Goal: Task Accomplishment & Management: Complete application form

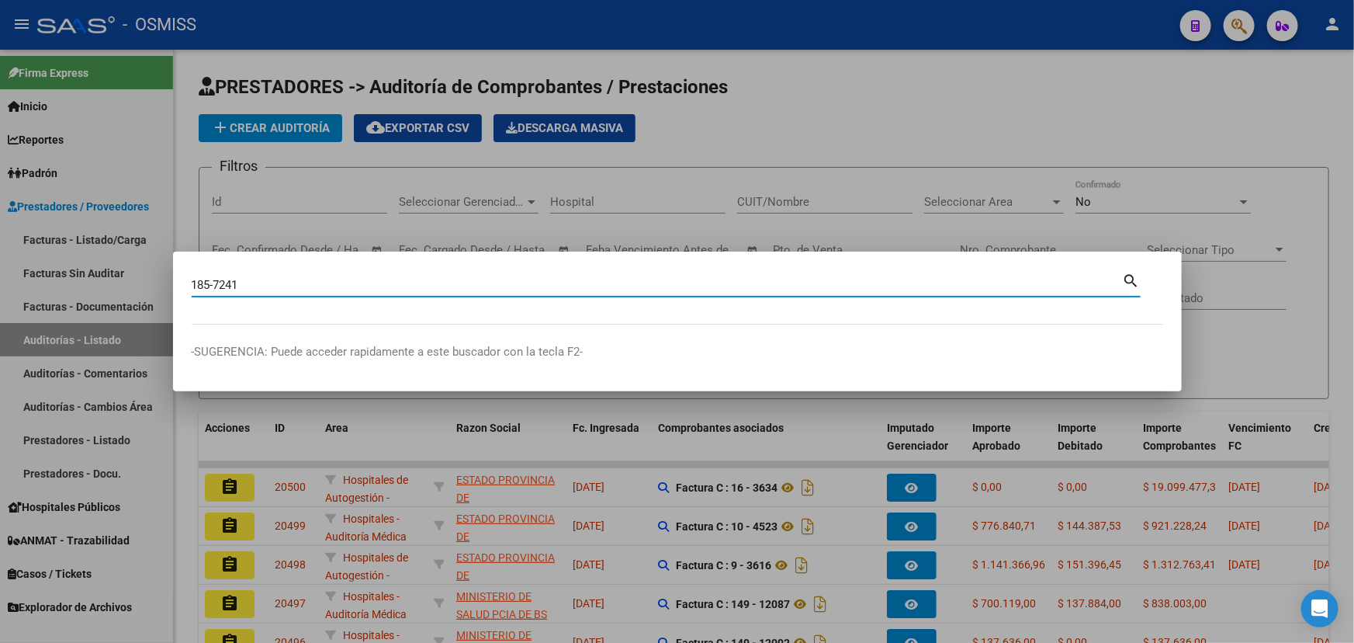
type input "185-7241"
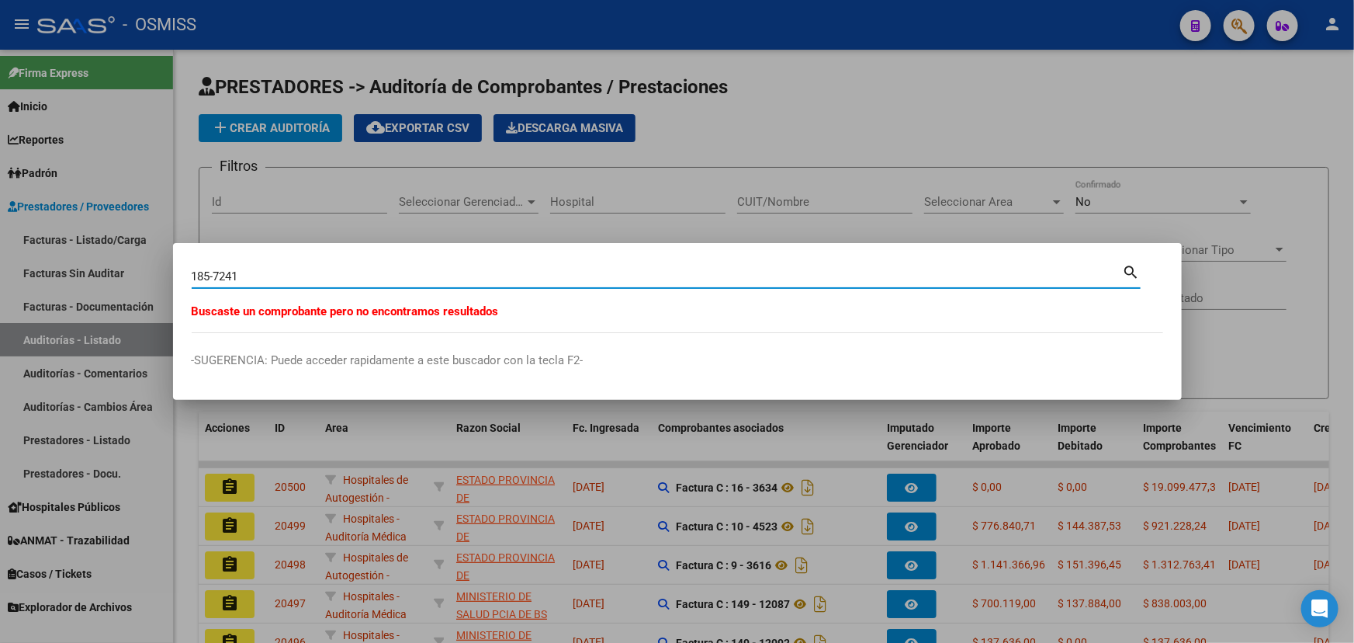
click at [912, 100] on div at bounding box center [677, 321] width 1354 height 643
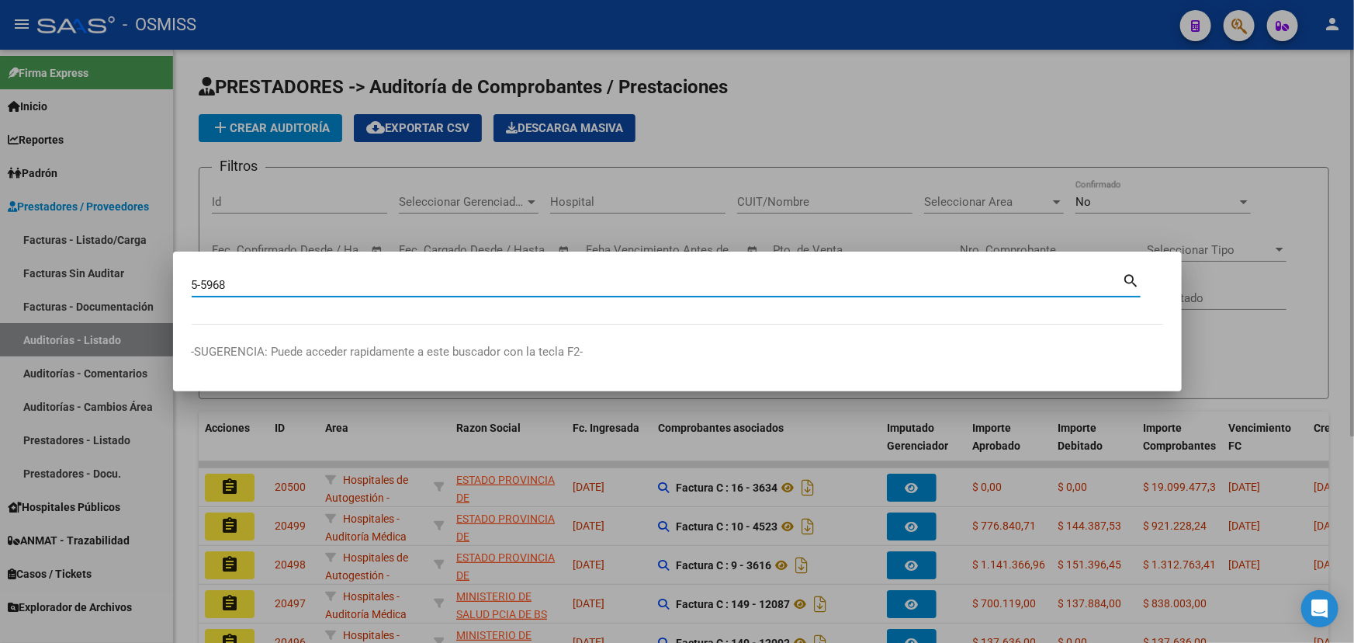
type input "5-5968"
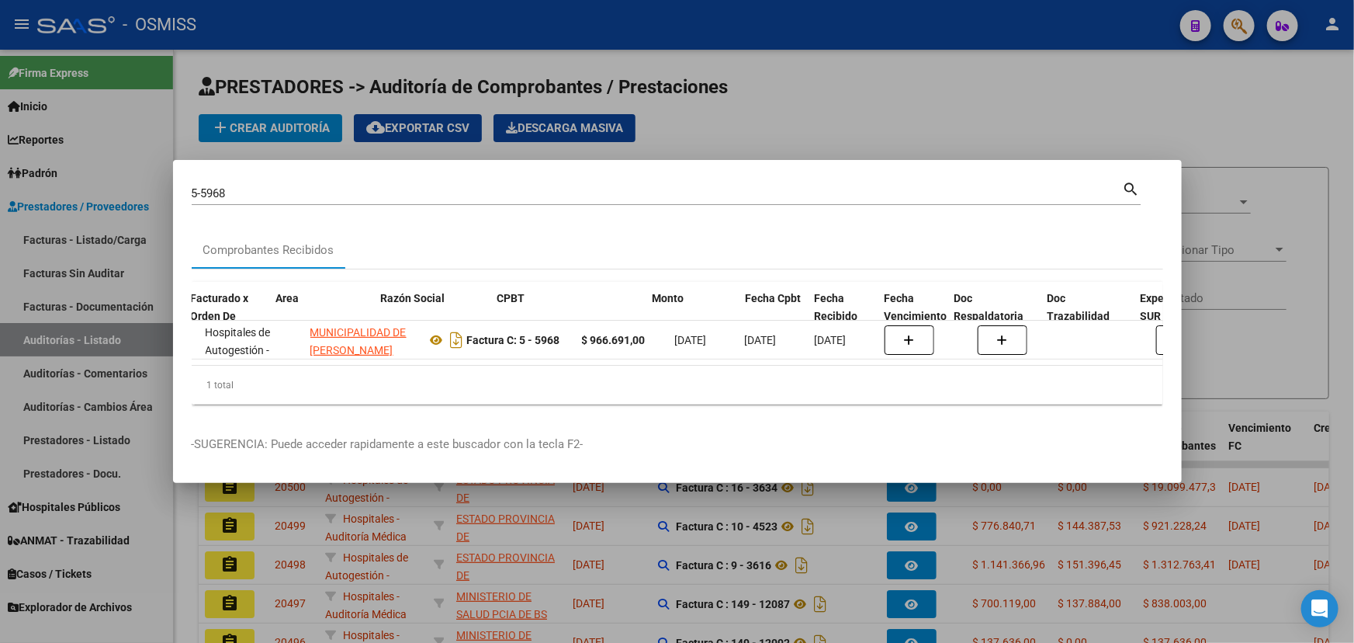
scroll to position [0, 261]
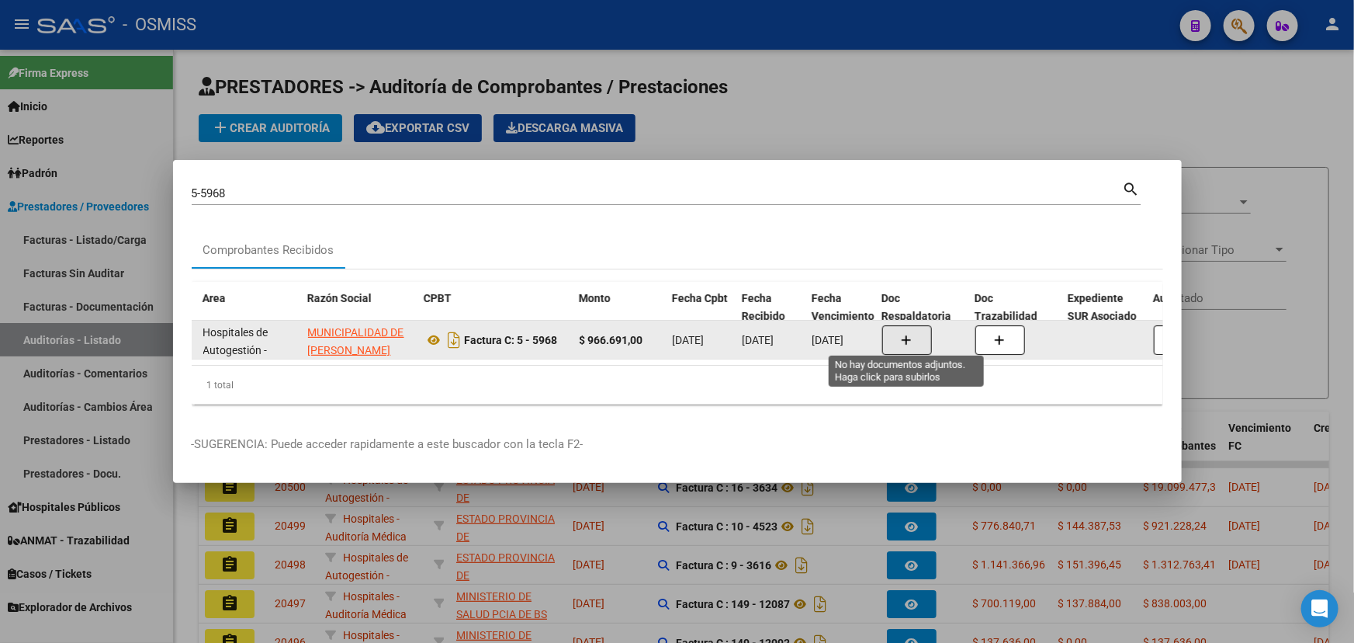
click at [902, 334] on icon "button" at bounding box center [907, 340] width 11 height 12
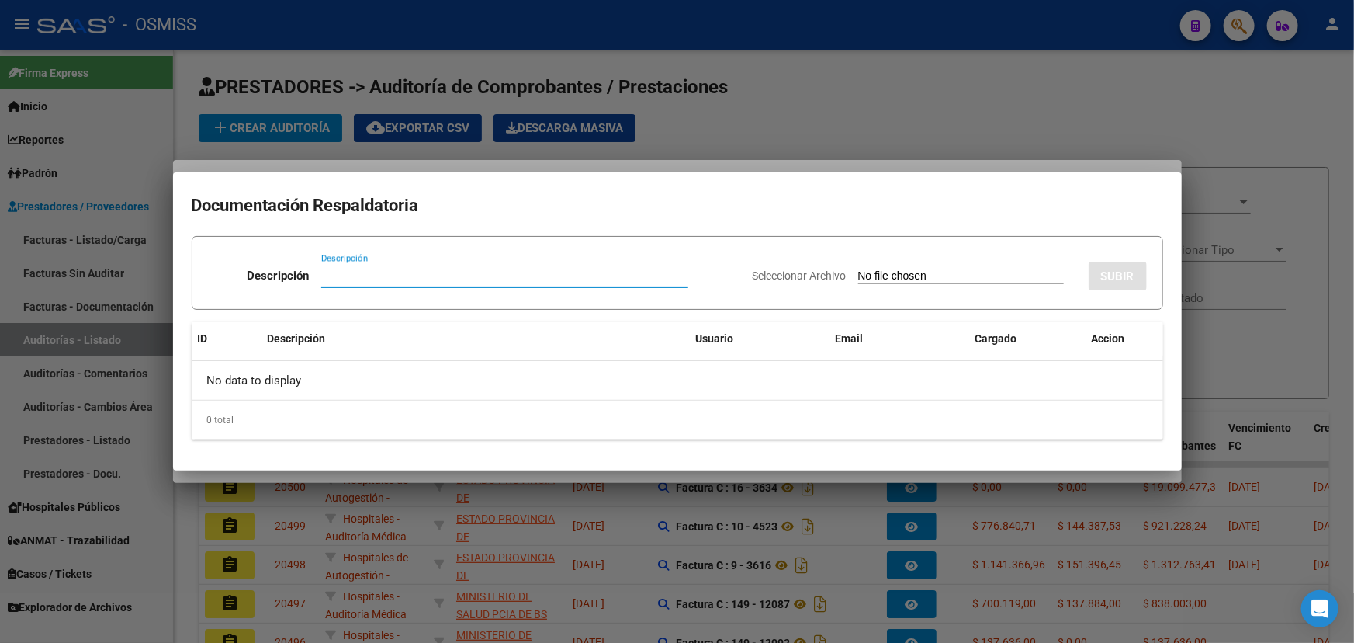
click at [370, 272] on input "Descripción" at bounding box center [504, 276] width 367 height 14
type input "parte 1"
click at [769, 269] on span "Seleccionar Archivo" at bounding box center [800, 275] width 94 height 12
click at [858, 269] on input "Seleccionar Archivo" at bounding box center [961, 276] width 206 height 15
type input "C:\fakepath\OSMISS [PERSON_NAME] FC 5968 PT 1.pdf"
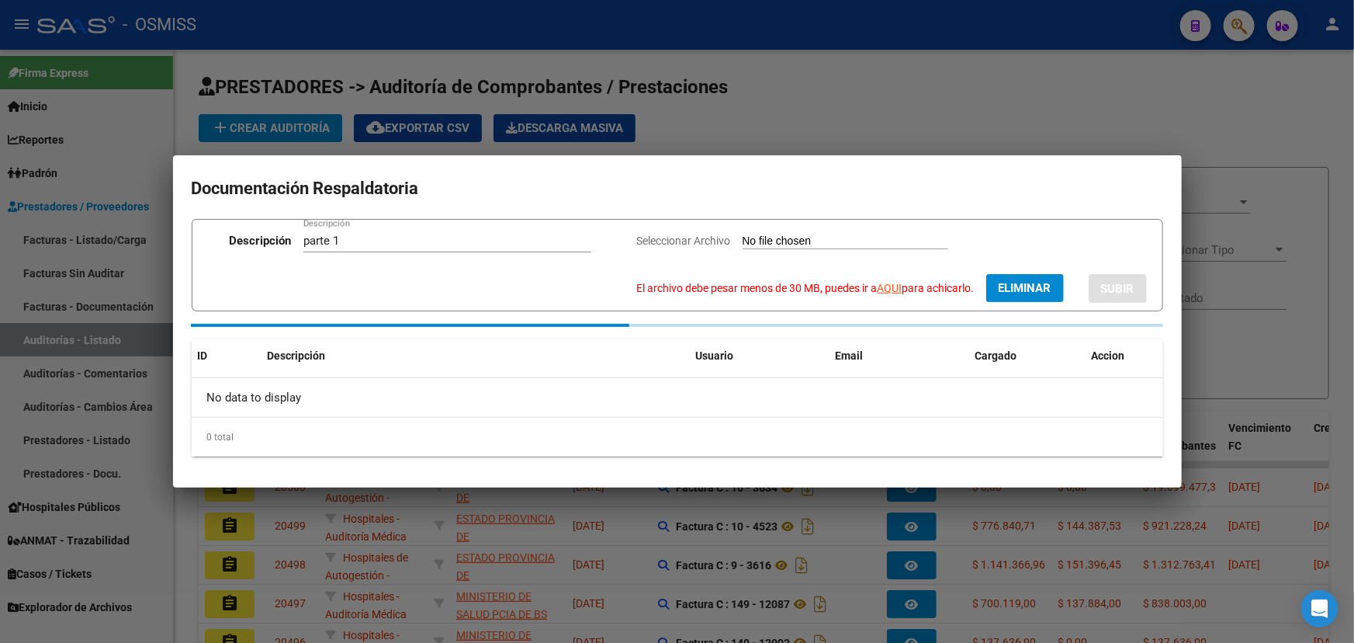
click at [885, 289] on link "AQUI" at bounding box center [890, 288] width 25 height 12
click at [682, 238] on span "Seleccionar Archivo" at bounding box center [684, 240] width 94 height 12
click at [1015, 286] on span "Eliminar" at bounding box center [1025, 288] width 53 height 14
click at [757, 241] on span "Seleccionar Archivo" at bounding box center [774, 240] width 94 height 12
click at [833, 241] on input "Seleccionar Archivo El archivo debe pesar menos de 30 MB, puedes ir a AQUI para…" at bounding box center [936, 241] width 206 height 15
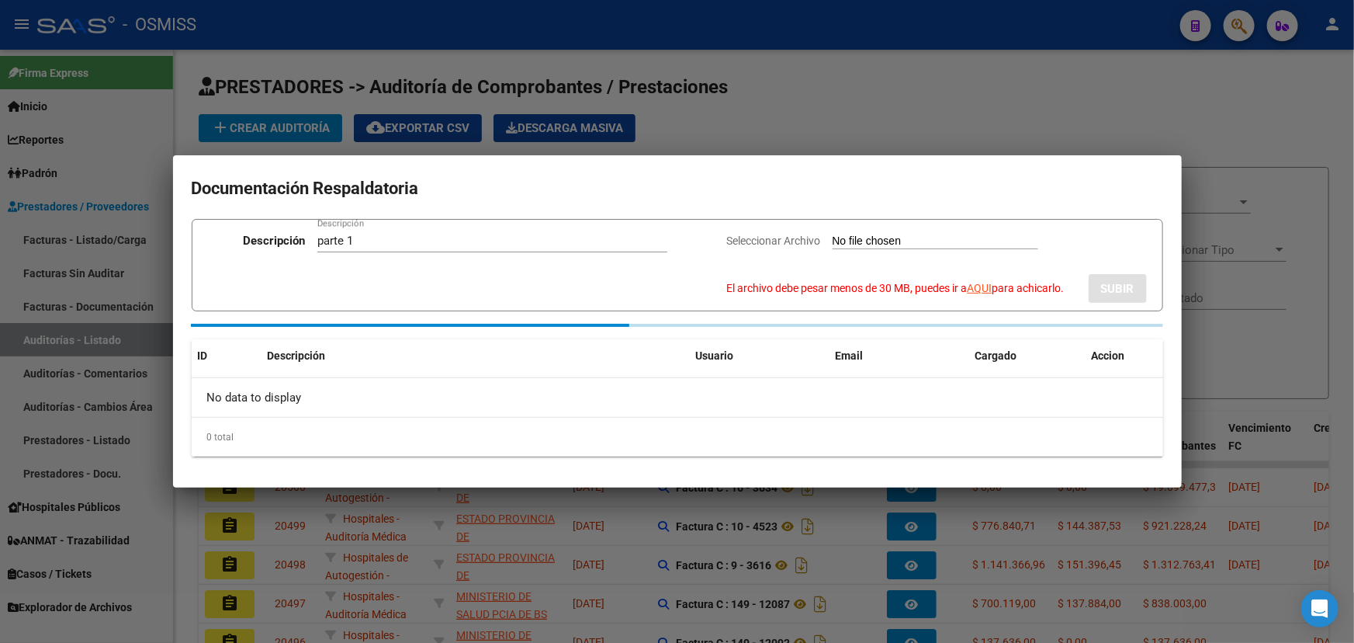
type input "C:\fakepath\OSMISS [PERSON_NAME] FC 5968 PT 1_compressed.pdf"
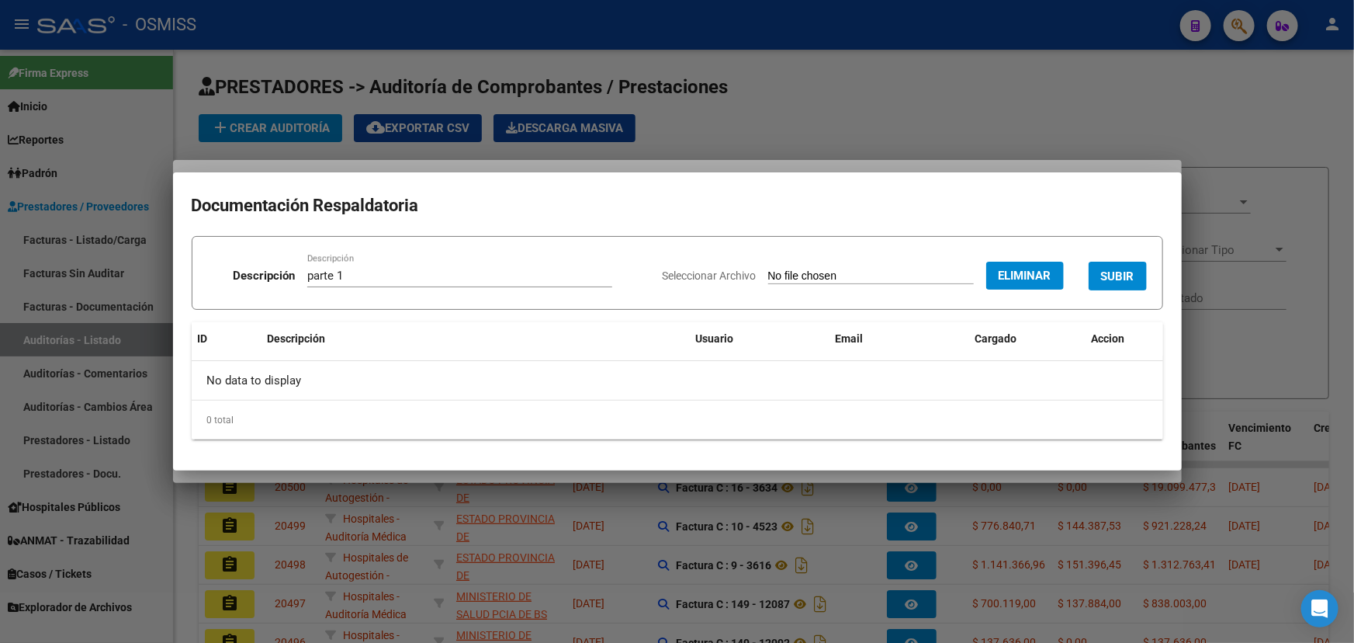
click at [1129, 279] on span "SUBIR" at bounding box center [1117, 276] width 33 height 14
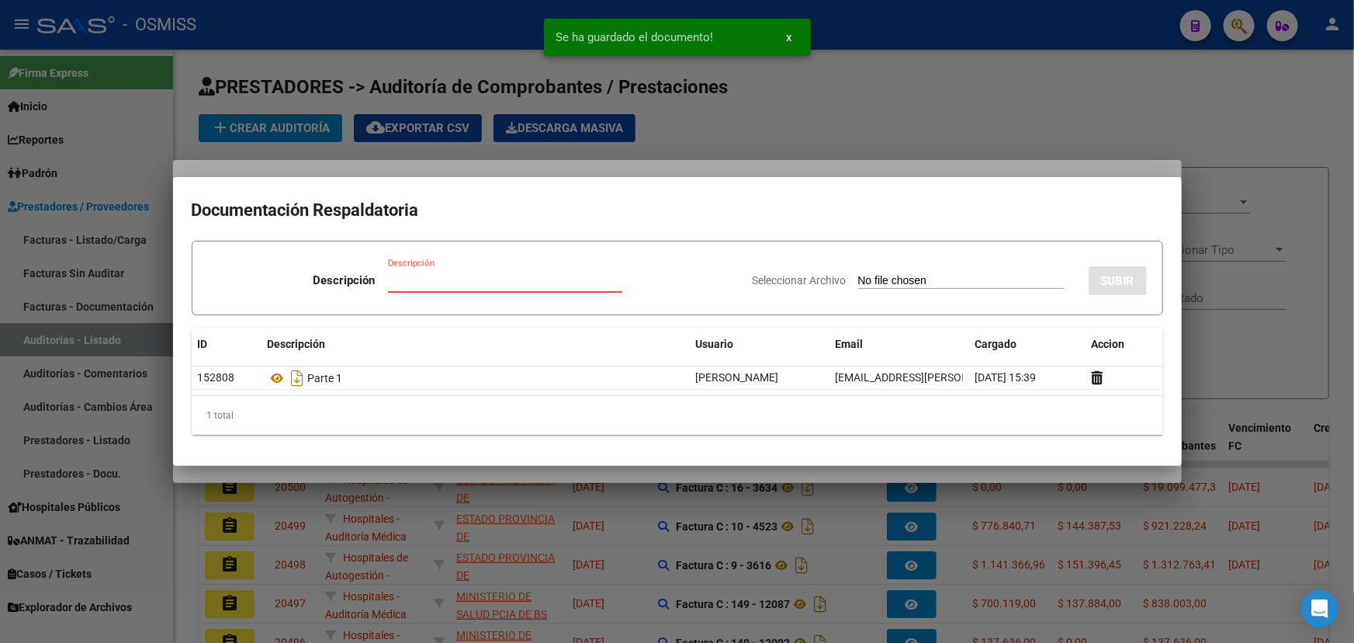
click at [411, 277] on input "Descripción" at bounding box center [505, 280] width 234 height 14
type input "parte 2"
click at [772, 272] on div "Seleccionar Archivo SUBIR" at bounding box center [950, 277] width 394 height 47
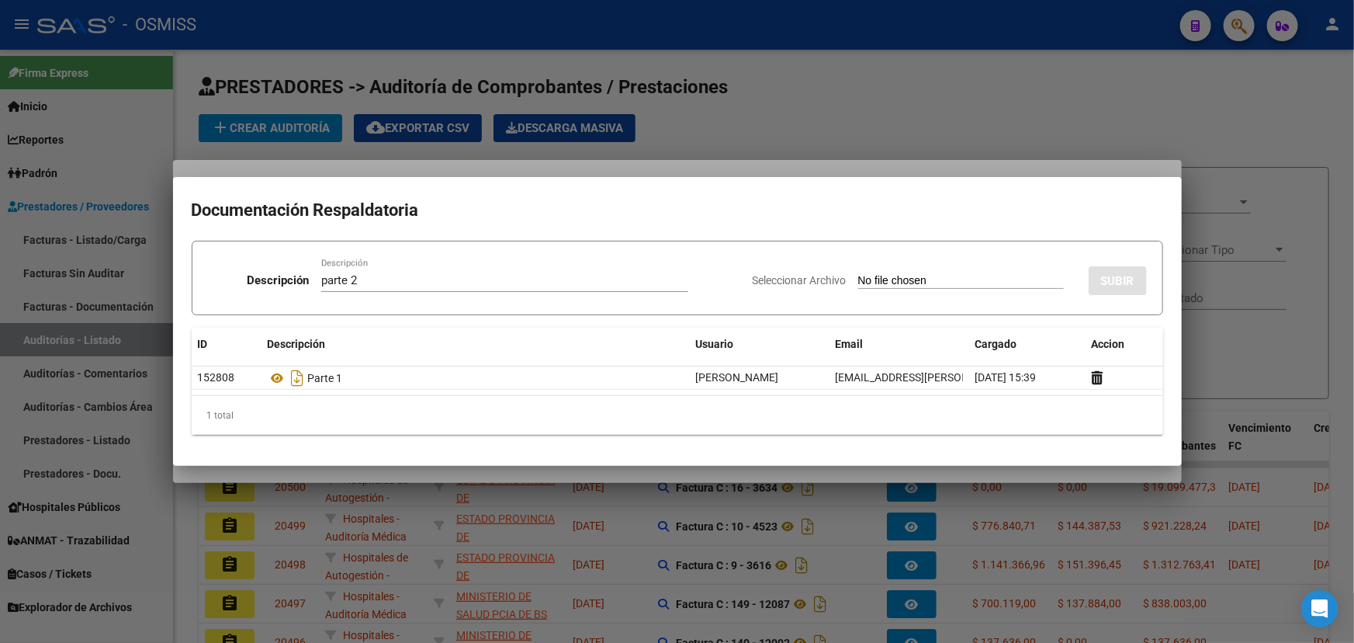
click at [767, 282] on span "Seleccionar Archivo" at bounding box center [800, 280] width 94 height 12
click at [858, 282] on input "Seleccionar Archivo" at bounding box center [961, 281] width 206 height 15
type input "C:\fakepath\OSMISS [PERSON_NAME] FC 5968 PT 2.pdf"
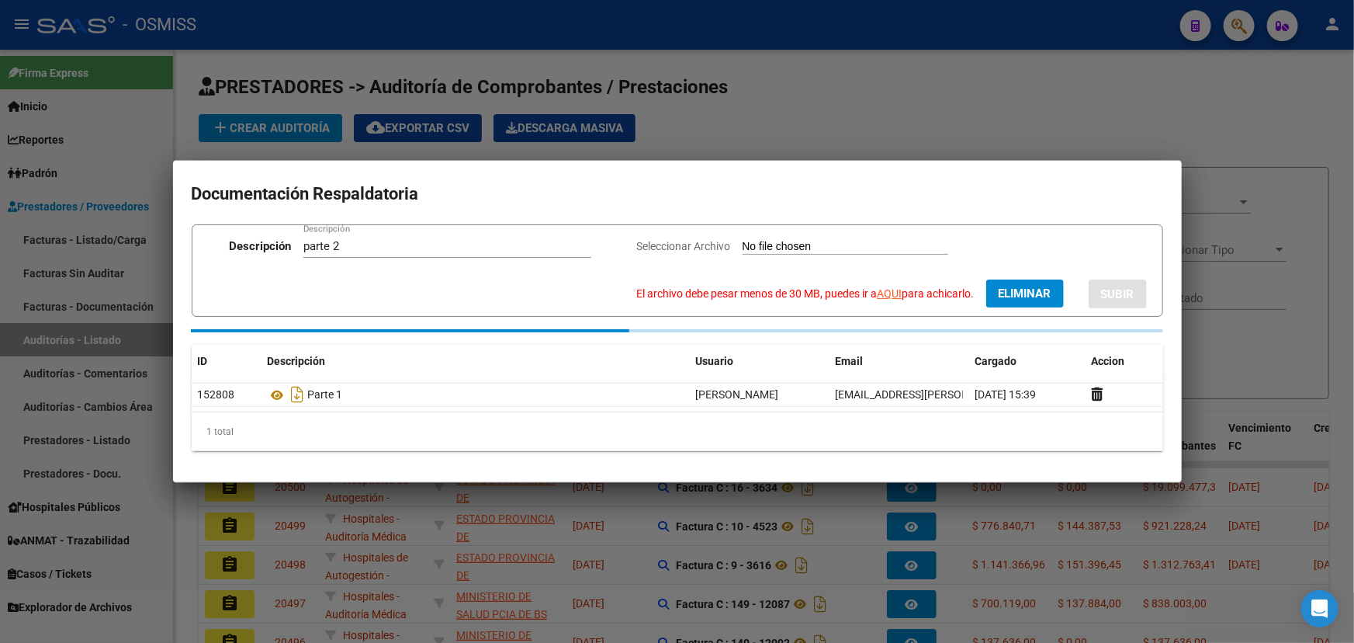
click at [882, 294] on link "AQUI" at bounding box center [890, 293] width 25 height 12
click at [702, 247] on span "Seleccionar Archivo" at bounding box center [684, 246] width 94 height 12
click at [1011, 290] on span "Eliminar" at bounding box center [1025, 293] width 53 height 14
click at [754, 246] on span "Seleccionar Archivo" at bounding box center [774, 246] width 94 height 12
click at [833, 246] on input "Seleccionar Archivo El archivo debe pesar menos de 30 MB, puedes ir a AQUI para…" at bounding box center [936, 247] width 206 height 15
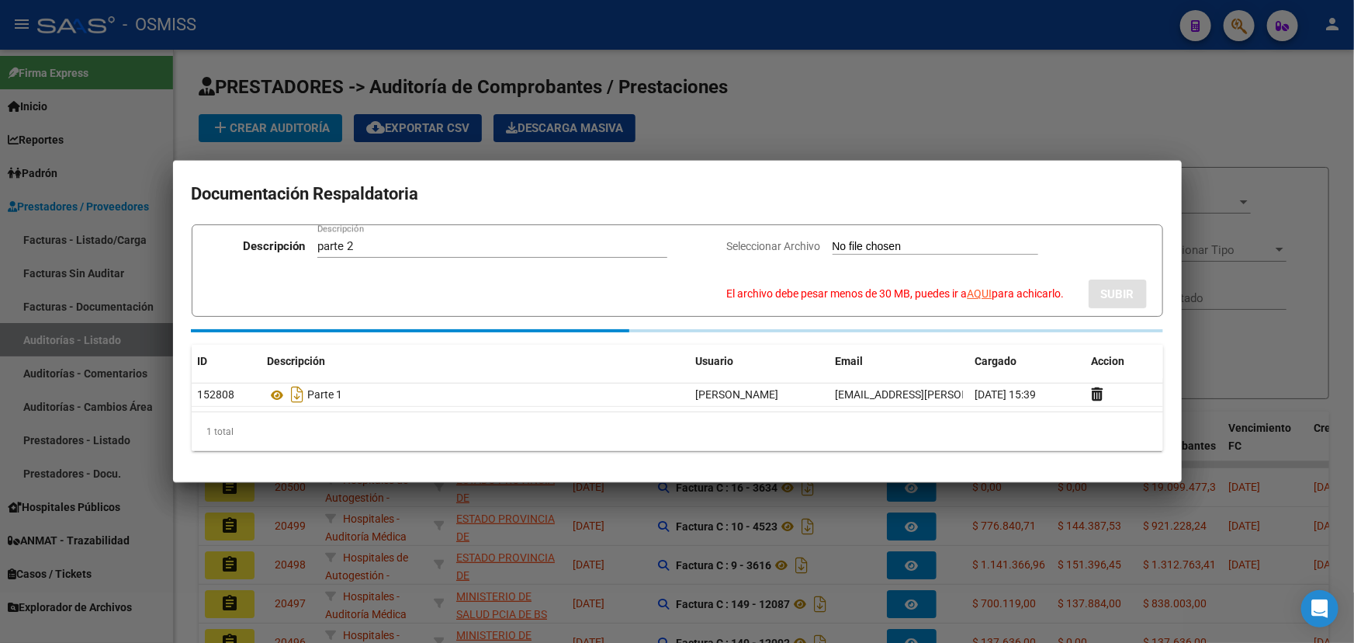
type input "C:\fakepath\OSMISS [PERSON_NAME] FC 5968 PT 2_compressed.pdf"
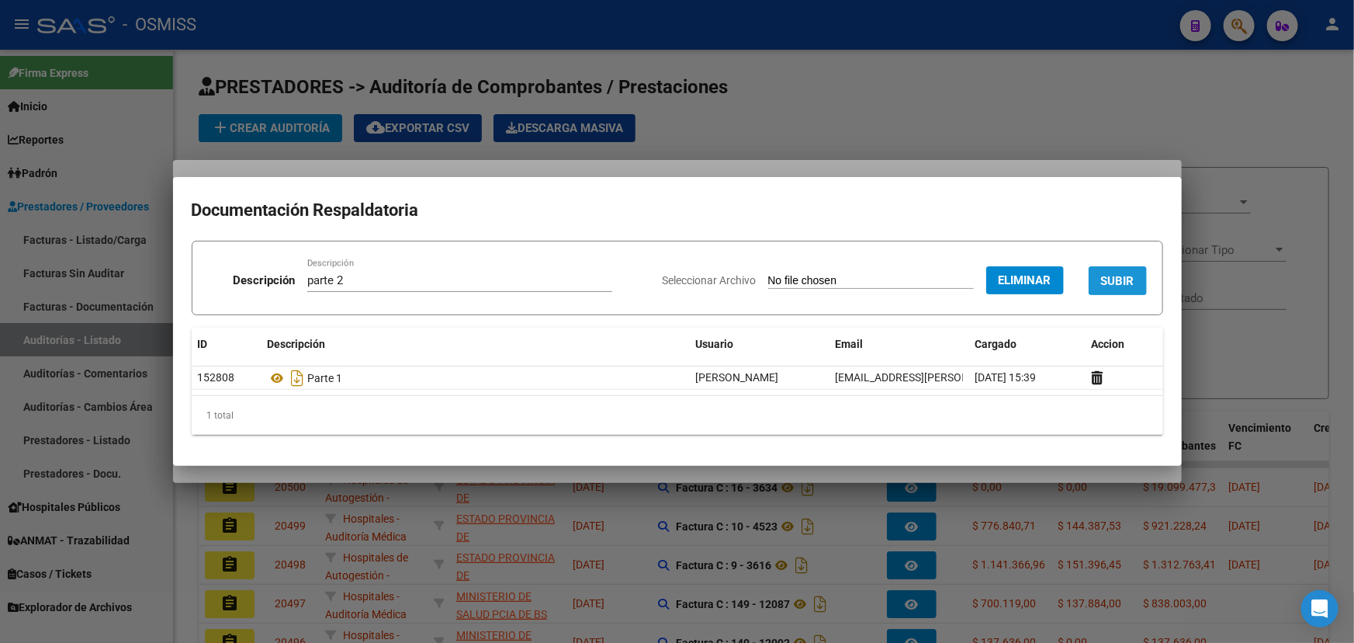
click at [1132, 281] on span "SUBIR" at bounding box center [1117, 281] width 33 height 14
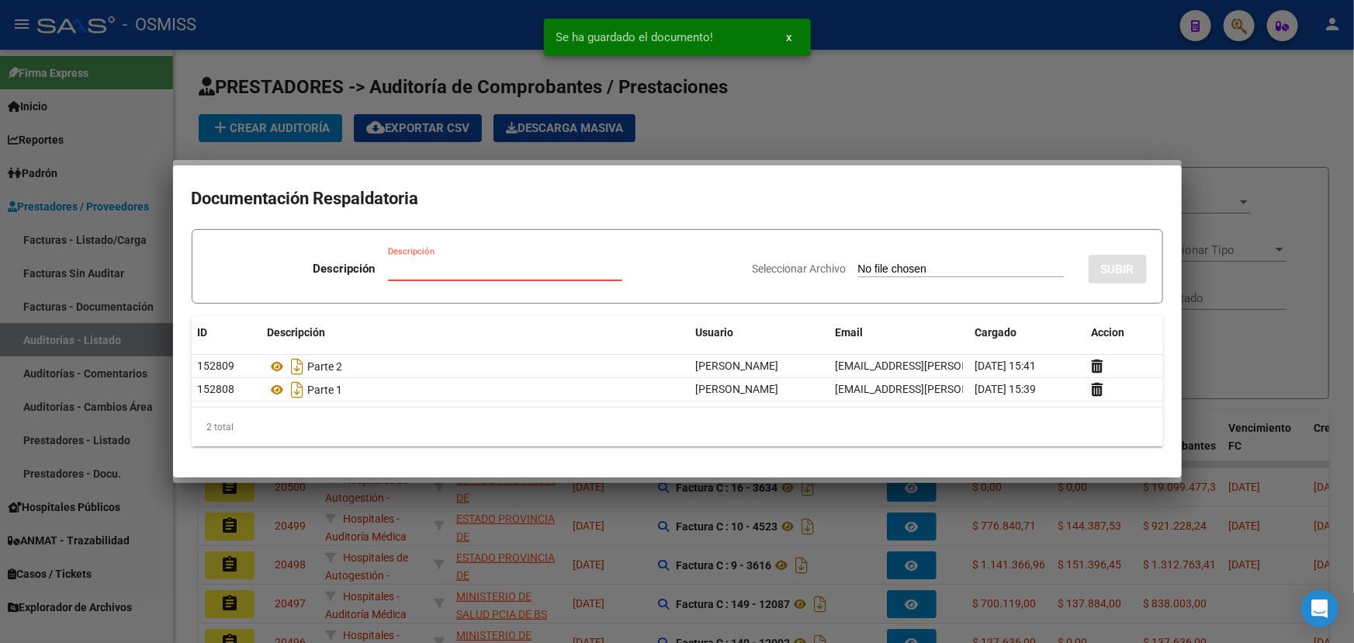
click at [447, 272] on input "Descripción" at bounding box center [505, 269] width 234 height 14
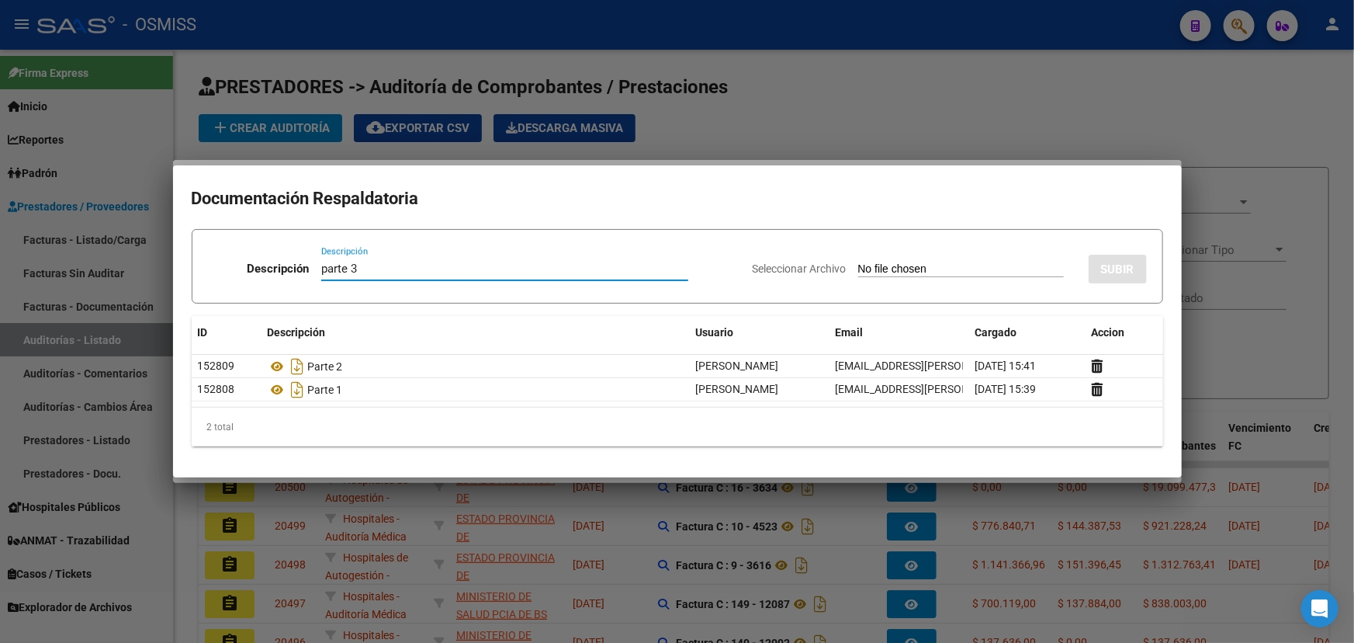
type input "parte 3"
click at [806, 264] on span "Seleccionar Archivo" at bounding box center [800, 268] width 94 height 12
click at [858, 264] on input "Seleccionar Archivo" at bounding box center [961, 269] width 206 height 15
type input "C:\fakepath\OSMISS [PERSON_NAME] FC 5968 PT 3.pdf"
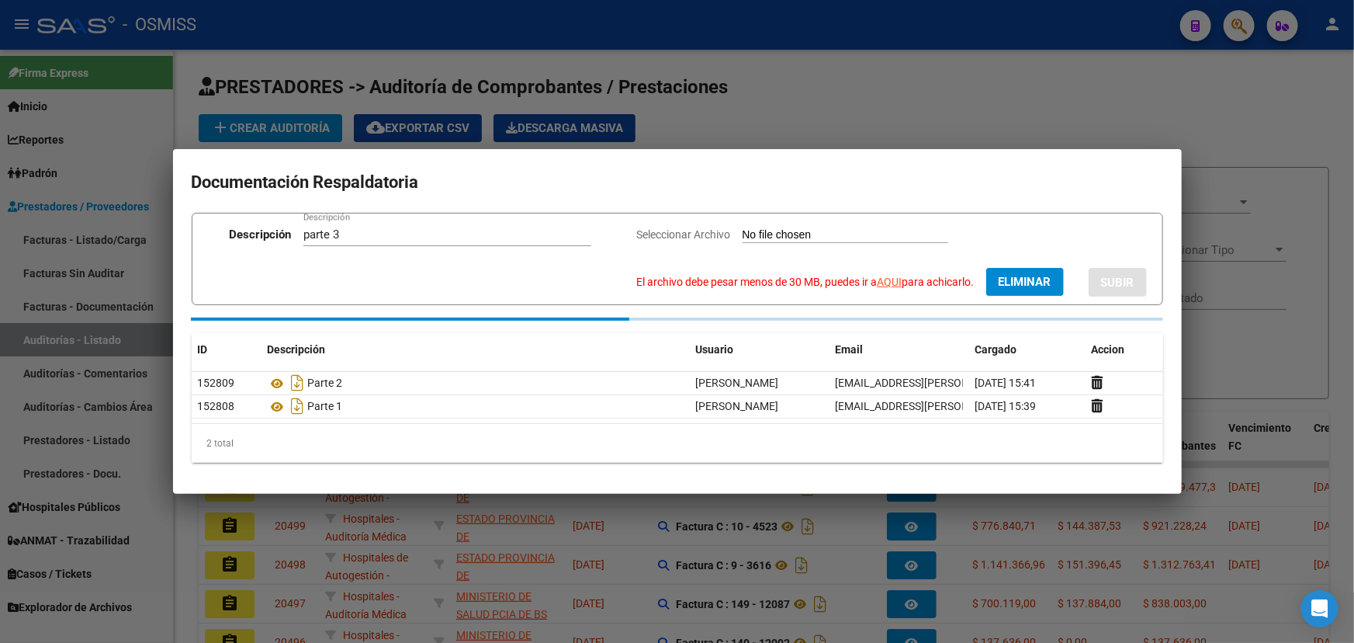
click at [890, 282] on link "AQUI" at bounding box center [890, 282] width 25 height 12
click at [688, 235] on span "Seleccionar Archivo" at bounding box center [684, 234] width 94 height 12
click at [1000, 276] on span "Eliminar" at bounding box center [1025, 282] width 53 height 14
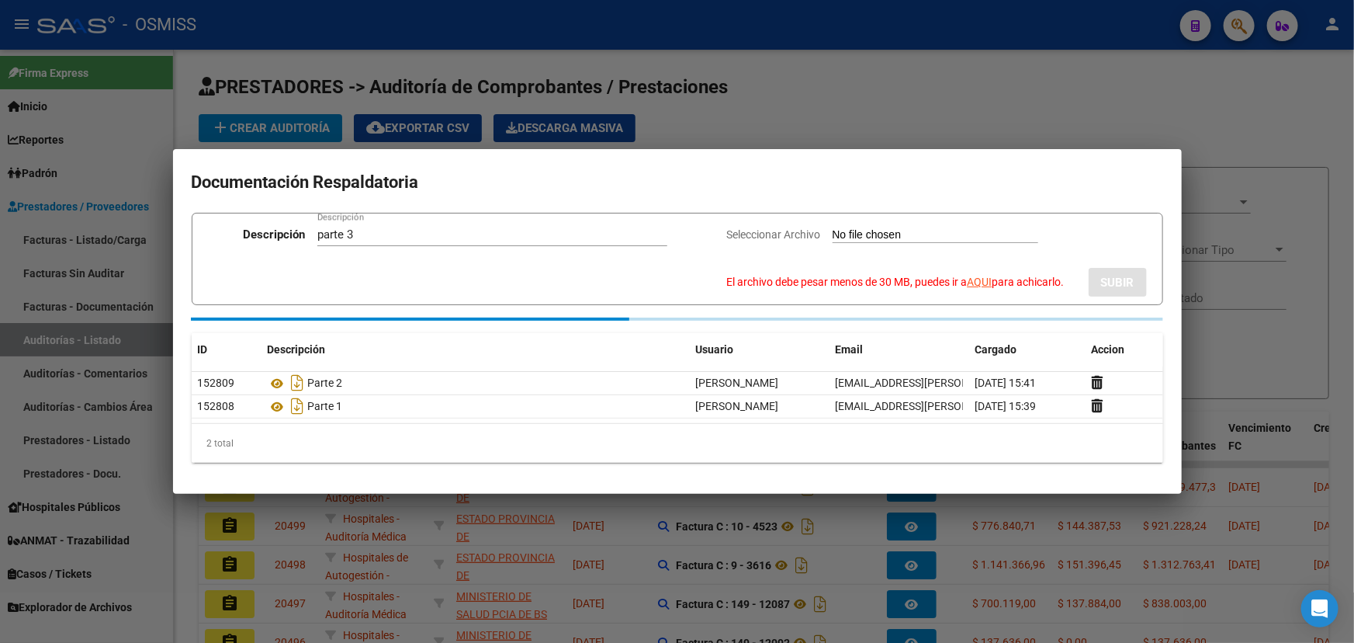
click at [773, 233] on span "Seleccionar Archivo" at bounding box center [774, 234] width 94 height 12
click at [833, 233] on input "Seleccionar Archivo El archivo debe pesar menos de 30 MB, puedes ir a AQUI para…" at bounding box center [936, 235] width 206 height 15
type input "C:\fakepath\OSMISS [PERSON_NAME] FC 5968 PT 3_compressed.pdf"
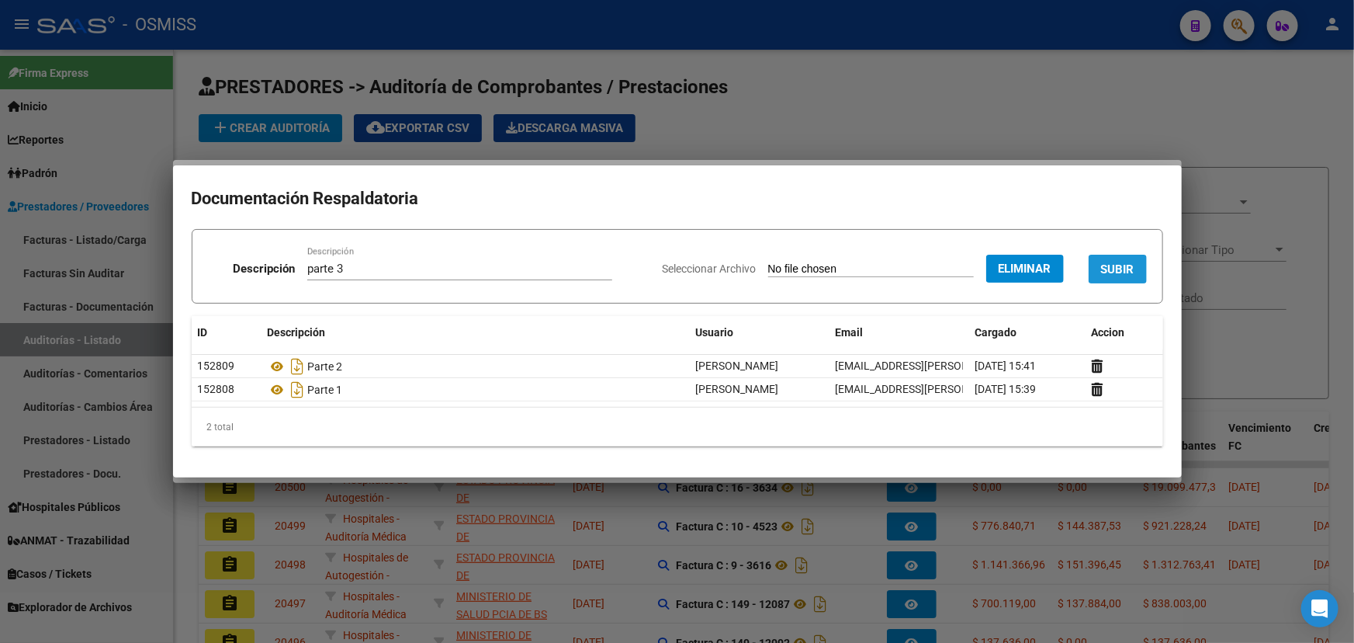
click at [1117, 274] on span "SUBIR" at bounding box center [1117, 269] width 33 height 14
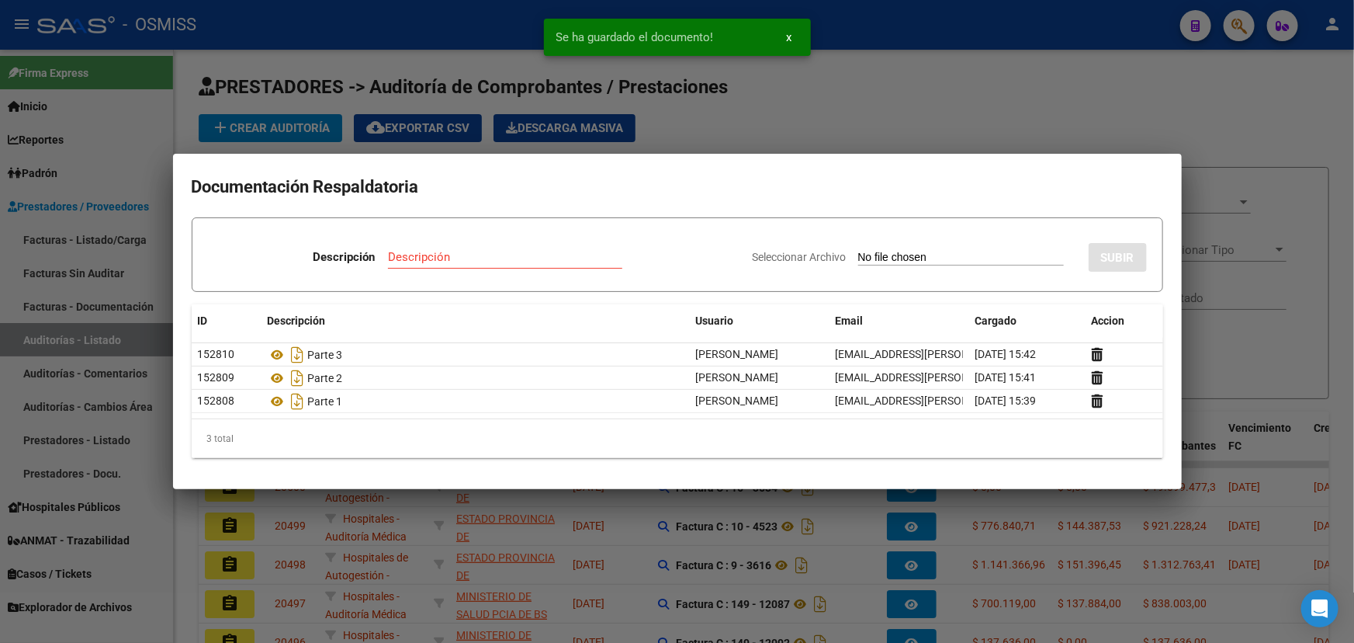
click at [399, 258] on input "Descripción" at bounding box center [505, 257] width 234 height 14
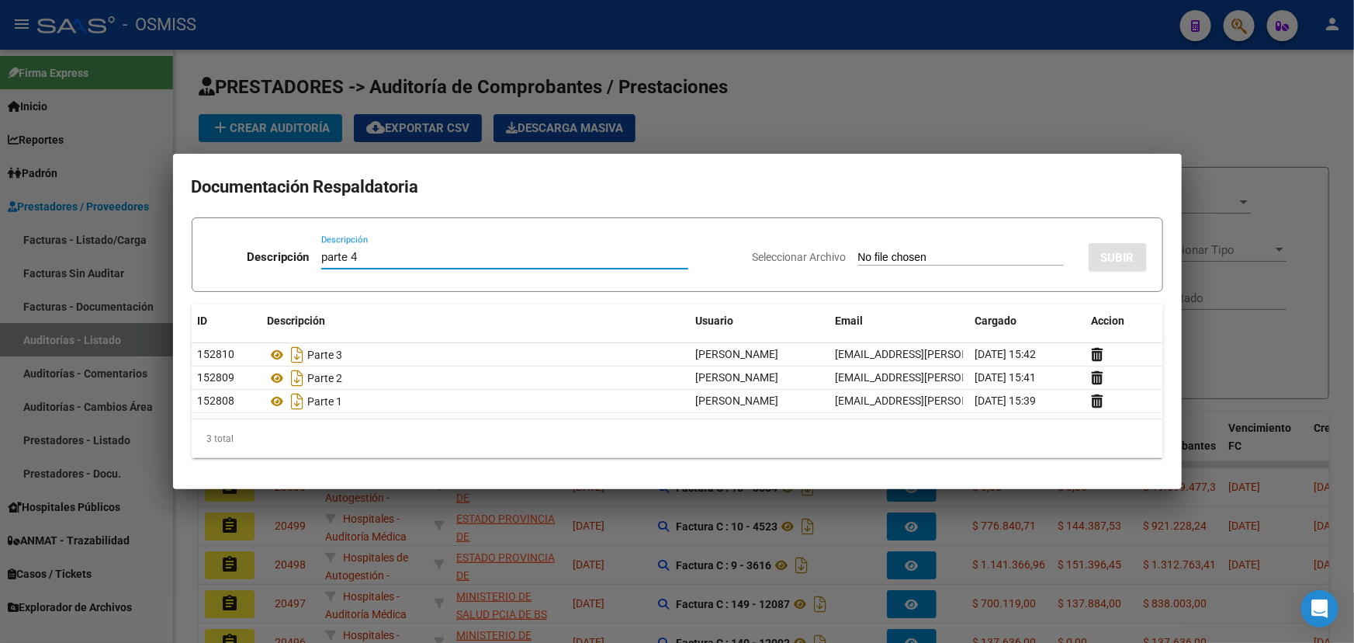
type input "parte 4"
click at [793, 253] on span "Seleccionar Archivo" at bounding box center [800, 257] width 94 height 12
click at [858, 253] on input "Seleccionar Archivo" at bounding box center [961, 258] width 206 height 15
type input "C:\fakepath\OSMISS [PERSON_NAME] FC 5968 PT 4.pdf"
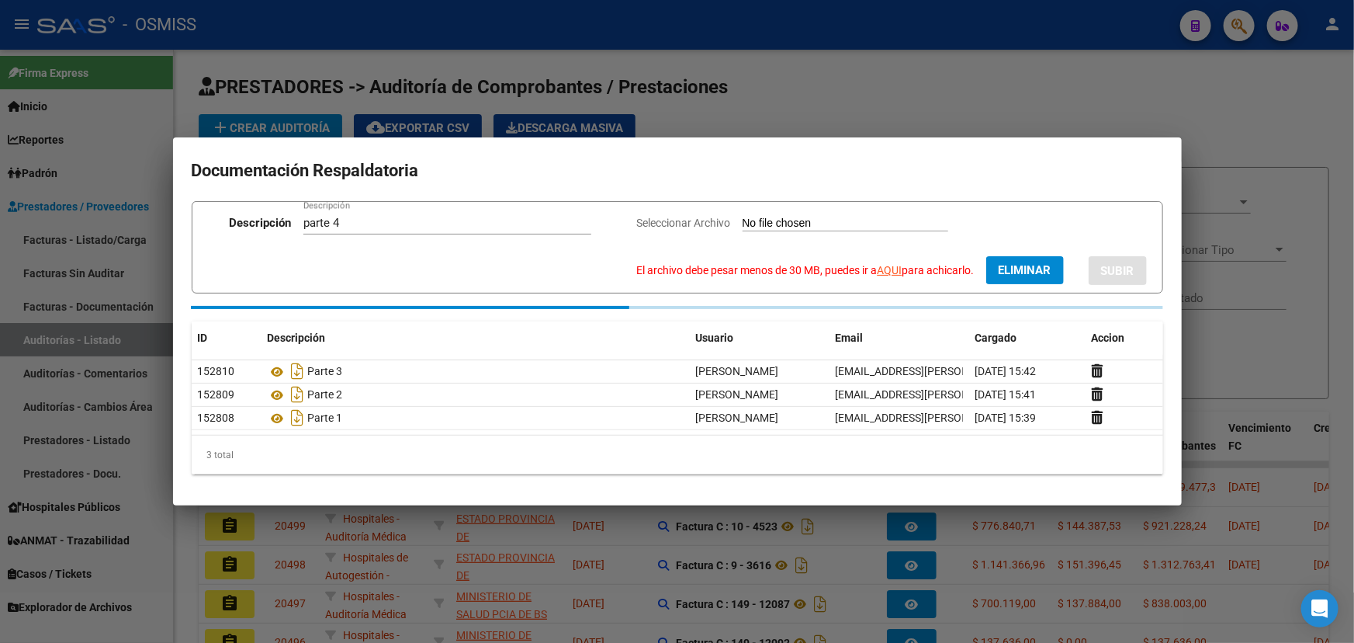
click at [885, 271] on link "AQUI" at bounding box center [890, 270] width 25 height 12
click at [681, 219] on span "Seleccionar Archivo" at bounding box center [684, 223] width 94 height 12
click at [1031, 269] on span "Eliminar" at bounding box center [1025, 270] width 53 height 14
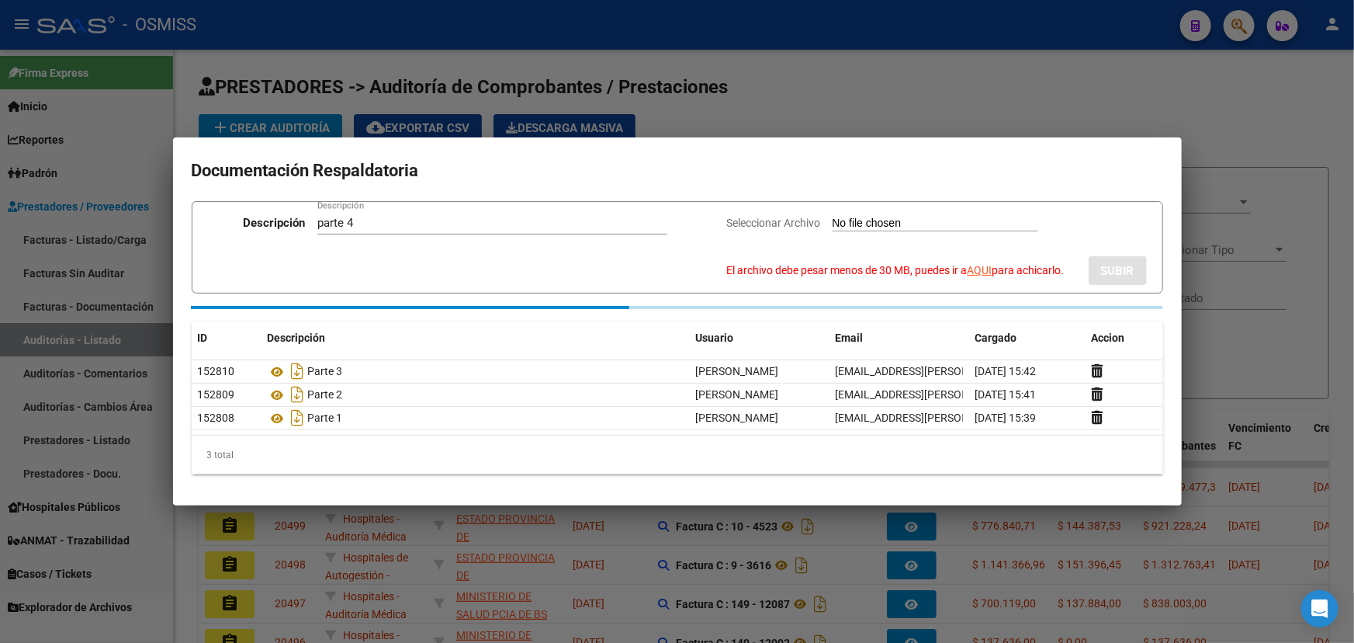
click at [756, 217] on span "Seleccionar Archivo" at bounding box center [774, 223] width 94 height 12
click at [833, 217] on input "Seleccionar Archivo El archivo debe pesar menos de 30 MB, puedes ir a AQUI para…" at bounding box center [936, 224] width 206 height 15
click at [778, 220] on span "Seleccionar Archivo" at bounding box center [774, 223] width 94 height 12
click at [833, 220] on input "Seleccionar Archivo El archivo debe pesar menos de 30 MB, puedes ir a AQUI para…" at bounding box center [936, 224] width 206 height 15
type input "C:\fakepath\OSMISS [PERSON_NAME] FC 5968 PT 4_compressed.pdf"
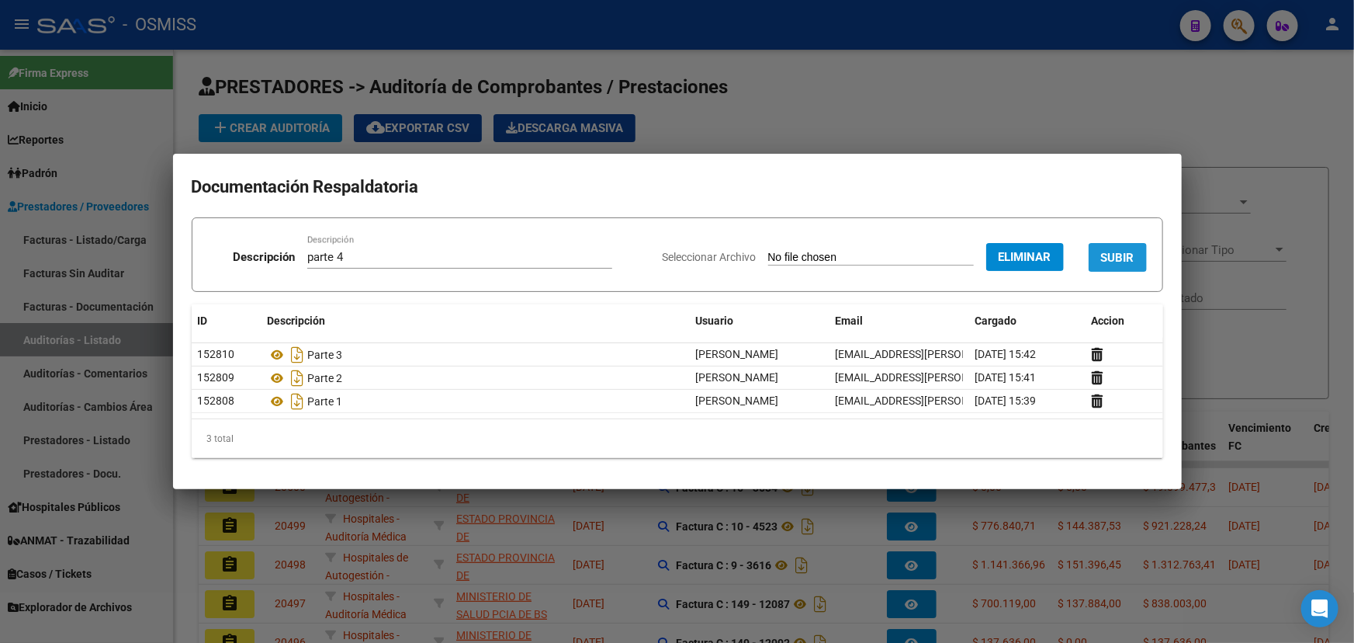
click at [1132, 257] on span "SUBIR" at bounding box center [1117, 258] width 33 height 14
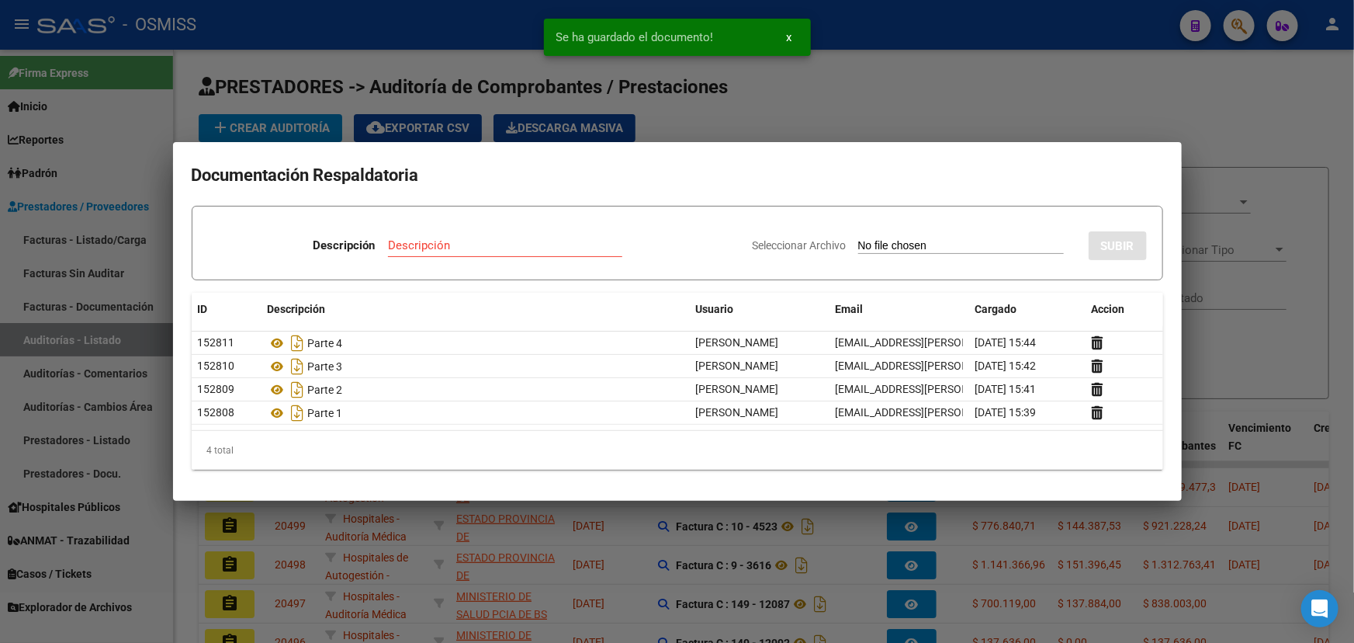
click at [1184, 113] on div at bounding box center [677, 321] width 1354 height 643
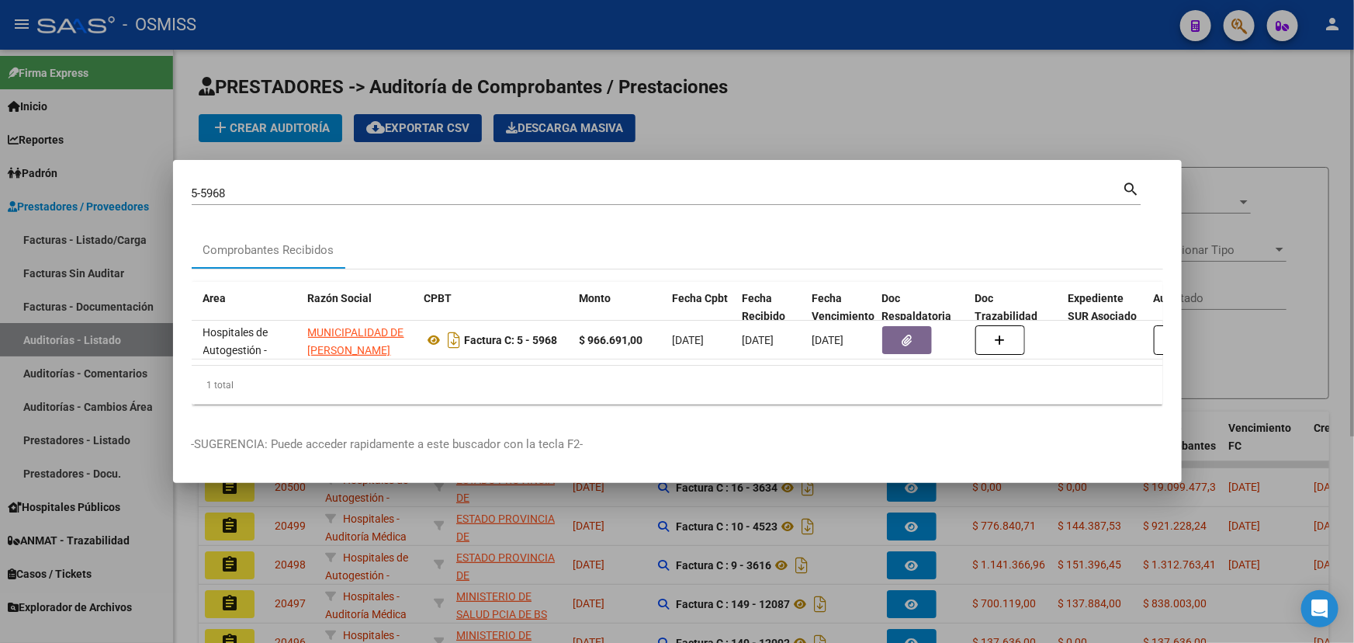
click at [971, 113] on div at bounding box center [677, 321] width 1354 height 643
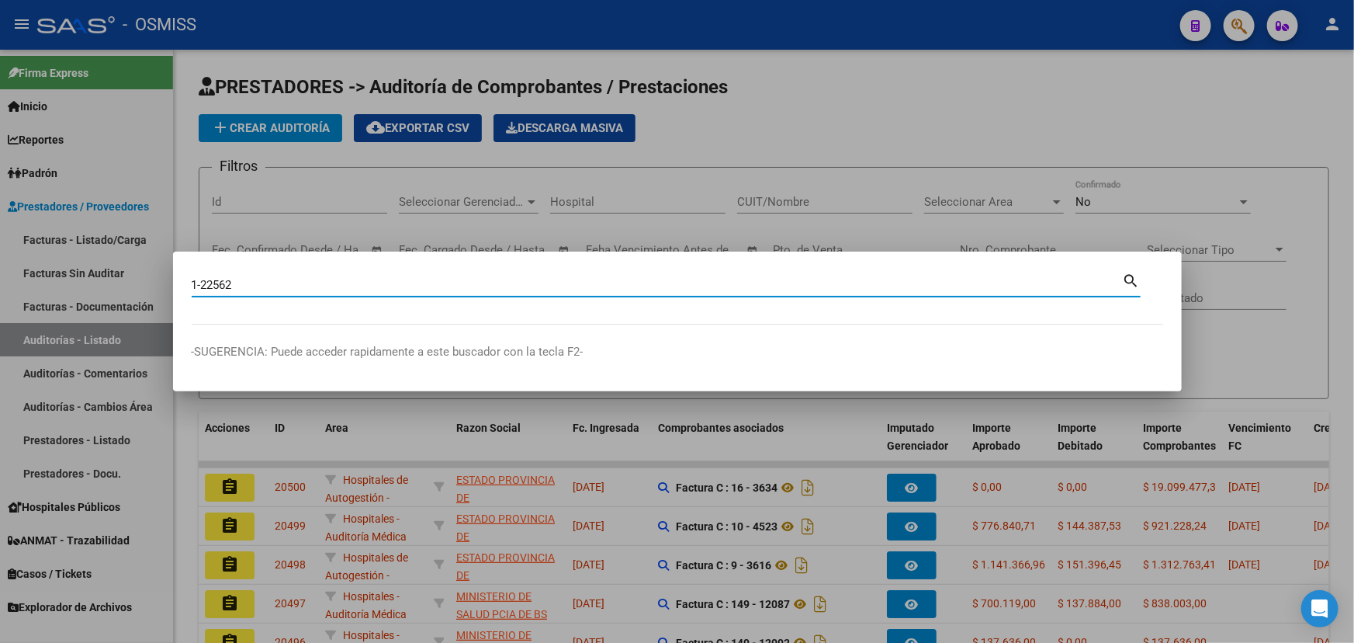
type input "1-22562"
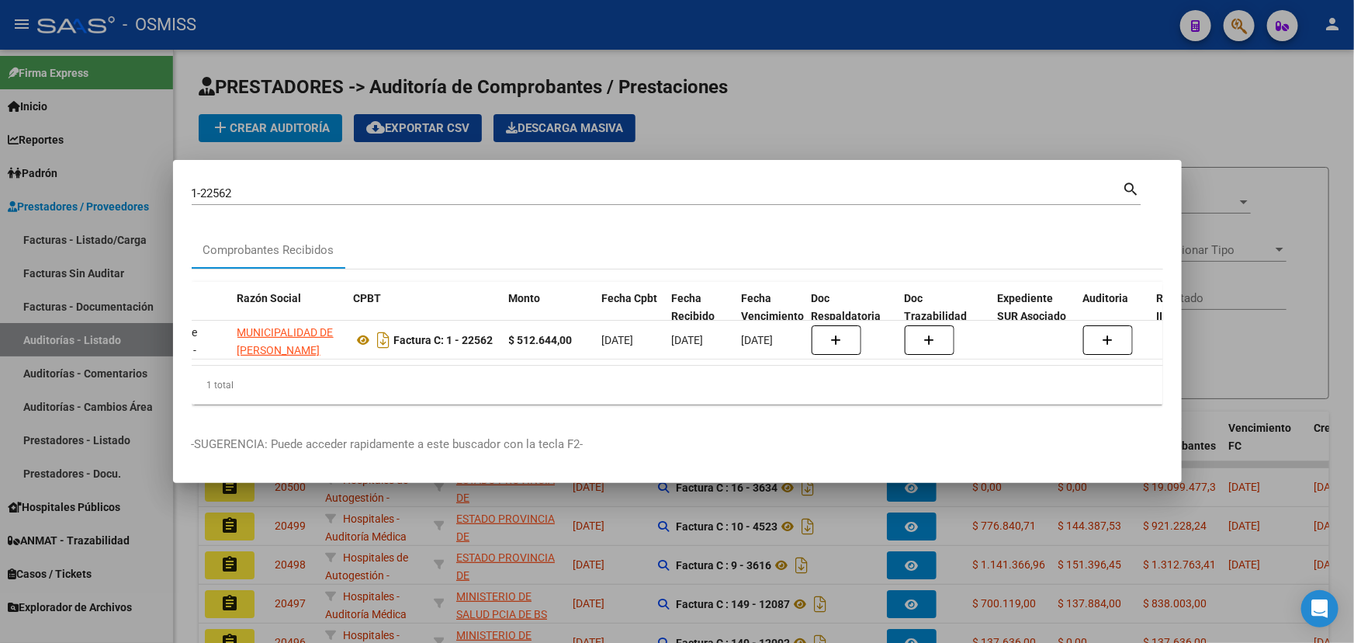
scroll to position [0, 427]
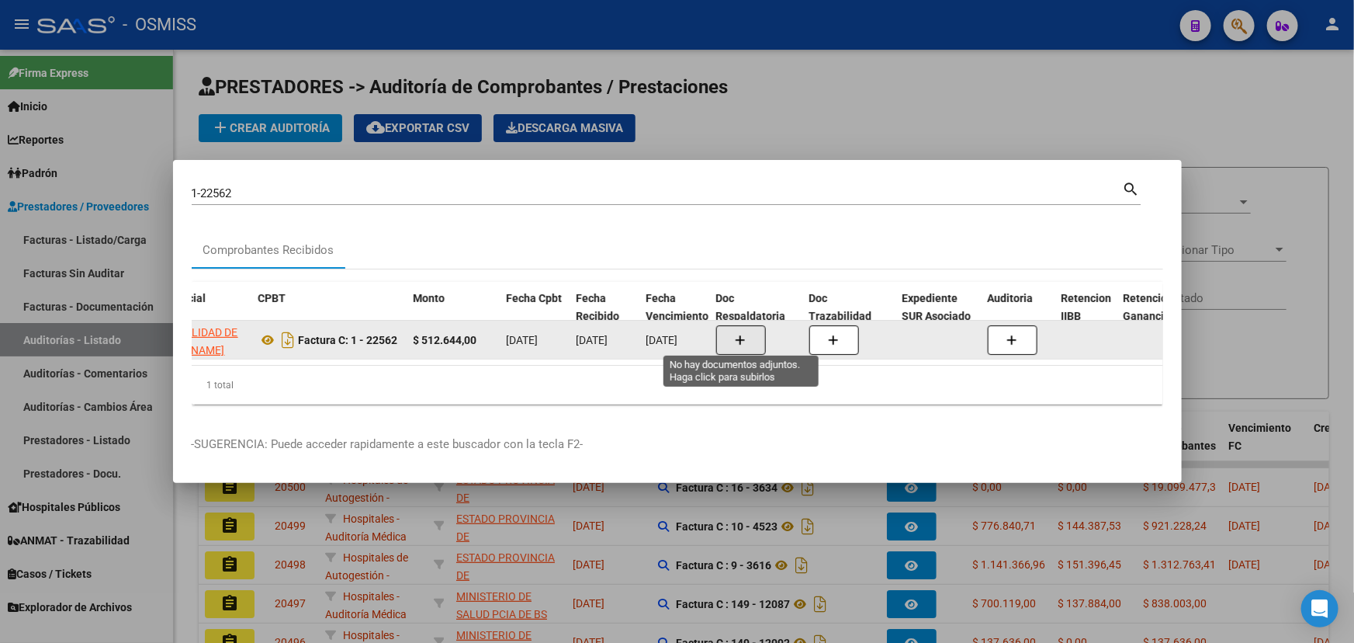
click at [733, 338] on button "button" at bounding box center [741, 339] width 50 height 29
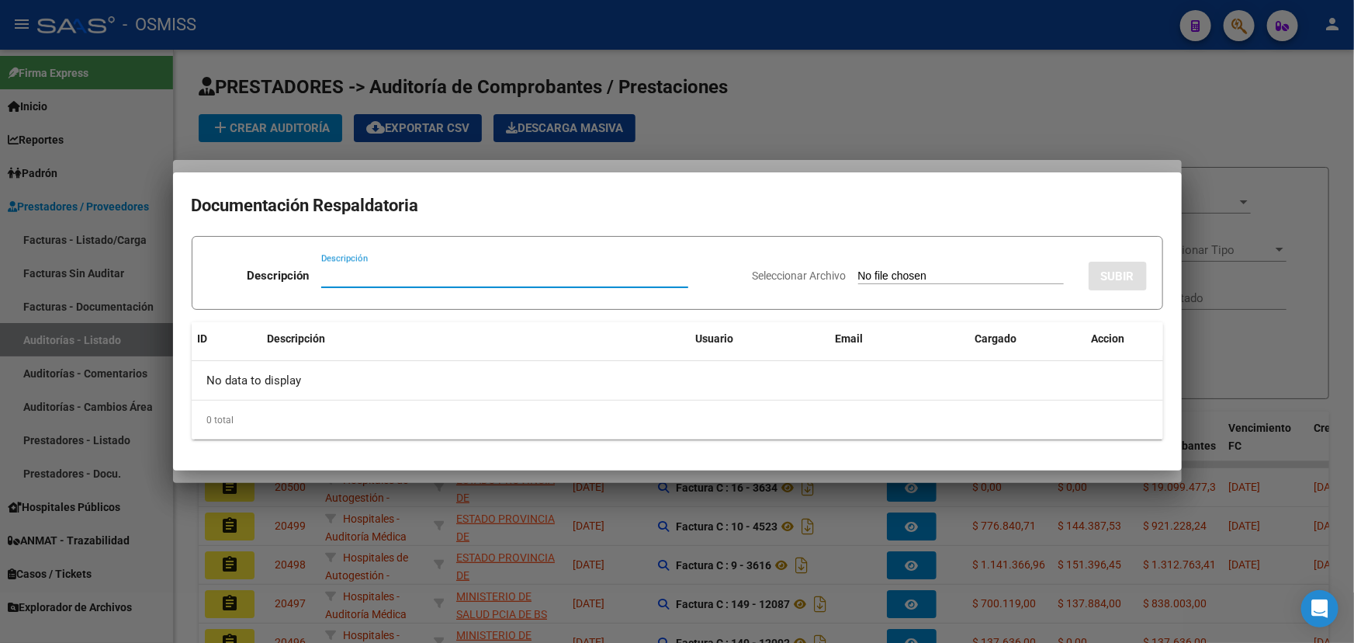
click at [345, 279] on input "Descripción" at bounding box center [504, 276] width 367 height 14
type input "parte 1"
click at [791, 273] on span "Seleccionar Archivo" at bounding box center [800, 275] width 94 height 12
click at [858, 273] on input "Seleccionar Archivo" at bounding box center [961, 276] width 206 height 15
type input "C:\fakepath\OSMISS CAPS FC 22562 PT 1_262314.pdf"
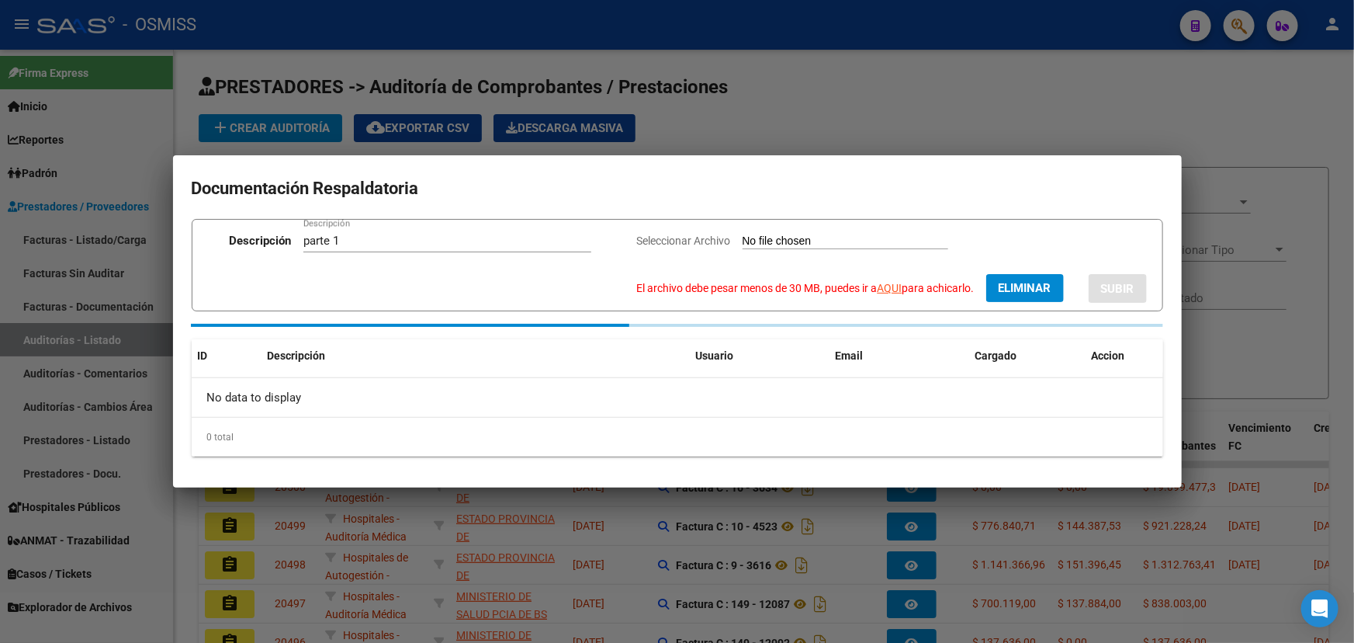
click at [887, 289] on link "AQUI" at bounding box center [890, 288] width 25 height 12
drag, startPoint x: 1005, startPoint y: 289, endPoint x: 952, endPoint y: 265, distance: 57.7
click at [1005, 288] on span "Eliminar" at bounding box center [1025, 288] width 53 height 14
click at [757, 237] on span "Seleccionar Archivo" at bounding box center [774, 240] width 94 height 12
click at [833, 237] on input "Seleccionar Archivo El archivo debe pesar menos de 30 MB, puedes ir a AQUI para…" at bounding box center [936, 241] width 206 height 15
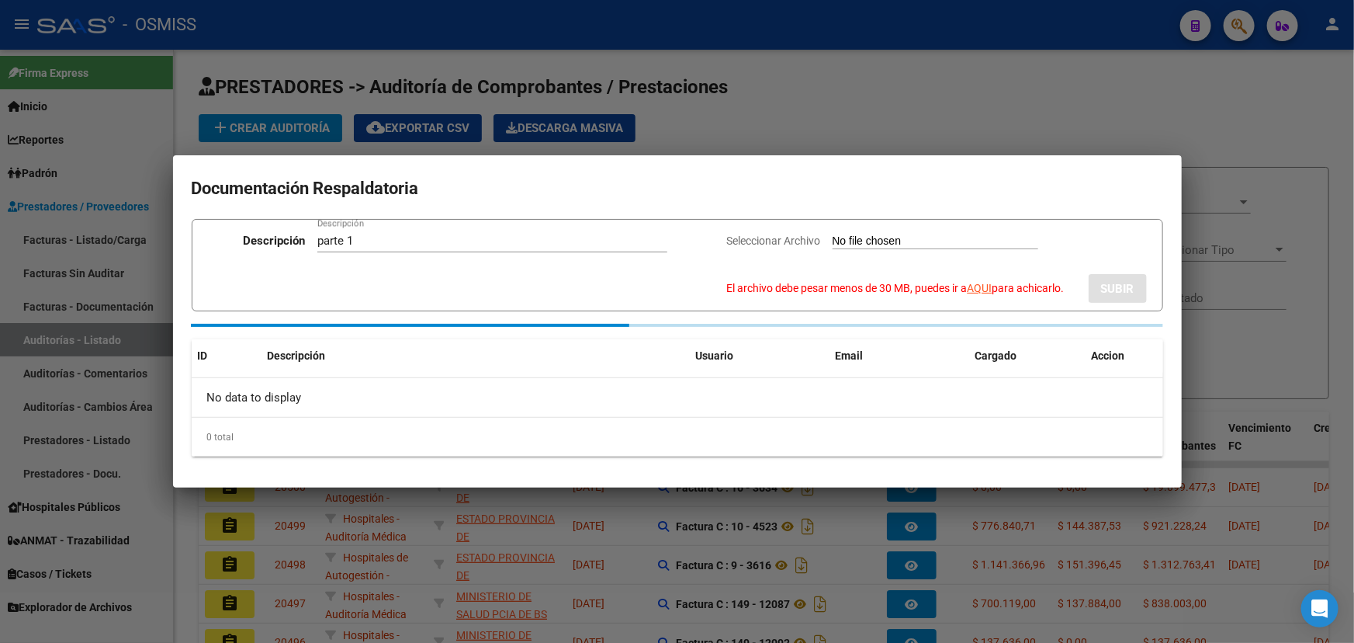
type input "C:\fakepath\OSMISS CAPS FC 22562 PT 1_262314_compressed.pdf"
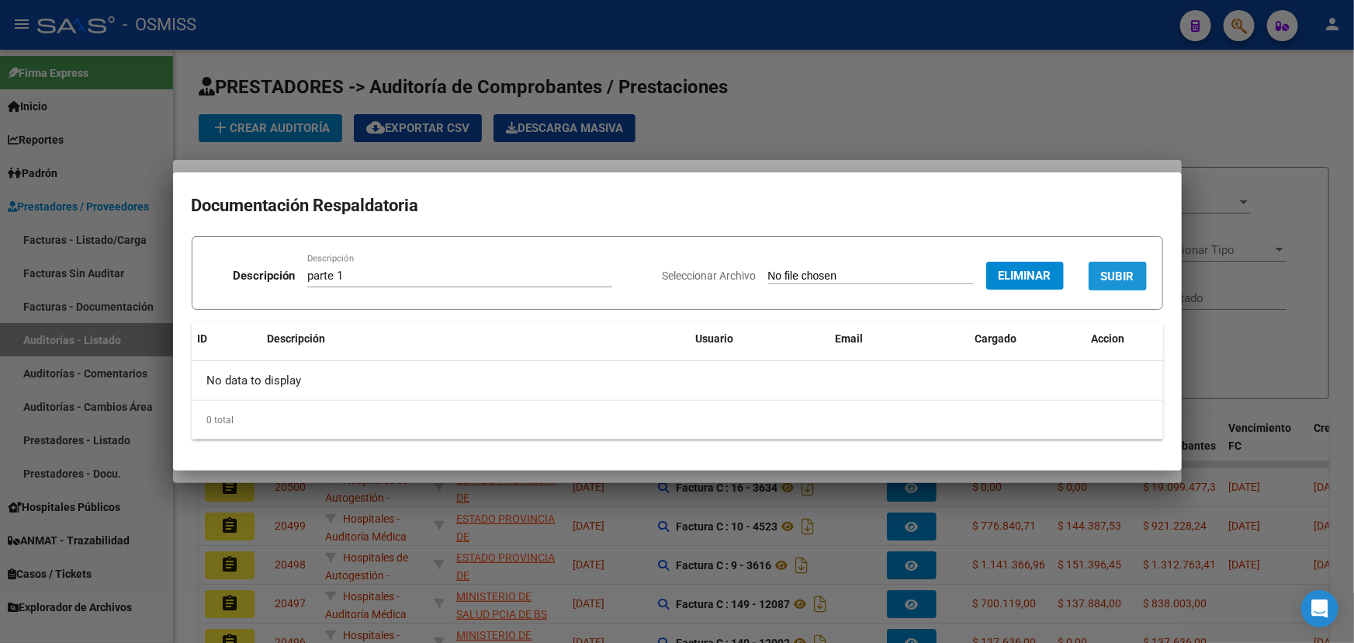
click at [1115, 275] on span "SUBIR" at bounding box center [1117, 276] width 33 height 14
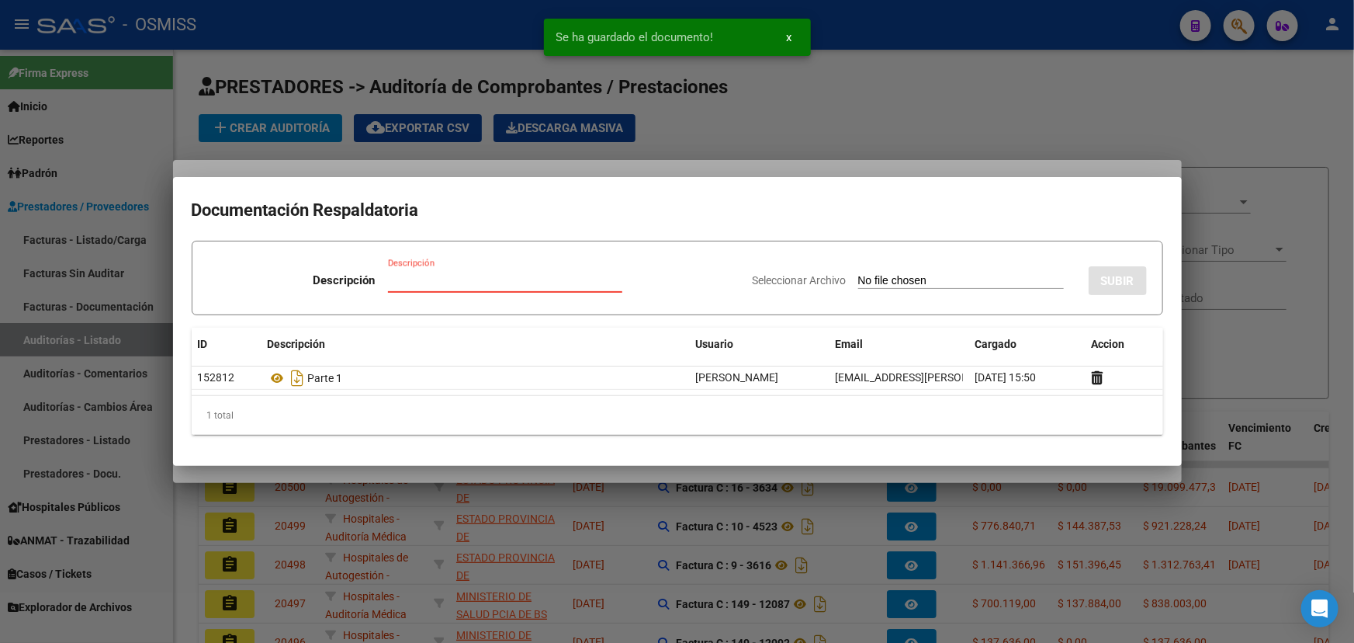
click at [407, 280] on input "Descripción" at bounding box center [505, 280] width 234 height 14
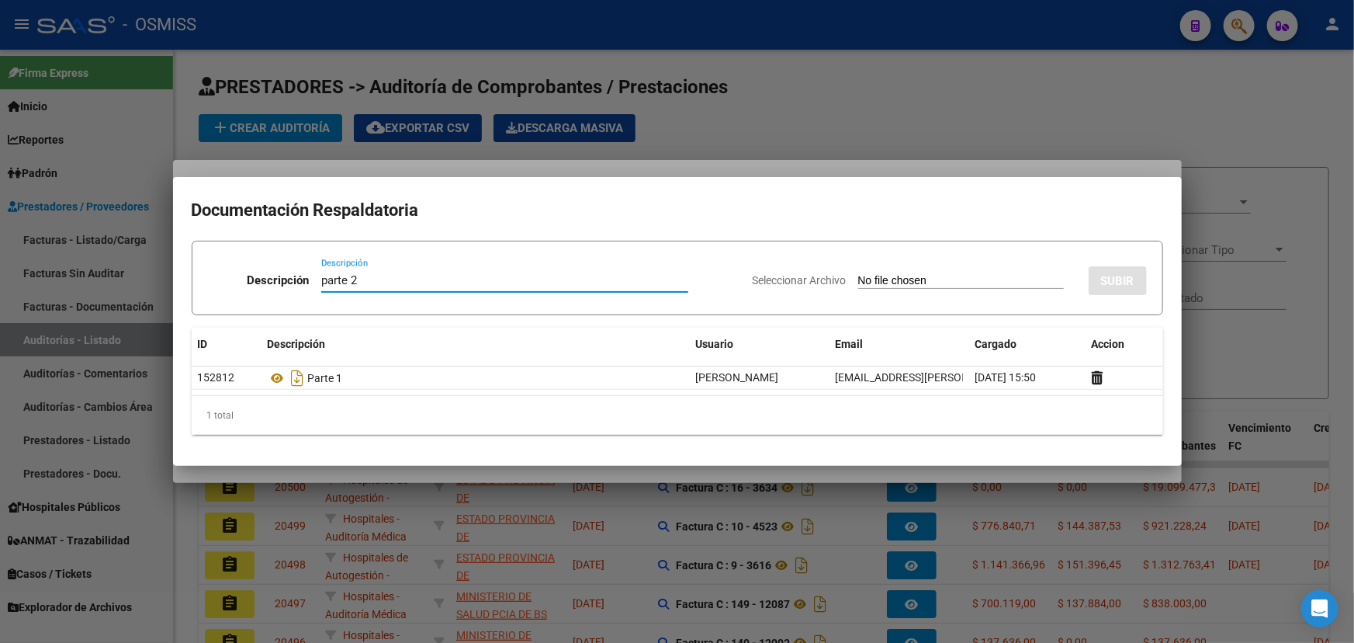
type input "parte 2"
click at [753, 279] on span "Seleccionar Archivo" at bounding box center [800, 280] width 94 height 12
click at [858, 279] on input "Seleccionar Archivo" at bounding box center [961, 281] width 206 height 15
type input "C:\fakepath\OSMISS CAPS FC 2256 PT 2_262696.pdf"
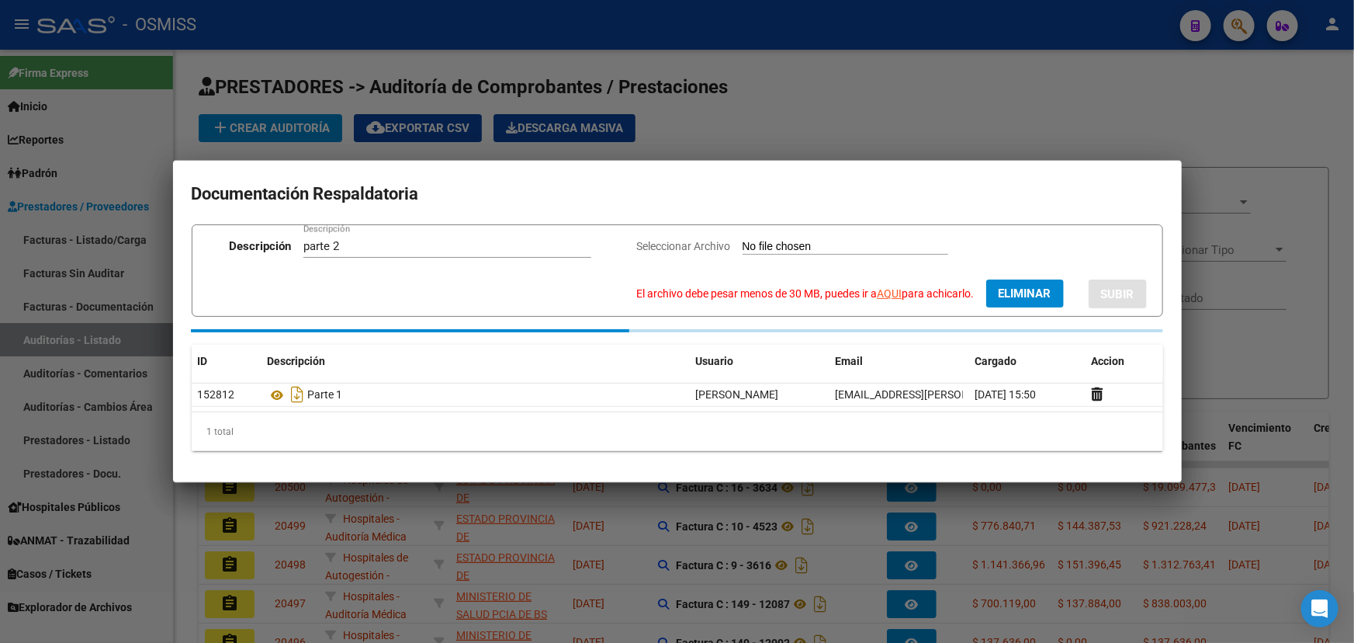
click at [878, 294] on link "AQUI" at bounding box center [890, 293] width 25 height 12
click at [1025, 289] on span "Eliminar" at bounding box center [1025, 293] width 53 height 14
click at [760, 244] on span "Seleccionar Archivo" at bounding box center [774, 246] width 94 height 12
click at [833, 244] on input "Seleccionar Archivo El archivo debe pesar menos de 30 MB, puedes ir a AQUI para…" at bounding box center [936, 247] width 206 height 15
type input "C:\fakepath\OSMISS CAPS FC 22562 PT 2_262696_compressed.pdf"
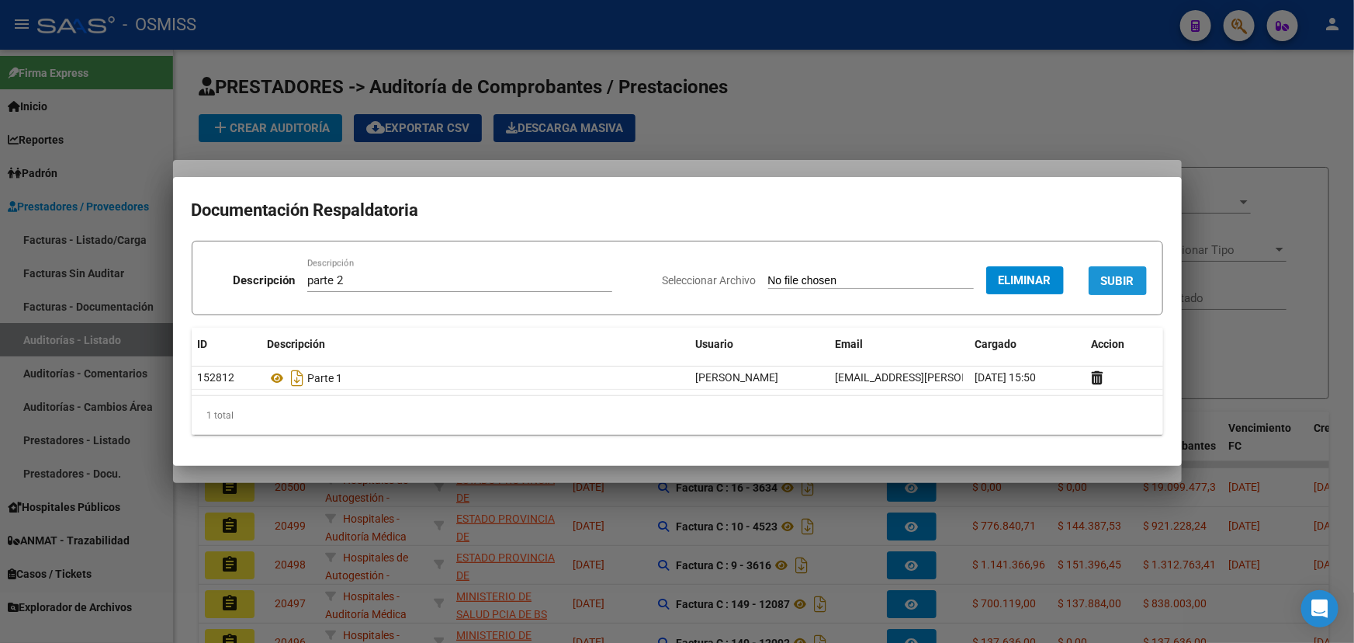
click at [1128, 284] on span "SUBIR" at bounding box center [1117, 281] width 33 height 14
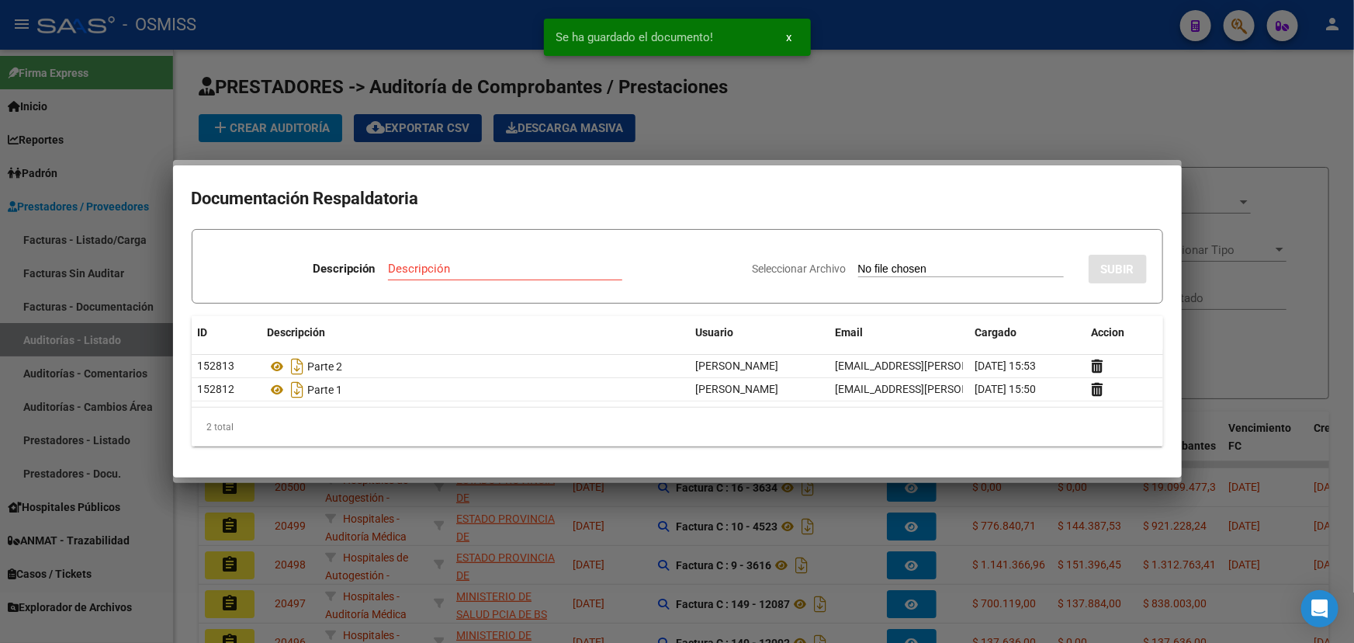
click at [428, 266] on input "Descripción" at bounding box center [505, 269] width 234 height 14
type input "parte 3"
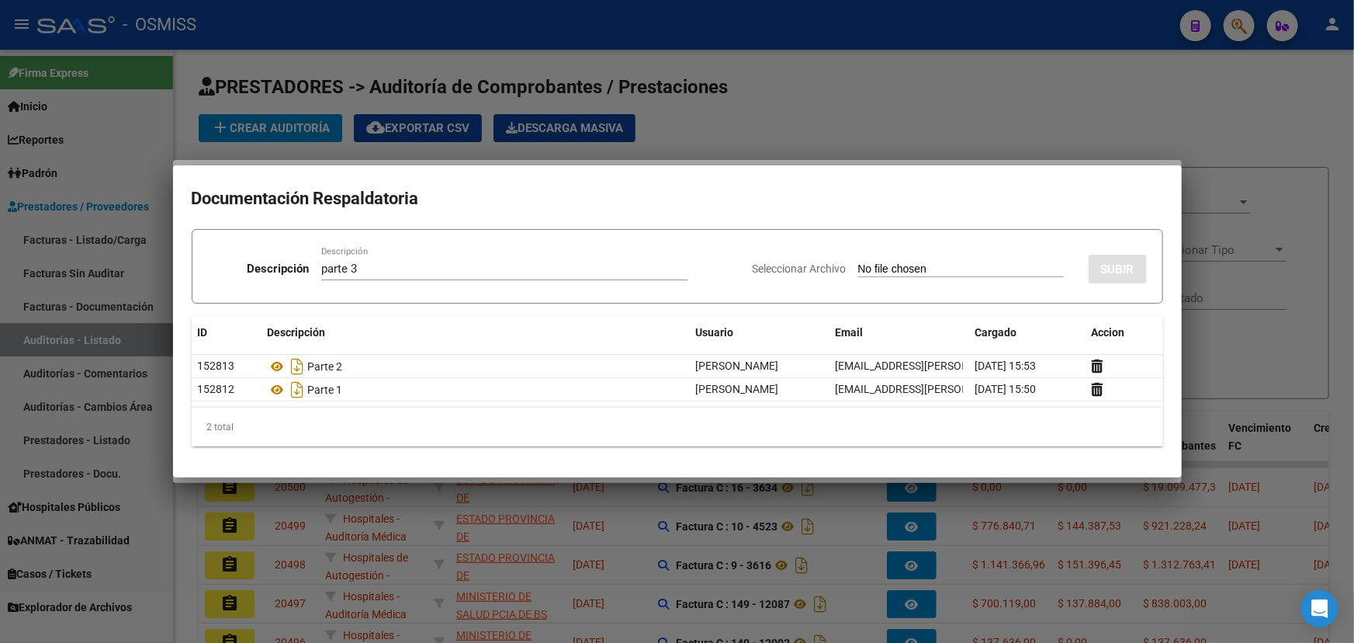
click at [813, 269] on span "Seleccionar Archivo" at bounding box center [800, 268] width 94 height 12
click at [858, 269] on input "Seleccionar Archivo" at bounding box center [961, 269] width 206 height 15
type input "C:\fakepath\OSMISS CAPS FC 22562 PT 3_262954.pdf"
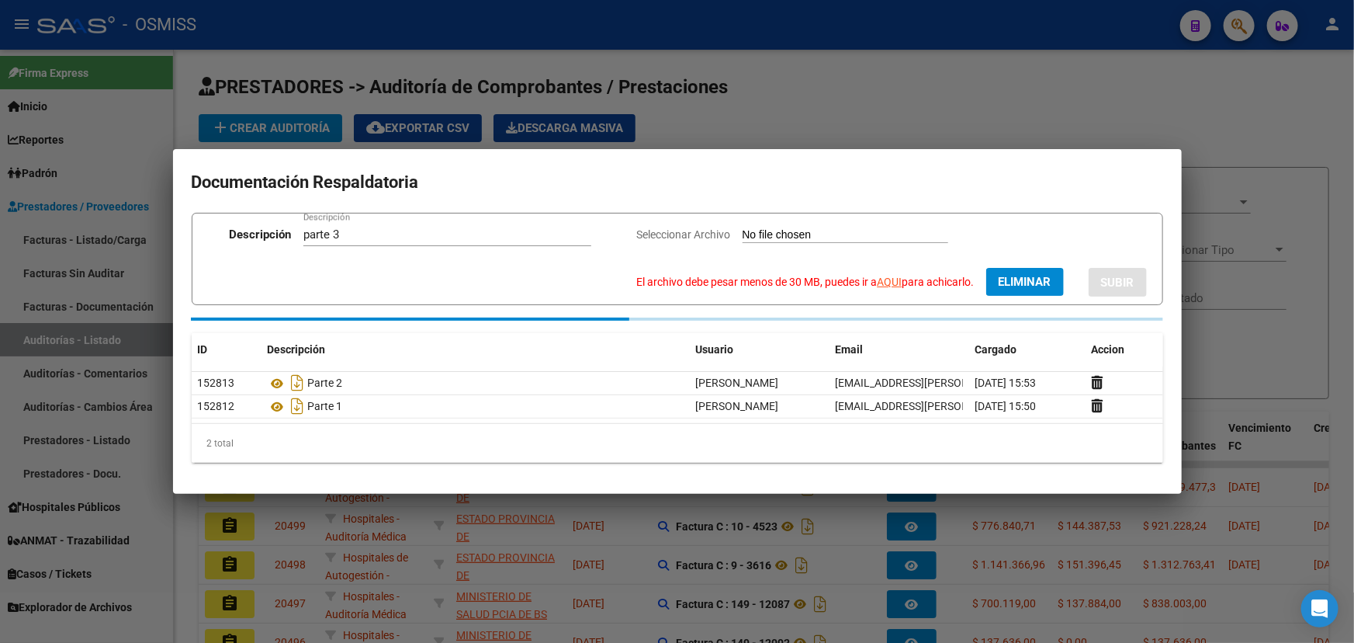
click at [888, 278] on link "AQUI" at bounding box center [890, 282] width 25 height 12
click at [1008, 281] on span "Eliminar" at bounding box center [1025, 282] width 53 height 14
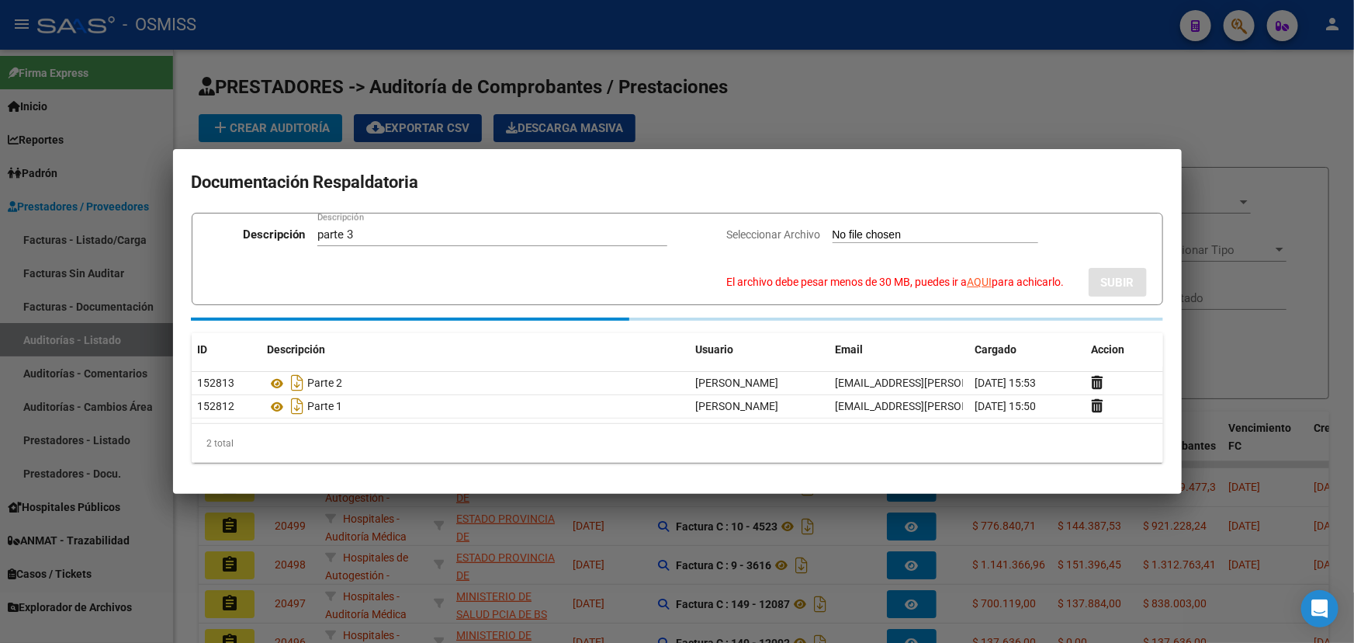
click at [764, 234] on span "Seleccionar Archivo" at bounding box center [774, 234] width 94 height 12
click at [833, 234] on input "Seleccionar Archivo El archivo debe pesar menos de 30 MB, puedes ir a AQUI para…" at bounding box center [936, 235] width 206 height 15
type input "C:\fakepath\OSMISS CAPS FC 22562 PT 3_262954_compressed.pdf"
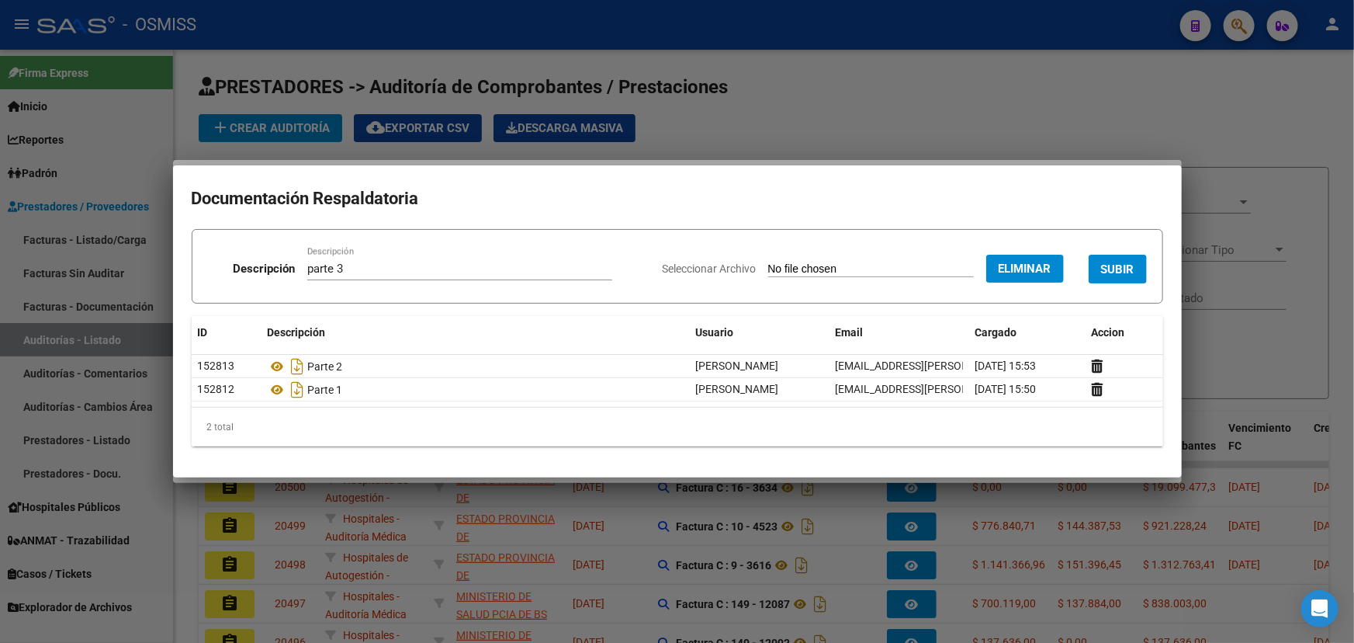
click at [1126, 269] on span "SUBIR" at bounding box center [1117, 269] width 33 height 14
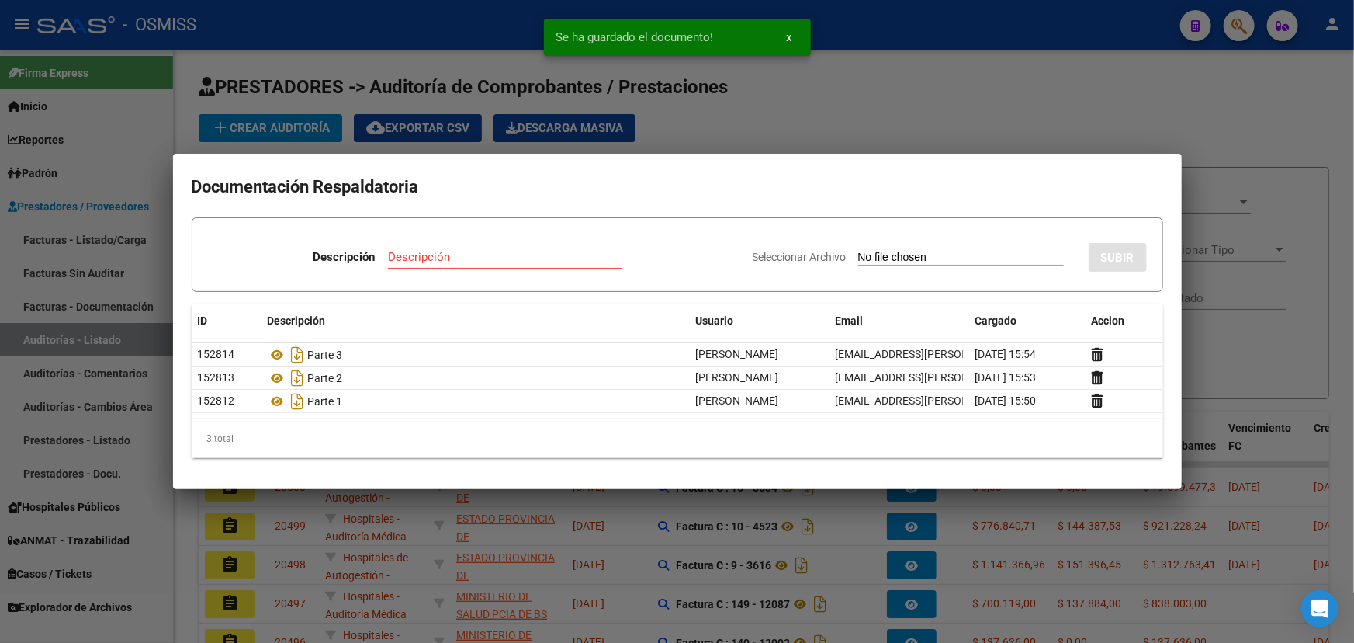
click at [1210, 106] on div at bounding box center [677, 321] width 1354 height 643
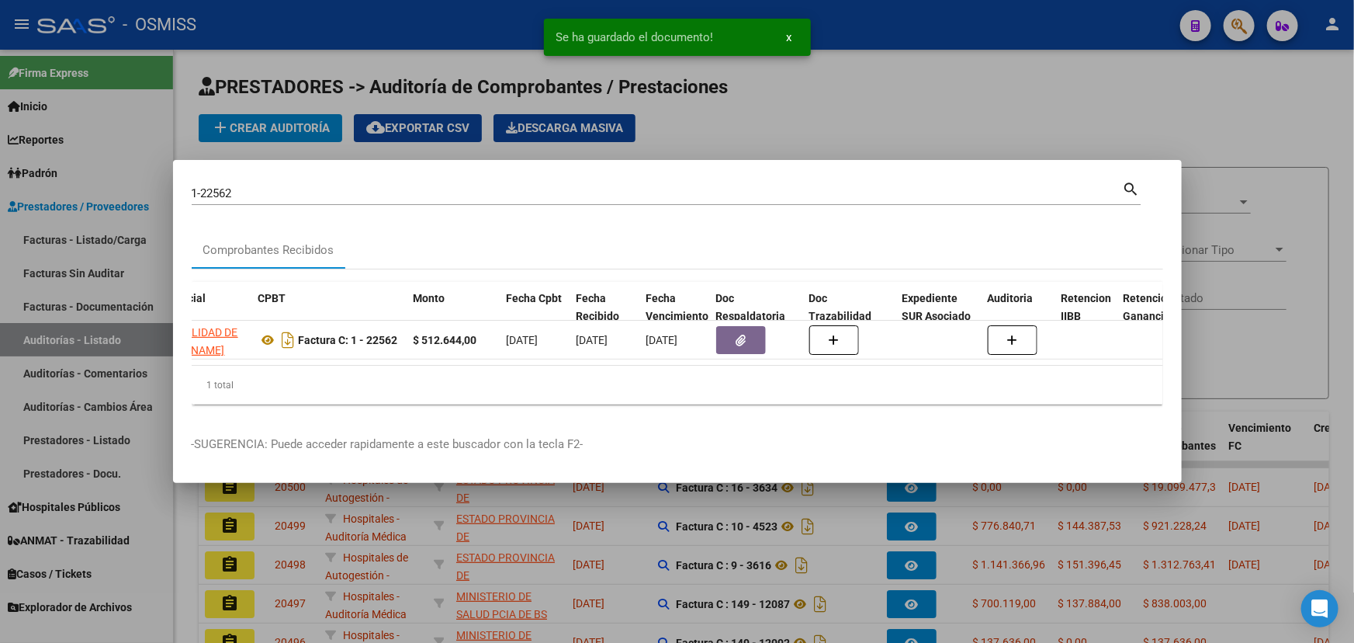
click at [924, 62] on div at bounding box center [677, 321] width 1354 height 643
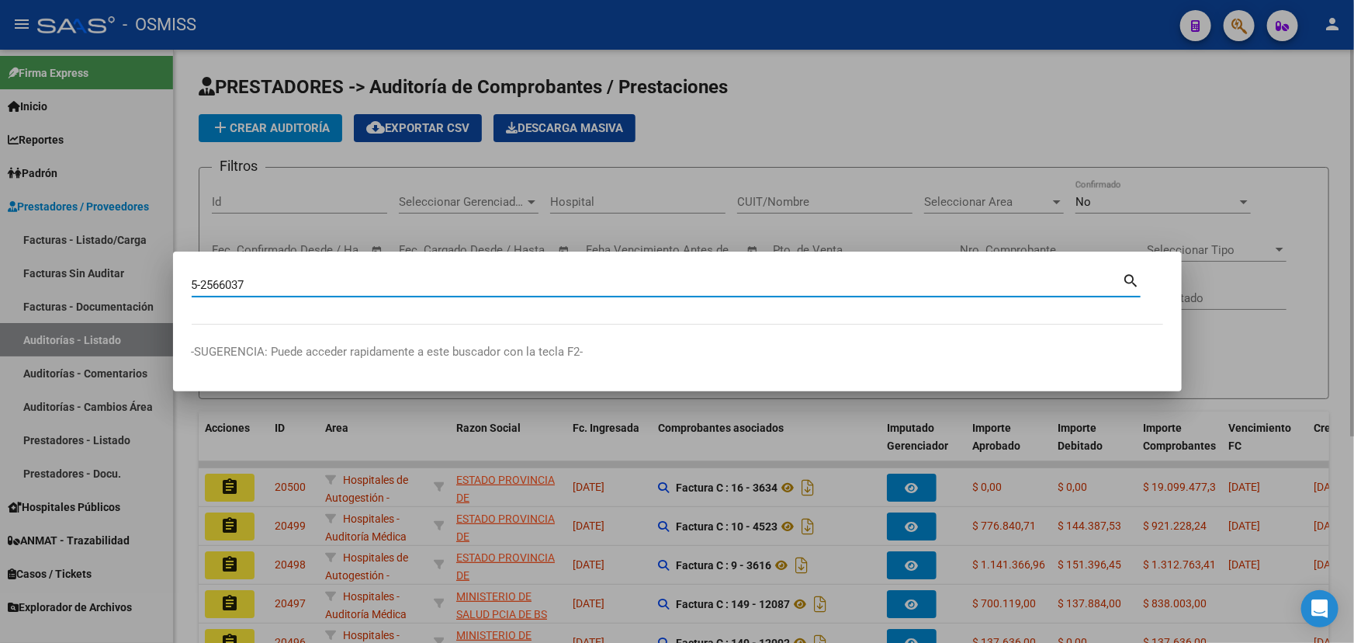
type input "5-2566037"
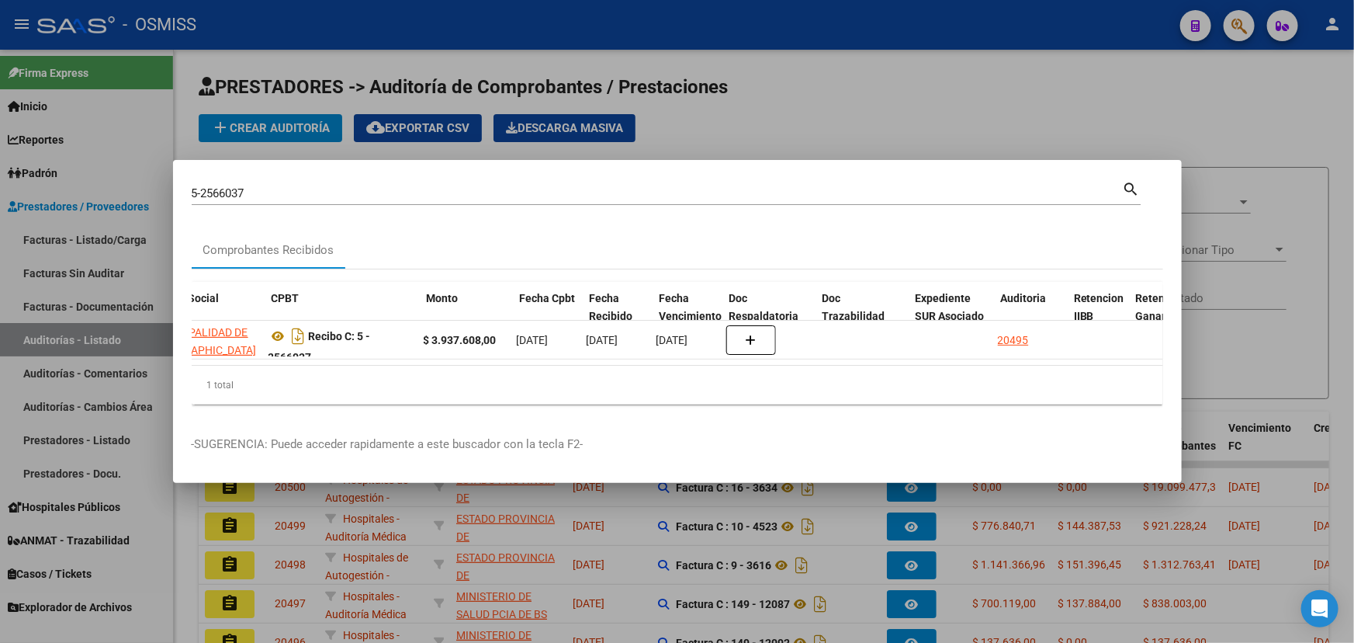
scroll to position [0, 567]
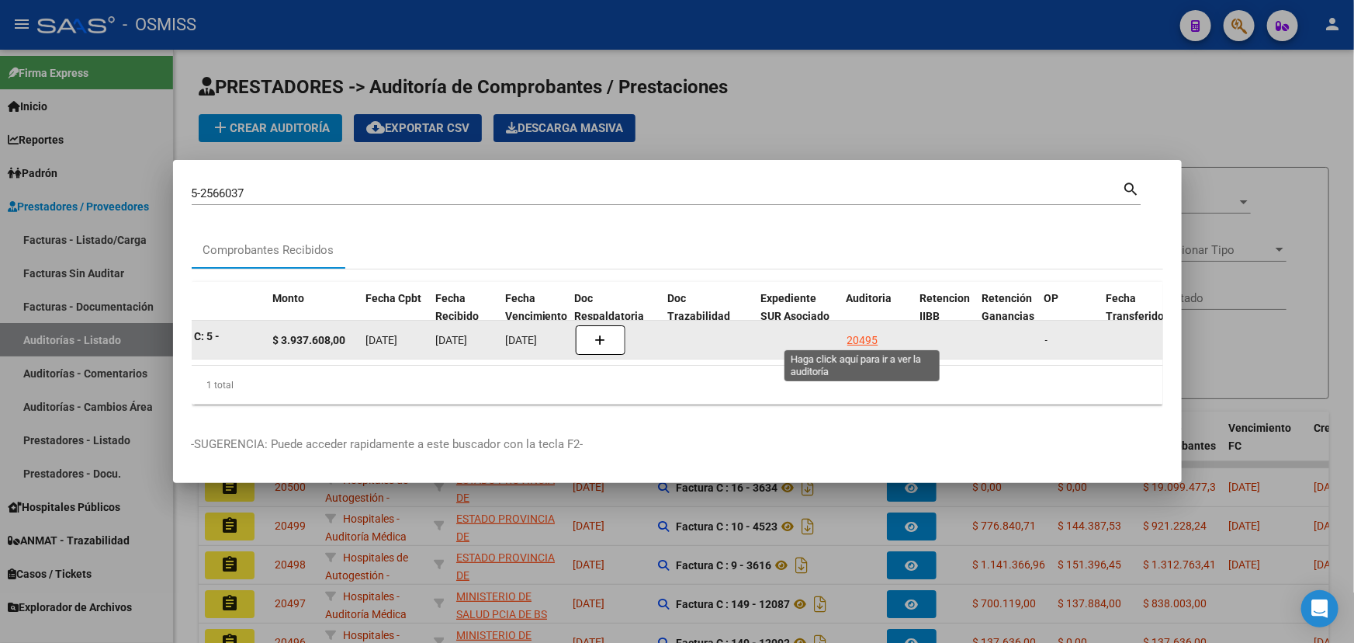
click at [859, 335] on div "20495" at bounding box center [862, 340] width 31 height 18
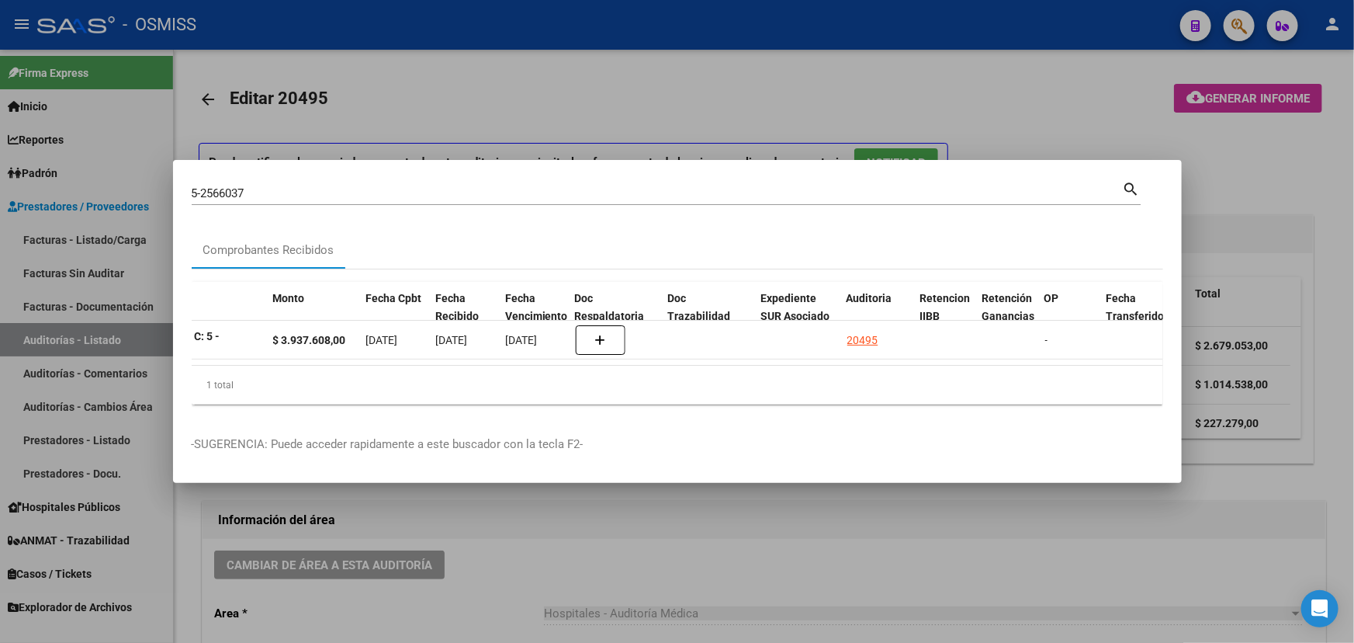
click at [605, 549] on div at bounding box center [677, 321] width 1354 height 643
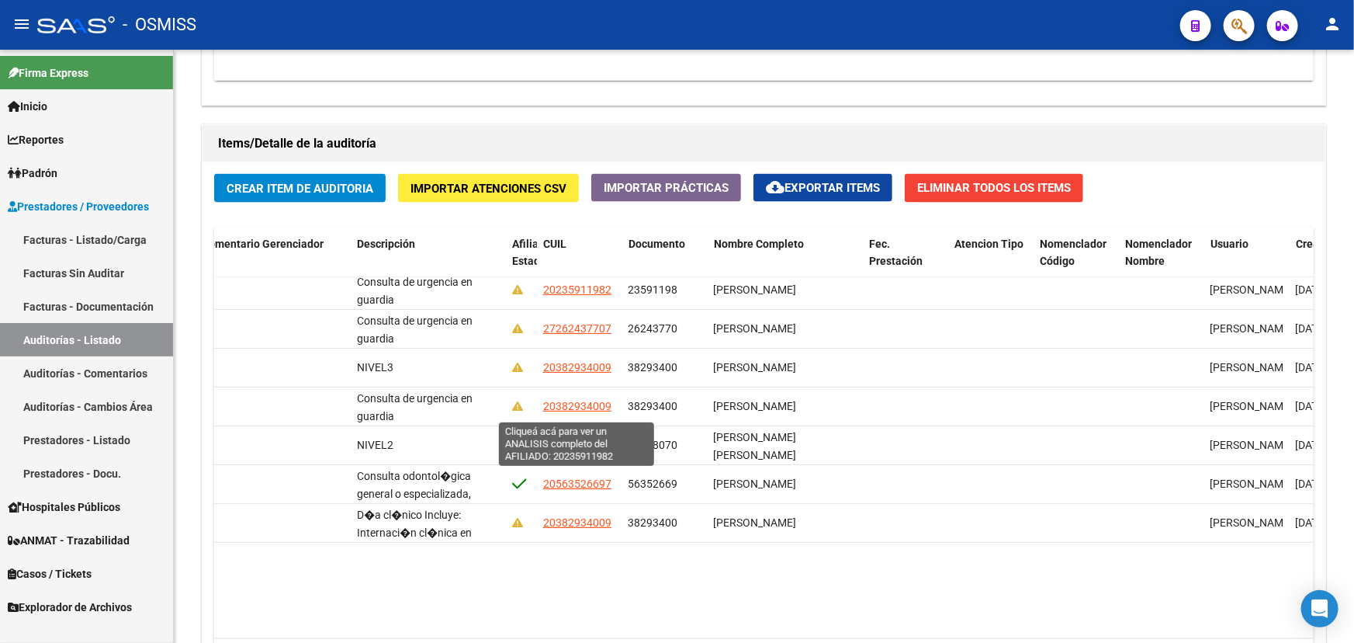
scroll to position [0, 1094]
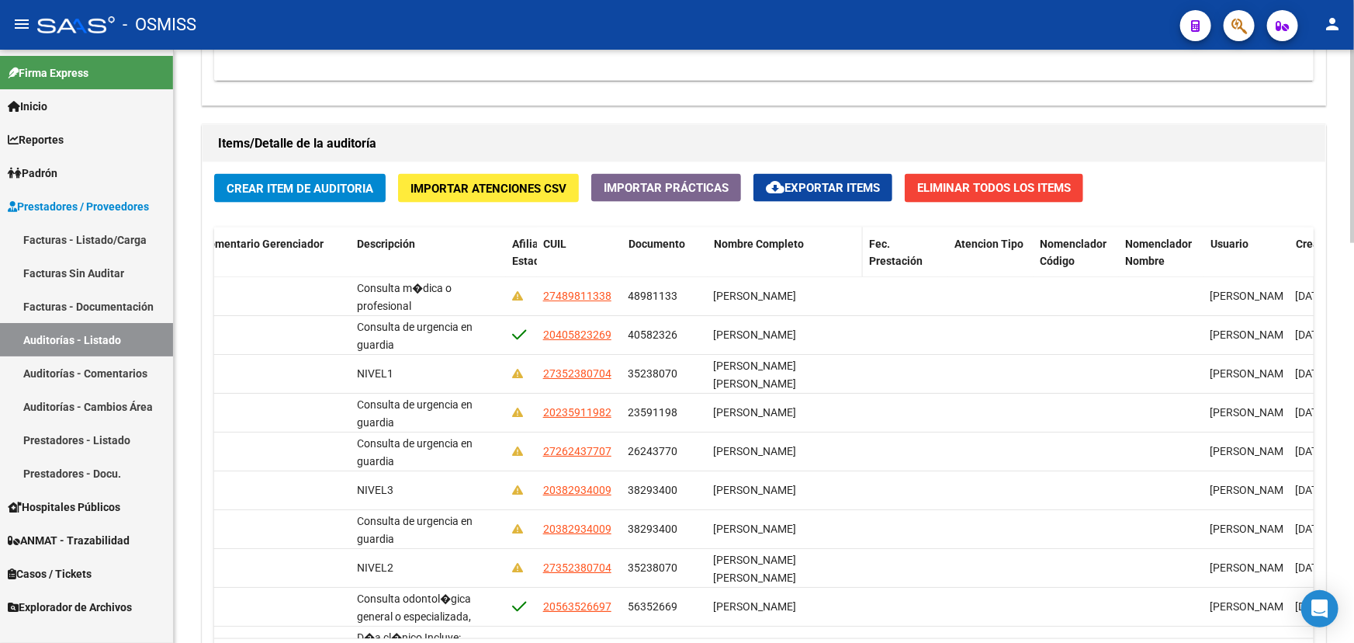
click at [754, 237] on span "Nombre Completo" at bounding box center [759, 243] width 90 height 12
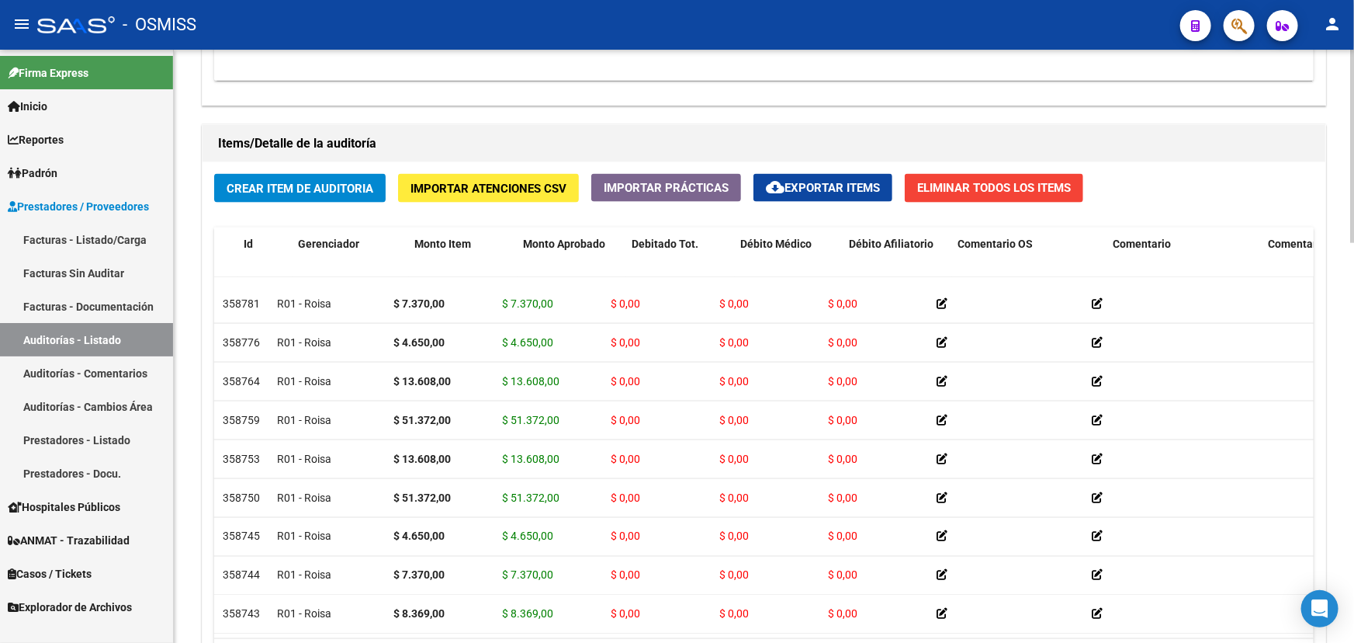
scroll to position [1243, 0]
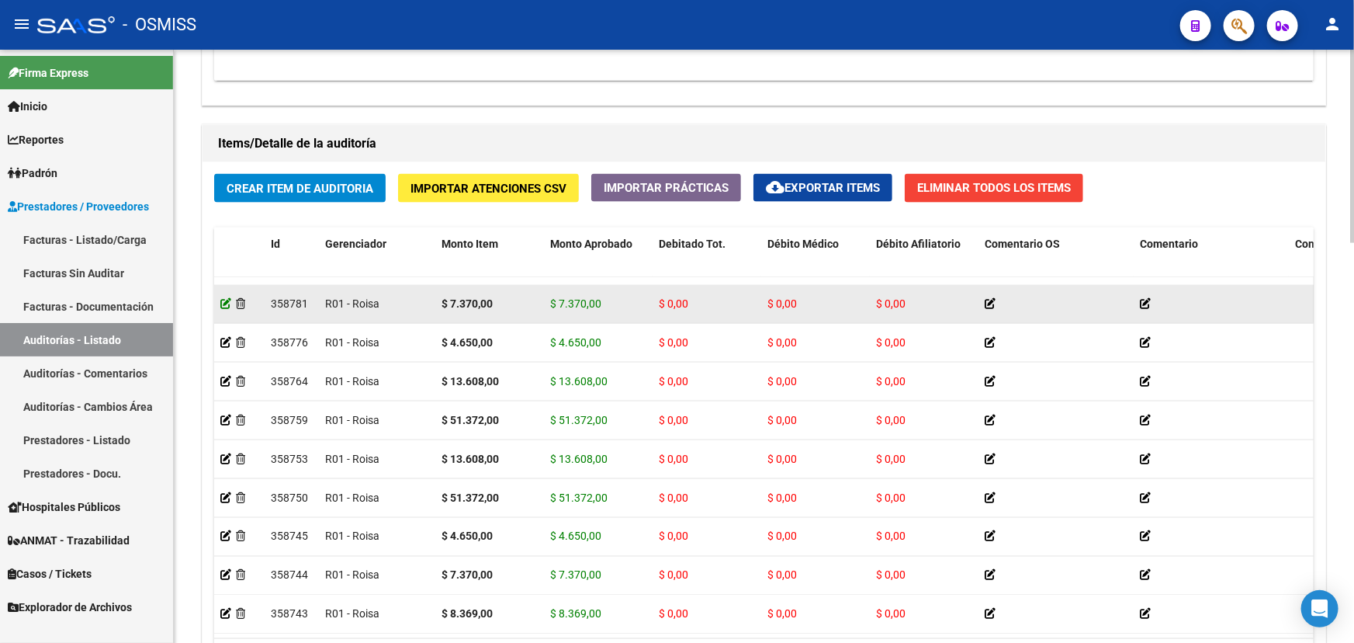
click at [223, 298] on icon at bounding box center [225, 303] width 11 height 11
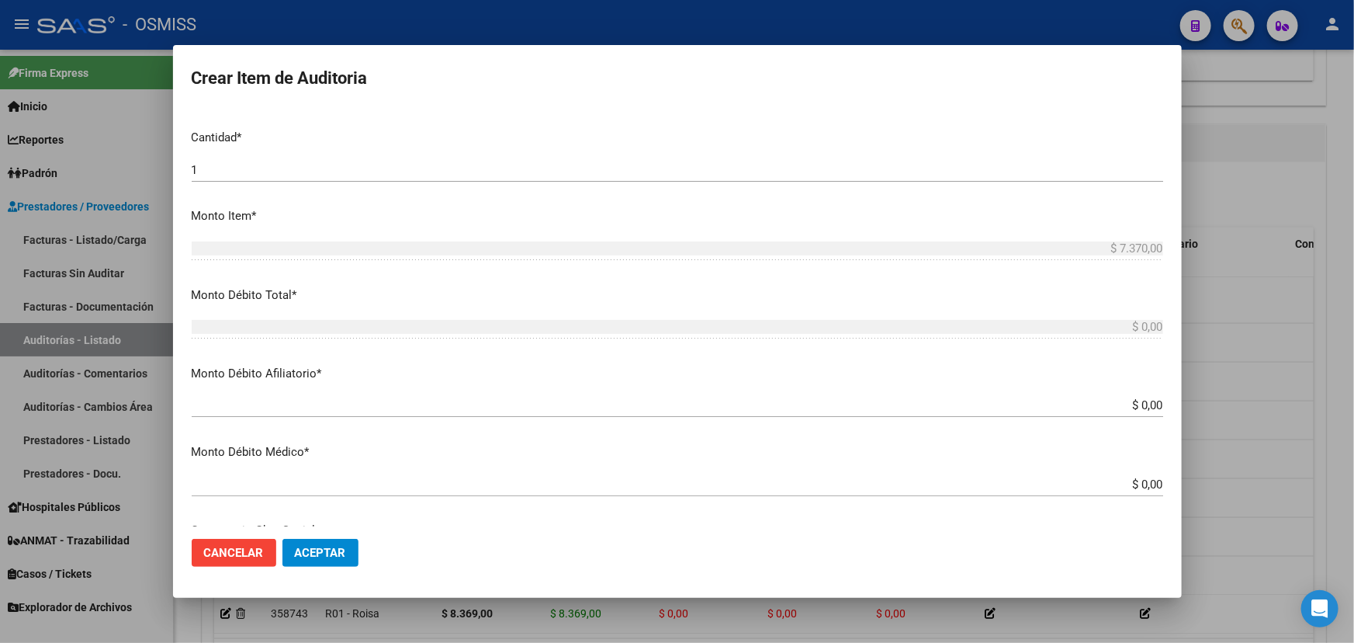
scroll to position [423, 0]
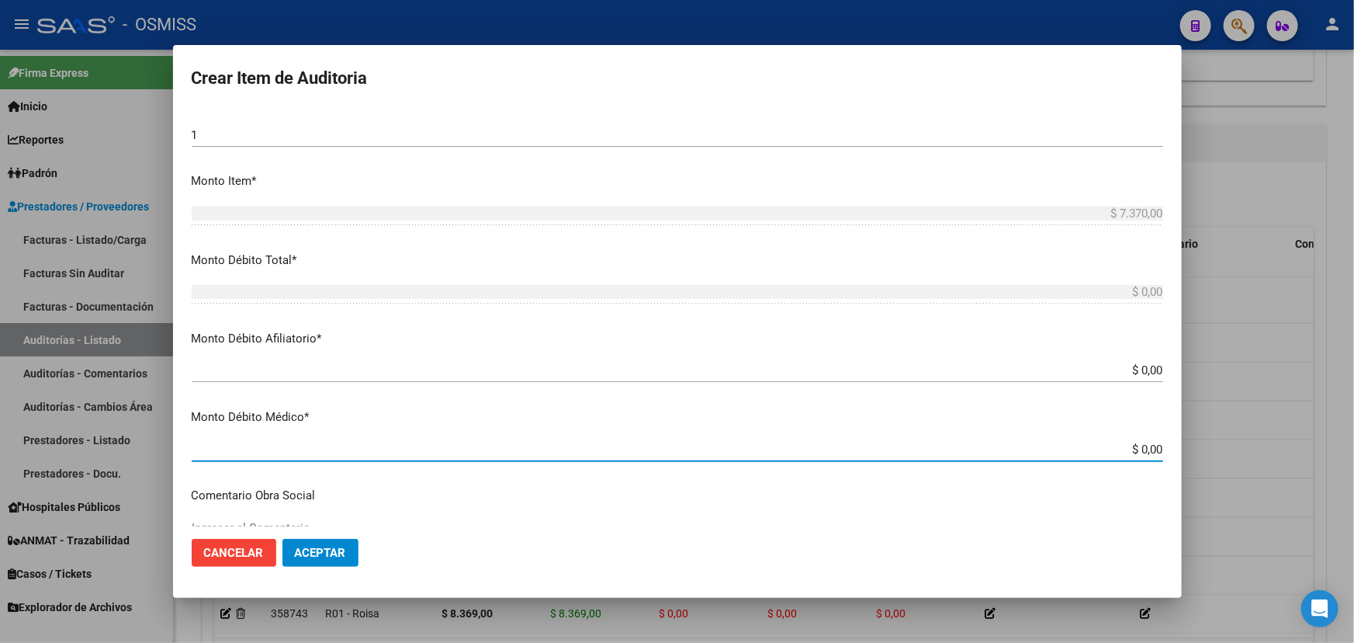
drag, startPoint x: 1130, startPoint y: 451, endPoint x: 1191, endPoint y: 457, distance: 61.6
click at [1191, 457] on div "Crear Item de Auditoria 35238070 Nro Documento 27352380704 CUIL [PERSON_NAME] […" at bounding box center [677, 321] width 1354 height 643
type input "$ 0,07"
type input "$ 0,73"
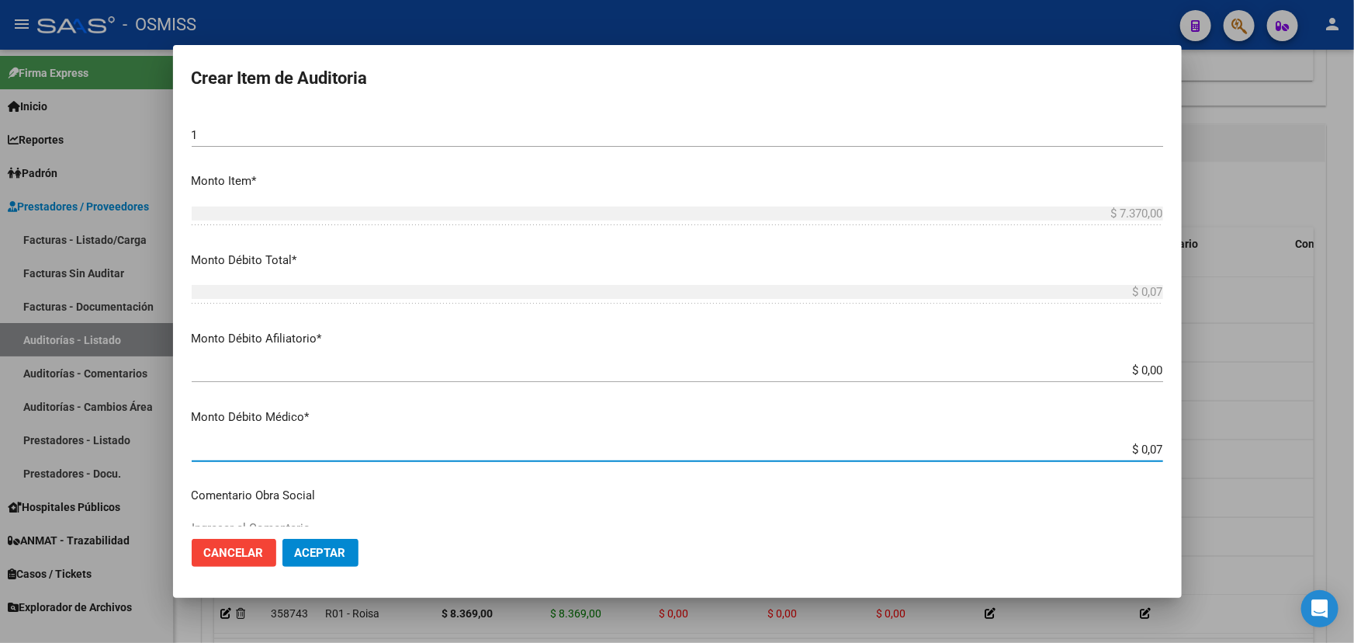
type input "$ 0,73"
type input "$ 7,37"
type input "$ 73,70"
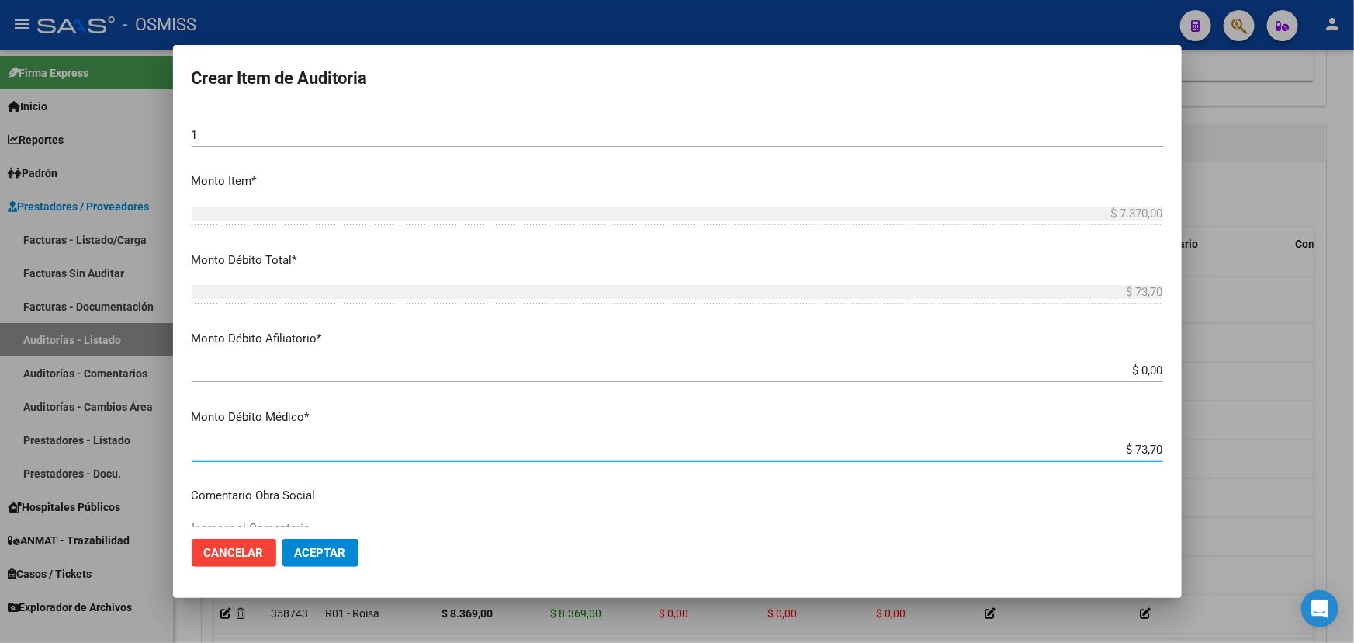
type input "$ 737,00"
type input "$ 7.370,00"
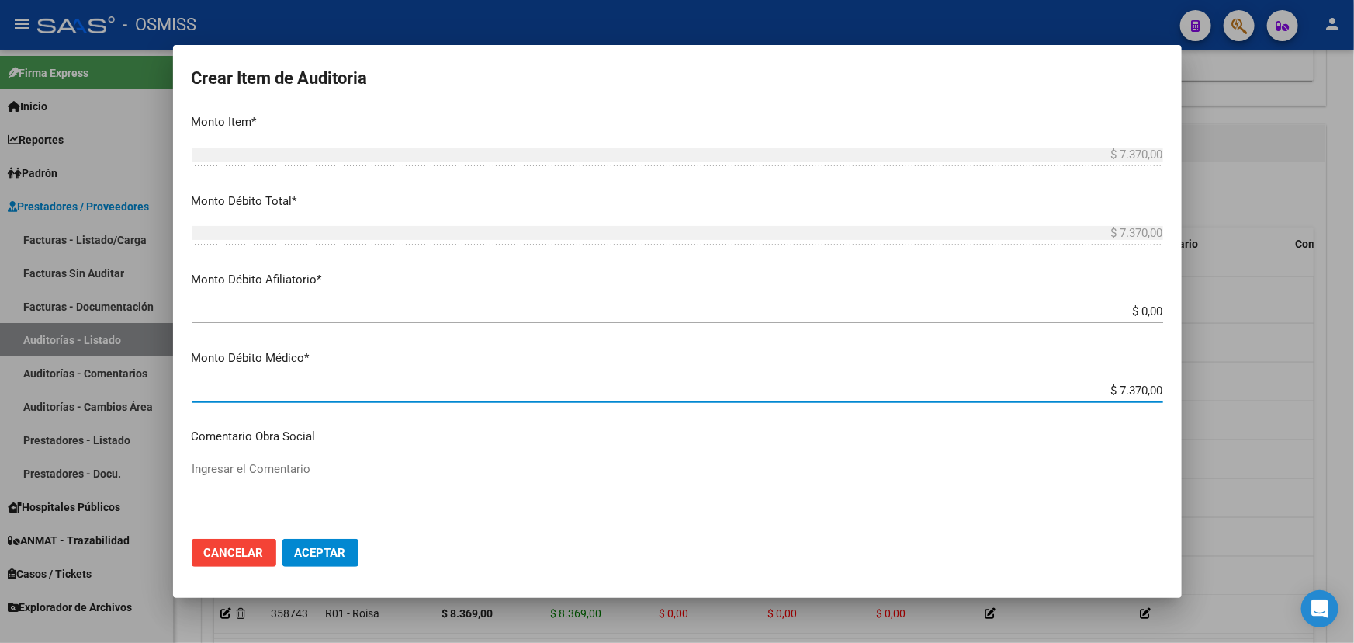
scroll to position [564, 0]
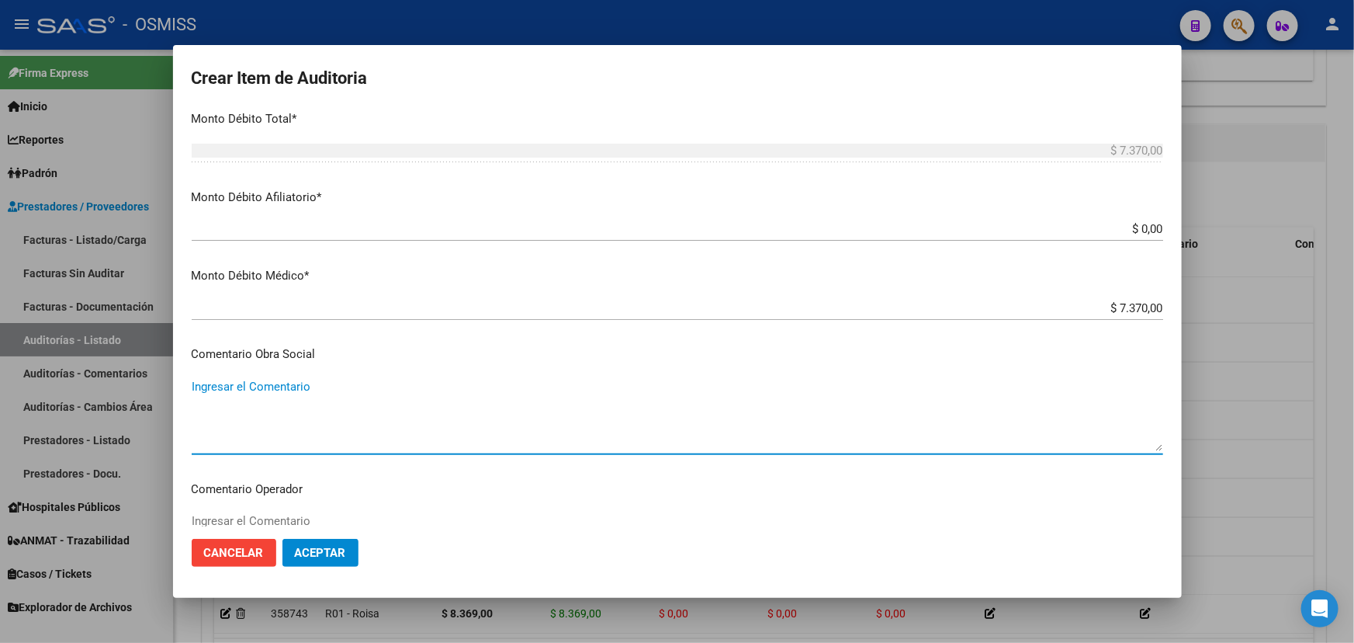
click at [231, 386] on textarea "Ingresar el Comentario" at bounding box center [678, 414] width 972 height 73
type textarea "d"
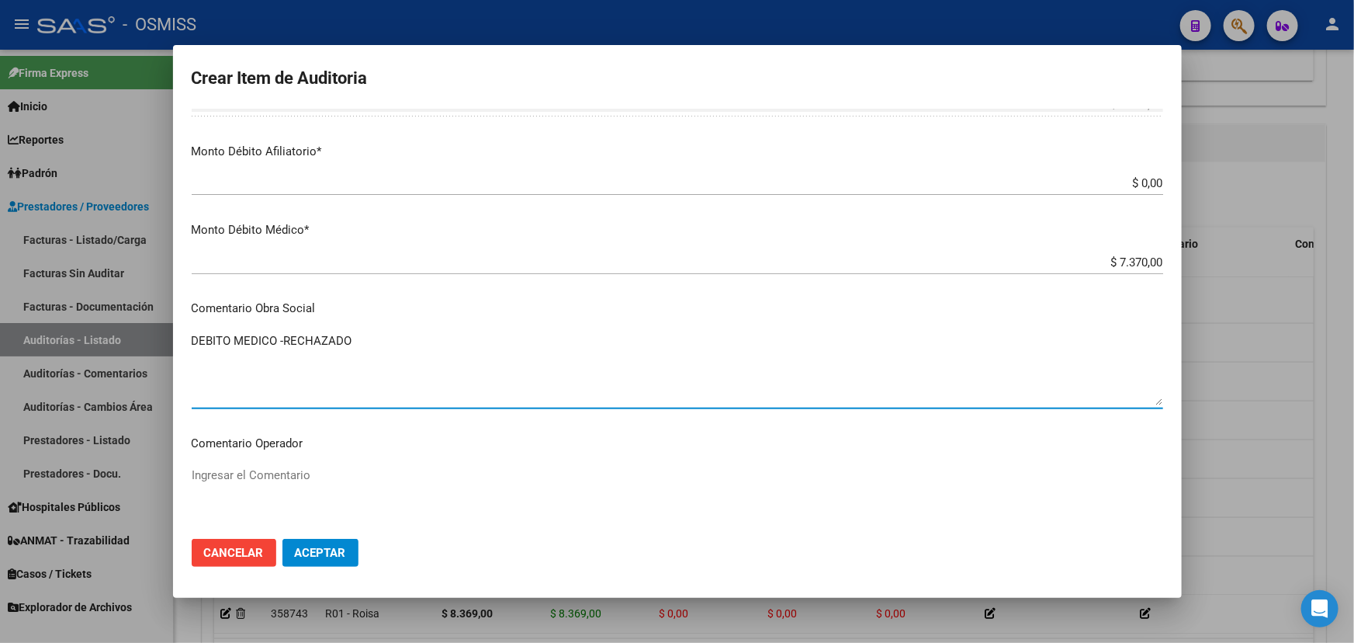
scroll to position [635, 0]
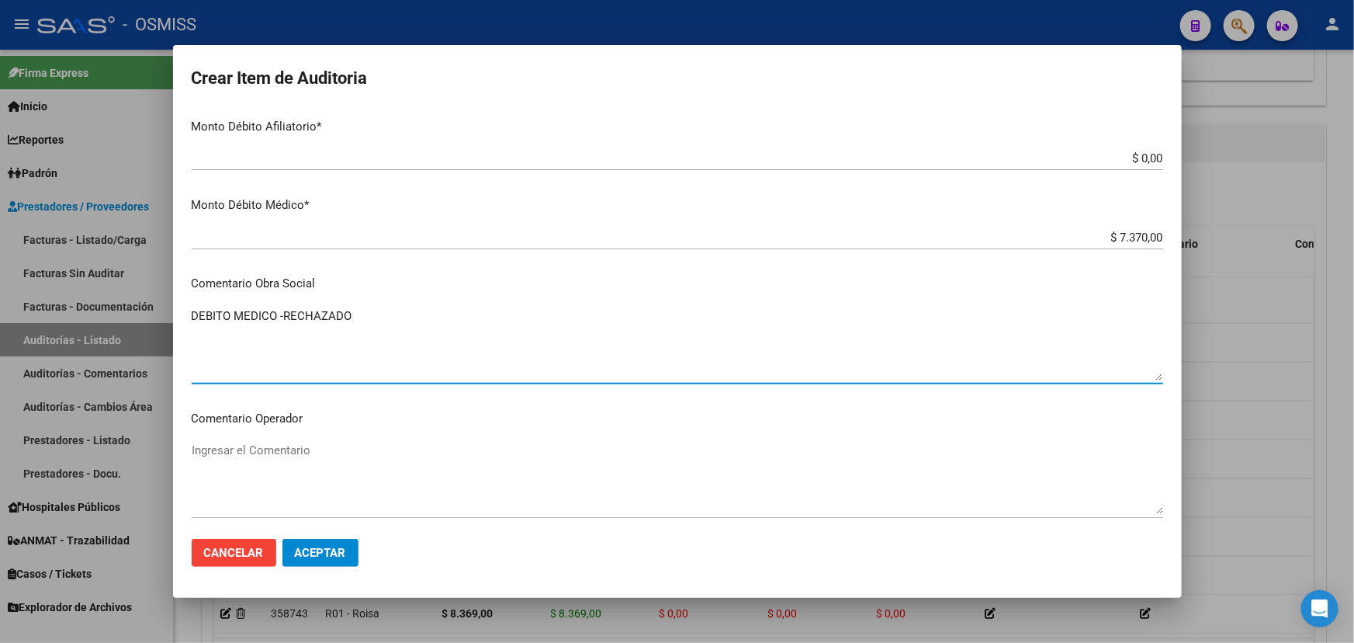
type textarea "DEBITO MEDICO -RECHAZADO"
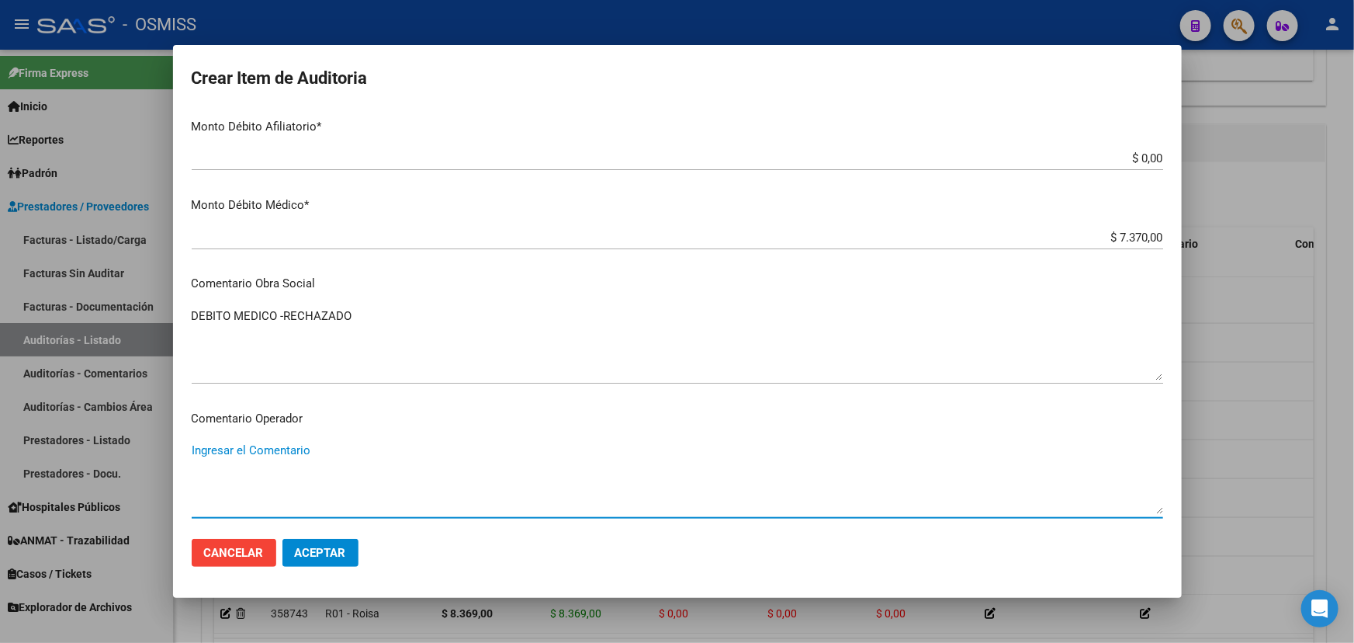
click at [220, 444] on textarea "Ingresar el Comentario" at bounding box center [678, 478] width 972 height 73
paste textarea "Prestacion duplicada según documentacion respaldatoria"
type textarea "Prestacion duplicada según documentacion respaldatoria."
click at [332, 547] on span "Aceptar" at bounding box center [320, 553] width 51 height 14
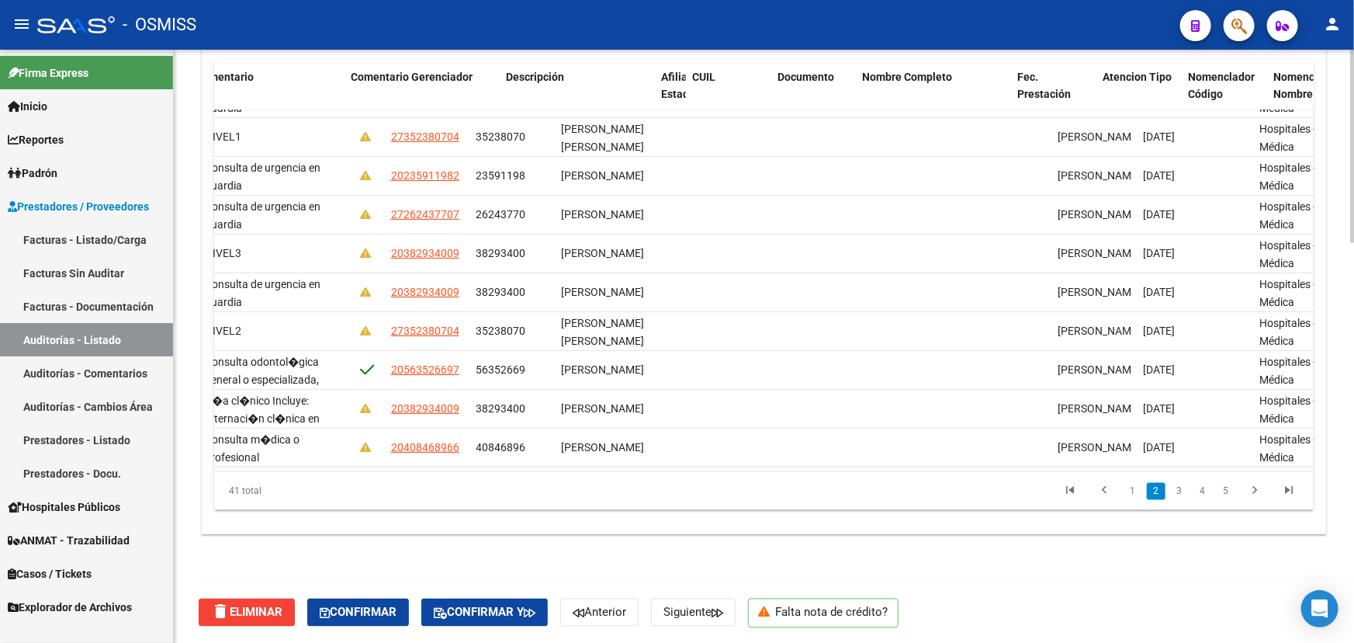
scroll to position [70, 1347]
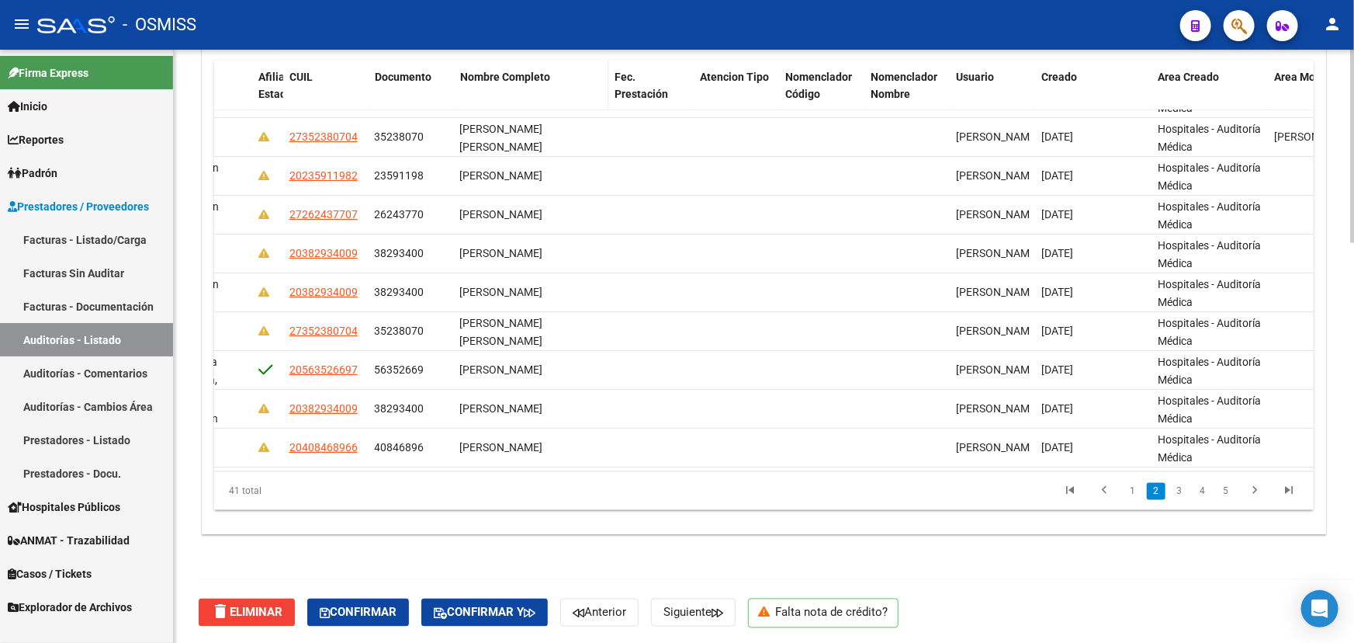
click at [490, 73] on span "Nombre Completo" at bounding box center [505, 77] width 90 height 12
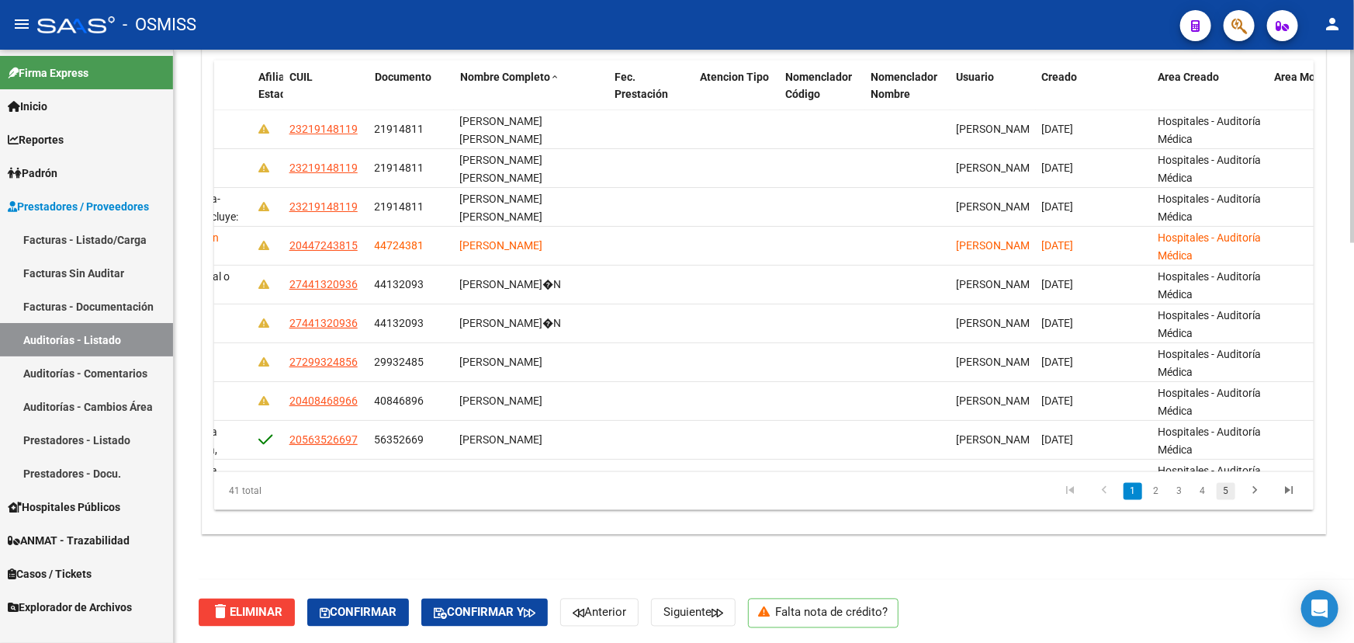
click at [1228, 488] on link "5" at bounding box center [1226, 491] width 19 height 17
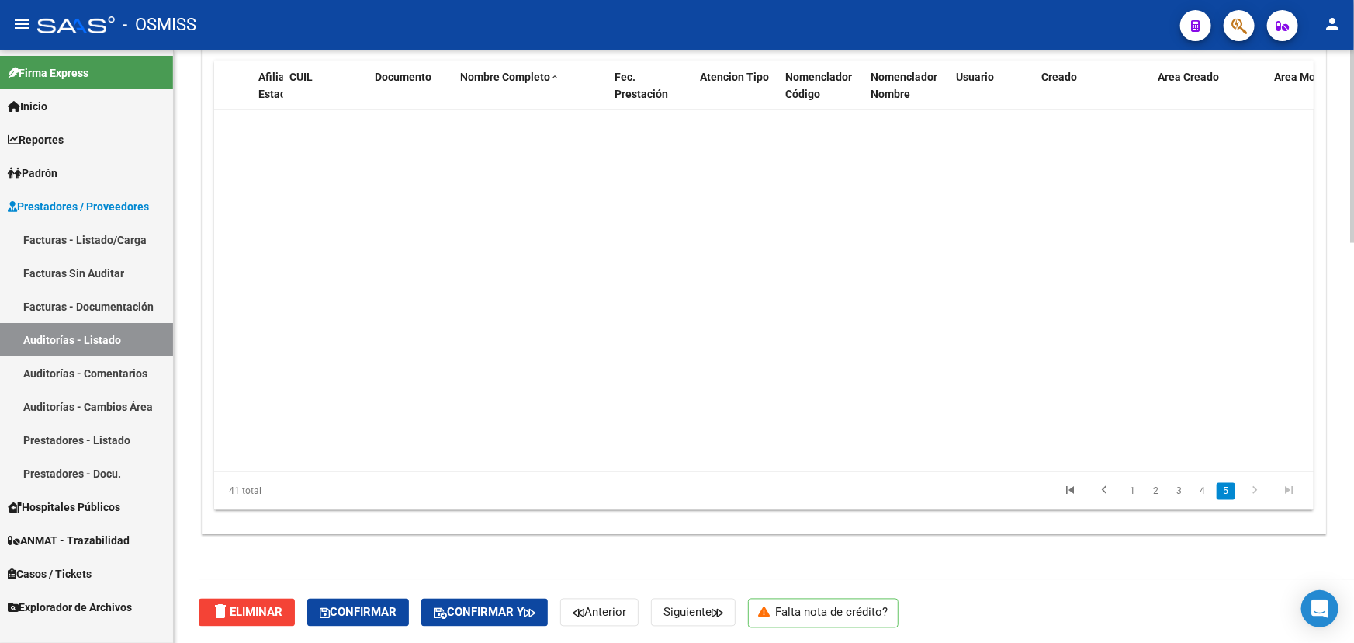
scroll to position [1244, 1347]
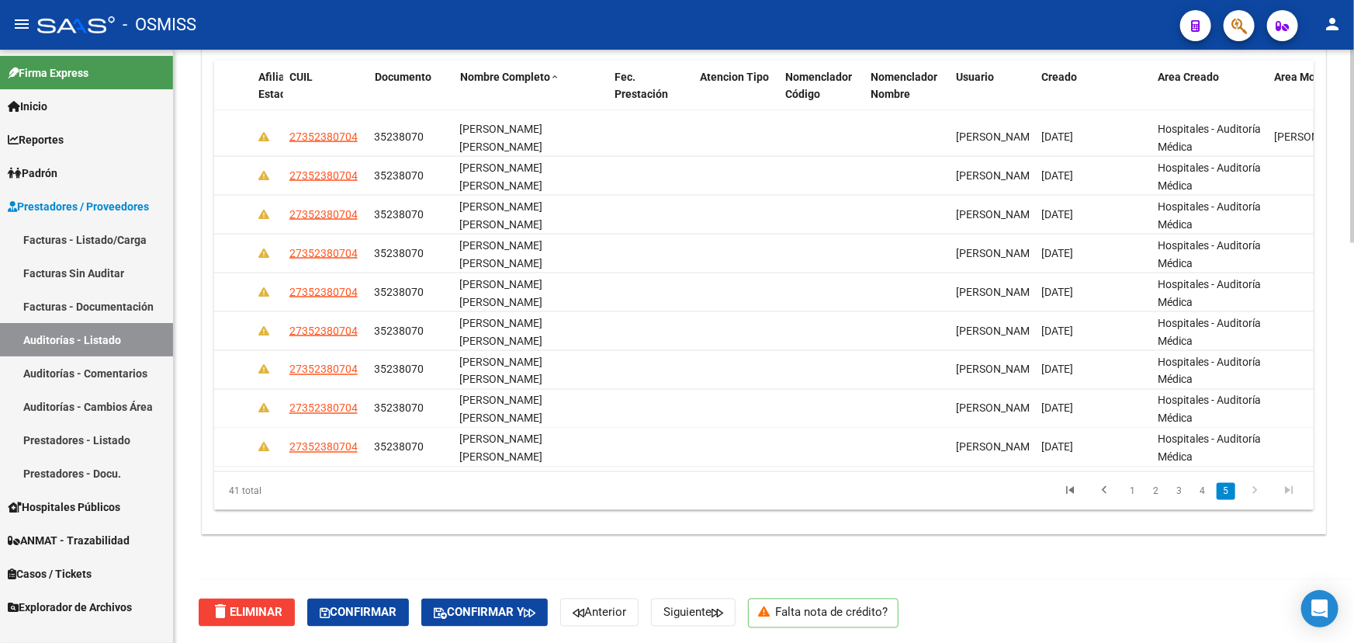
click at [1257, 490] on icon "go to next page" at bounding box center [1255, 493] width 20 height 19
drag, startPoint x: 1313, startPoint y: 435, endPoint x: 1288, endPoint y: 464, distance: 38.5
click at [1304, 466] on div "Id Gerenciador Monto Item Monto Aprobado Debitado Tot. Débito Médico Débito Afi…" at bounding box center [764, 286] width 1100 height 451
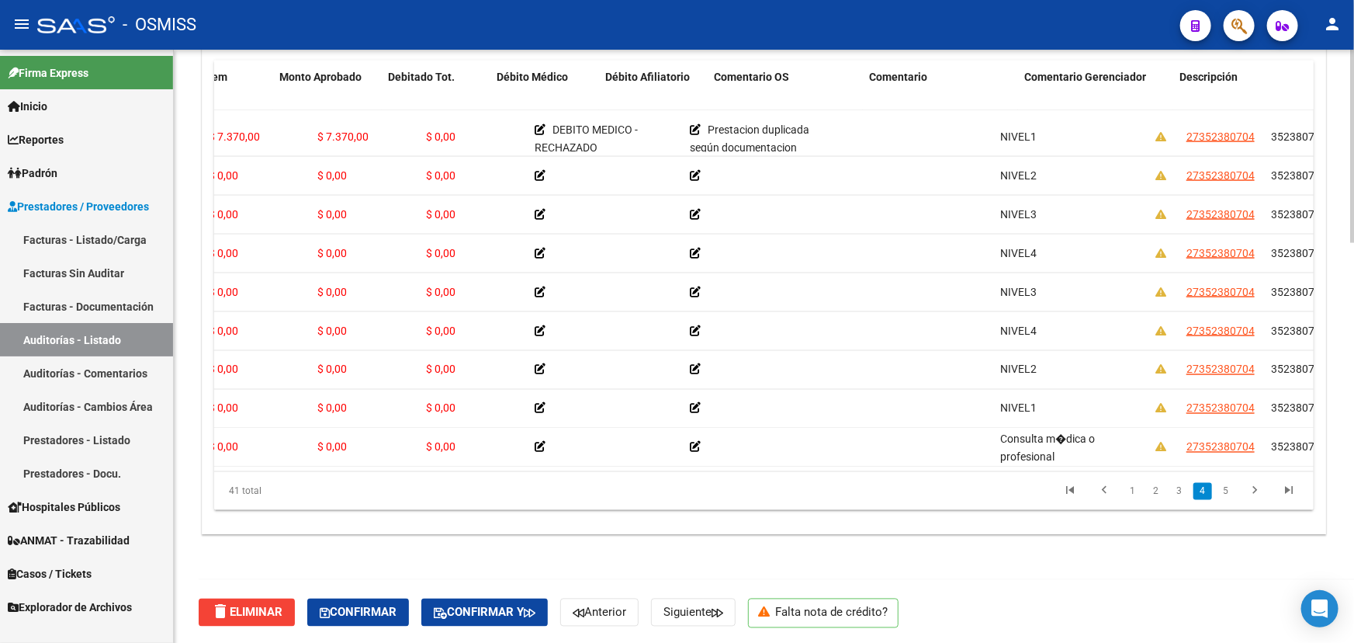
scroll to position [1243, 0]
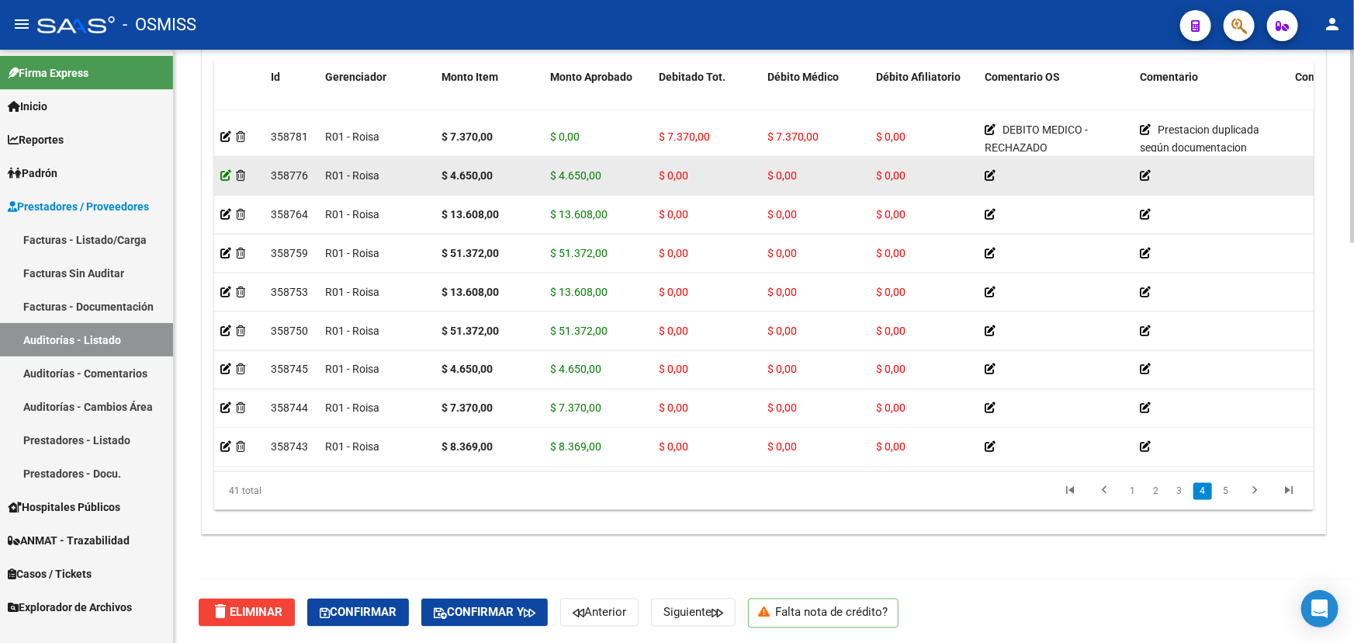
click at [220, 170] on icon at bounding box center [225, 175] width 11 height 11
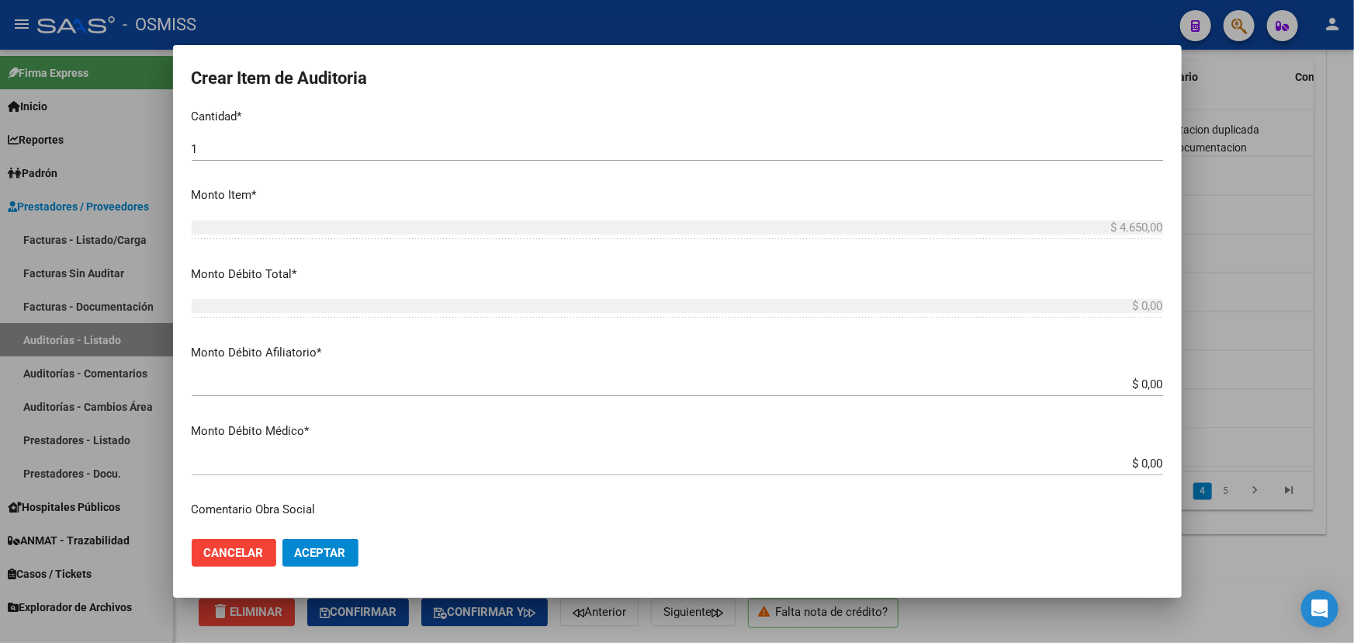
scroll to position [423, 0]
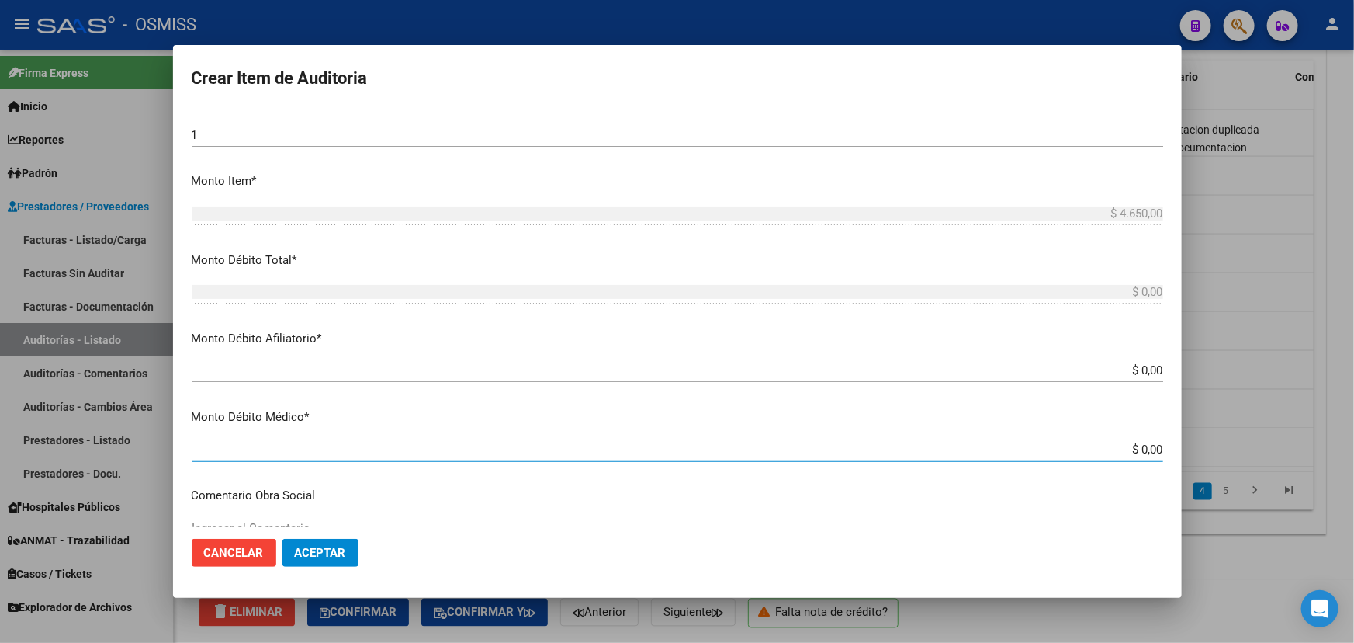
drag, startPoint x: 1131, startPoint y: 446, endPoint x: 1163, endPoint y: 450, distance: 32.8
click at [1163, 450] on app-form-text-field "Monto Débito Médico * $ 0,00 [GEOGRAPHIC_DATA]" at bounding box center [684, 432] width 984 height 48
type input "$ 0,04"
type input "$ 0,46"
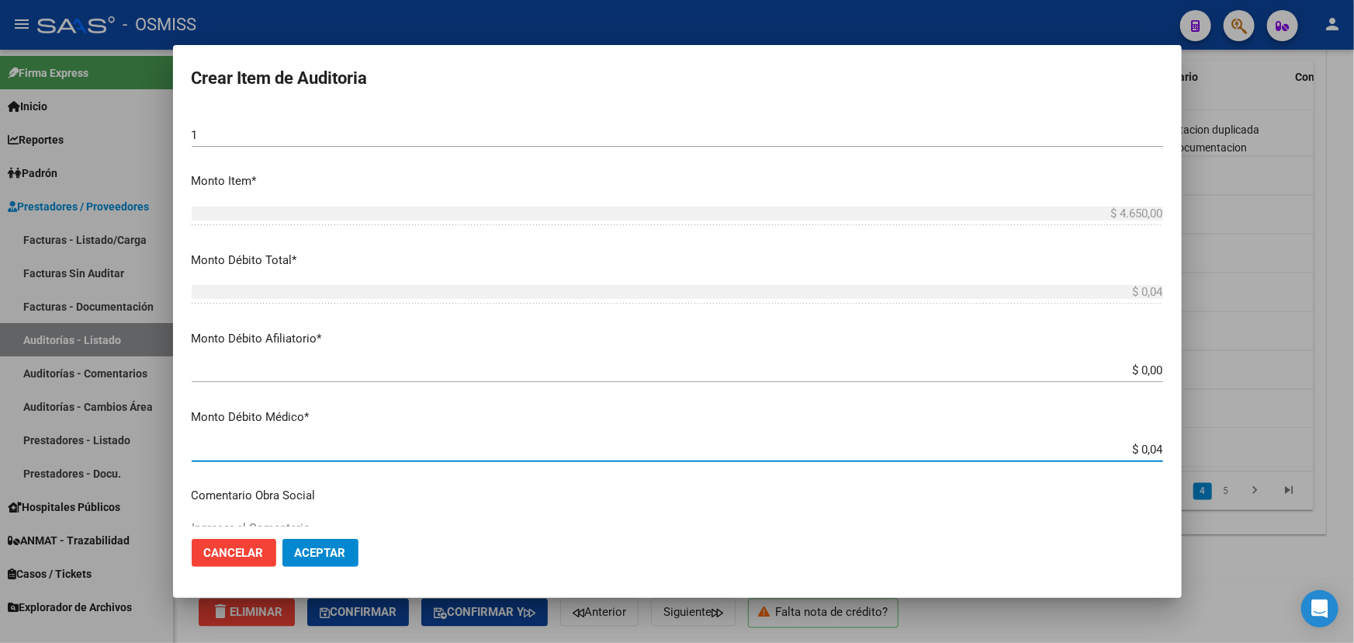
type input "$ 0,46"
type input "$ 4,65"
type input "$ 46,50"
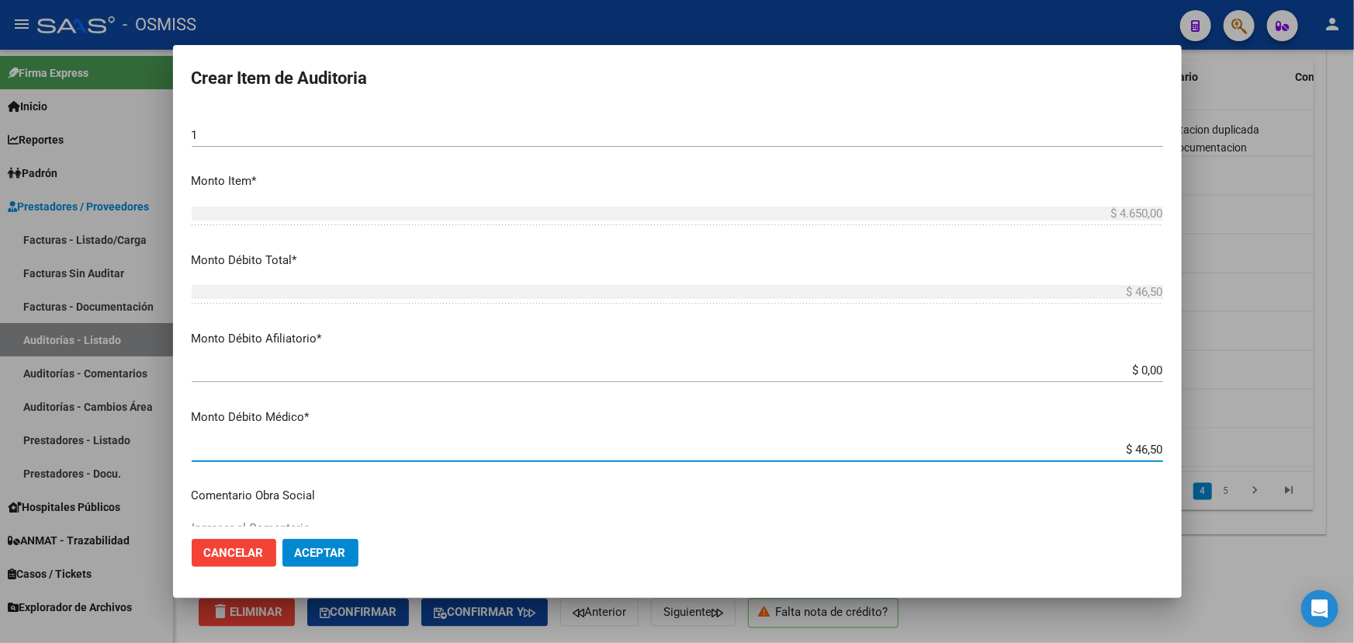
type input "$ 465,00"
type input "$ 4.650,00"
type input "$ 46.500,00"
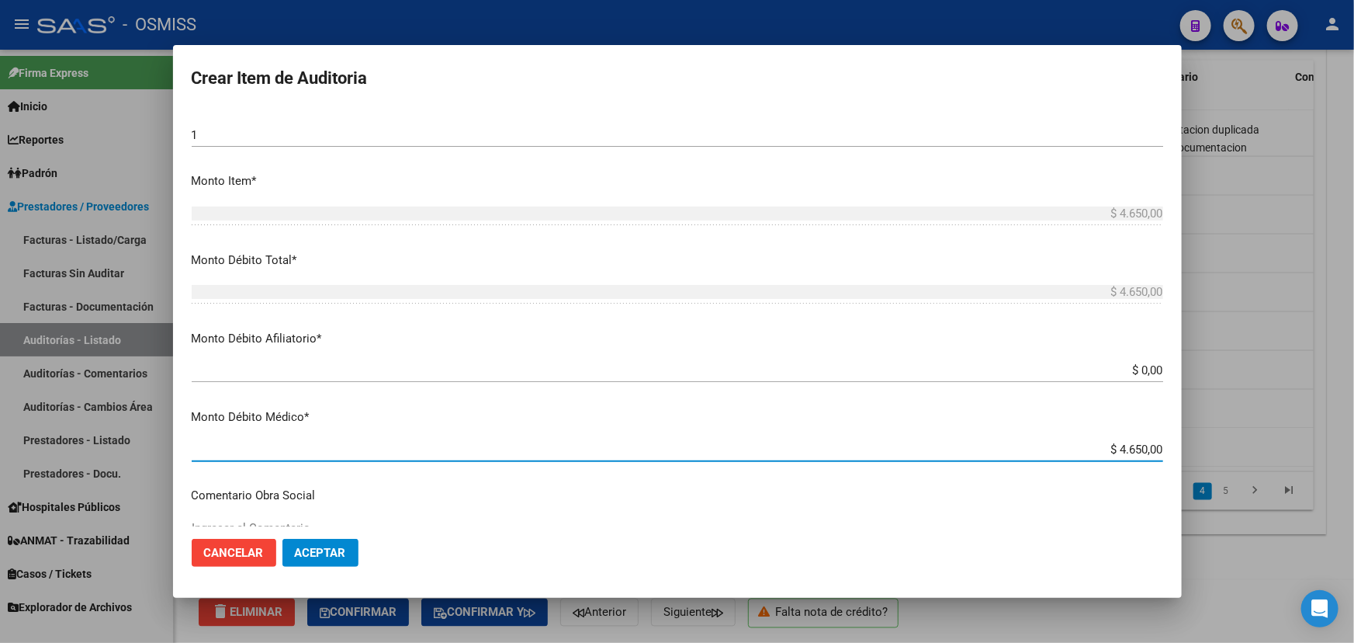
type input "$ 46.500,00"
type input "$ 4.650,00"
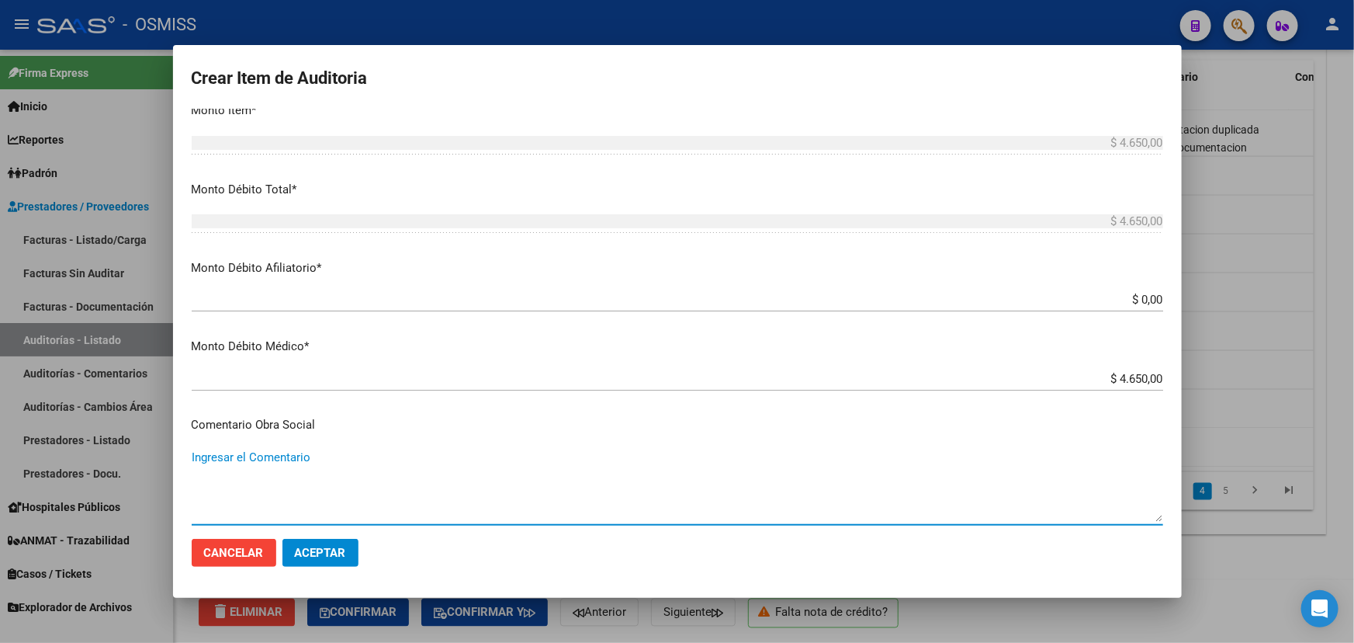
click at [240, 450] on textarea "Ingresar el Comentario" at bounding box center [678, 485] width 972 height 73
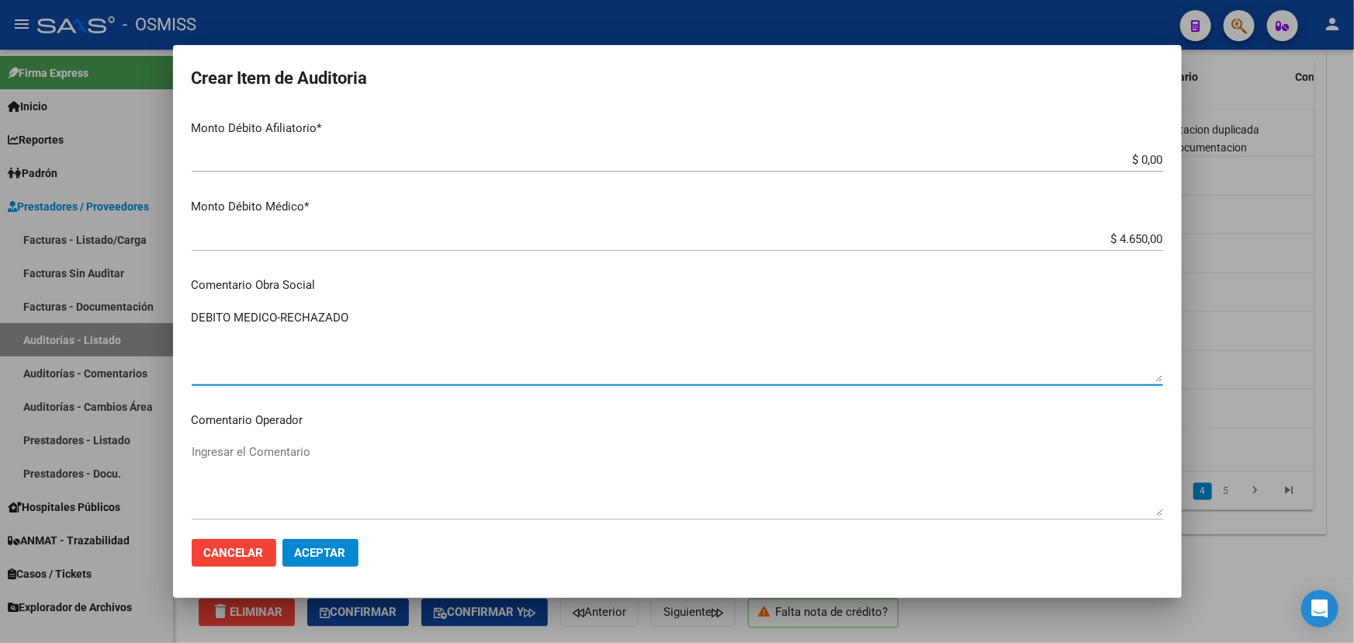
scroll to position [635, 0]
type textarea "DEBITO MEDICO-RECHAZADO"
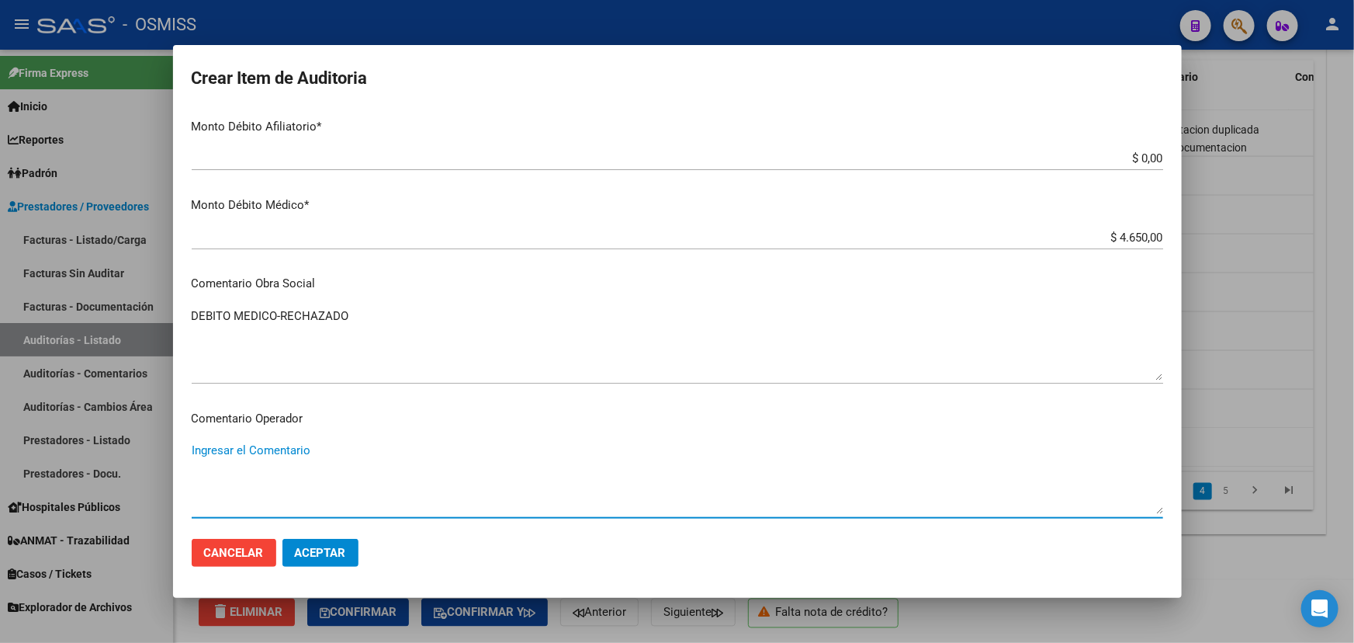
paste textarea "Prestacion duplicada según documentacion respaldatoria"
type textarea "Prestacion duplicada según documentacion respaldatoria."
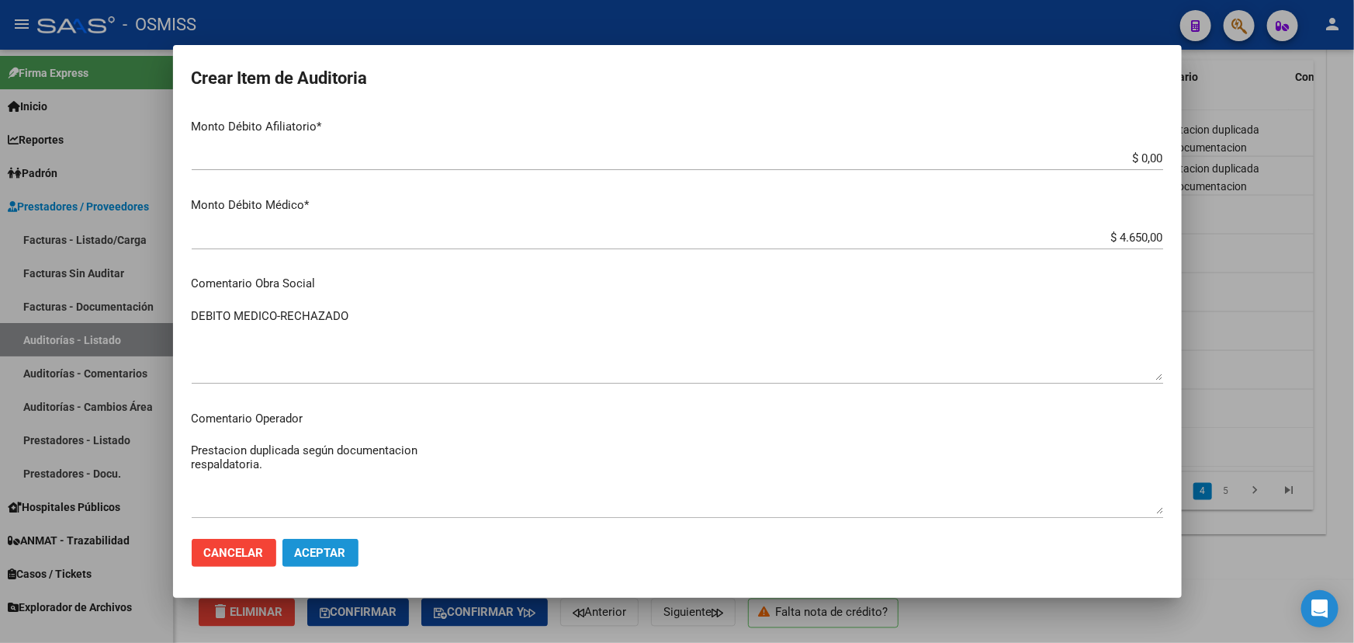
click at [321, 547] on span "Aceptar" at bounding box center [320, 553] width 51 height 14
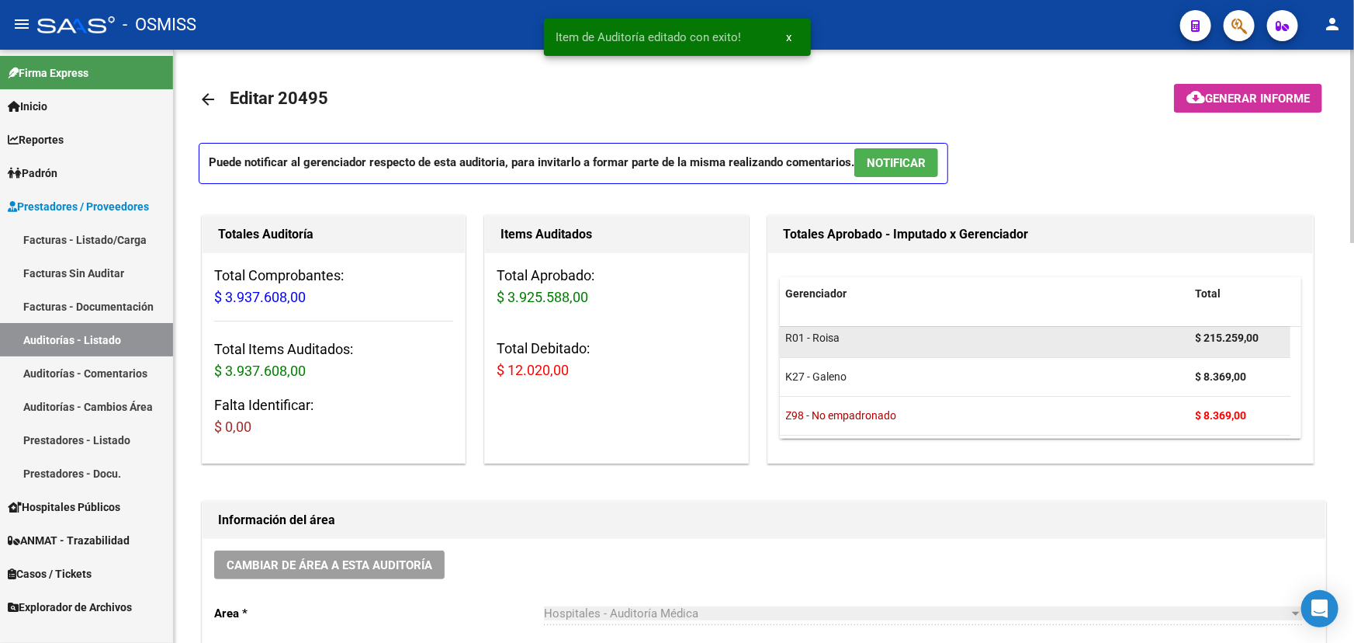
scroll to position [86, 0]
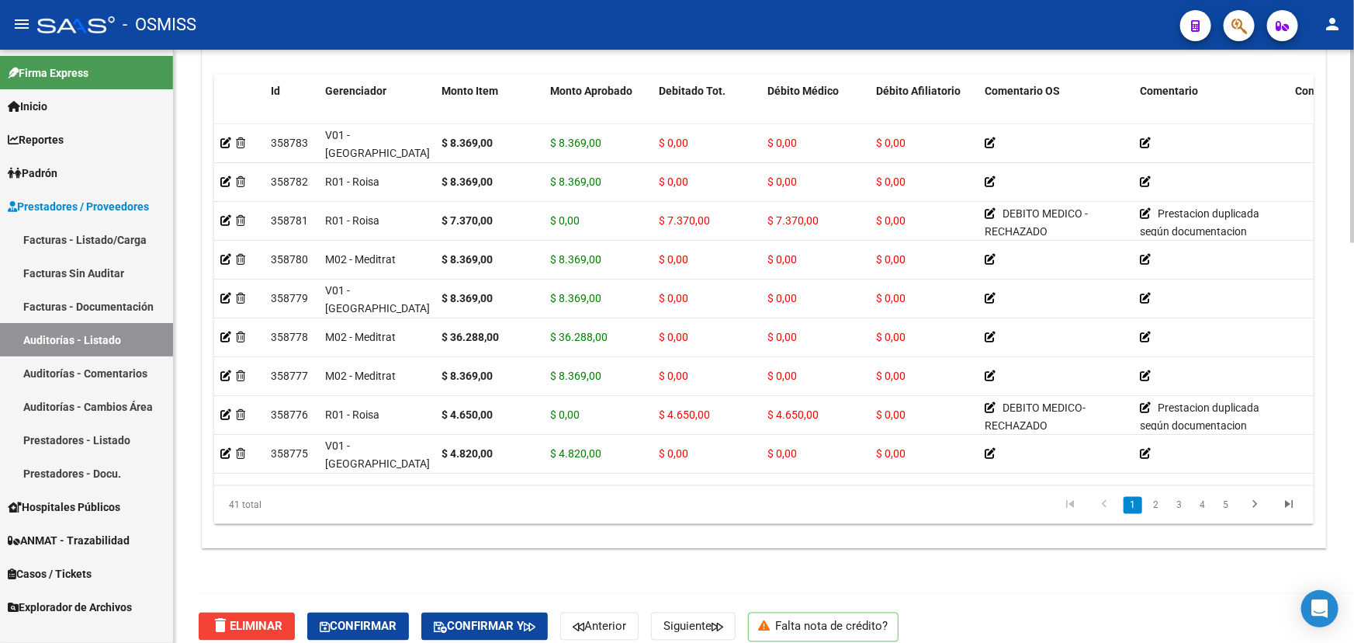
click at [1350, 626] on div at bounding box center [1352, 540] width 4 height 193
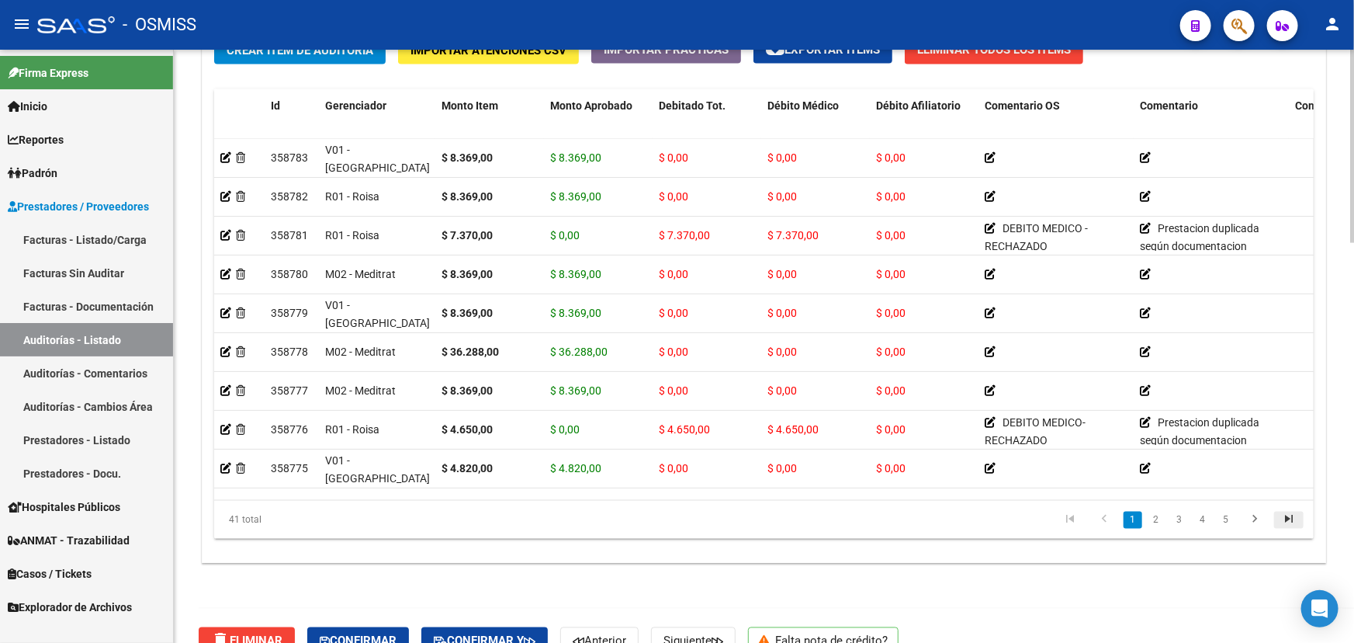
click at [1290, 516] on icon "go to last page" at bounding box center [1289, 521] width 20 height 19
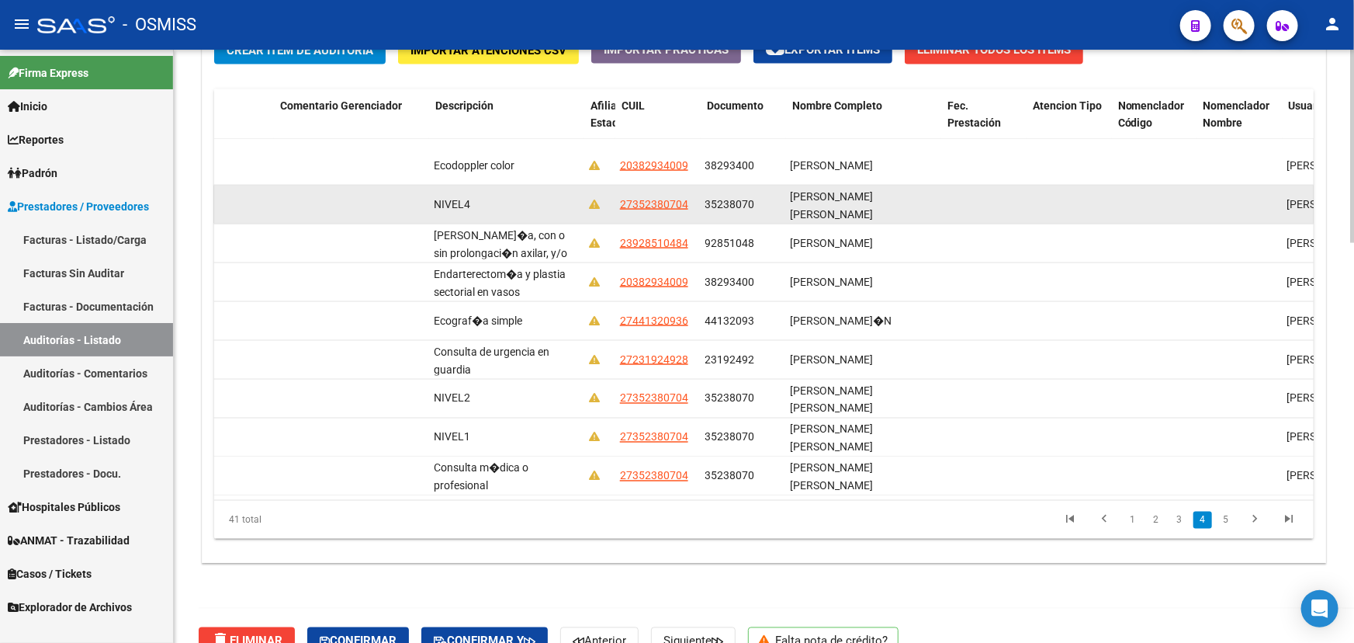
scroll to position [1243, 1015]
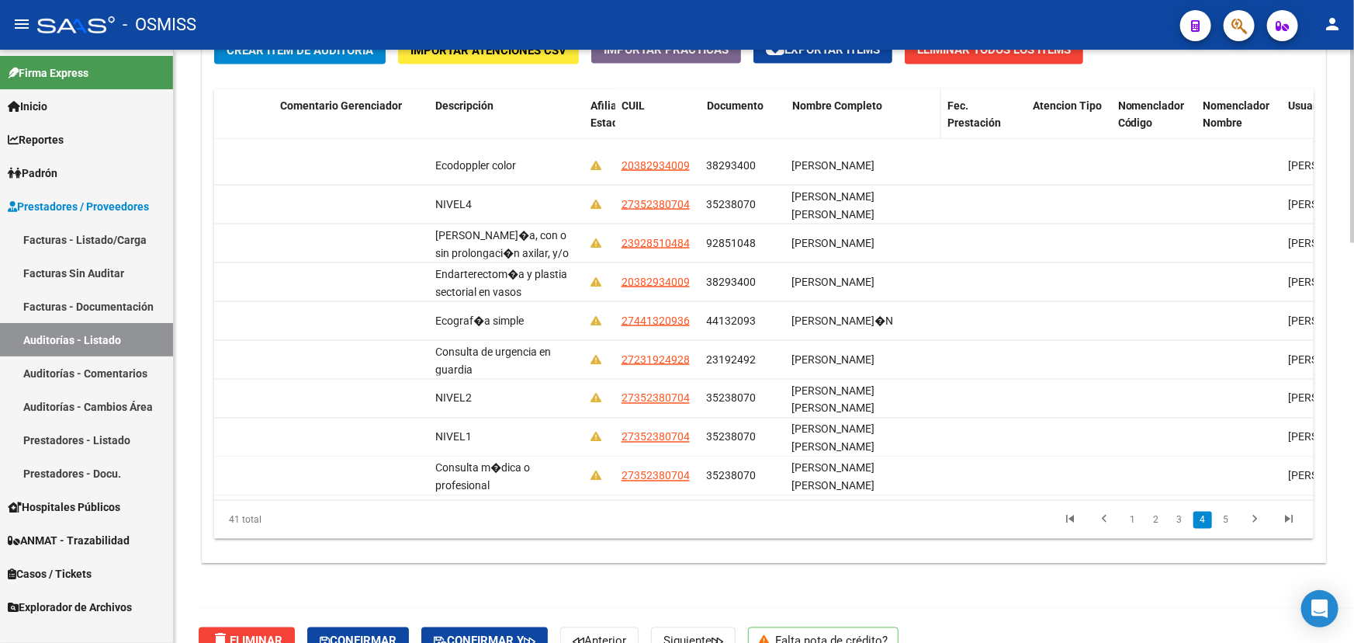
click at [807, 105] on span "Nombre Completo" at bounding box center [837, 105] width 90 height 12
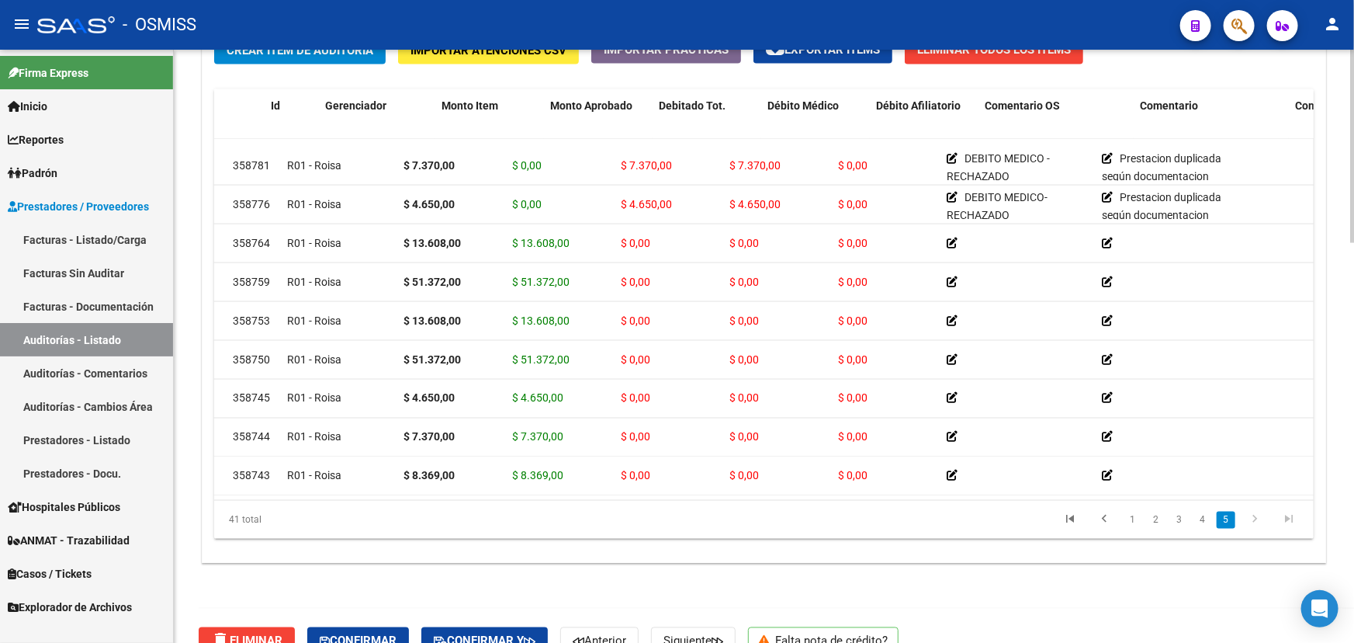
scroll to position [1243, 0]
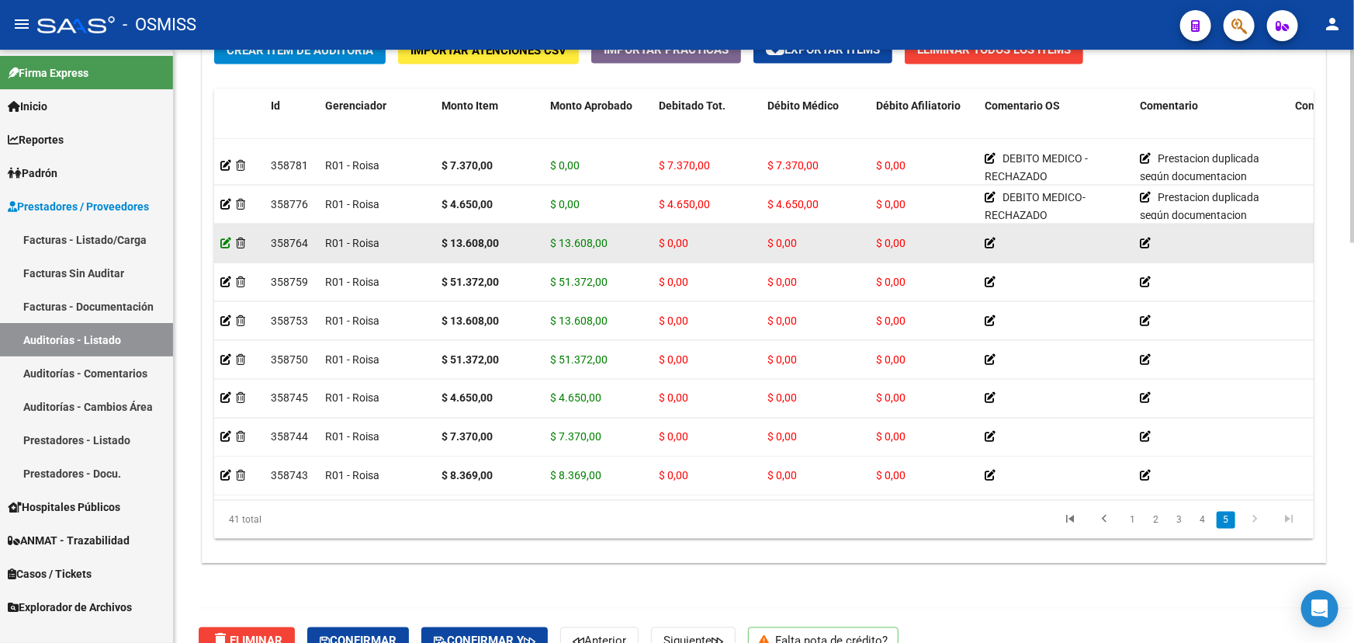
click at [220, 237] on icon at bounding box center [225, 242] width 11 height 11
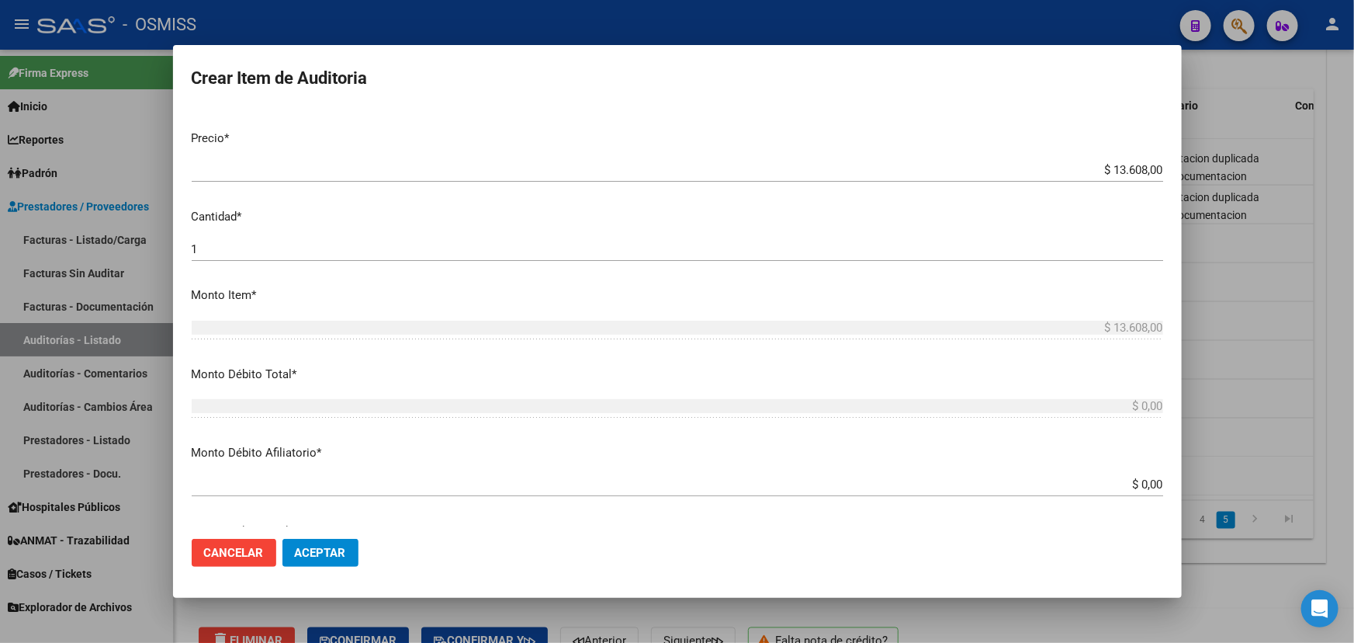
scroll to position [352, 0]
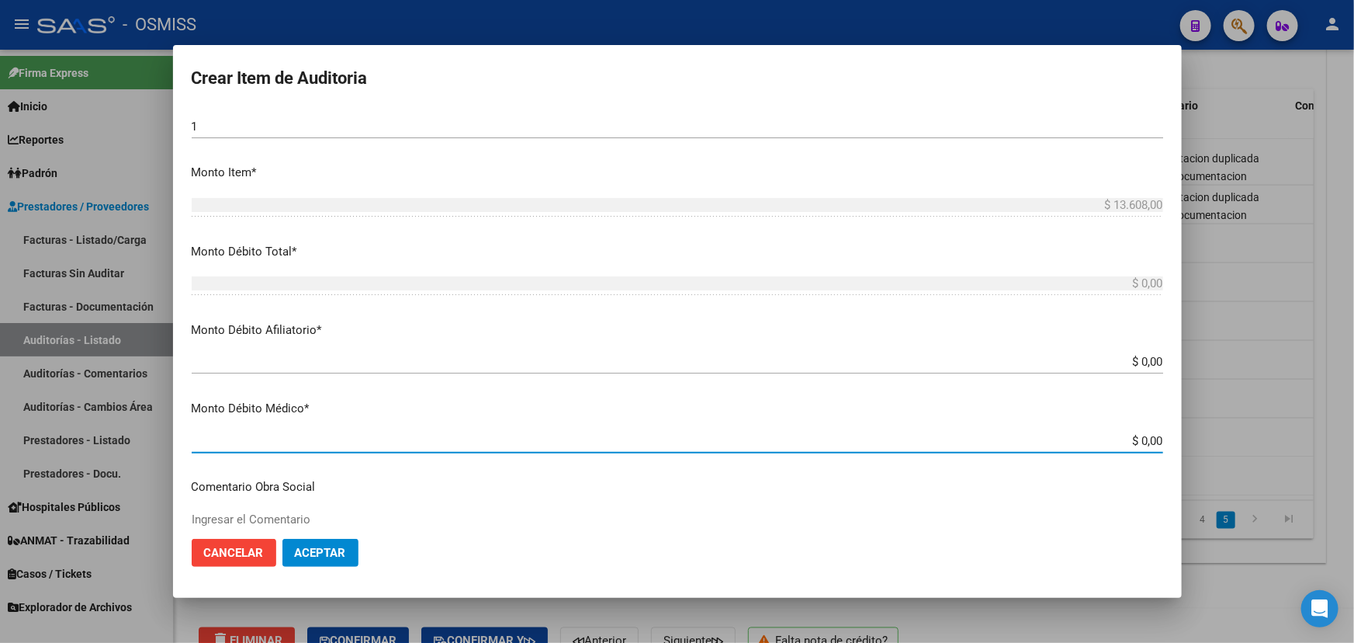
drag, startPoint x: 1131, startPoint y: 517, endPoint x: 1160, endPoint y: 517, distance: 29.5
click at [1160, 517] on mat-dialog-content "35238070 Nro Documento 27352380704 CUIL [PERSON_NAME] [PERSON_NAME] Nombre Comp…" at bounding box center [677, 318] width 1009 height 418
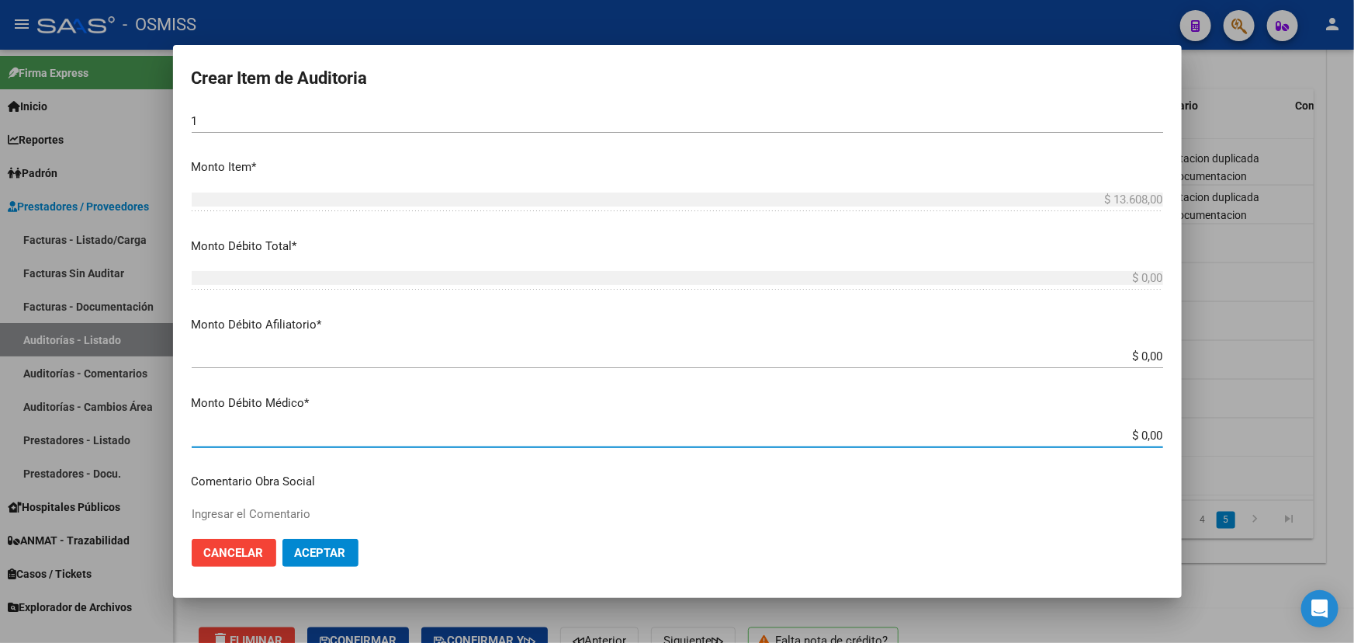
type input "$ 0,01"
type input "$ 0,13"
type input "$ 1,36"
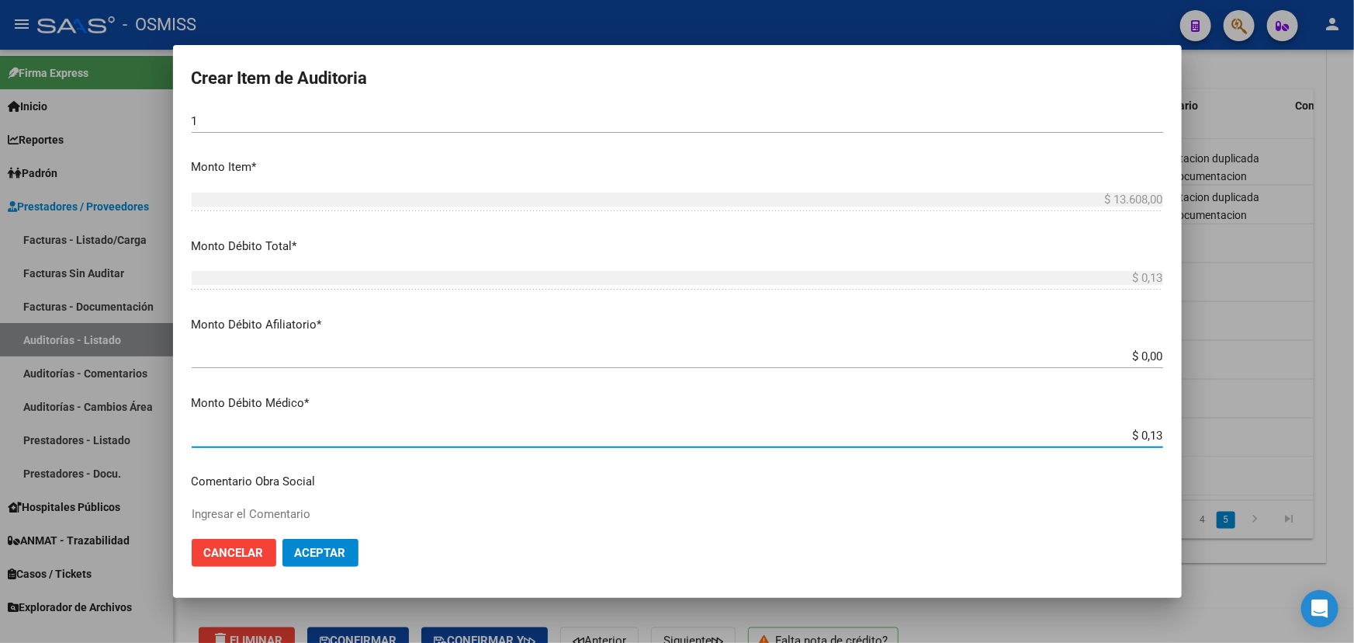
type input "$ 1,36"
type input "$ 13,60"
type input "$ 136,08"
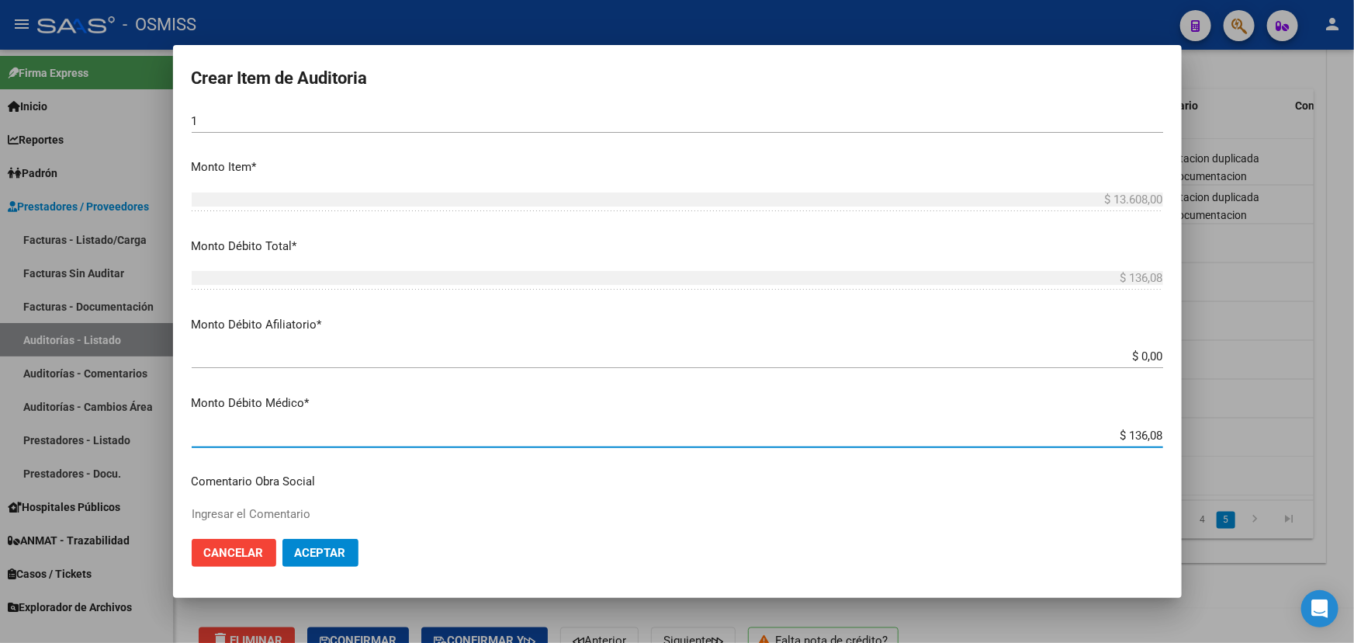
type input "$ 1.360,80"
type input "$ 13.608,00"
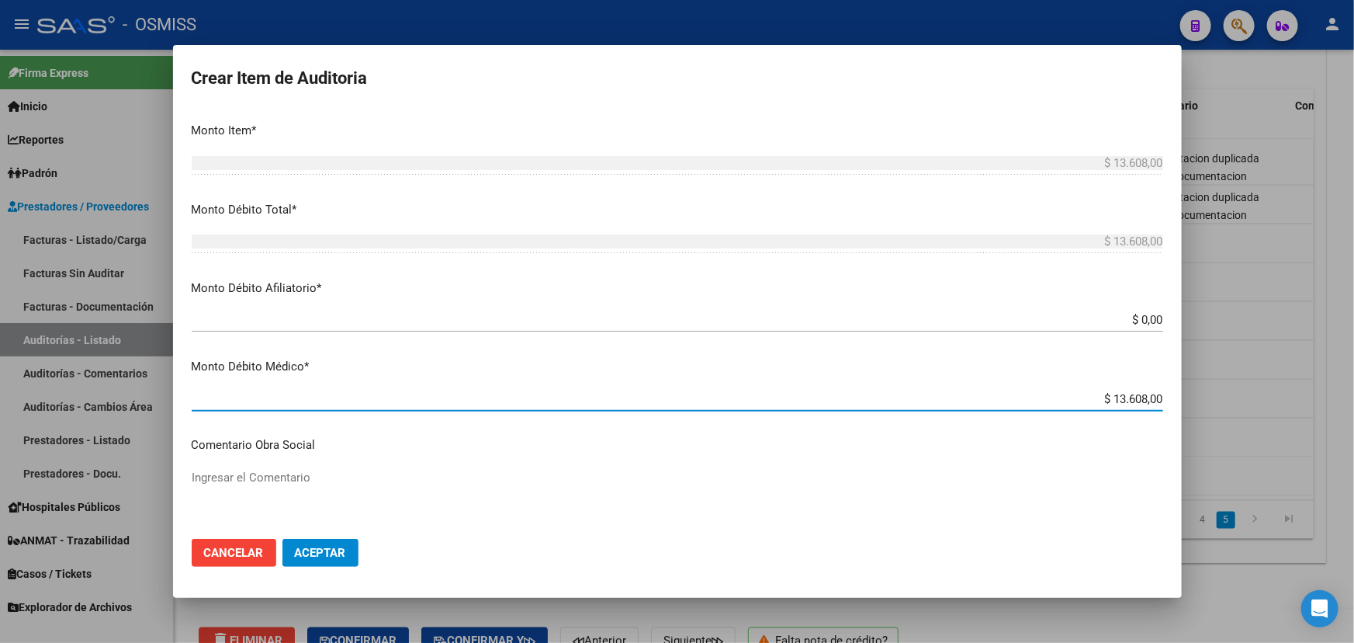
scroll to position [578, 0]
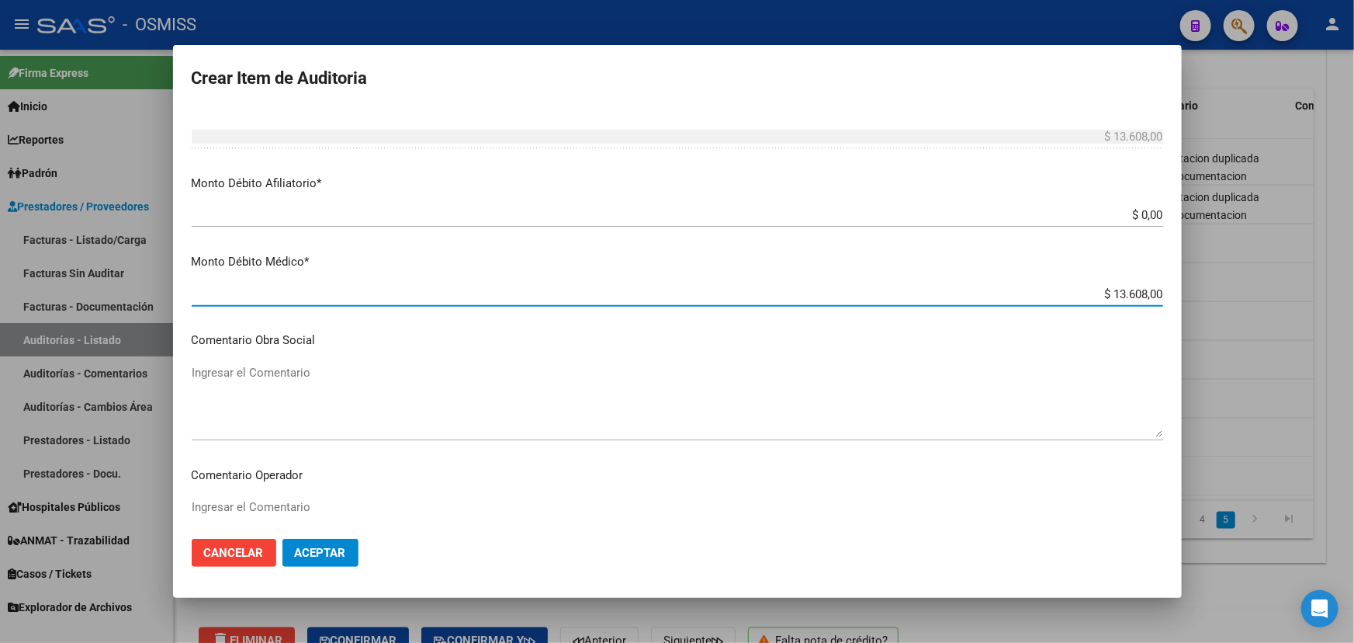
click at [212, 364] on textarea "Ingresar el Comentario" at bounding box center [678, 400] width 972 height 73
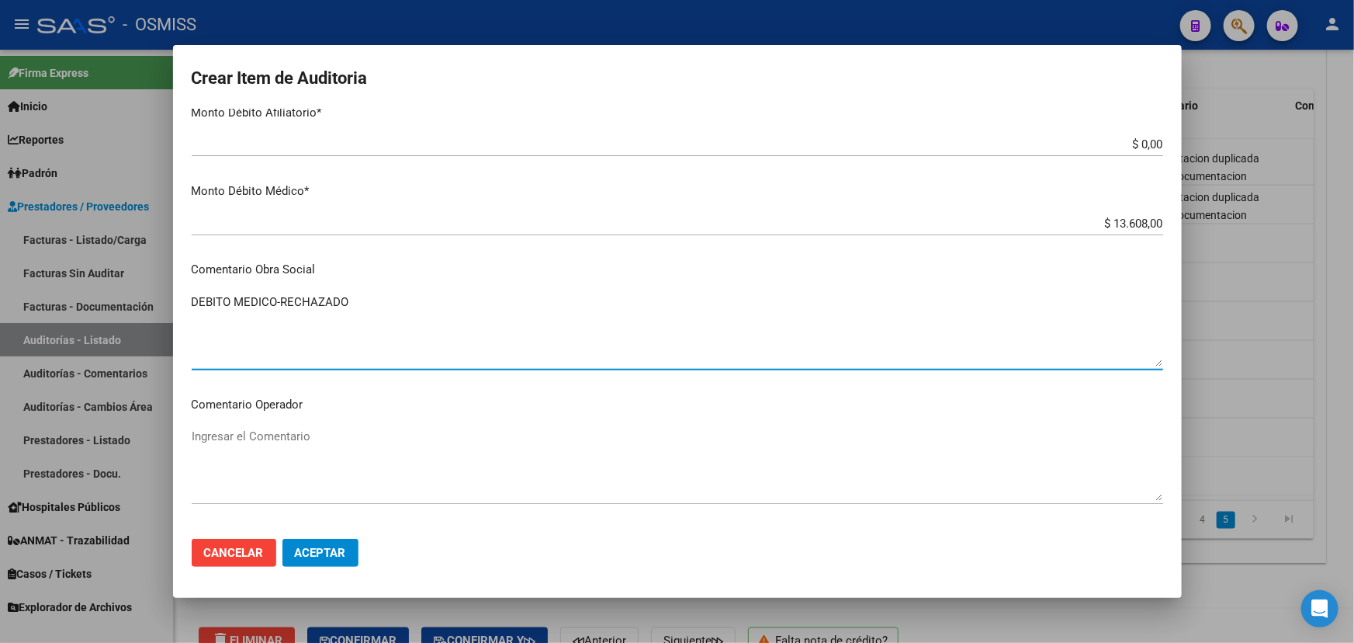
scroll to position [719, 0]
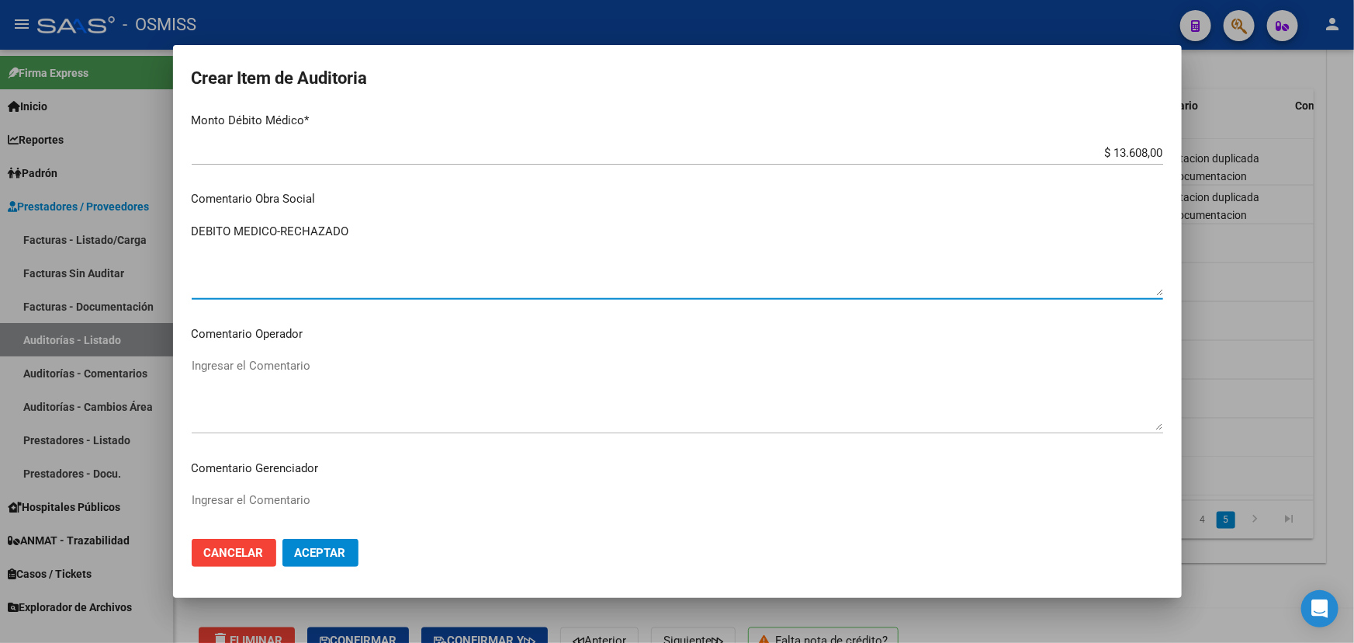
type textarea "DEBITO MEDICO-RECHAZADO"
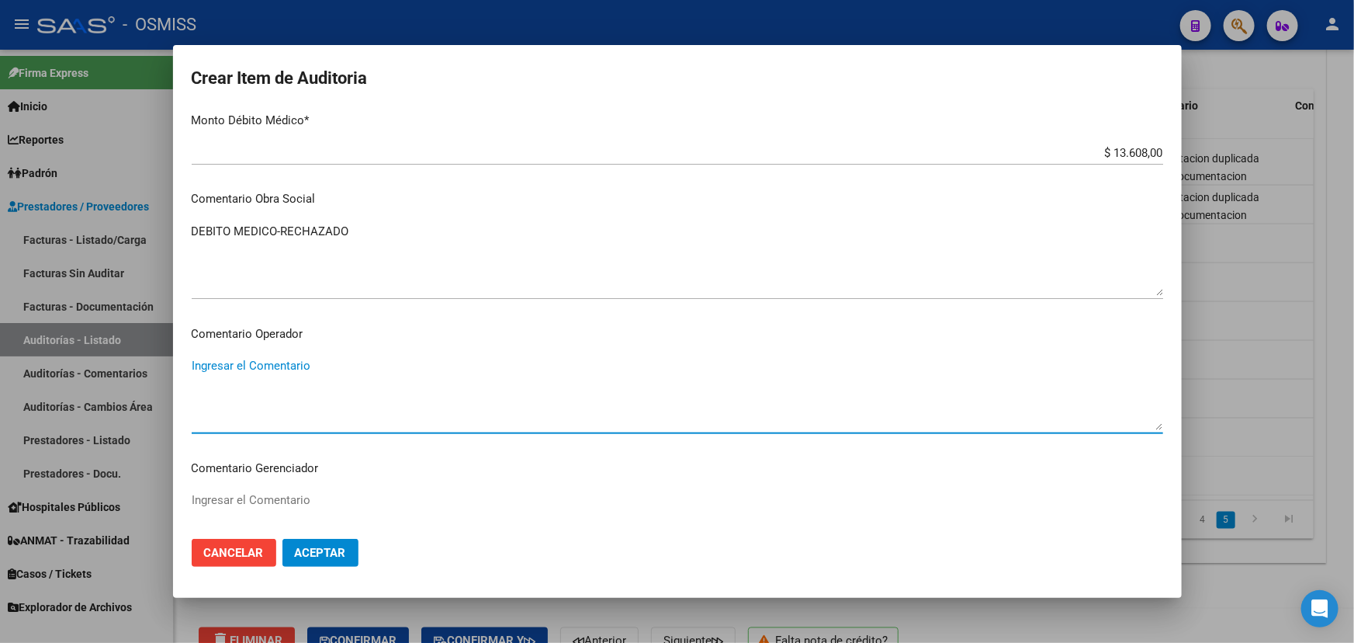
paste textarea "Prestacion duplicada según documentacion respaldatoria"
type textarea "Prestacion duplicada según documentacion respaldatoria"
click at [329, 550] on span "Aceptar" at bounding box center [320, 553] width 51 height 14
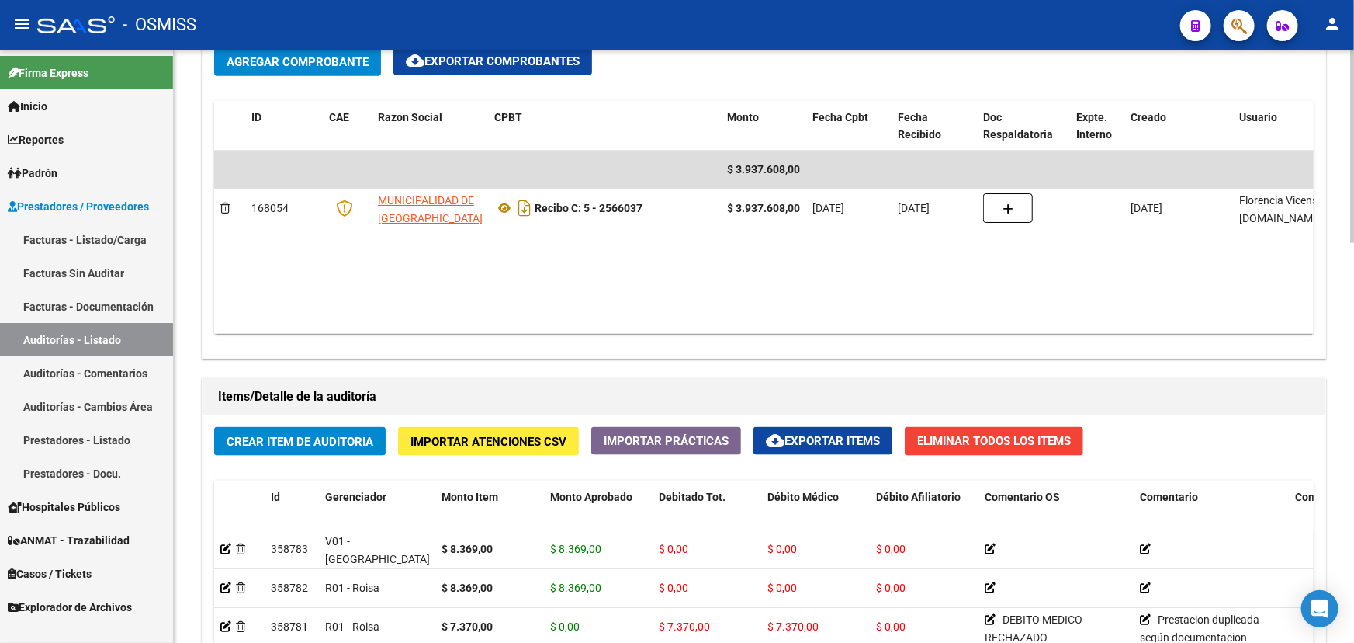
scroll to position [807, 0]
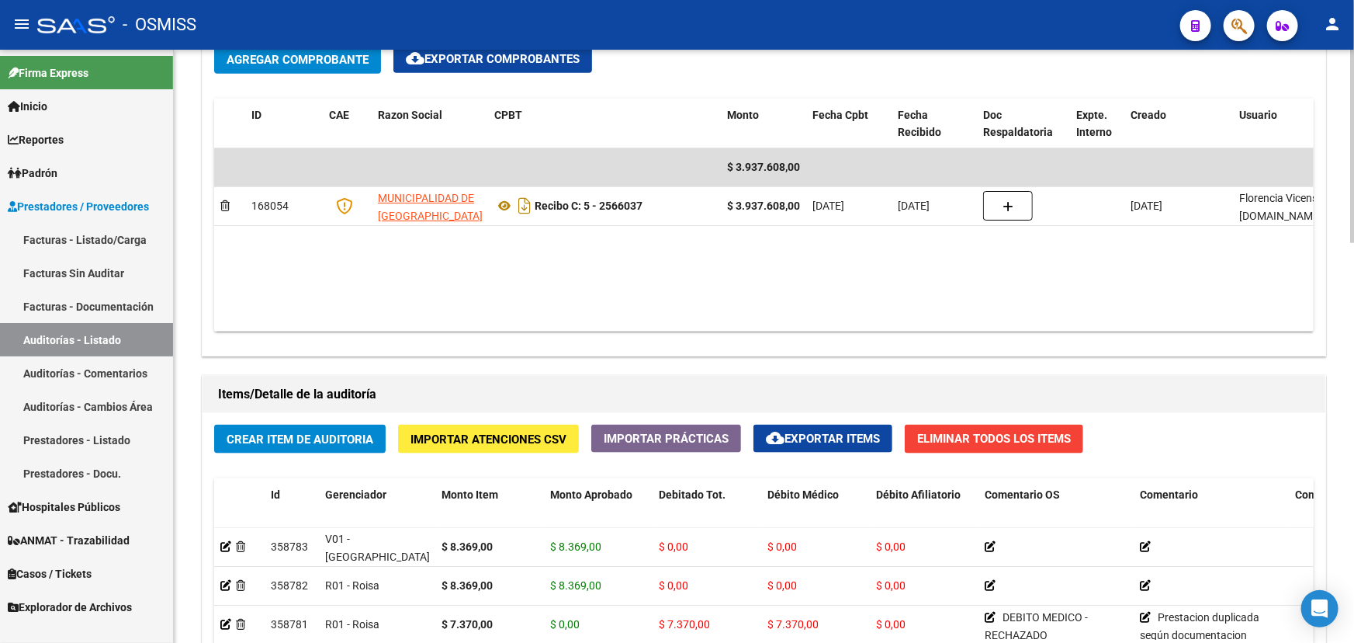
click at [1354, 498] on div at bounding box center [1352, 409] width 4 height 193
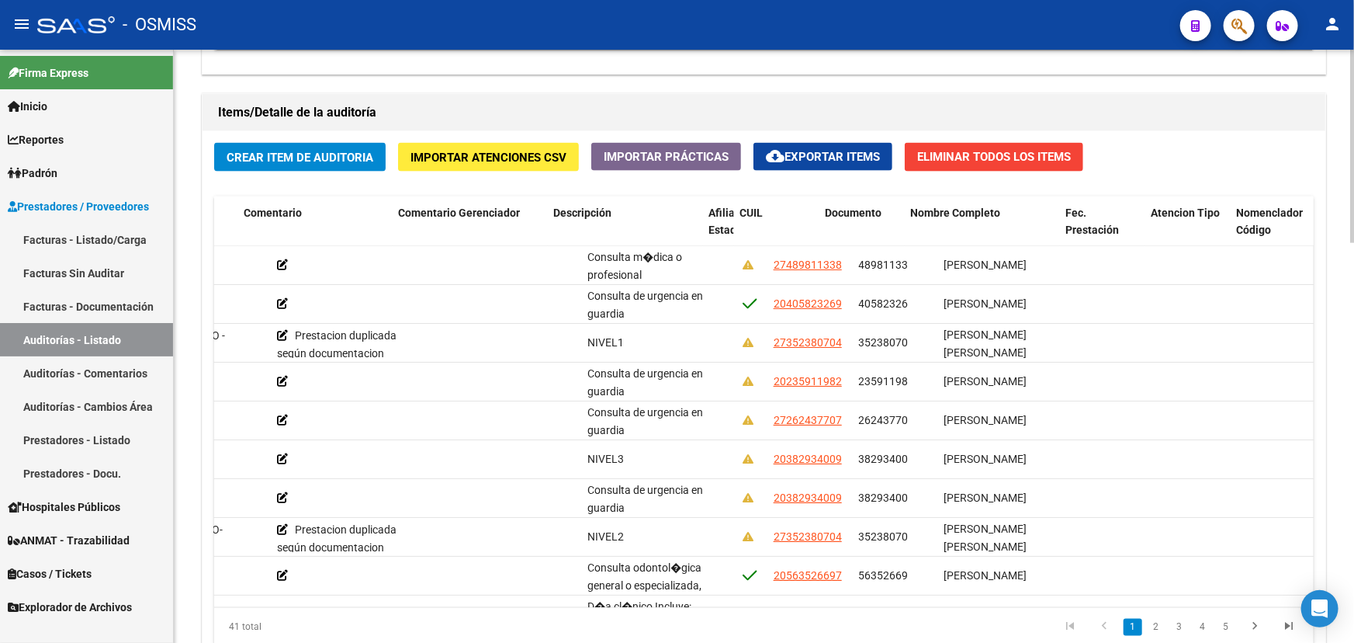
scroll to position [0, 945]
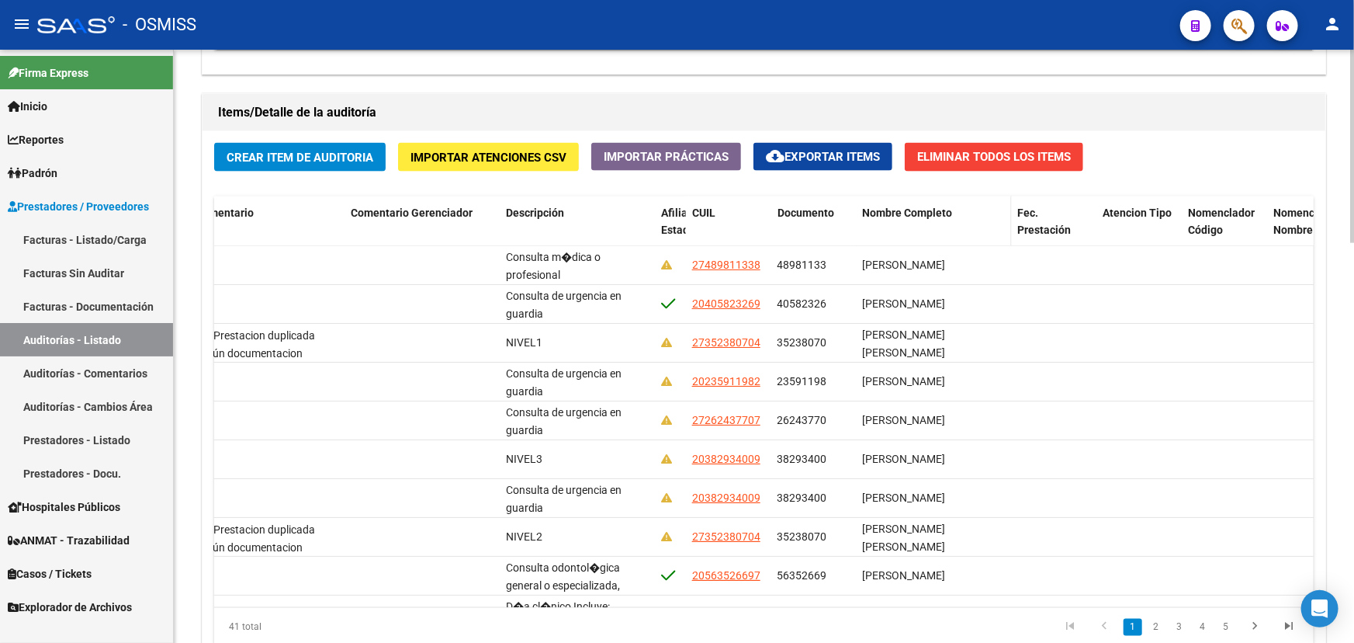
click at [886, 213] on span "Nombre Completo" at bounding box center [908, 212] width 90 height 12
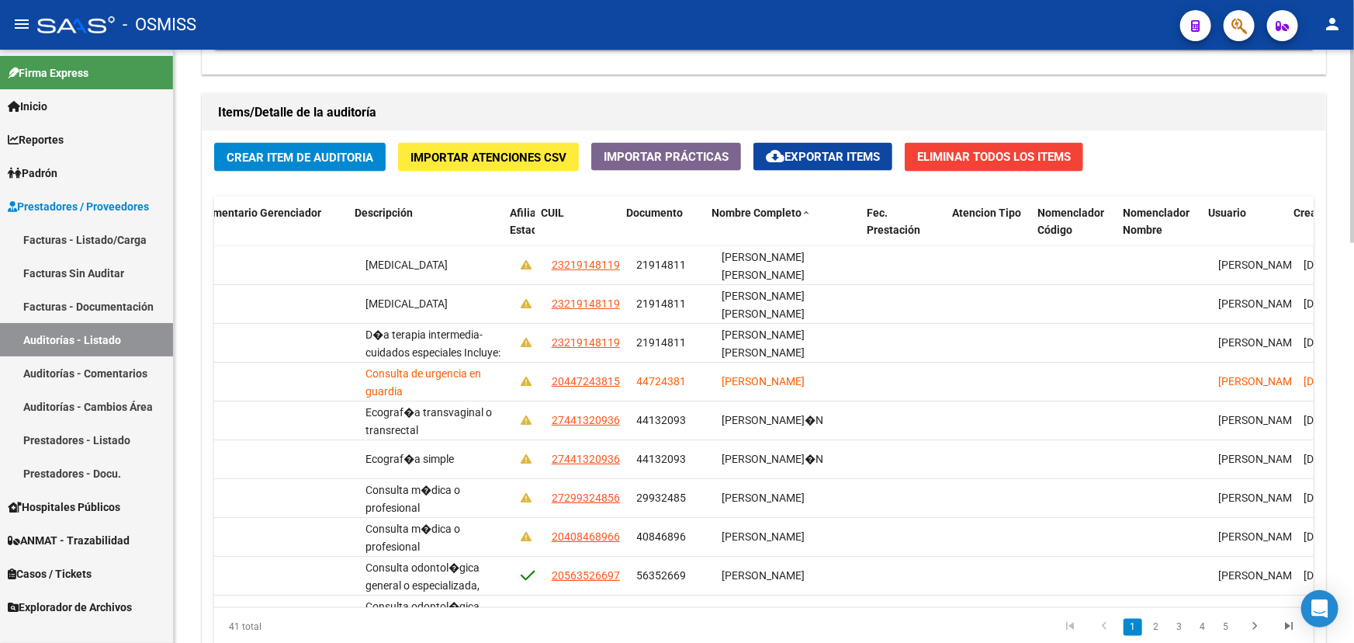
scroll to position [0, 1115]
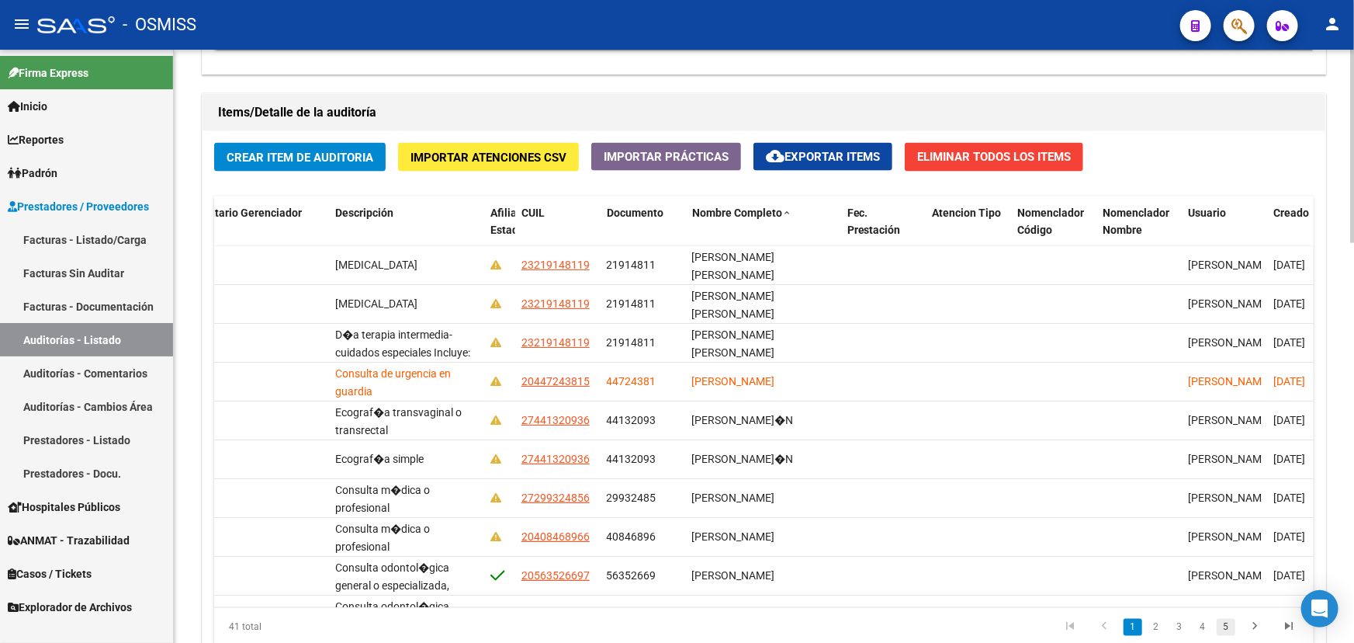
click at [1232, 626] on link "5" at bounding box center [1226, 627] width 19 height 17
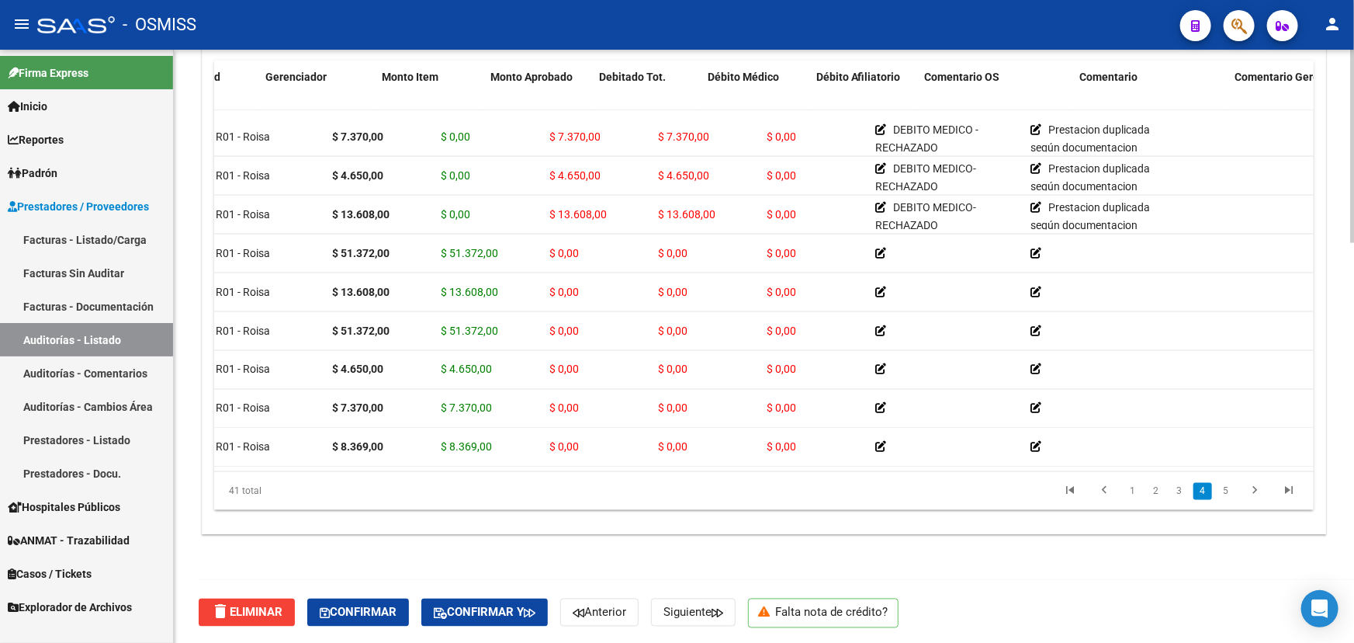
scroll to position [1243, 0]
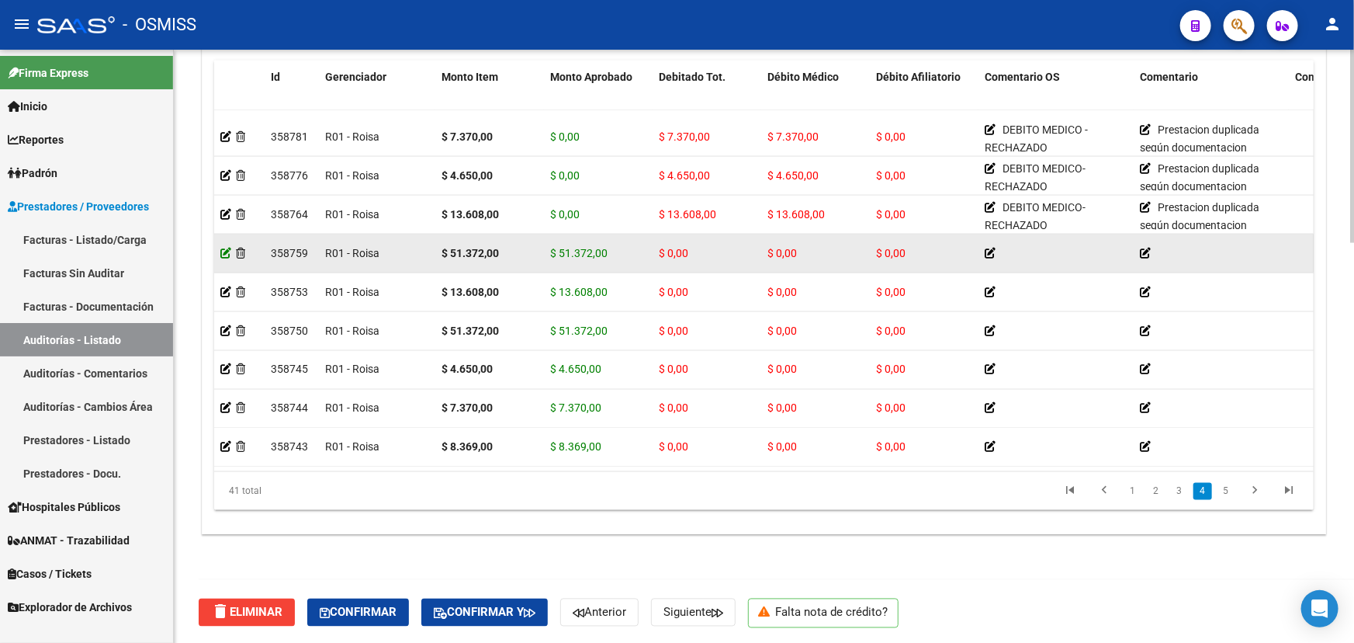
click at [226, 248] on icon at bounding box center [225, 253] width 11 height 11
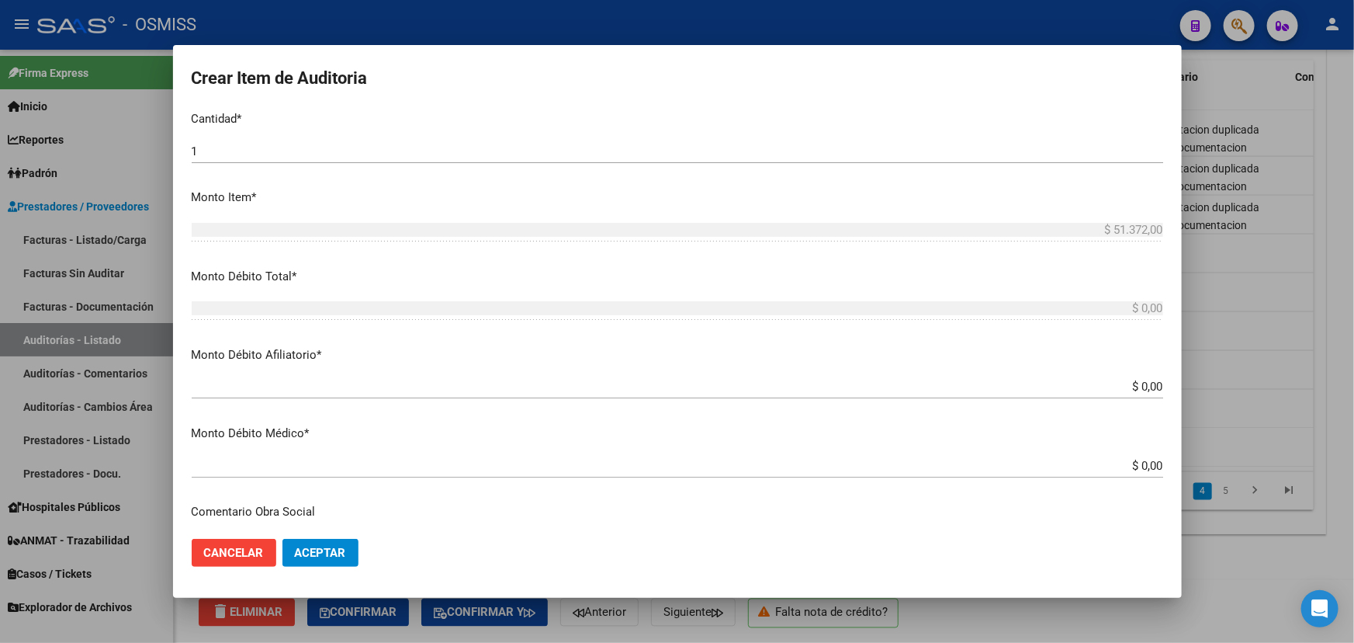
scroll to position [423, 0]
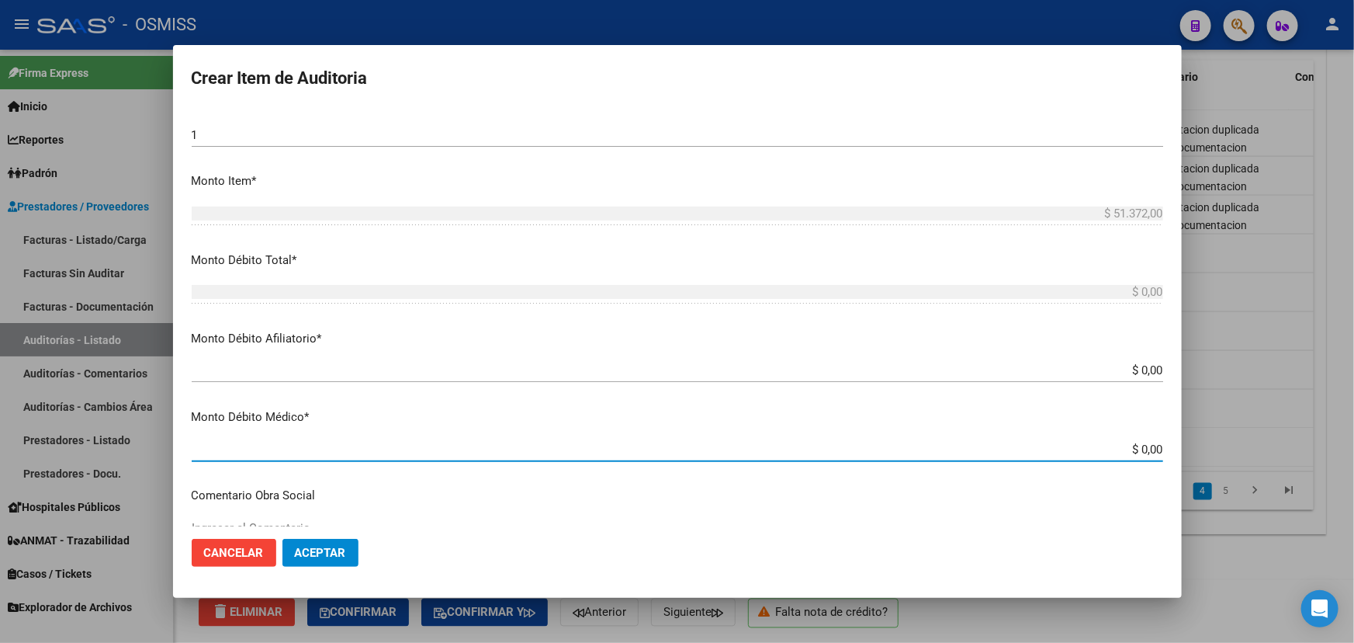
drag, startPoint x: 1133, startPoint y: 449, endPoint x: 1169, endPoint y: 449, distance: 35.7
click at [1169, 449] on mat-dialog-content "35238070 Nro Documento 27352380704 CUIL [PERSON_NAME] [PERSON_NAME] Nombre Comp…" at bounding box center [677, 318] width 1009 height 418
type input "$ 0,05"
type input "$ 0,51"
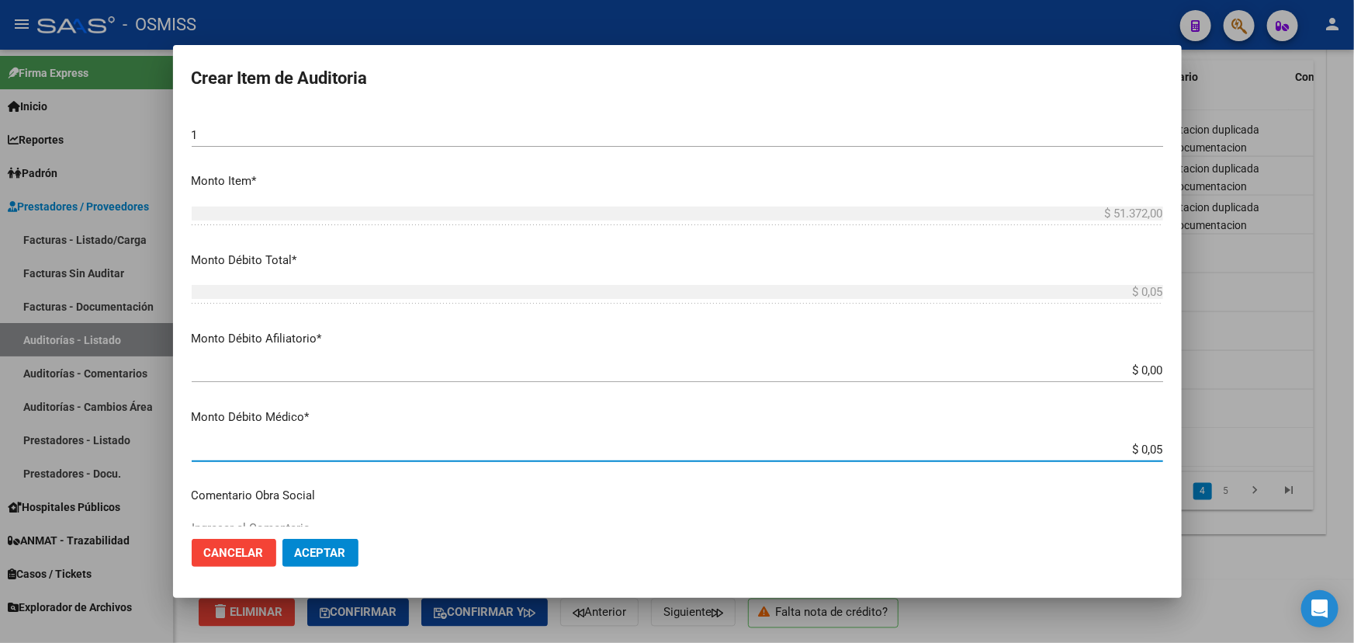
type input "$ 0,51"
type input "$ 5,13"
type input "$ 51,37"
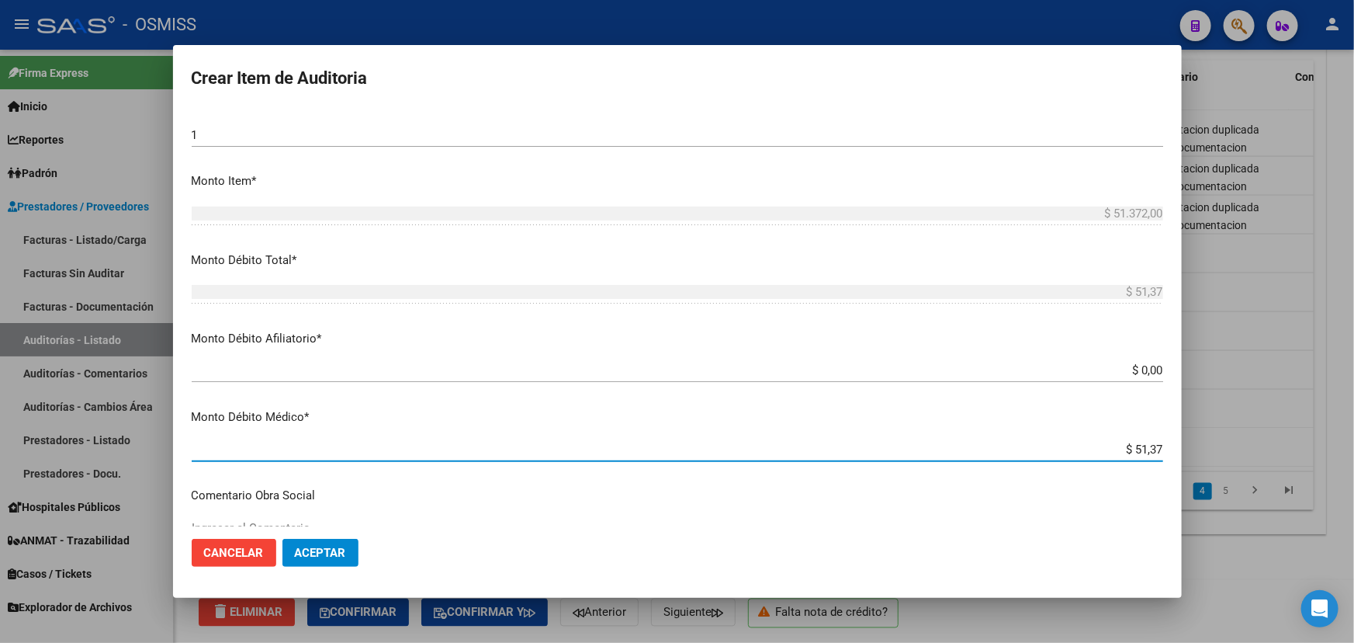
type input "$ 513,72"
type input "$ 5.137,20"
type input "$ 51.372,00"
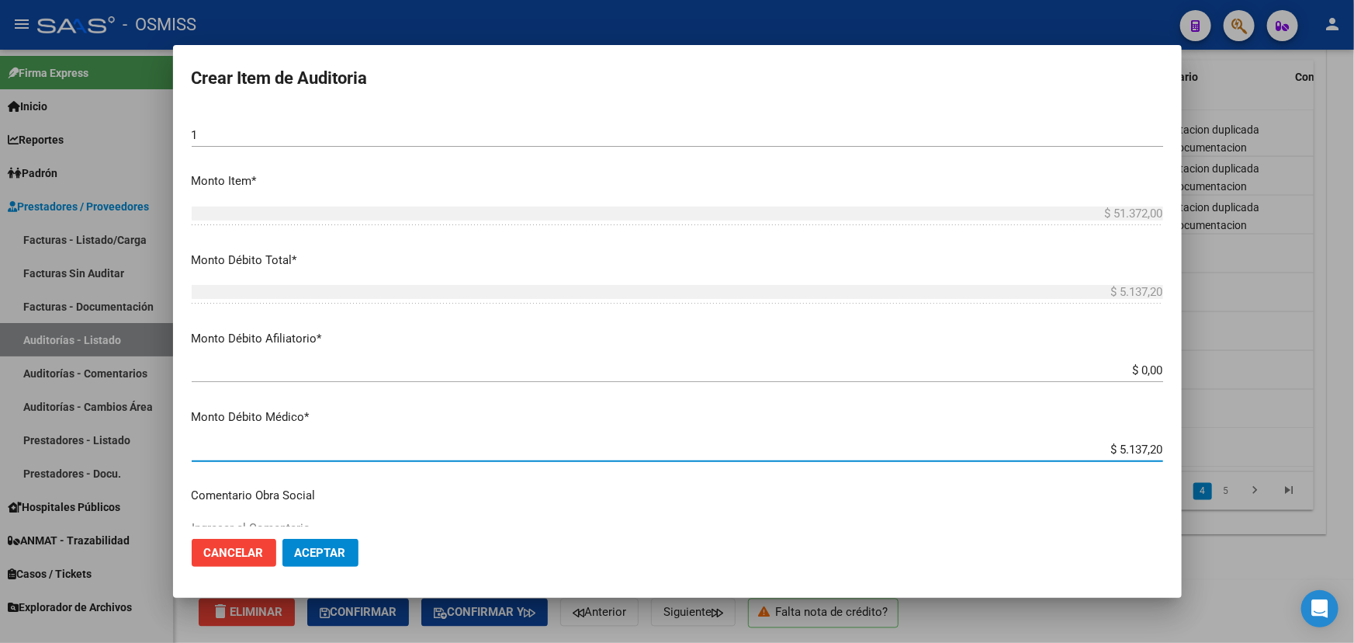
type input "$ 51.372,00"
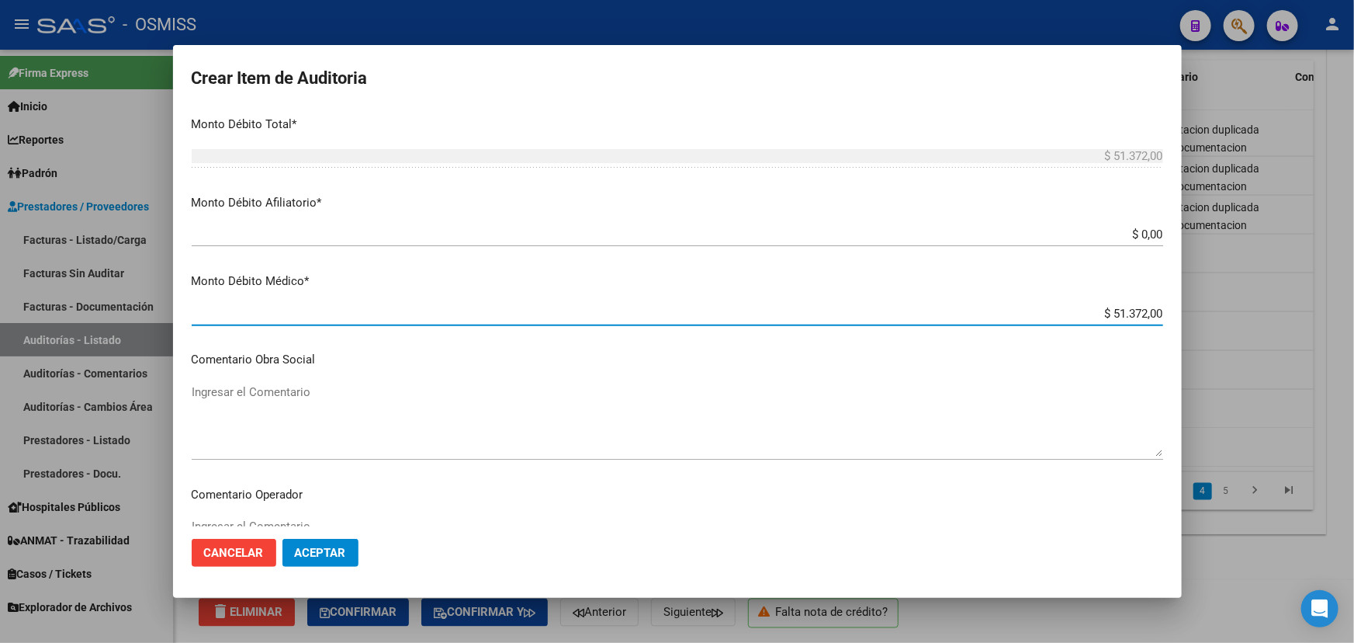
scroll to position [564, 0]
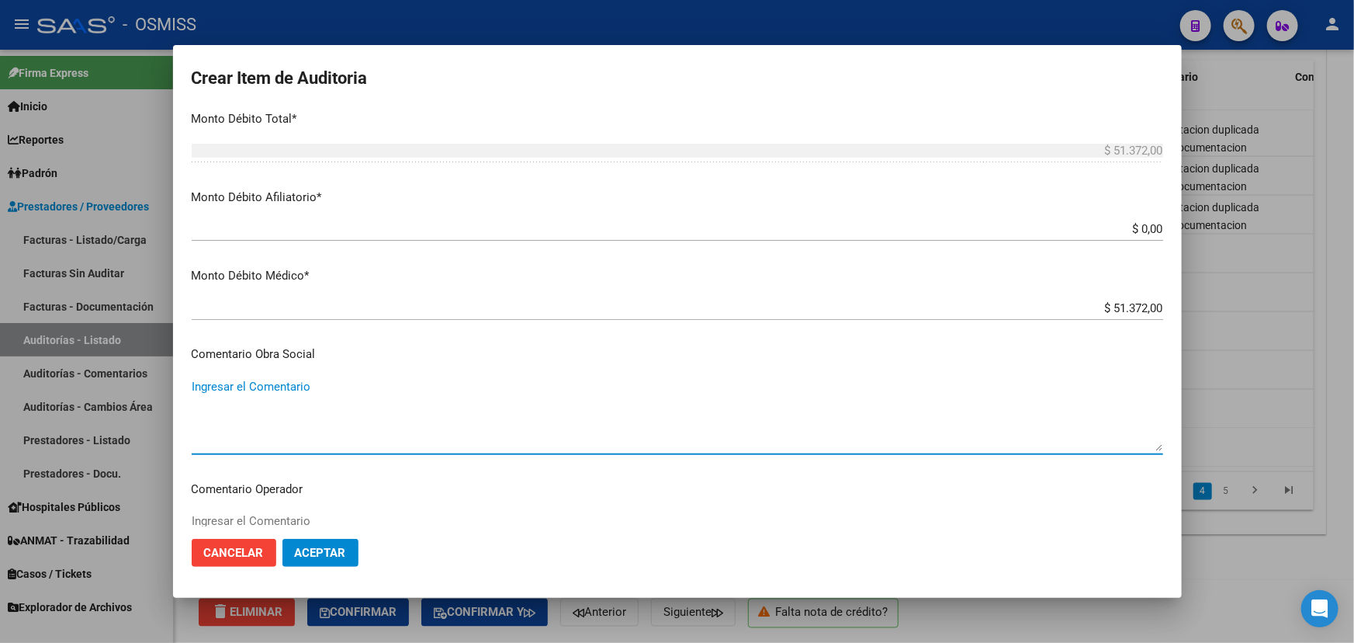
click at [261, 381] on textarea "Ingresar el Comentario" at bounding box center [678, 414] width 972 height 73
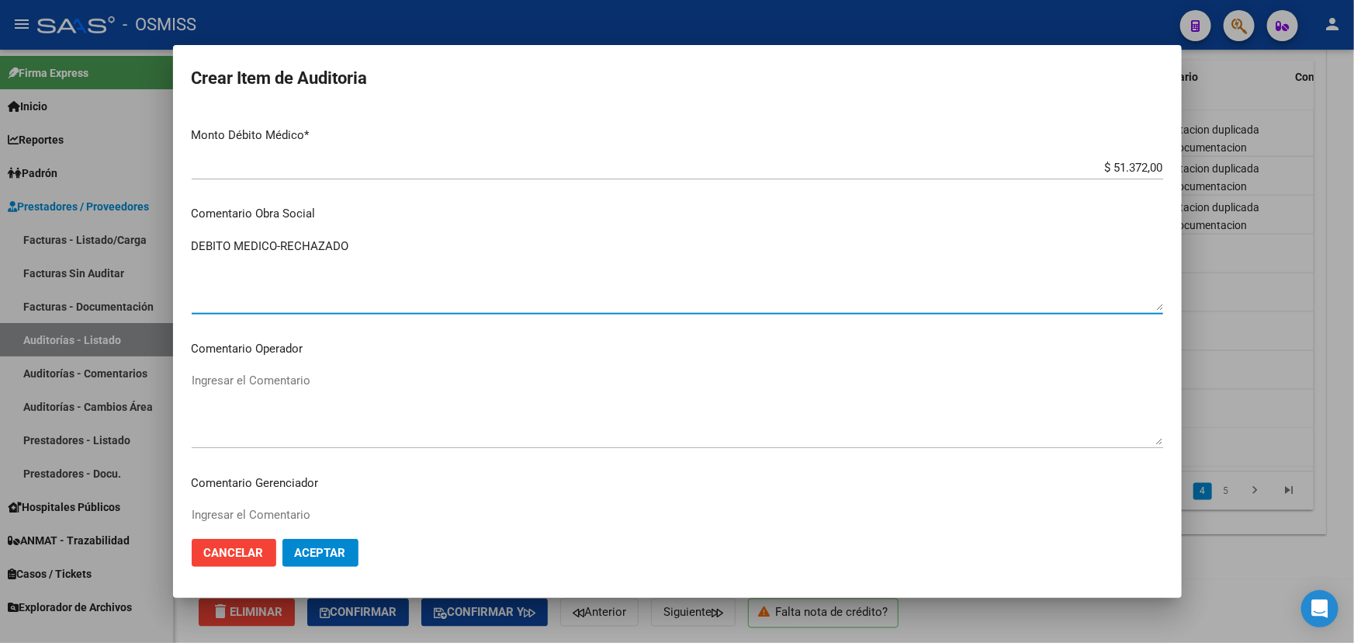
scroll to position [705, 0]
type textarea "DEBITO MEDICO-RECHAZADO"
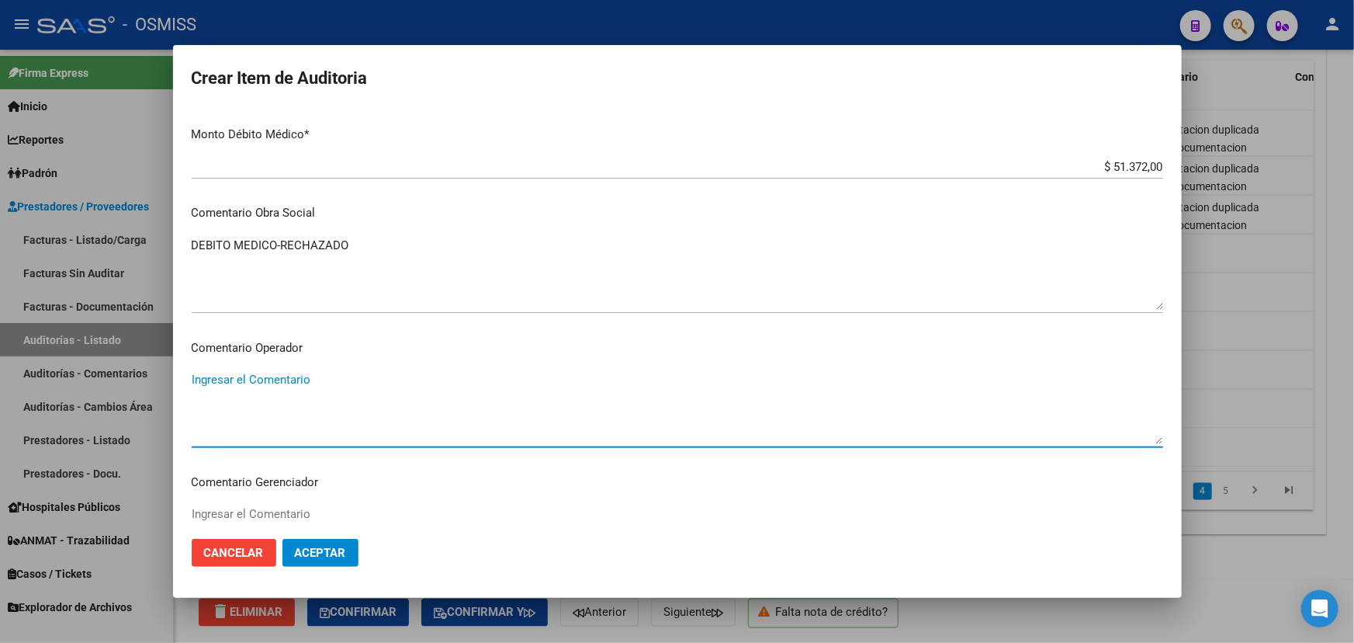
paste textarea "Prestacion duplicada según documentacion respaldatoria"
type textarea "Prestacion duplicada según documentacion respaldatoria"
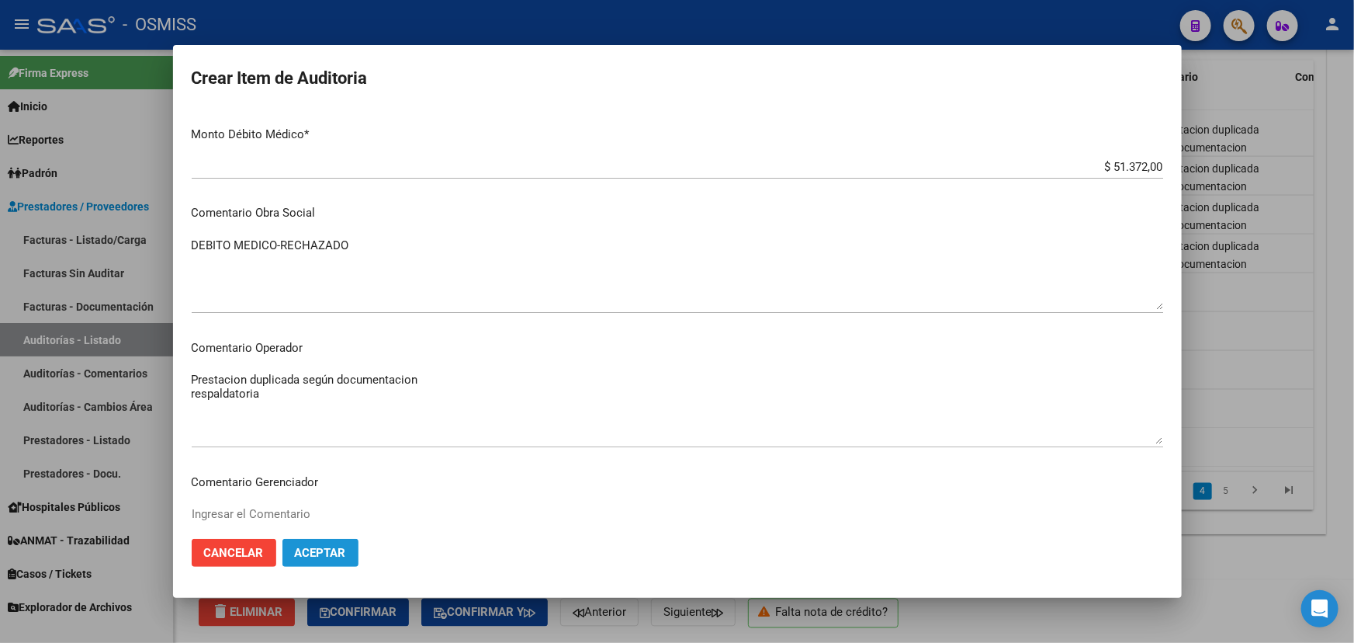
click at [325, 556] on span "Aceptar" at bounding box center [320, 553] width 51 height 14
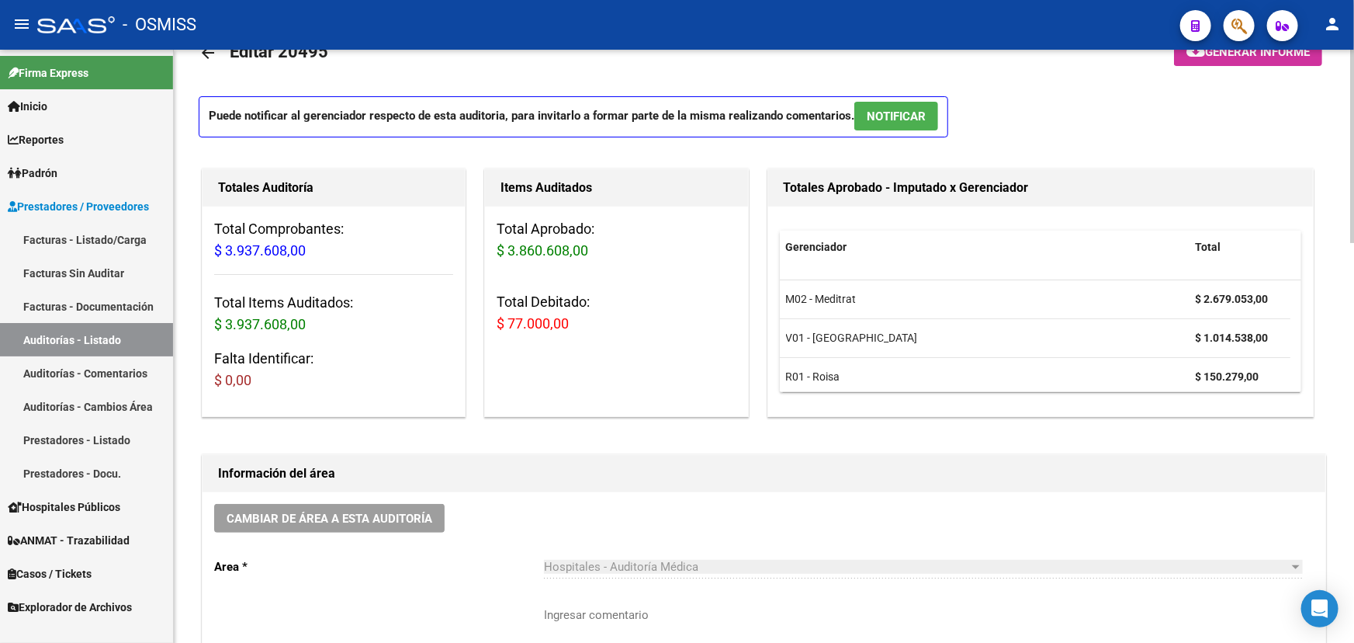
scroll to position [70, 0]
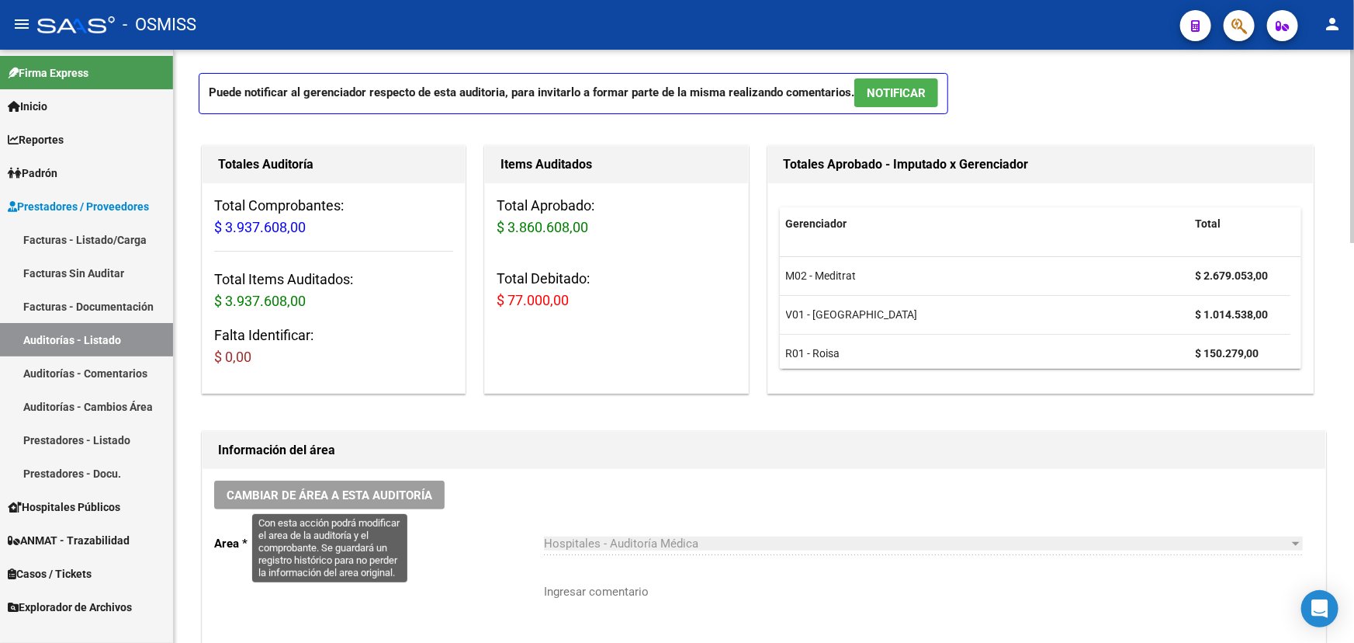
click at [351, 488] on span "Cambiar de área a esta auditoría" at bounding box center [330, 495] width 206 height 14
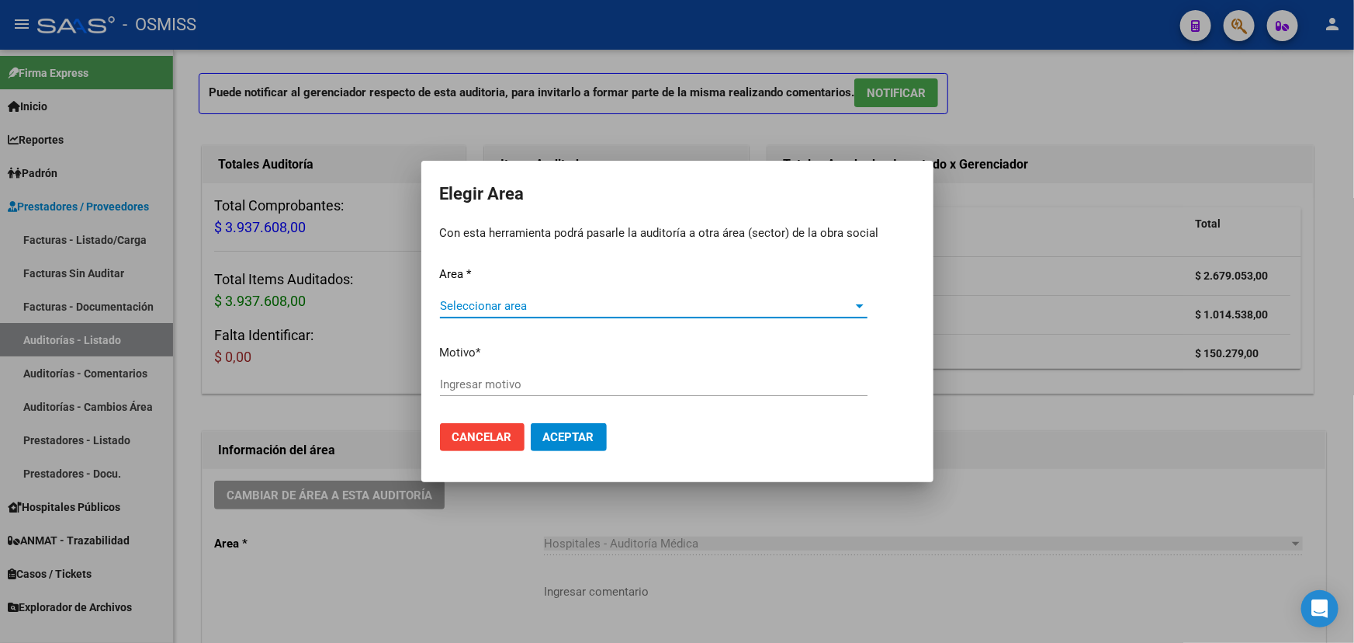
click at [724, 310] on span "Seleccionar area" at bounding box center [647, 306] width 414 height 14
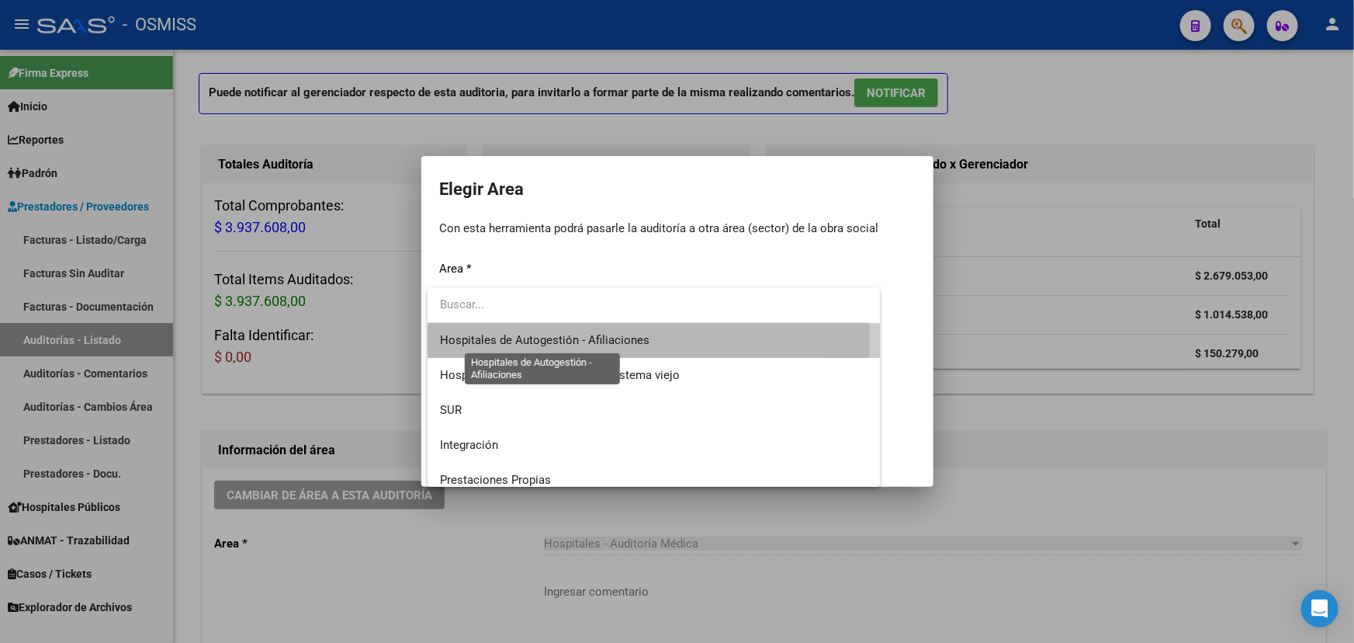
click at [577, 339] on span "Hospitales de Autogestión - Afiliaciones" at bounding box center [545, 340] width 210 height 14
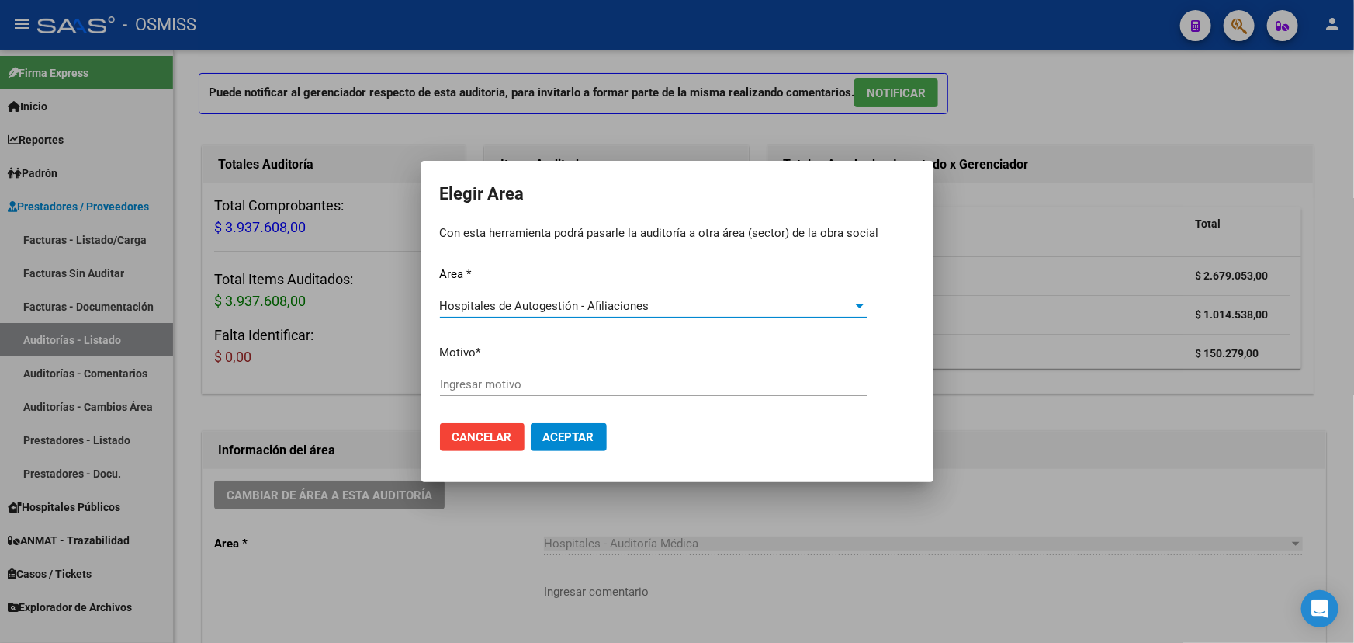
click at [576, 437] on span "Aceptar" at bounding box center [568, 437] width 51 height 14
click at [1033, 466] on div at bounding box center [677, 321] width 1354 height 643
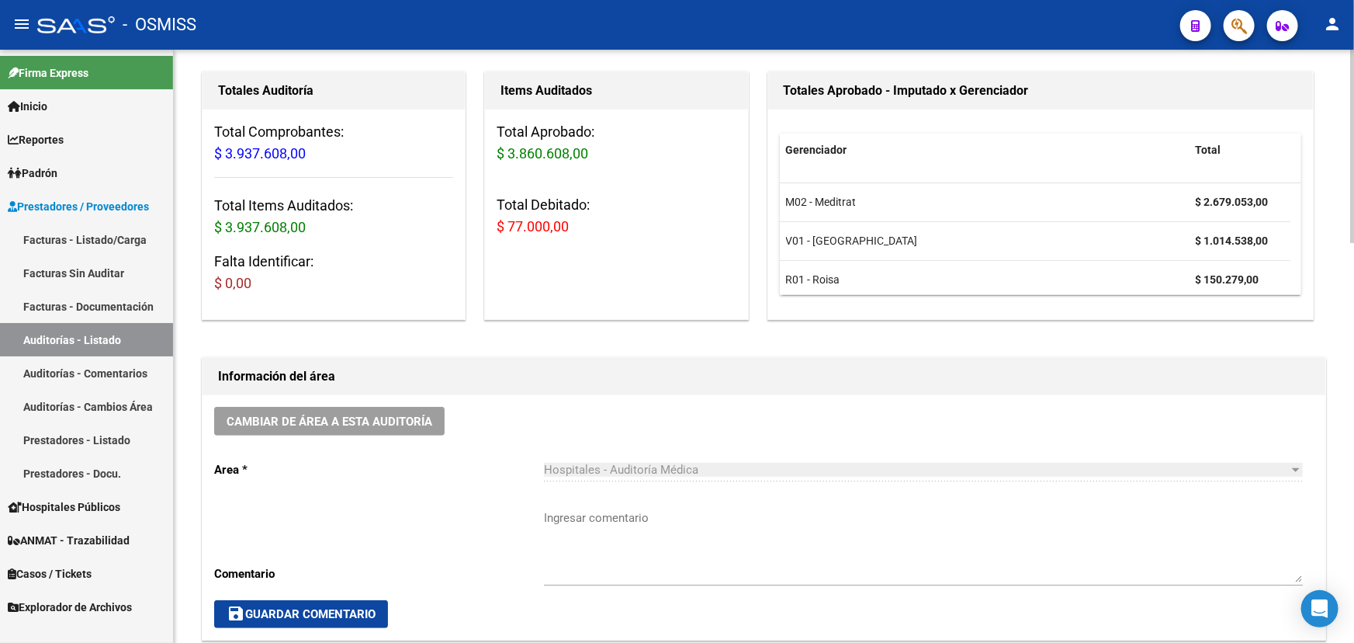
scroll to position [140, 0]
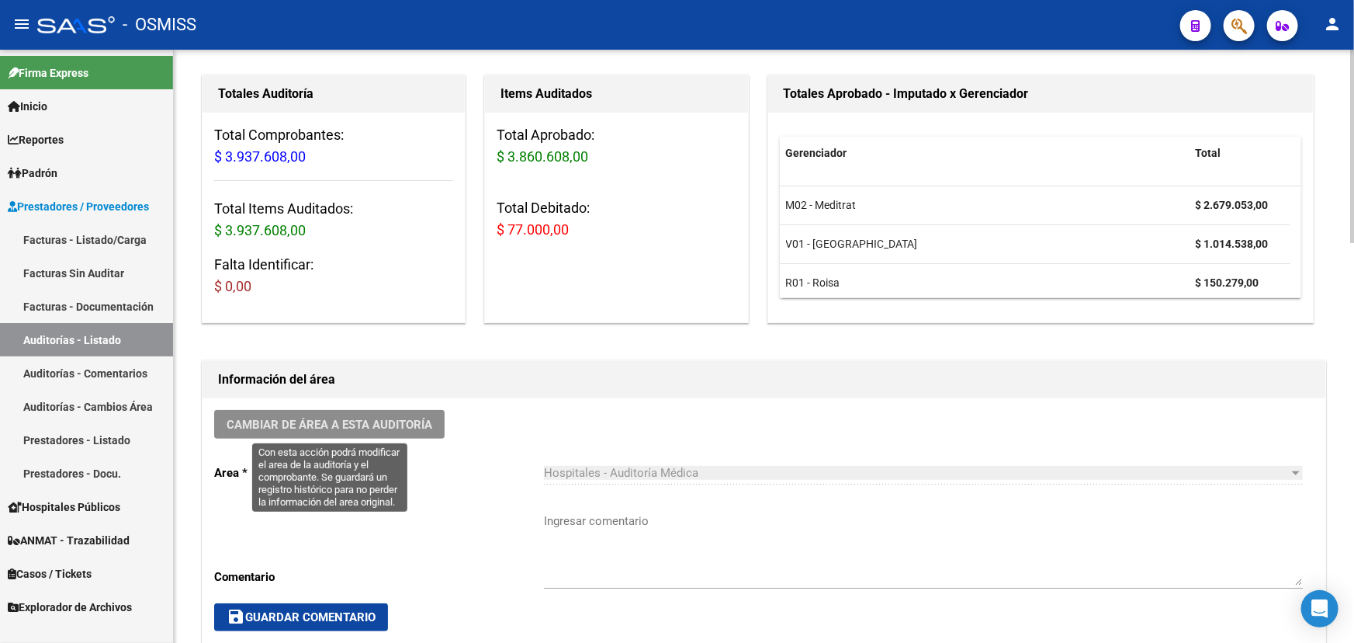
click at [345, 425] on span "Cambiar de área a esta auditoría" at bounding box center [330, 425] width 206 height 14
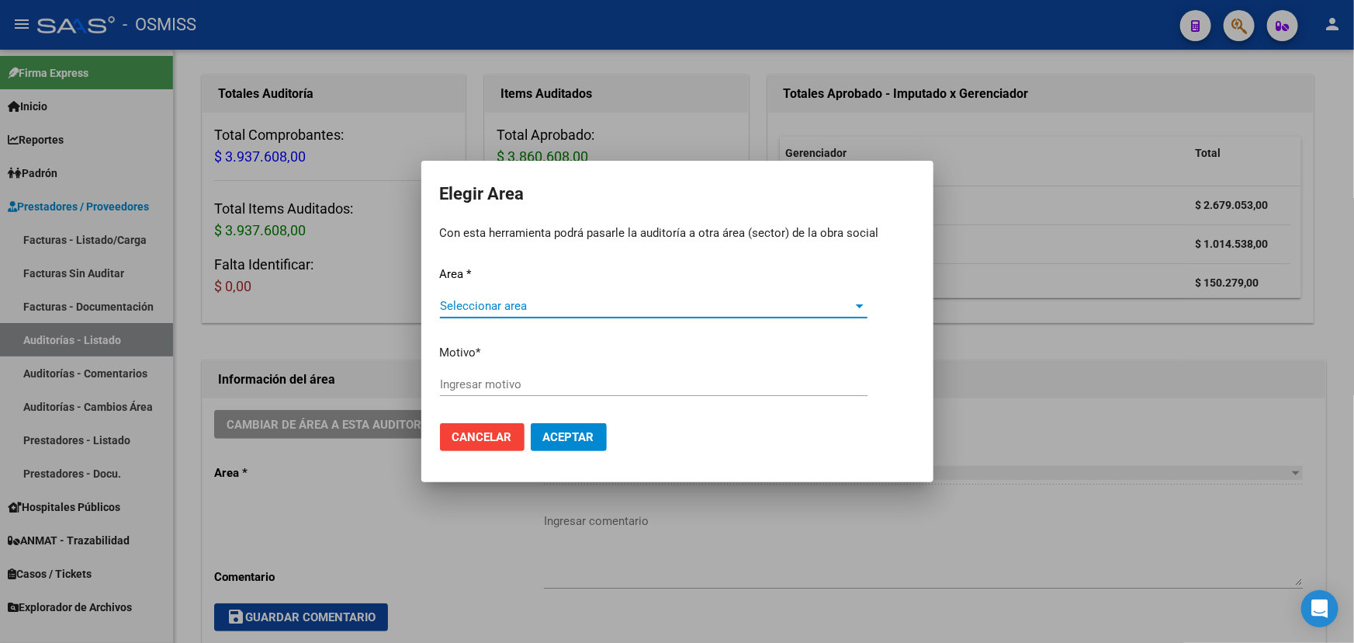
click at [470, 302] on span "Seleccionar area" at bounding box center [647, 306] width 414 height 14
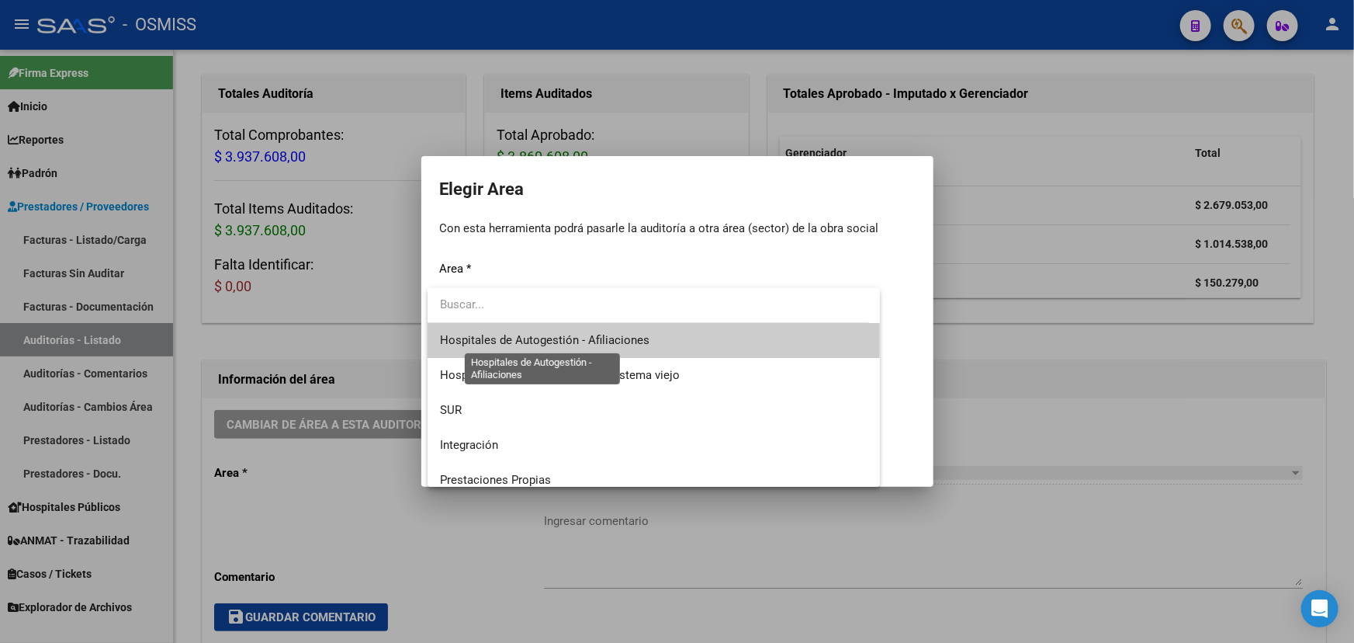
click at [550, 345] on span "Hospitales de Autogestión - Afiliaciones" at bounding box center [545, 340] width 210 height 14
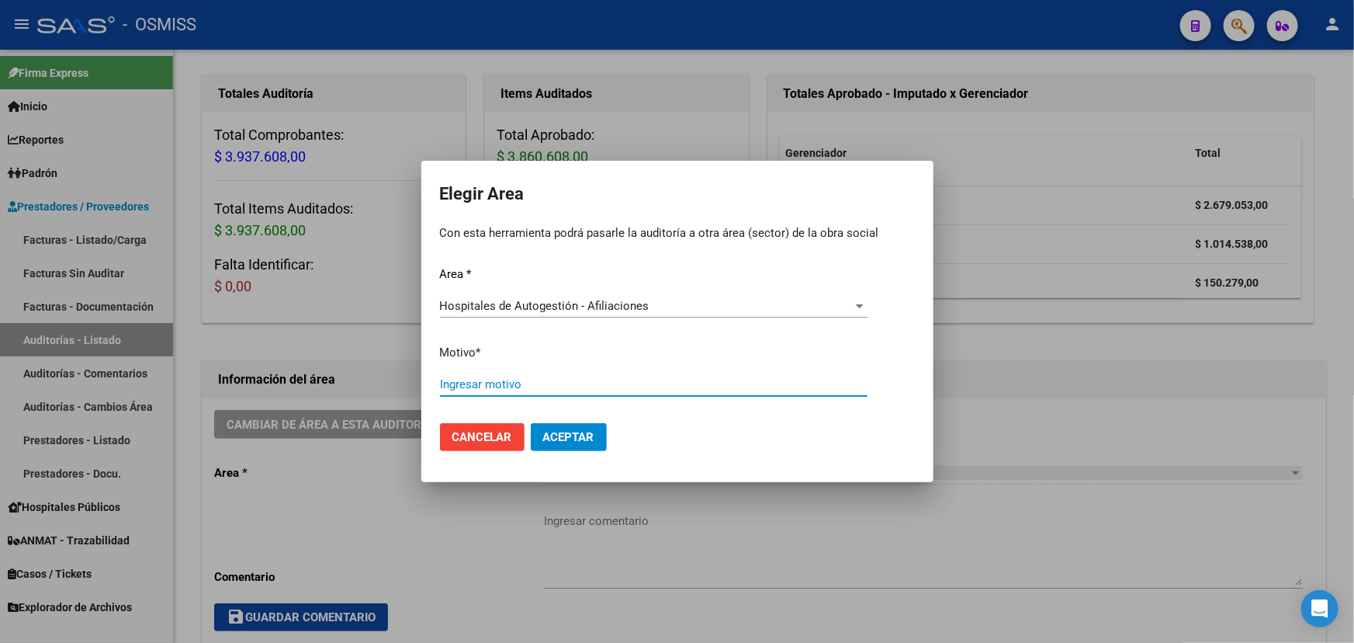
click at [491, 386] on input "Ingresar motivo" at bounding box center [654, 384] width 428 height 14
type input "C"
type input "FALTA AUDITORIA AFILIATORIA"
click at [585, 441] on span "Aceptar" at bounding box center [568, 437] width 51 height 14
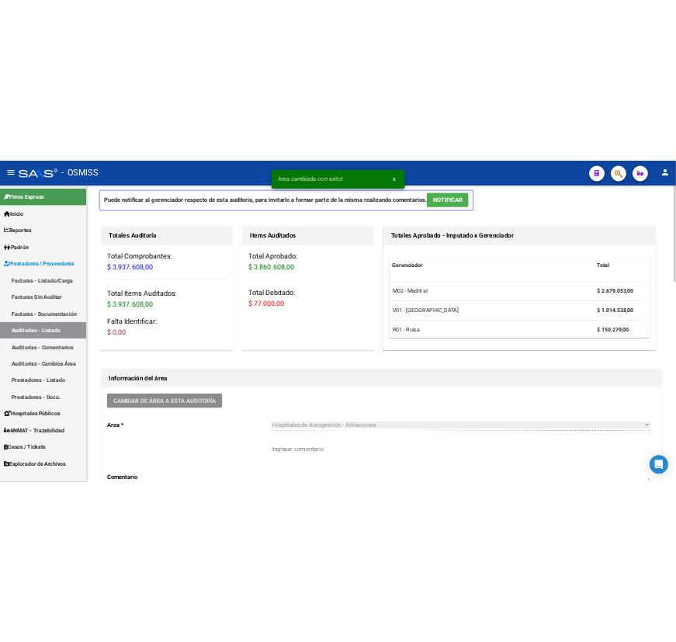
scroll to position [0, 0]
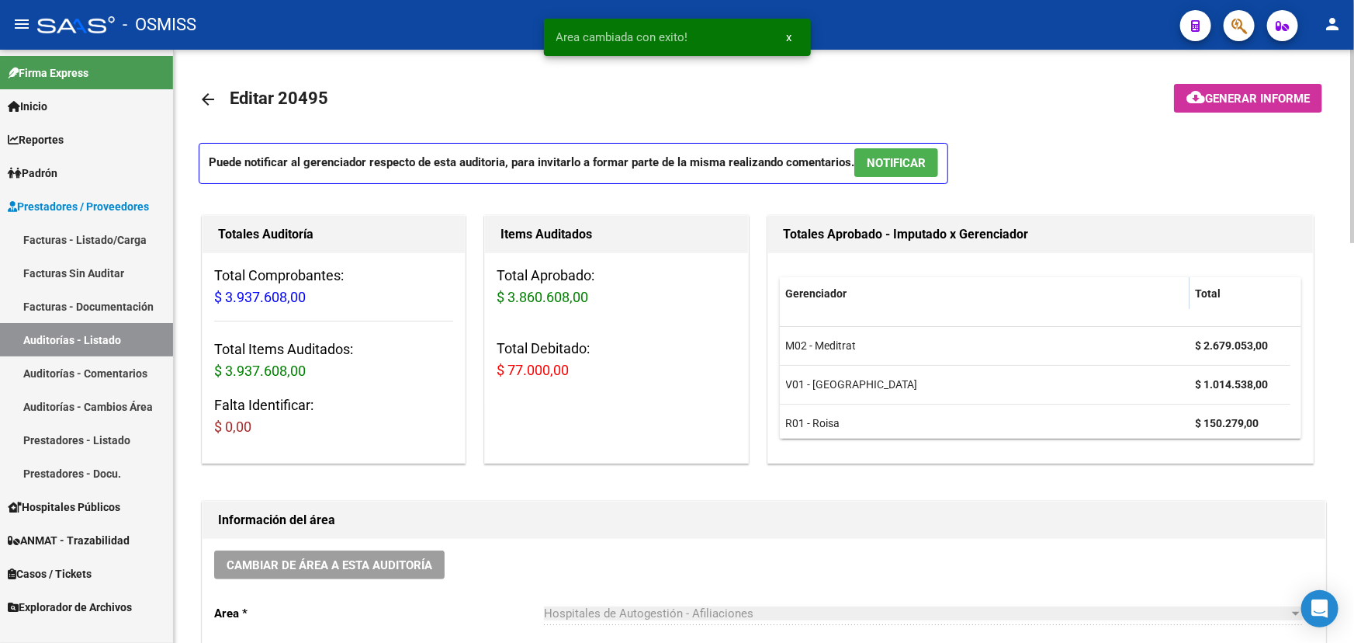
click at [209, 96] on mat-icon "arrow_back" at bounding box center [208, 99] width 19 height 19
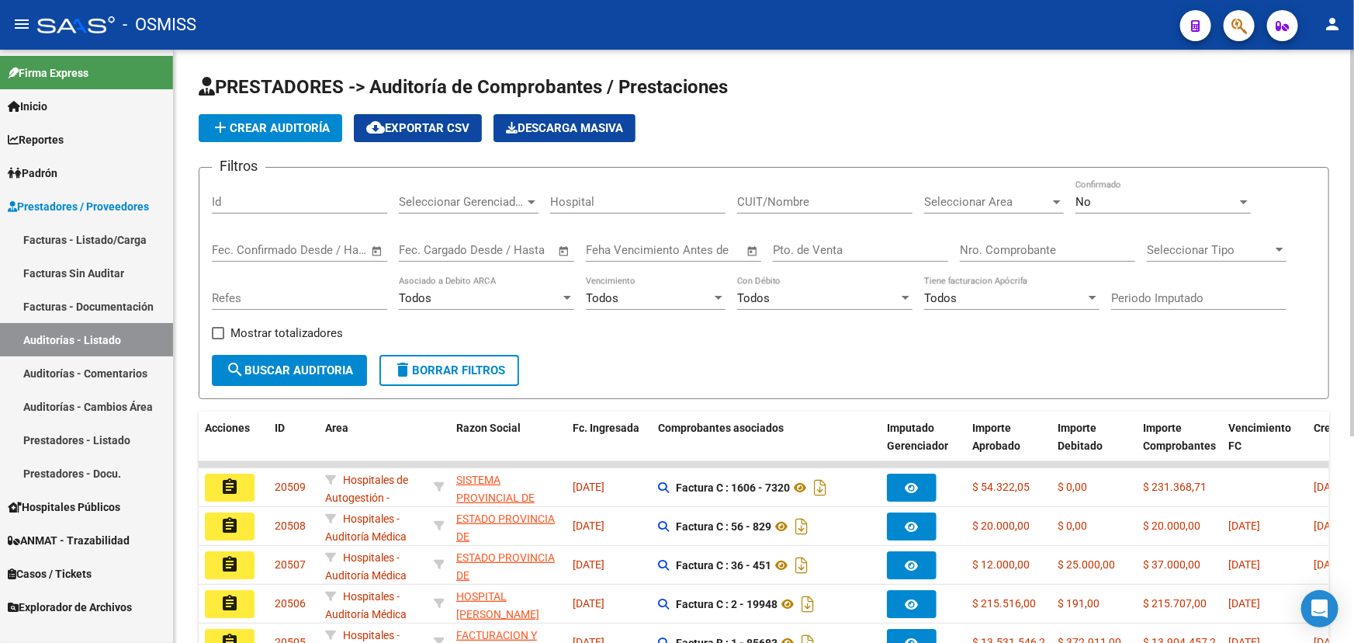
click at [92, 243] on link "Facturas - Listado/Carga" at bounding box center [86, 239] width 173 height 33
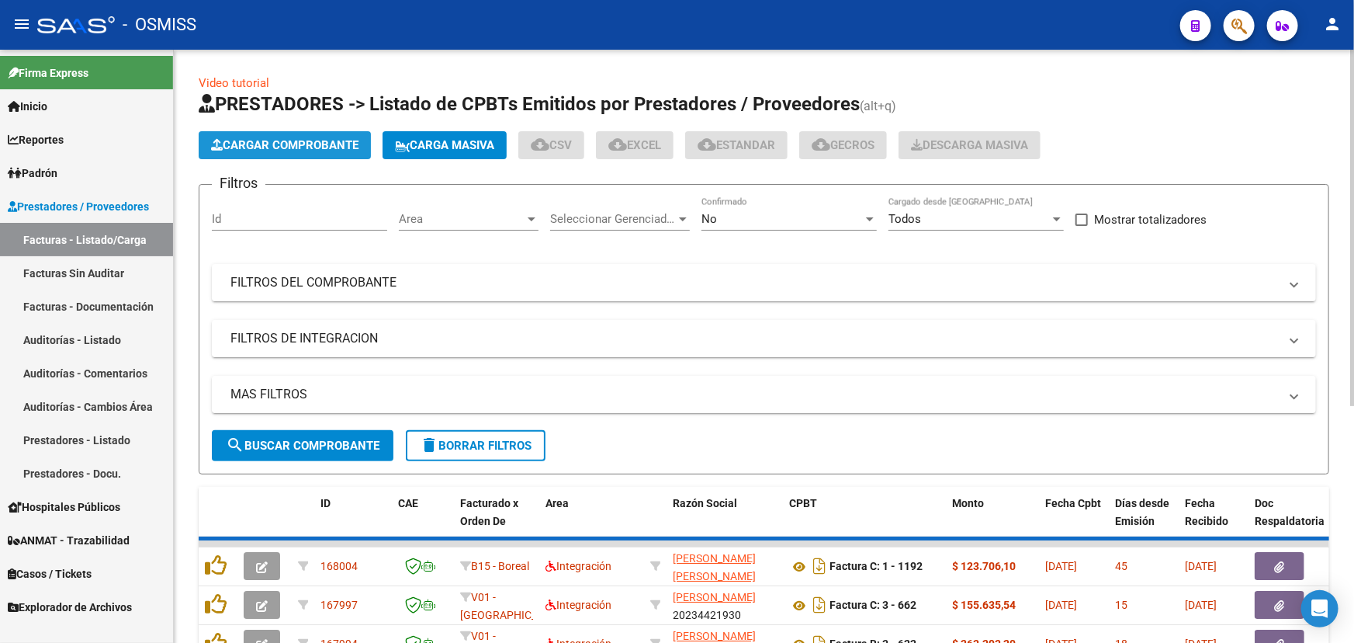
click at [257, 146] on span "Cargar Comprobante" at bounding box center [284, 145] width 147 height 14
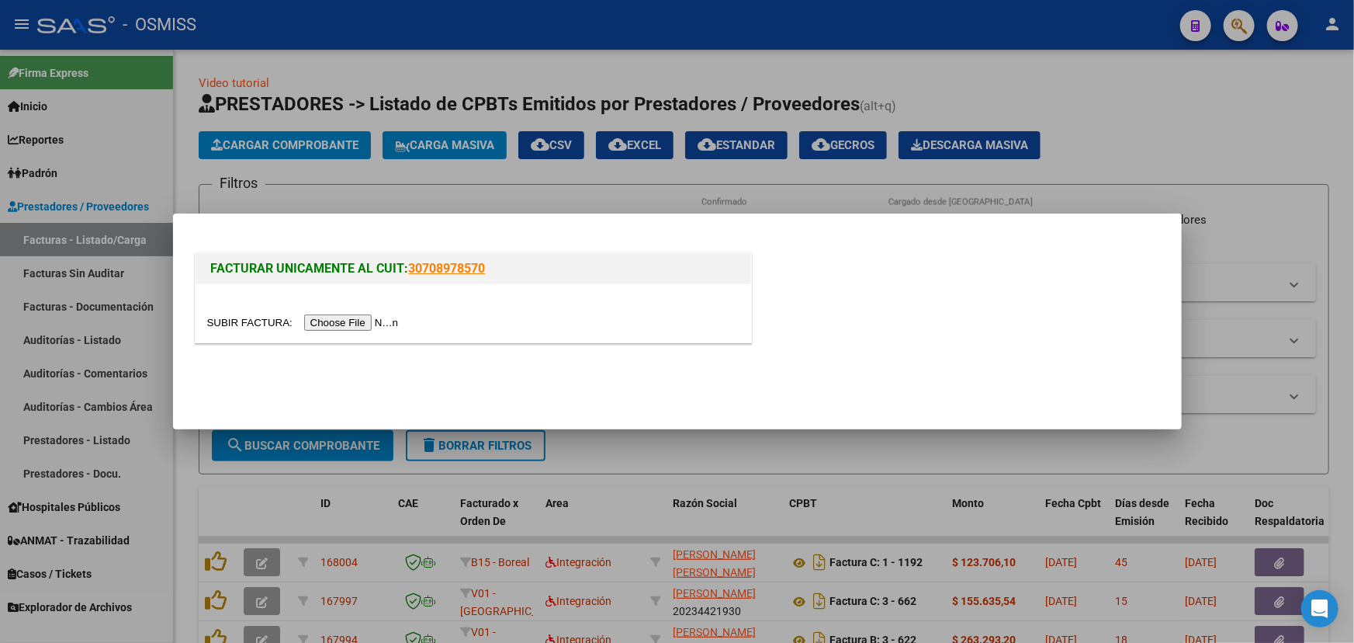
click at [228, 318] on input "file" at bounding box center [305, 322] width 196 height 16
type input "C:\fakepath\REMITO 36780 HOSPITAL NOTTI.pdf"
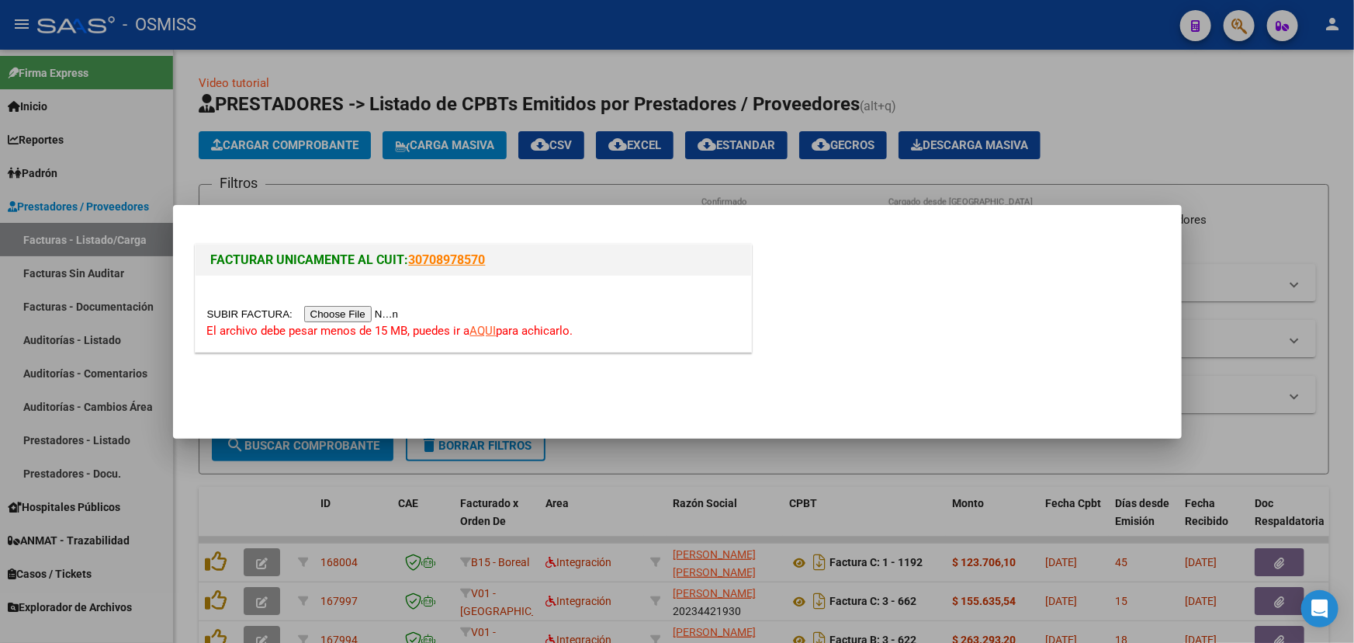
click at [485, 331] on link "AQUI" at bounding box center [483, 331] width 26 height 14
click at [1224, 97] on div at bounding box center [677, 321] width 1354 height 643
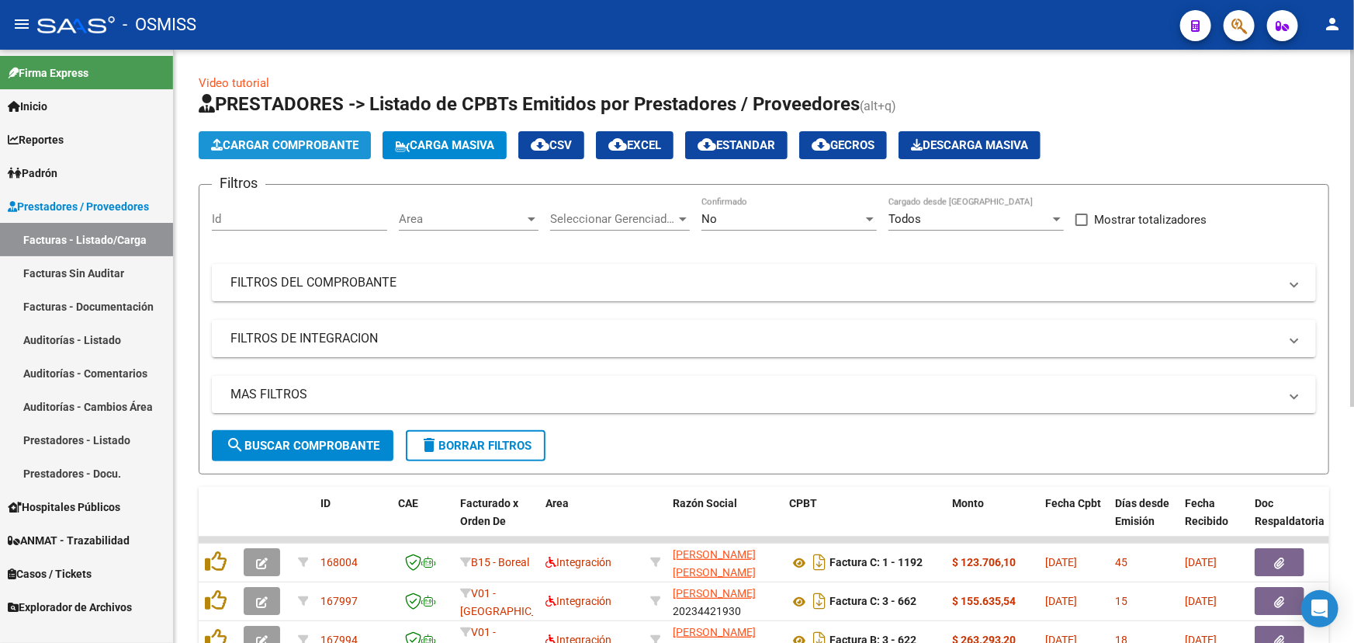
click at [271, 144] on span "Cargar Comprobante" at bounding box center [284, 145] width 147 height 14
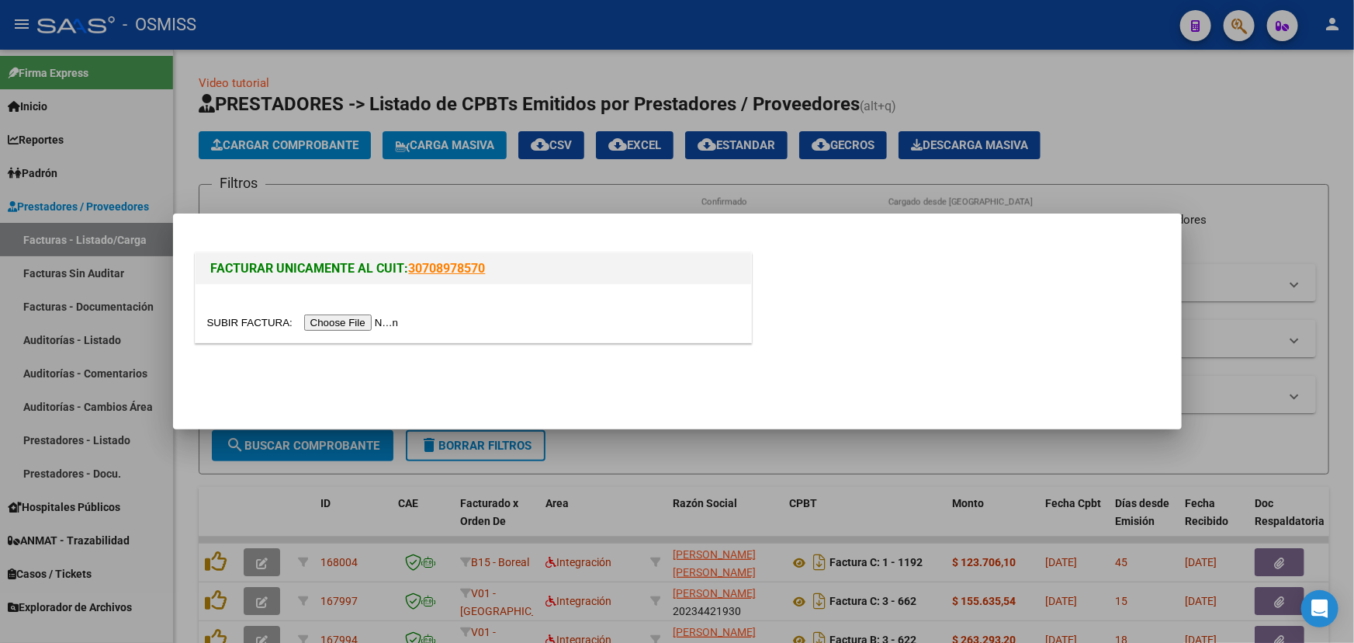
click at [243, 317] on input "file" at bounding box center [305, 322] width 196 height 16
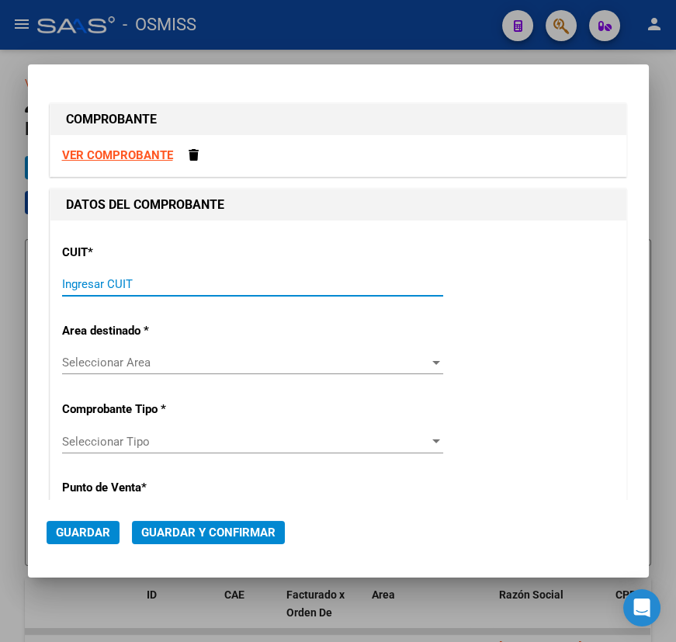
click at [242, 281] on input "Ingresar CUIT" at bounding box center [252, 284] width 381 height 14
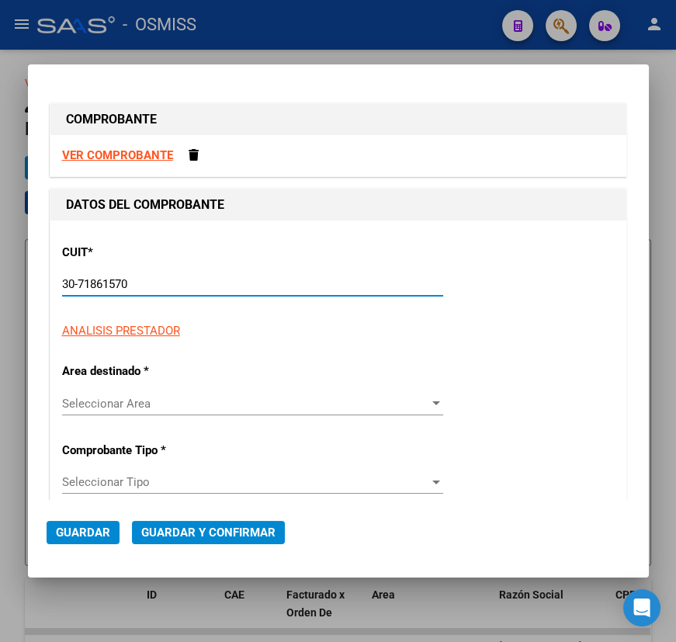
type input "30-71861570-0"
type input "0"
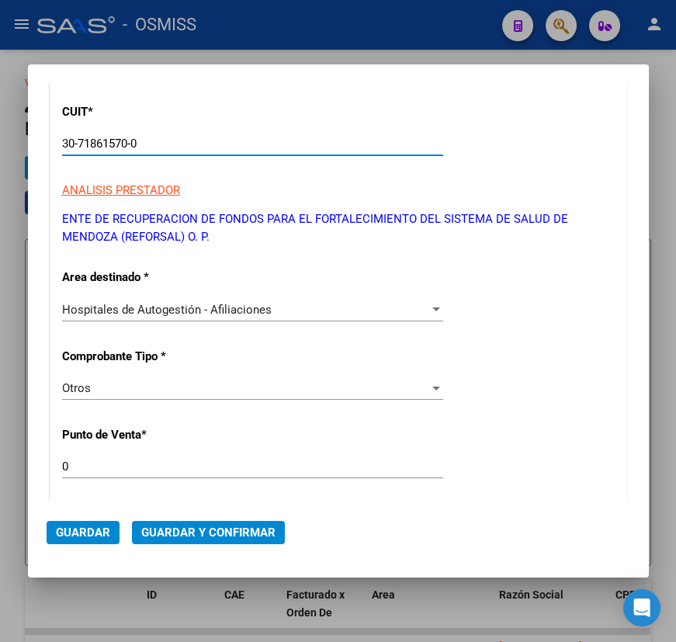
scroll to position [211, 0]
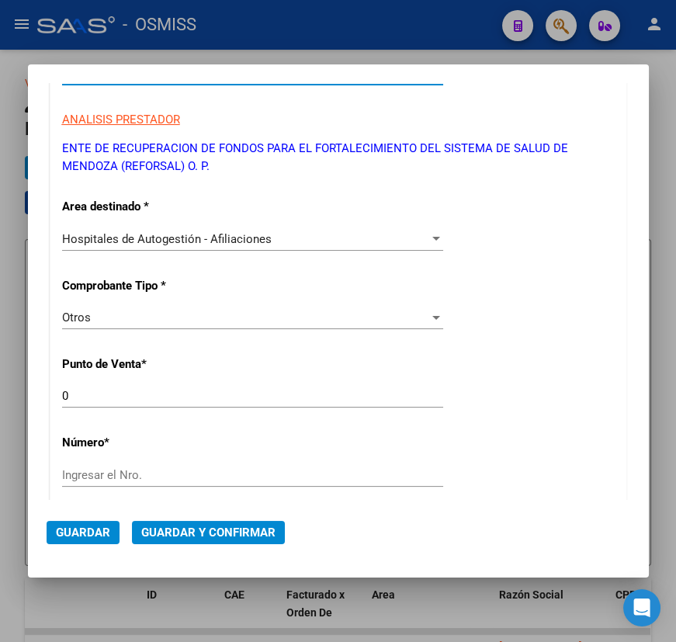
type input "30-71861570-0"
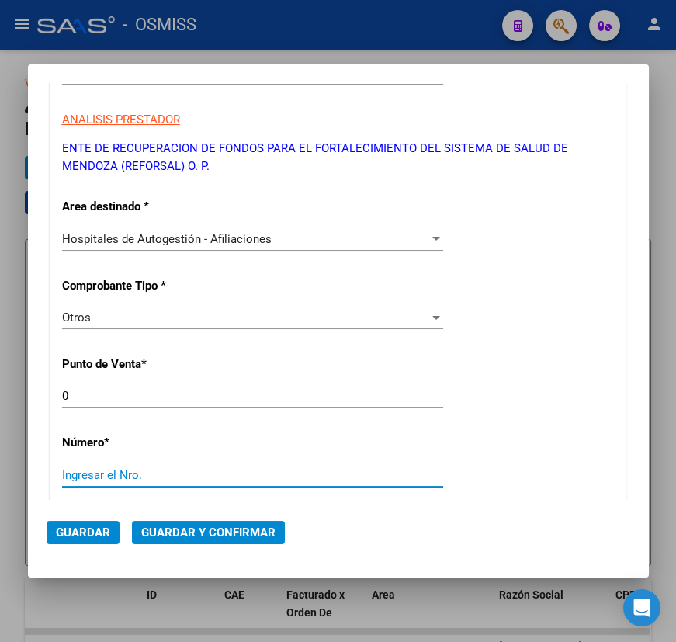
click at [124, 474] on input "Ingresar el Nro." at bounding box center [252, 475] width 381 height 14
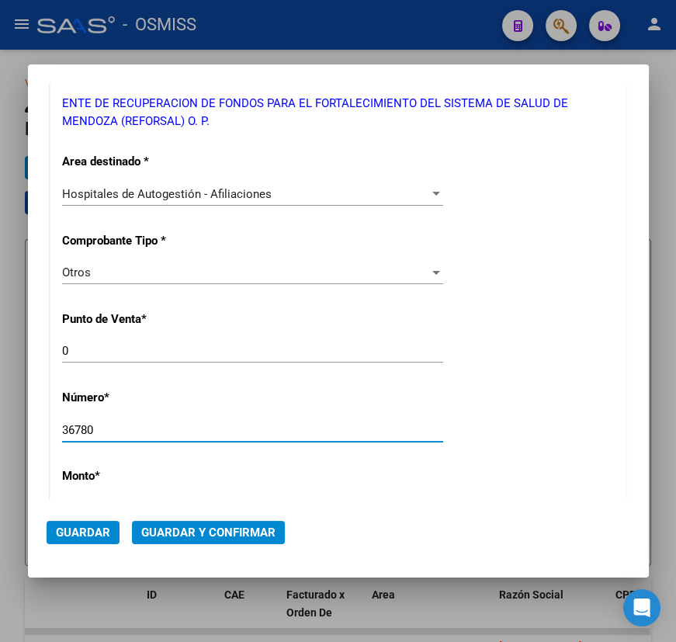
scroll to position [282, 0]
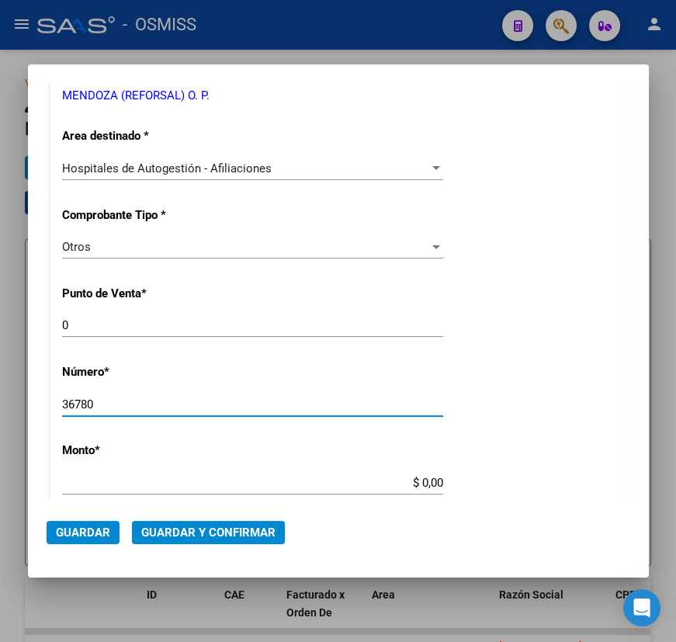
type input "36780"
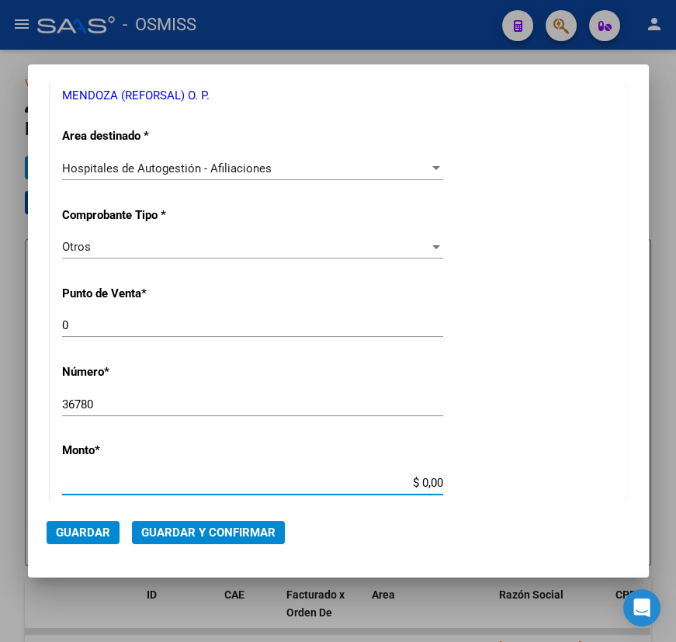
drag, startPoint x: 413, startPoint y: 479, endPoint x: 485, endPoint y: 479, distance: 72.2
click at [485, 479] on div "CUIT * 30-71861570-0 Ingresar CUIT ANALISIS PRESTADOR ENTE DE RECUPERACION DE F…" at bounding box center [338, 498] width 576 height 1118
type input "$ 6.748.511,42"
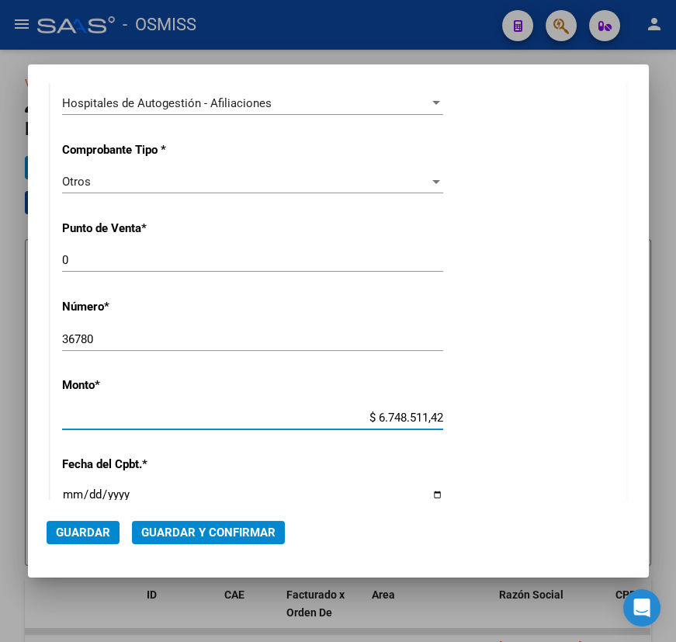
scroll to position [423, 0]
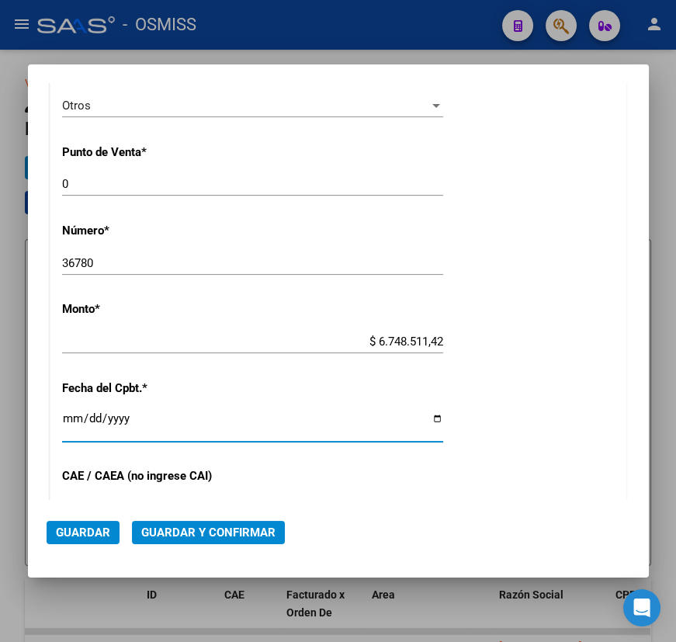
click at [69, 421] on input "Ingresar la fecha" at bounding box center [252, 424] width 381 height 25
click at [432, 418] on input "Ingresar la fecha" at bounding box center [252, 424] width 381 height 25
type input "[DATE]"
click at [189, 532] on span "Guardar y Confirmar" at bounding box center [208, 532] width 134 height 14
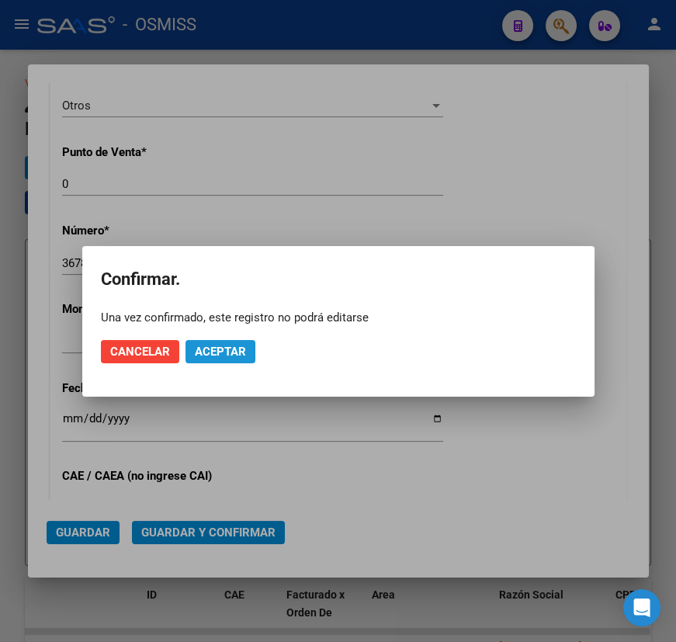
click at [237, 351] on span "Aceptar" at bounding box center [220, 352] width 51 height 14
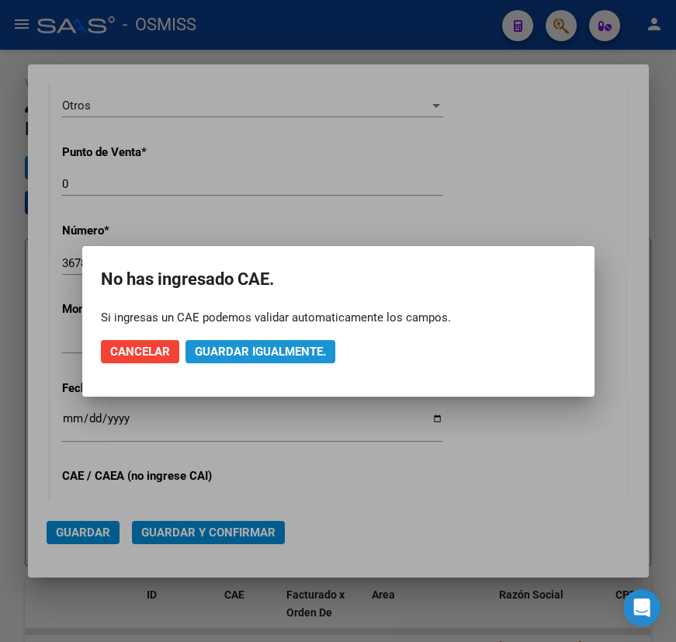
click at [252, 347] on span "Guardar igualmente." at bounding box center [260, 352] width 131 height 14
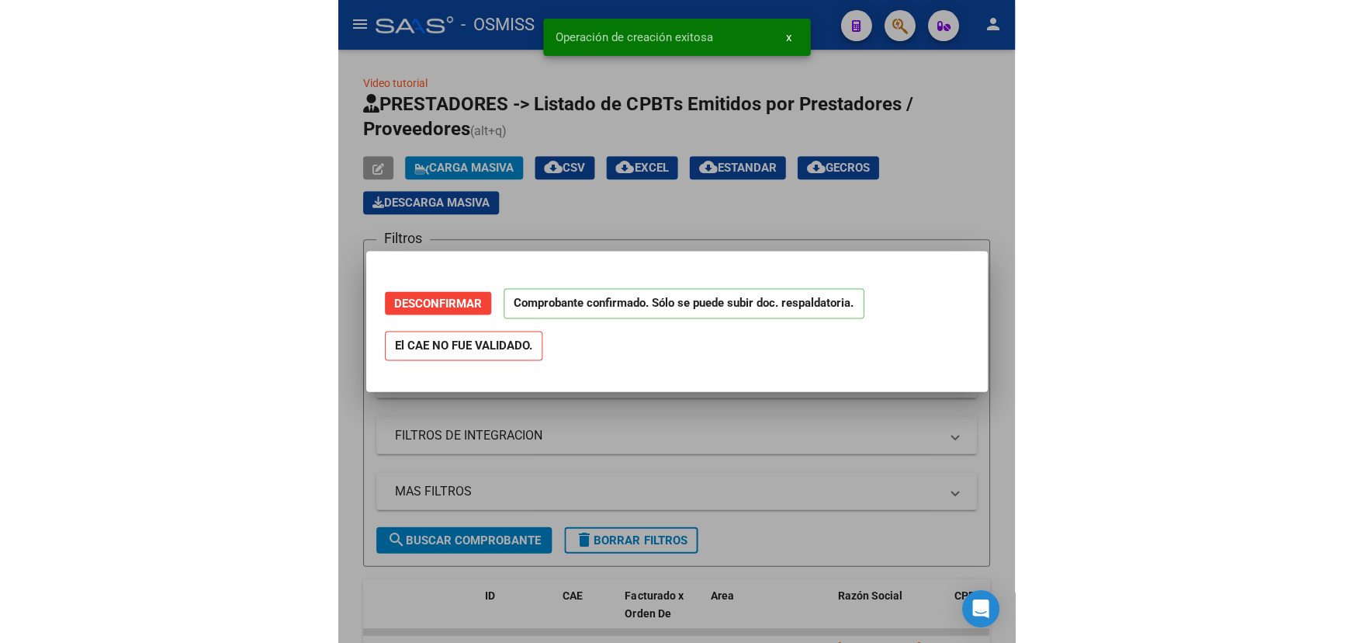
scroll to position [0, 0]
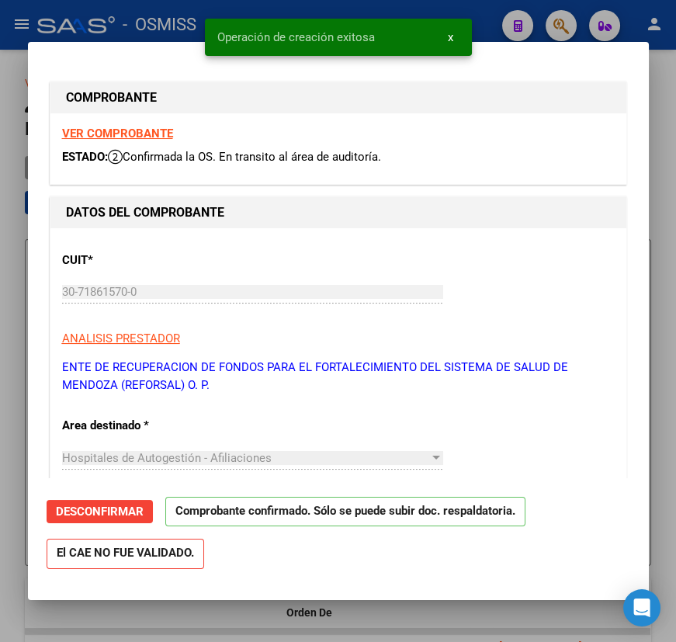
type input "[DATE]"
click at [661, 76] on div at bounding box center [338, 321] width 676 height 642
type input "$ 0,00"
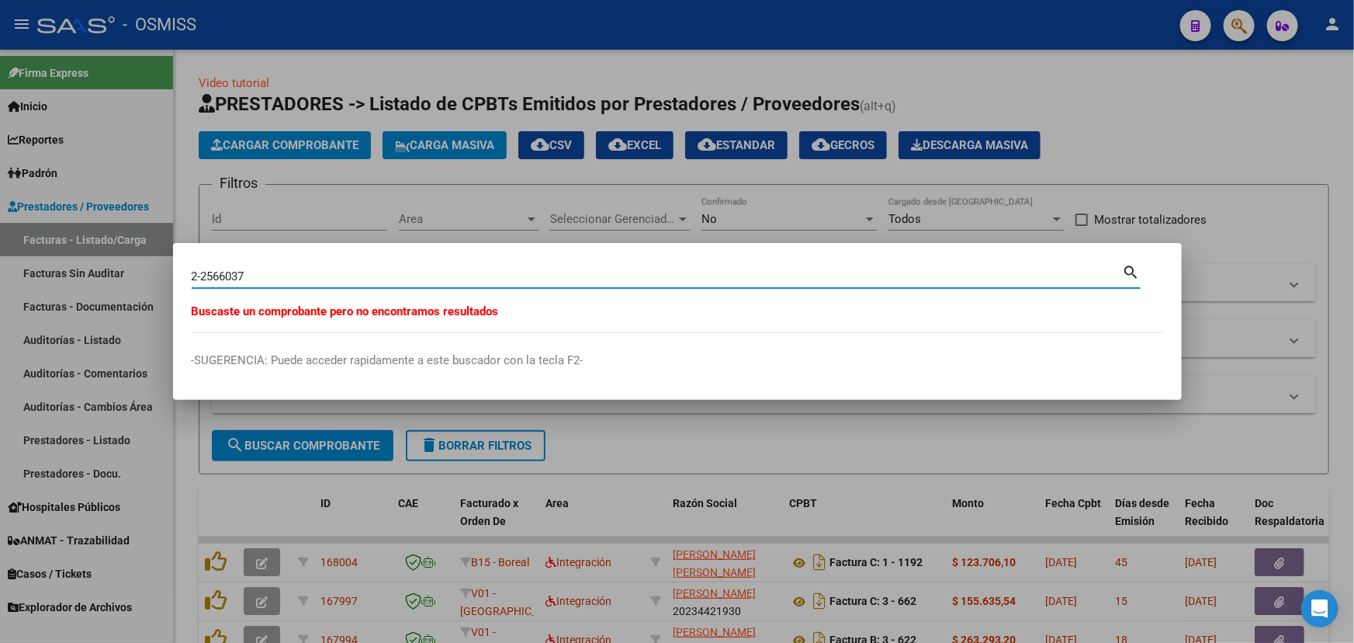
click at [228, 276] on input "2-2566037" at bounding box center [657, 276] width 931 height 14
drag, startPoint x: 197, startPoint y: 277, endPoint x: 179, endPoint y: 276, distance: 18.7
click at [179, 276] on mat-dialog-content "2-2566037 Buscar (apellido, dni, [PERSON_NAME], [PERSON_NAME], cuit, obra socia…" at bounding box center [677, 297] width 1009 height 71
type input "5-2566037"
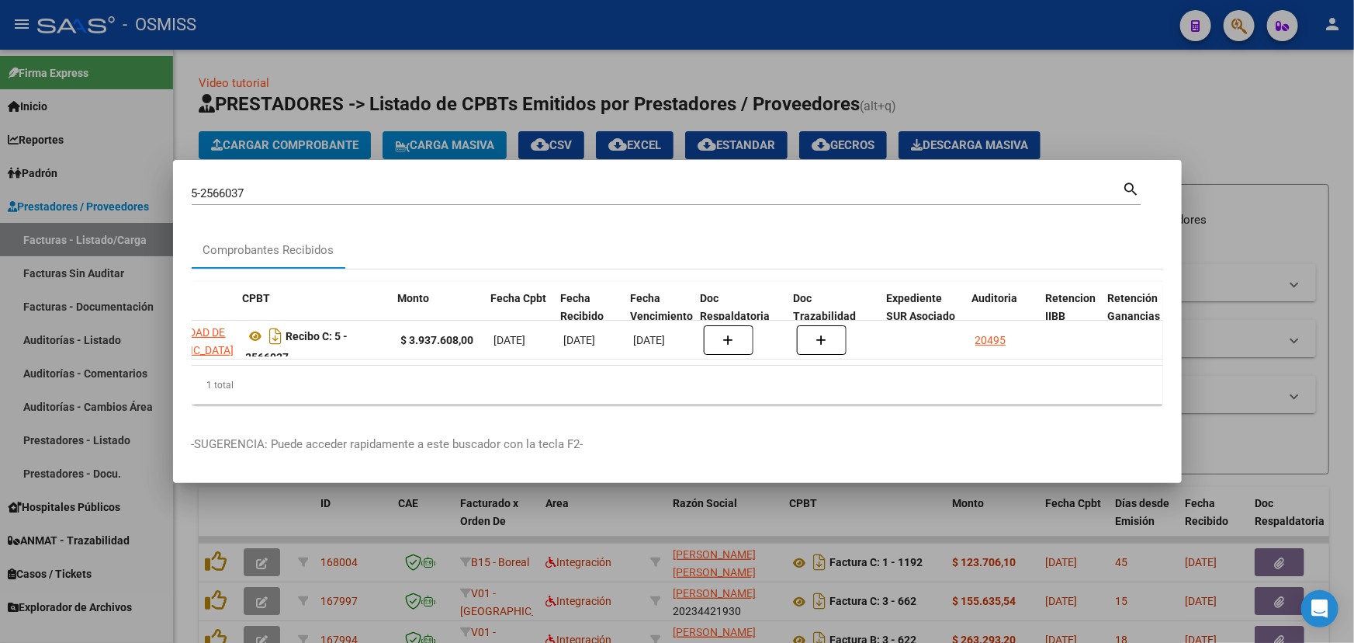
scroll to position [0, 504]
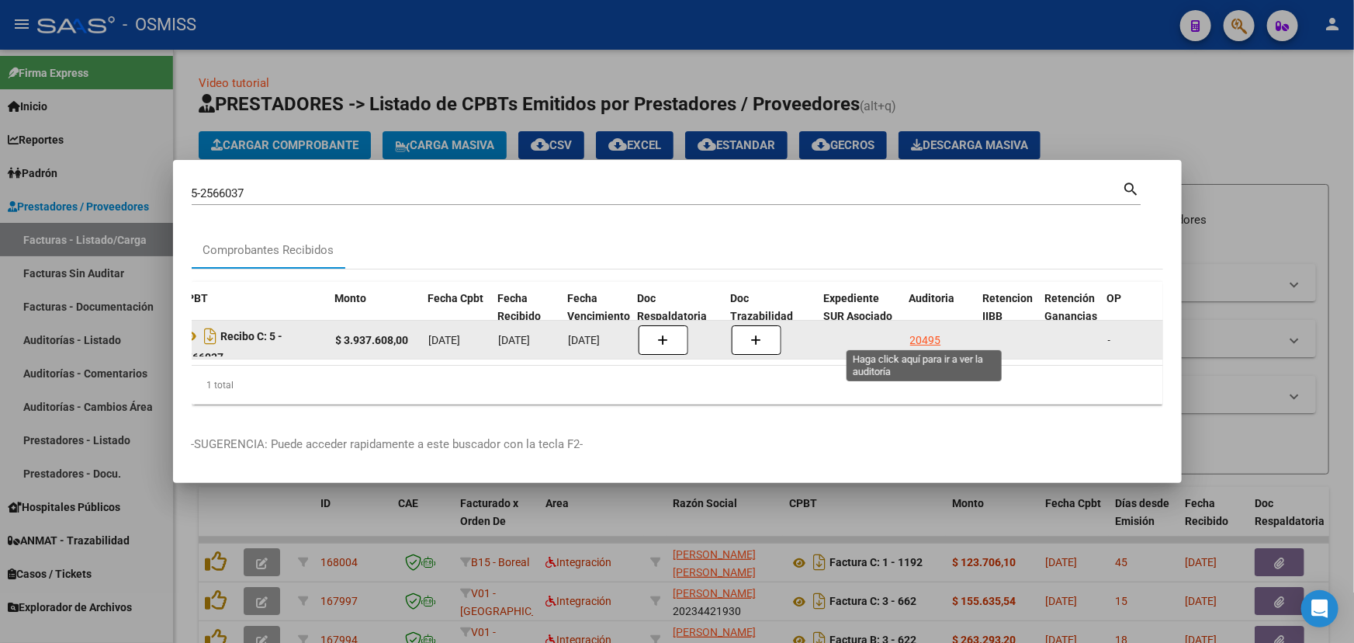
click at [922, 340] on div "20495" at bounding box center [925, 340] width 31 height 18
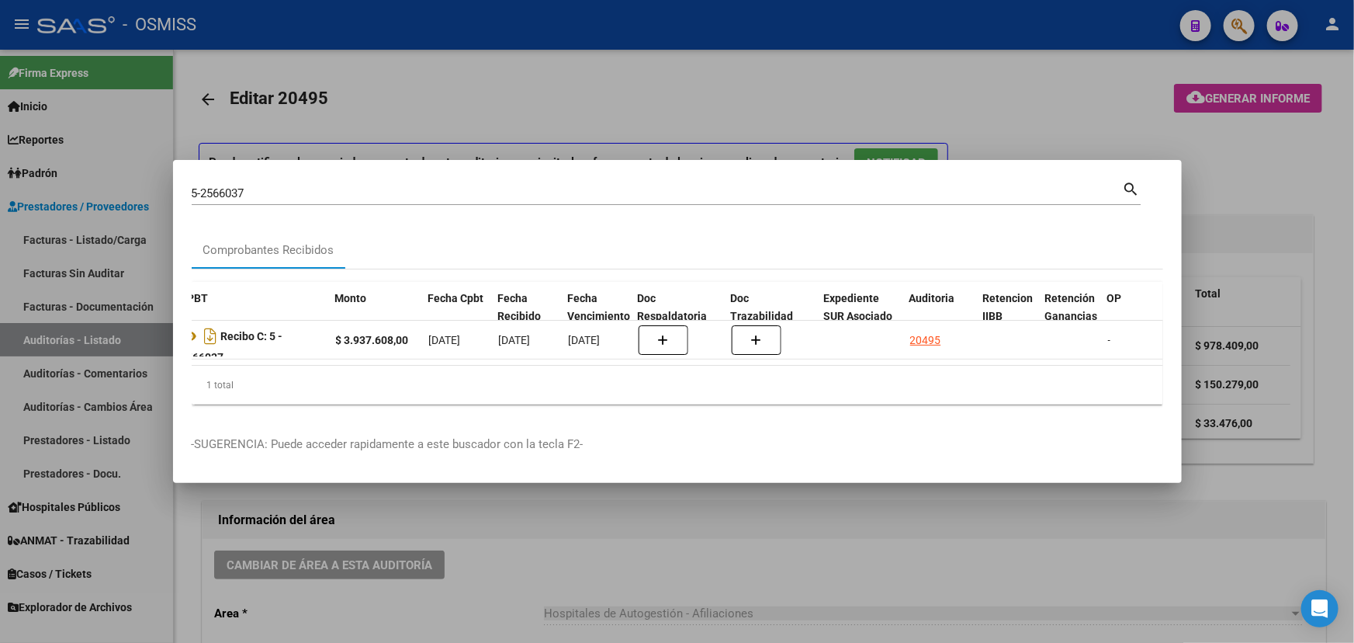
click at [681, 520] on div at bounding box center [677, 321] width 1354 height 643
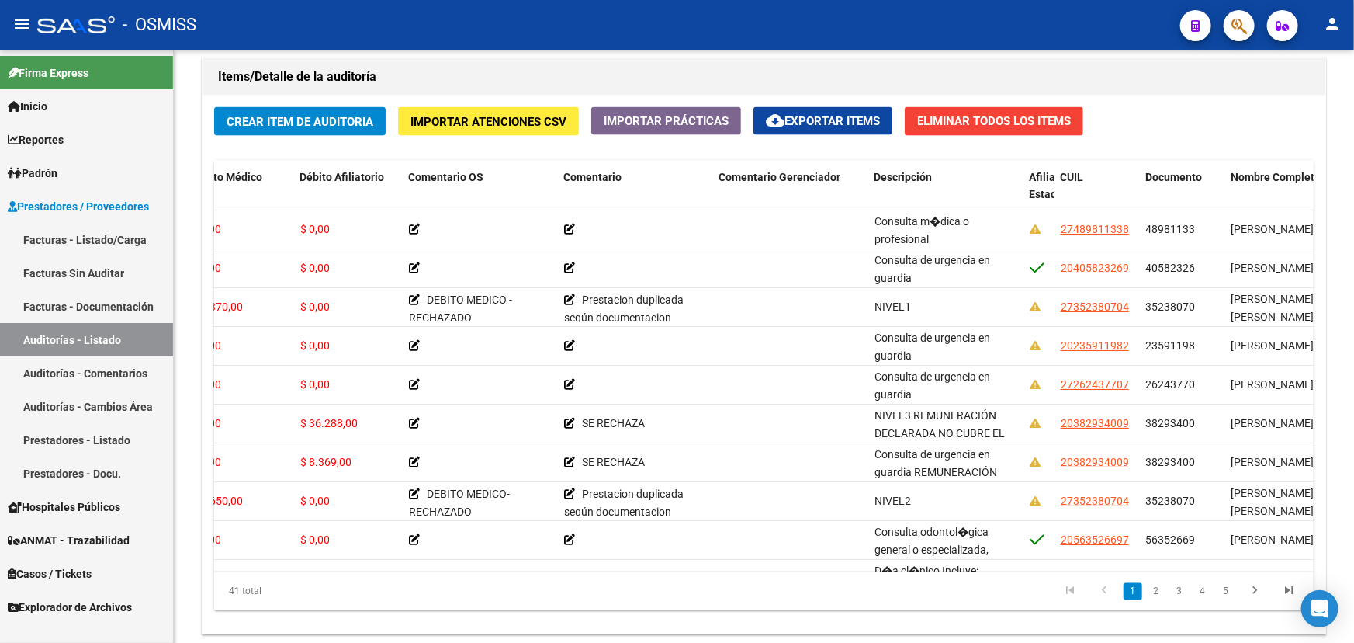
scroll to position [942, 0]
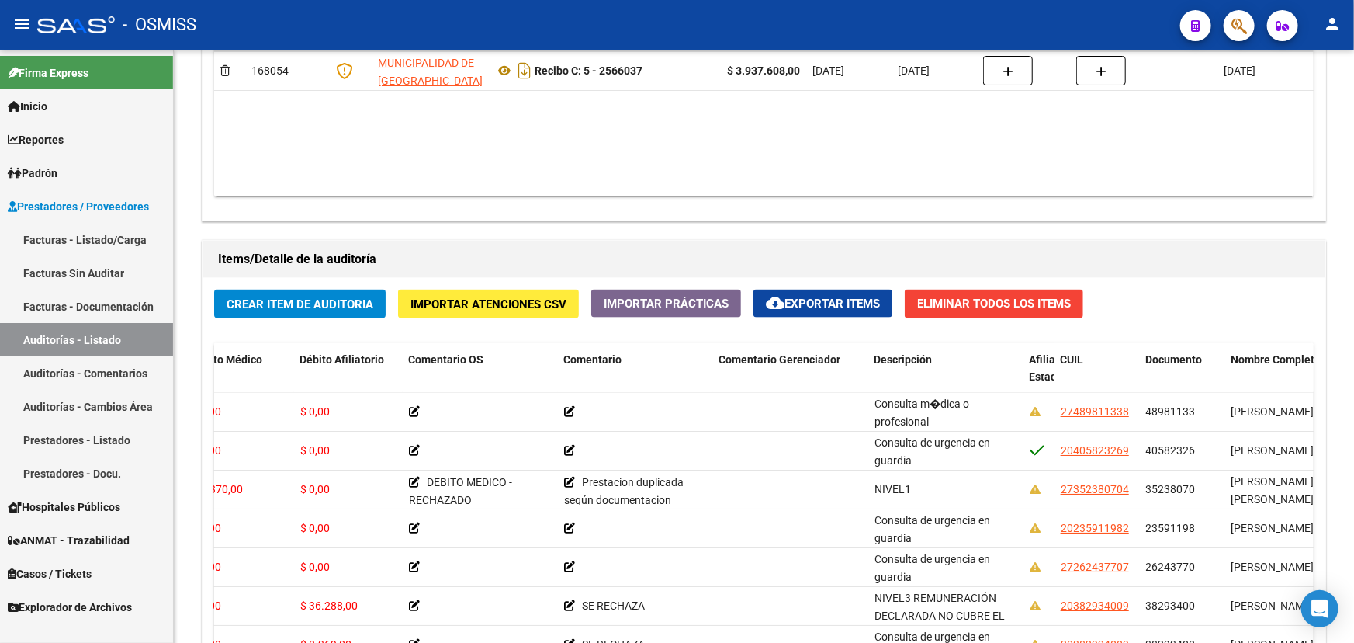
click at [1260, 359] on span "Nombre Completo" at bounding box center [1276, 359] width 90 height 12
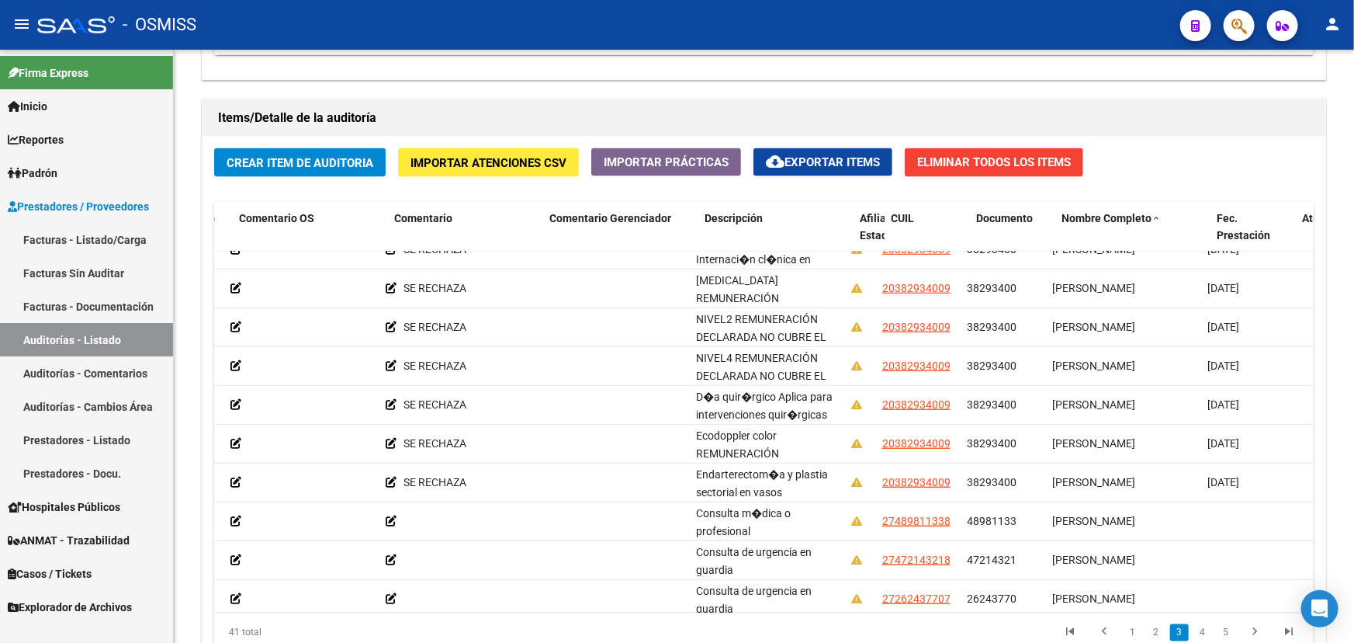
scroll to position [564, 763]
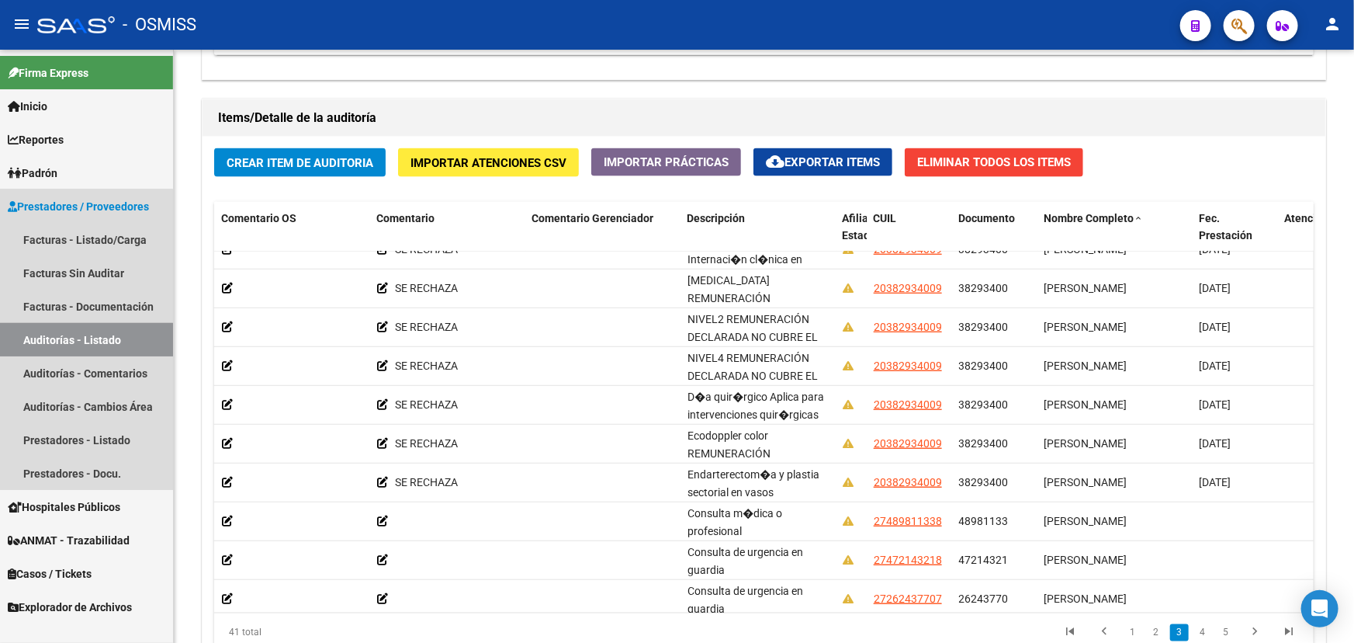
click at [84, 340] on link "Auditorías - Listado" at bounding box center [86, 339] width 173 height 33
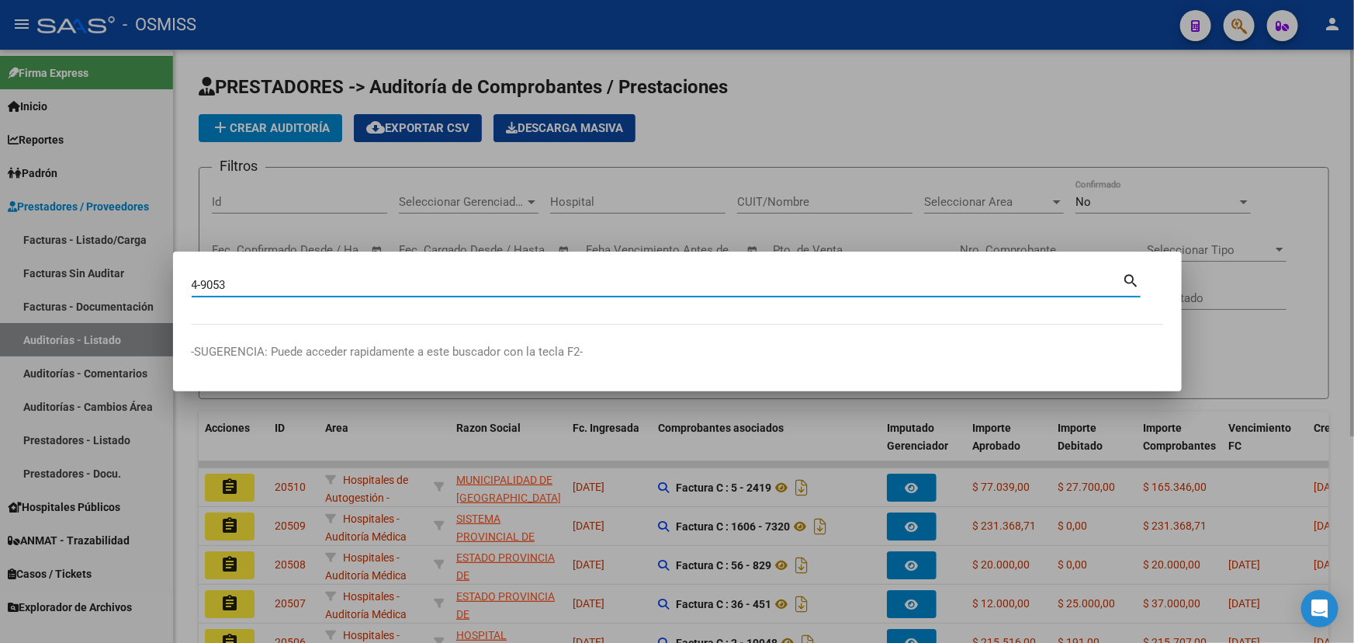
type input "4-9053"
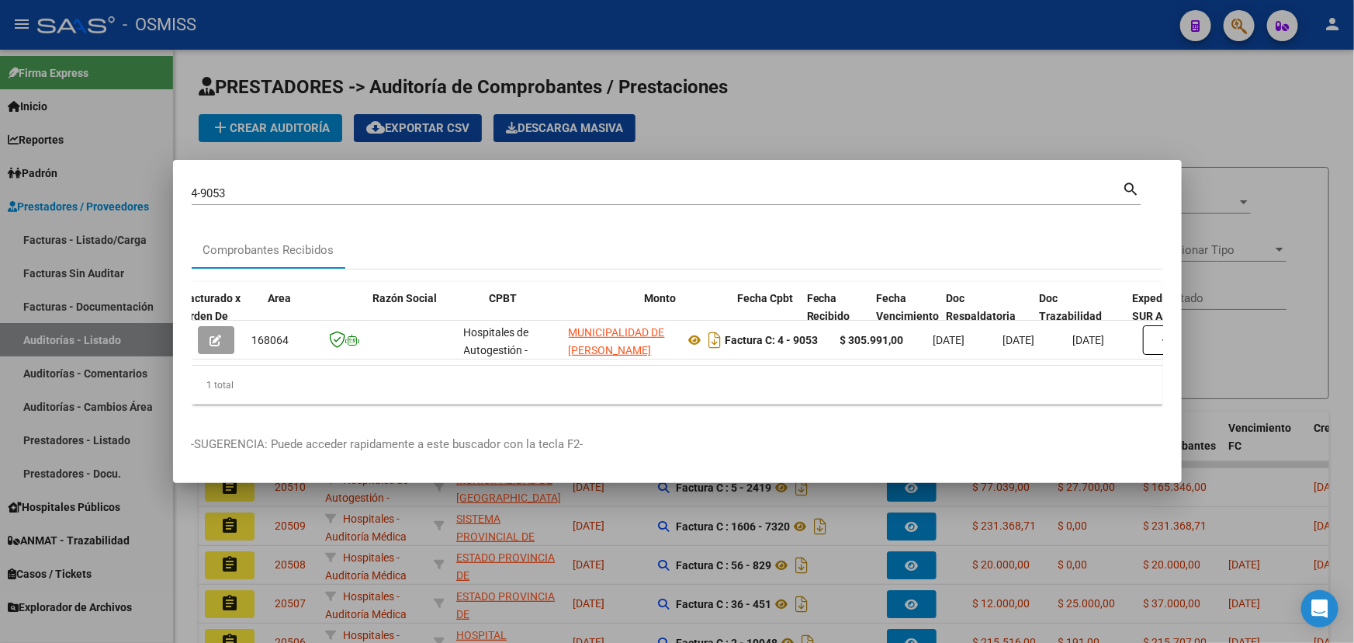
scroll to position [0, 321]
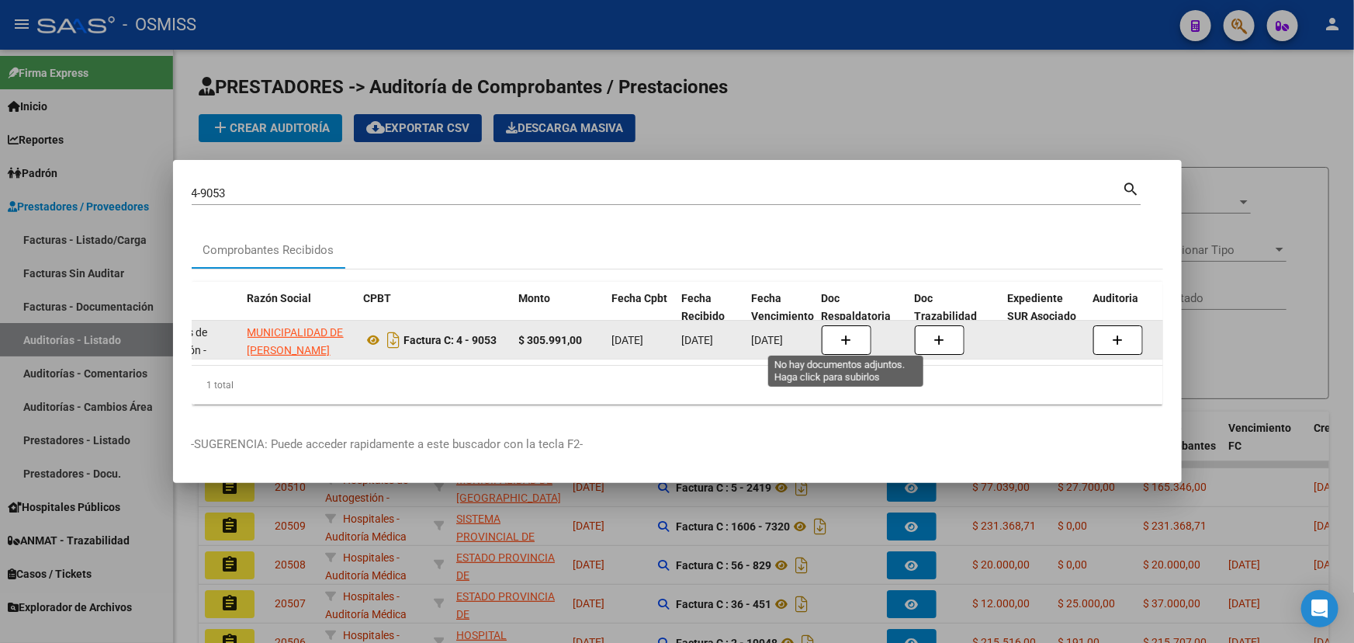
click at [840, 341] on button "button" at bounding box center [847, 339] width 50 height 29
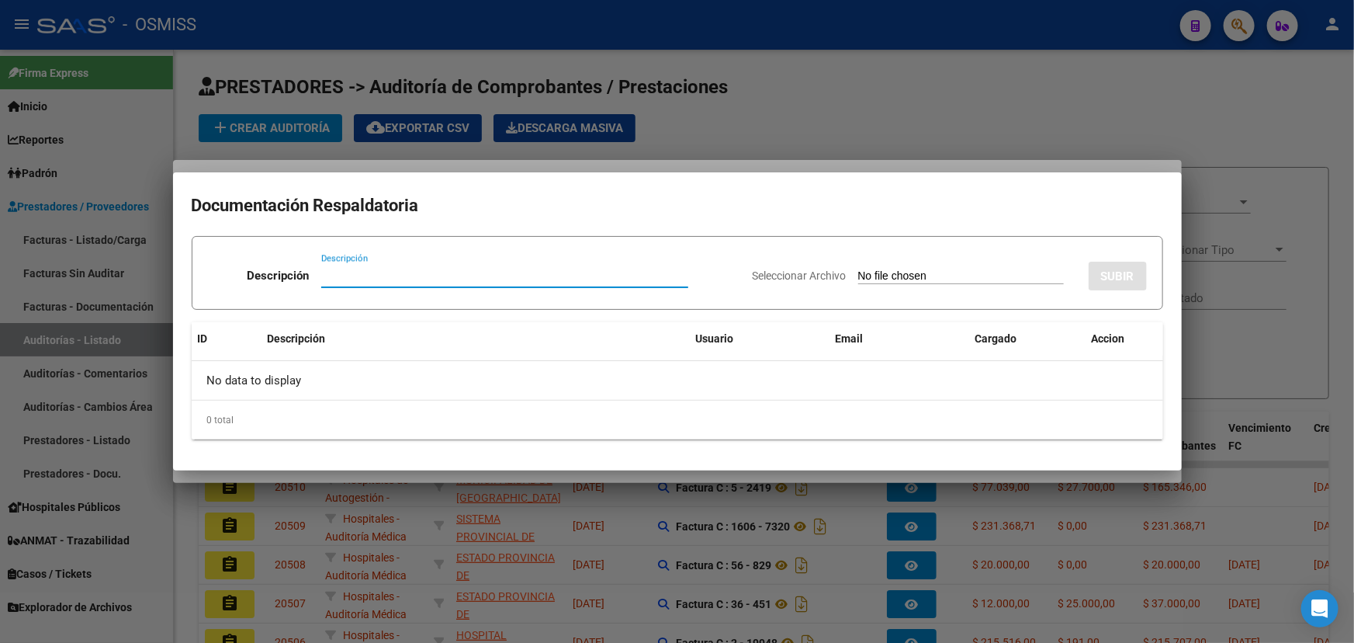
click at [366, 276] on input "Descripción" at bounding box center [504, 276] width 367 height 14
type input "parte 1"
click at [807, 270] on span "Seleccionar Archivo" at bounding box center [800, 275] width 94 height 12
click at [858, 270] on input "Seleccionar Archivo" at bounding box center [961, 276] width 206 height 15
type input "C:\fakepath\MUNICIPALIDAD DE [PERSON_NAME] FC. 00004-00009053 F DOC RESP.SAAS.p…"
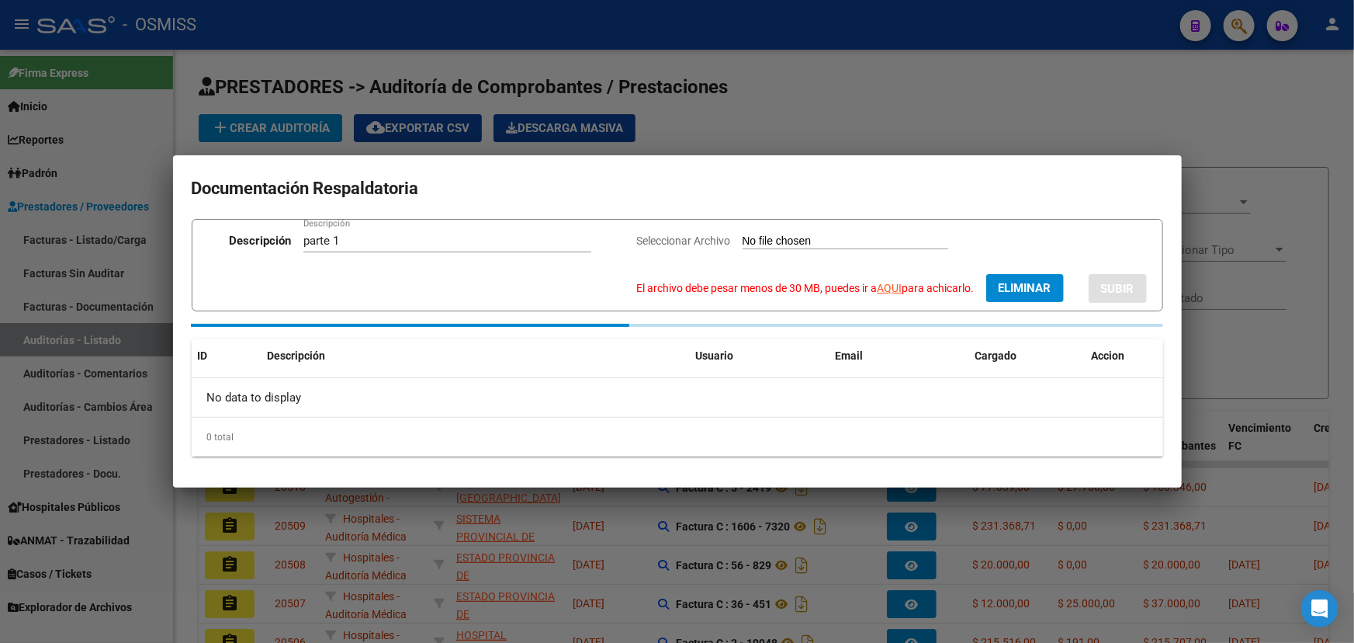
click at [891, 287] on link "AQUI" at bounding box center [890, 288] width 25 height 12
click at [1029, 288] on span "Eliminar" at bounding box center [1025, 288] width 53 height 14
click at [754, 239] on span "Seleccionar Archivo" at bounding box center [774, 240] width 94 height 12
click at [833, 239] on input "Seleccionar Archivo El archivo debe pesar menos de 30 MB, puedes ir a AQUI para…" at bounding box center [936, 241] width 206 height 15
type input "C:\fakepath\MUNICIPALIDAD DE [PERSON_NAME] FC. 00004-00009053 F DOC RESP.SAAS_c…"
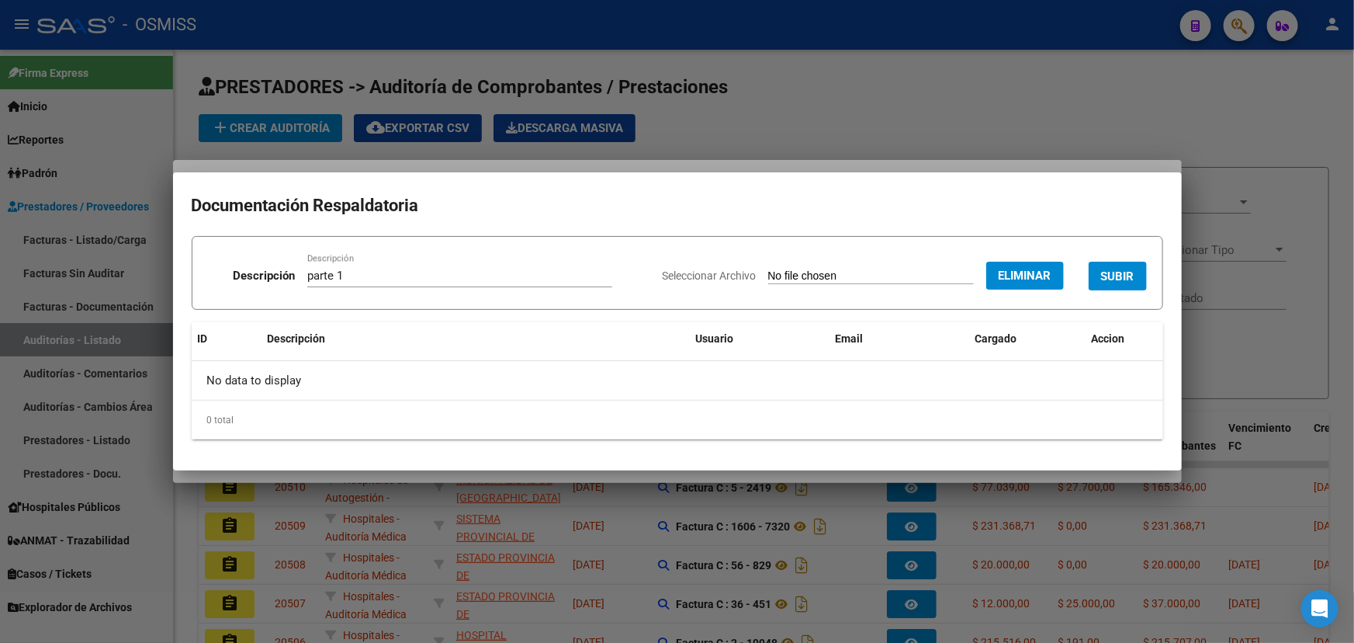
click at [1132, 272] on span "SUBIR" at bounding box center [1117, 276] width 33 height 14
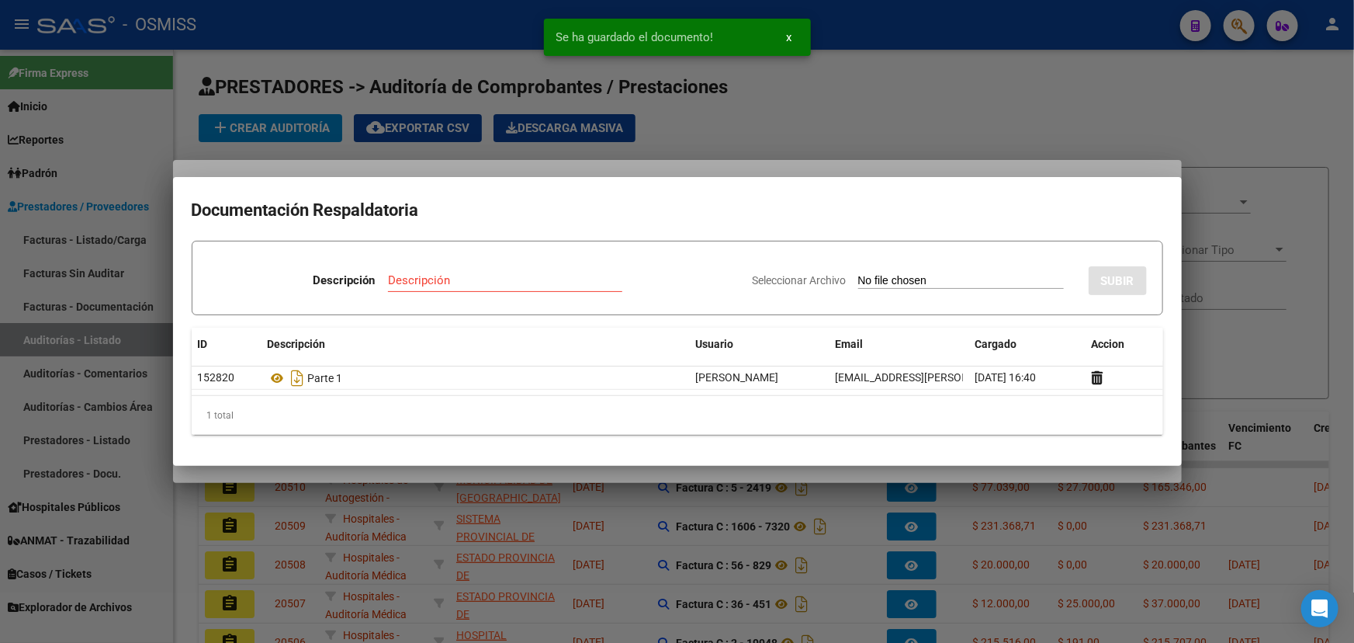
click at [758, 116] on div at bounding box center [677, 321] width 1354 height 643
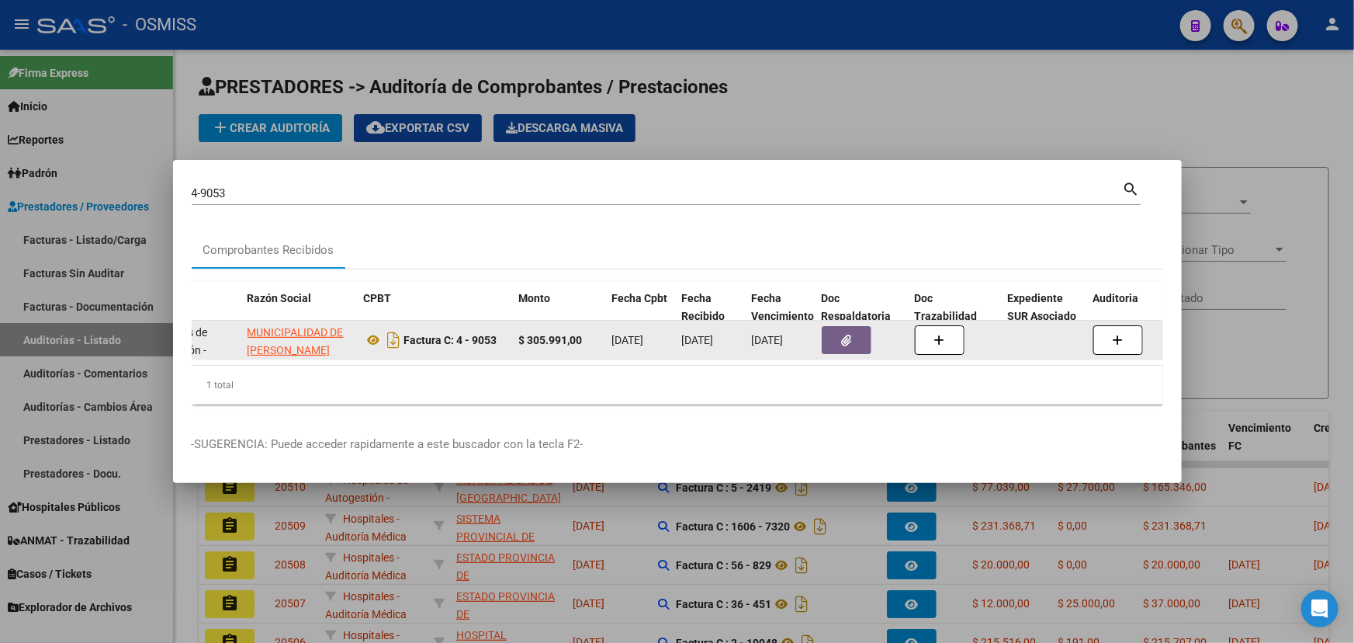
click at [846, 334] on icon "button" at bounding box center [846, 340] width 10 height 12
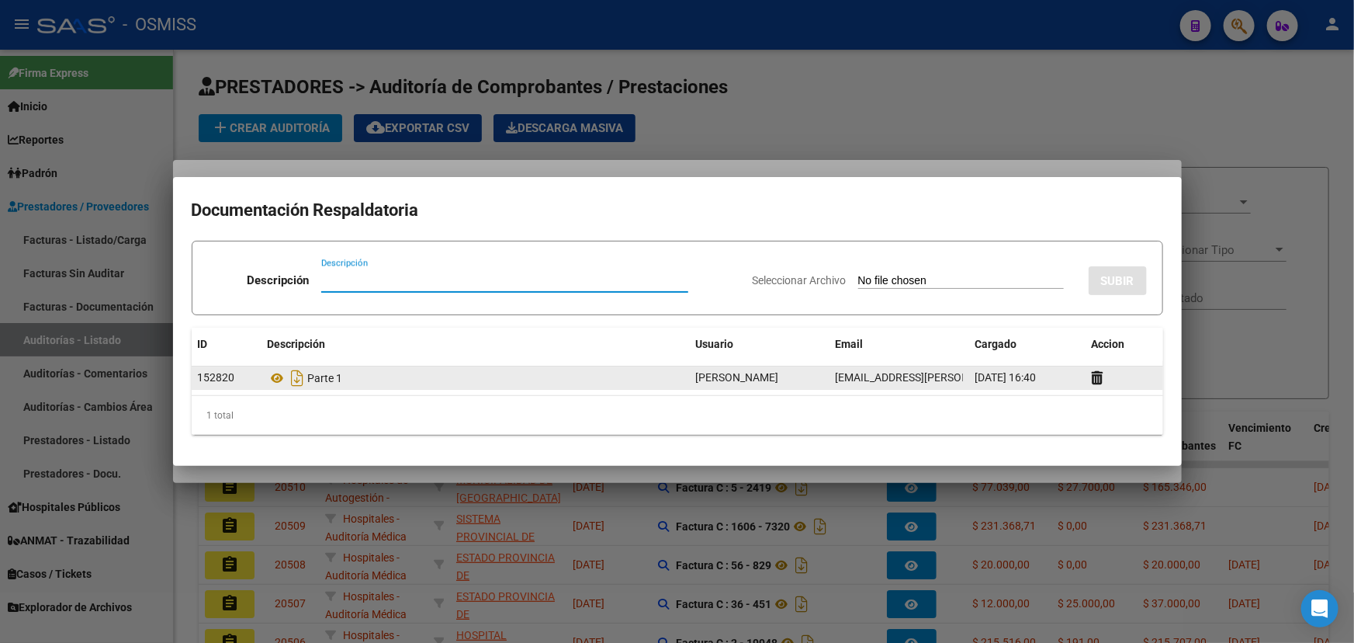
click at [323, 380] on div "Parte 1" at bounding box center [476, 378] width 416 height 25
click at [358, 380] on div "Parte 1" at bounding box center [476, 378] width 416 height 25
drag, startPoint x: 356, startPoint y: 380, endPoint x: 310, endPoint y: 376, distance: 45.9
click at [310, 376] on div "Parte 1" at bounding box center [476, 378] width 416 height 25
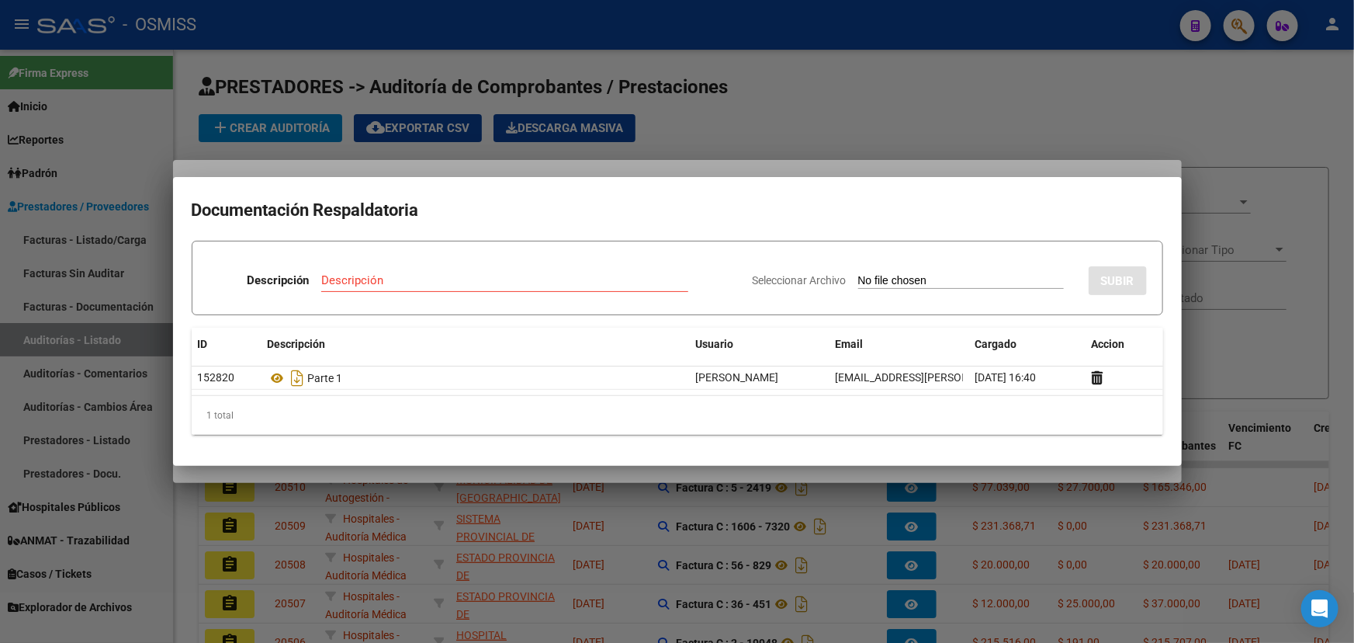
click at [1087, 128] on div at bounding box center [677, 321] width 1354 height 643
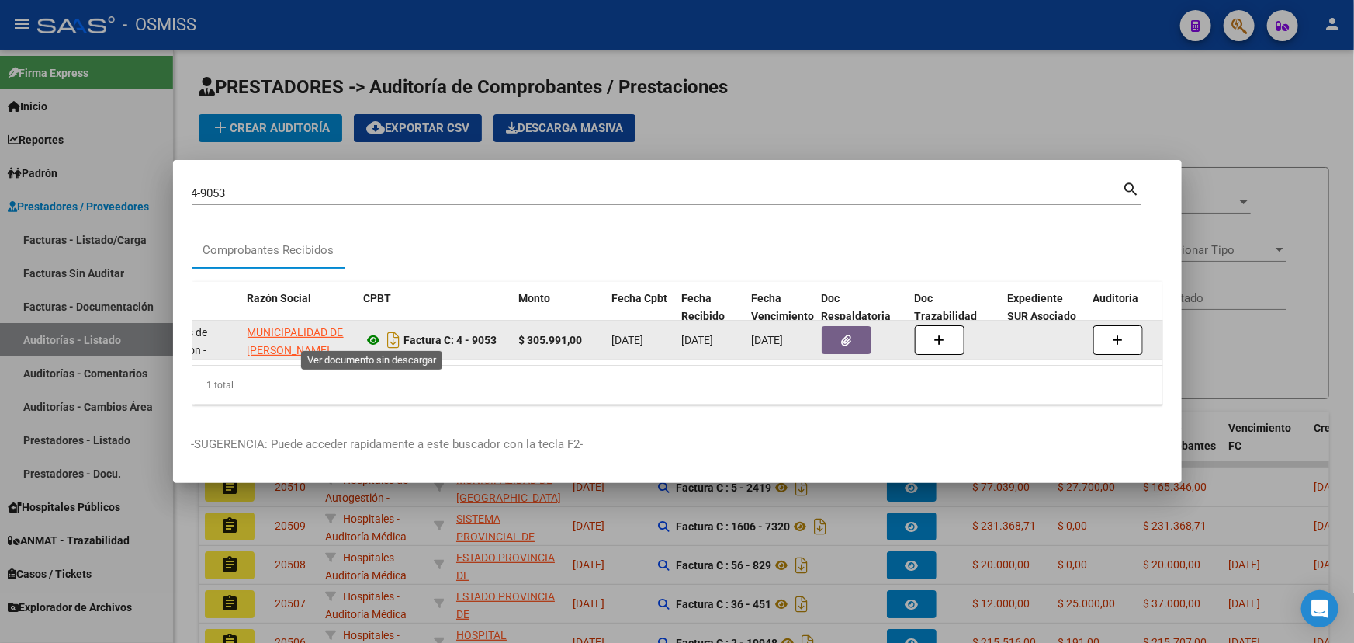
click at [370, 333] on icon at bounding box center [374, 340] width 20 height 19
click at [832, 331] on button "button" at bounding box center [847, 340] width 50 height 28
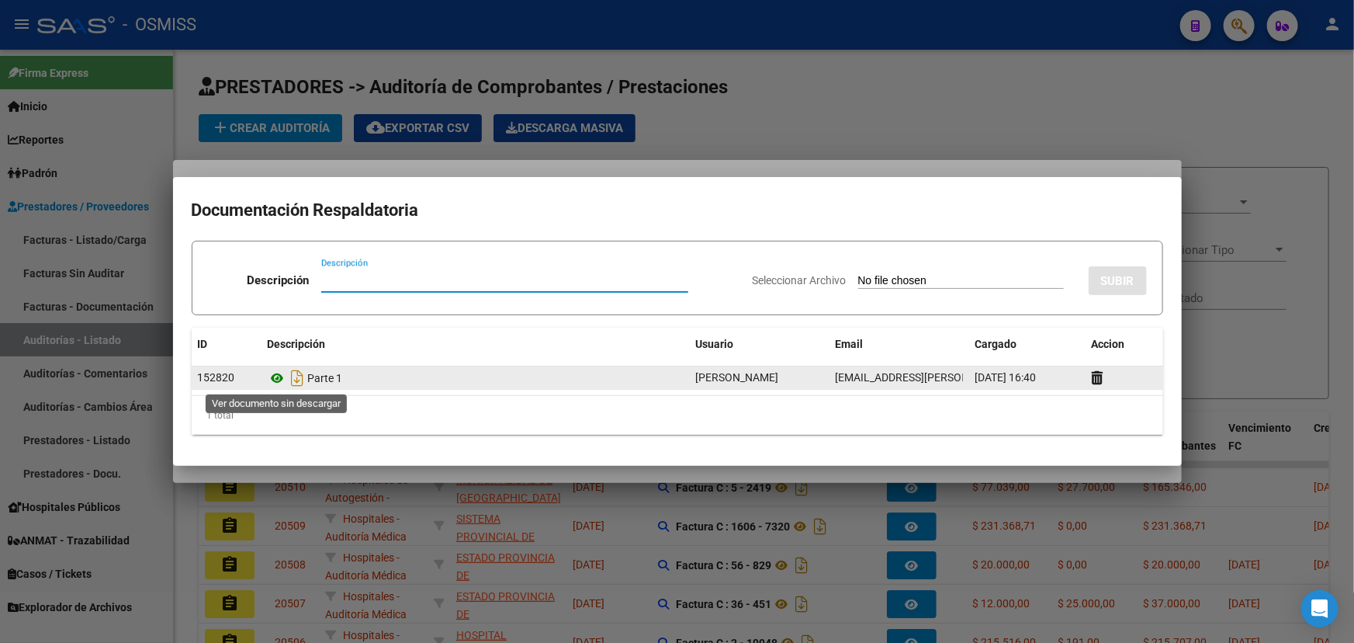
click at [278, 380] on icon at bounding box center [278, 378] width 20 height 19
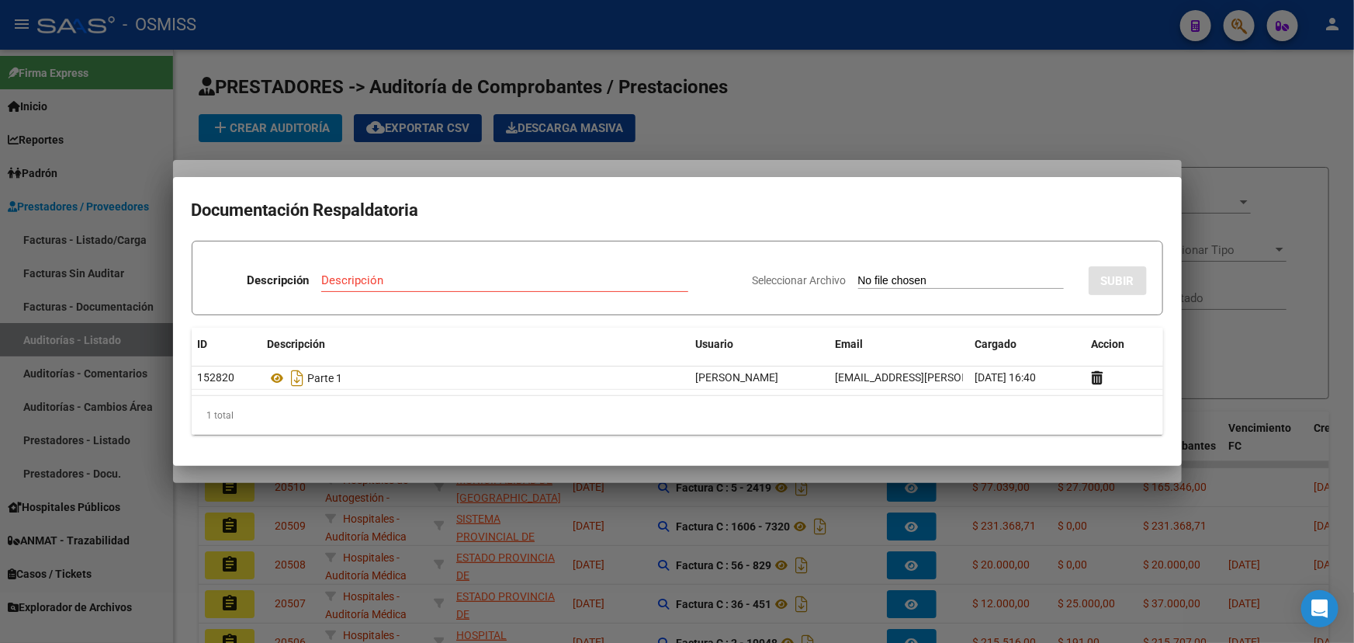
click at [1018, 106] on div at bounding box center [677, 321] width 1354 height 643
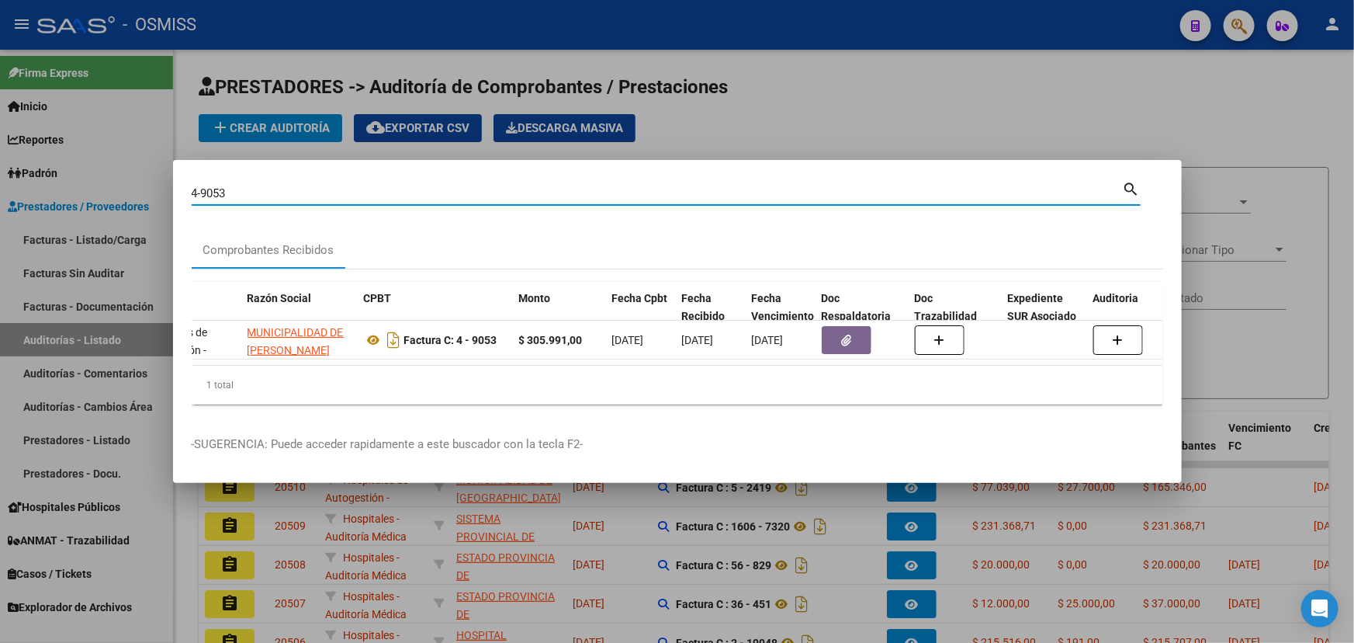
drag, startPoint x: 262, startPoint y: 183, endPoint x: 44, endPoint y: 182, distance: 217.3
click at [44, 182] on div "4-9053 Buscar (apellido, dni, cuil, nro traspaso, cuit, obra social) search Com…" at bounding box center [677, 321] width 1354 height 643
type input "6-5450"
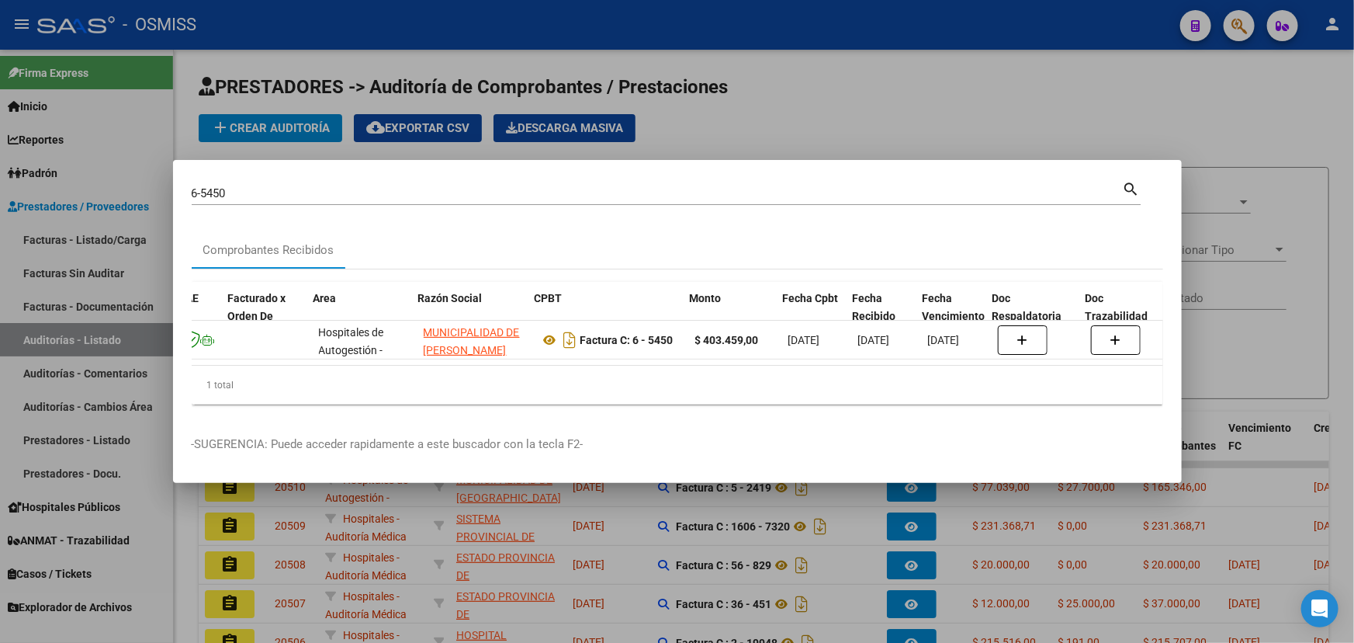
scroll to position [0, 155]
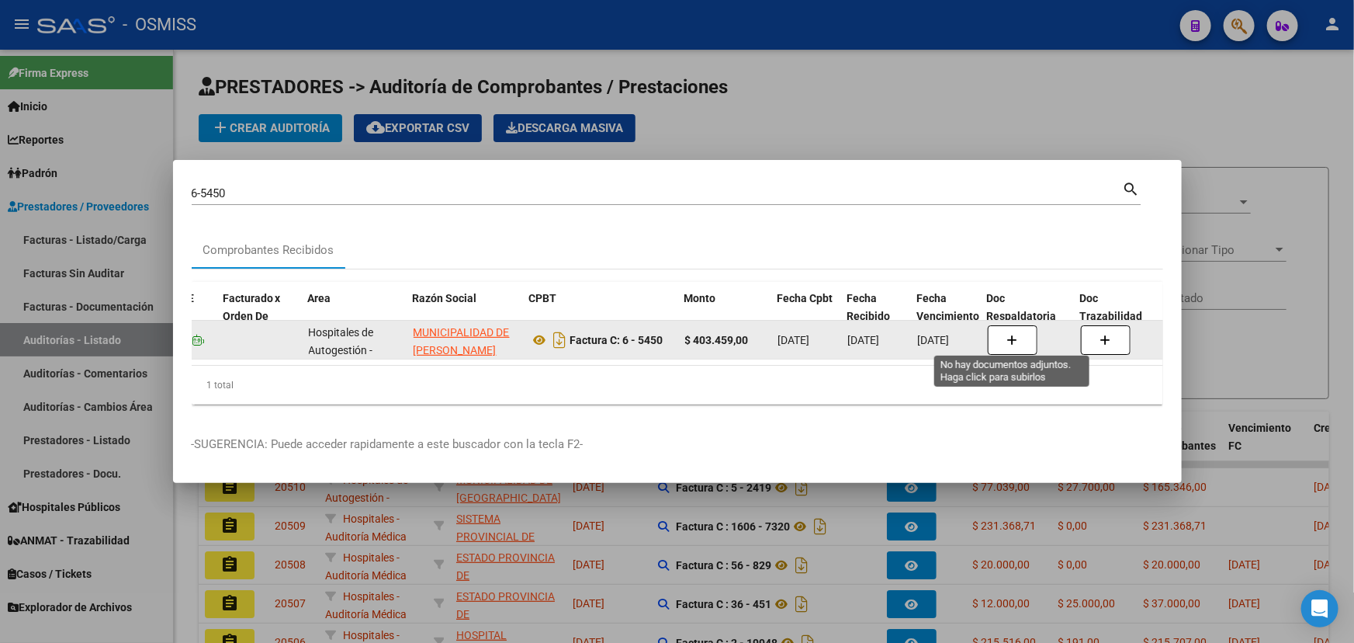
click at [1005, 332] on button "button" at bounding box center [1013, 339] width 50 height 29
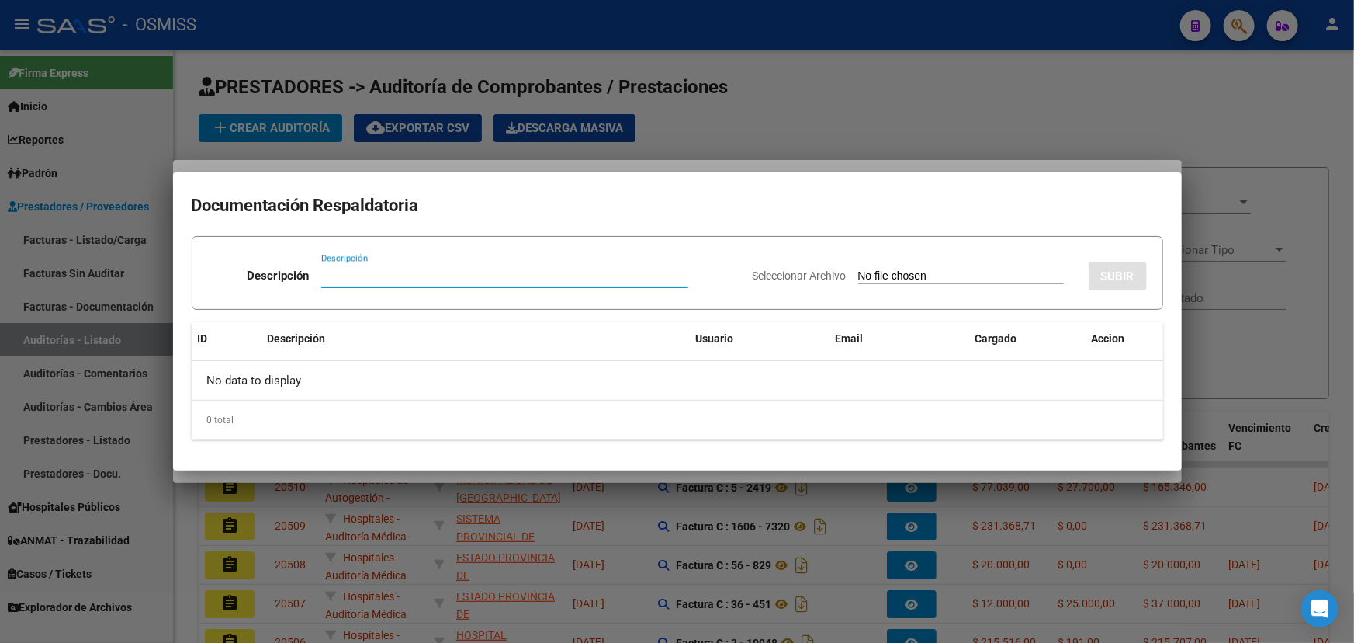
click at [346, 272] on input "Descripción" at bounding box center [504, 276] width 367 height 14
type input "DOC"
click at [806, 274] on span "Seleccionar Archivo" at bounding box center [800, 275] width 94 height 12
click at [858, 274] on input "Seleccionar Archivo" at bounding box center [961, 276] width 206 height 15
type input "C:\fakepath\MUNICIPALIDAD DE [PERSON_NAME] FC. 00006-00005450 F DOC RESP.SAAS.p…"
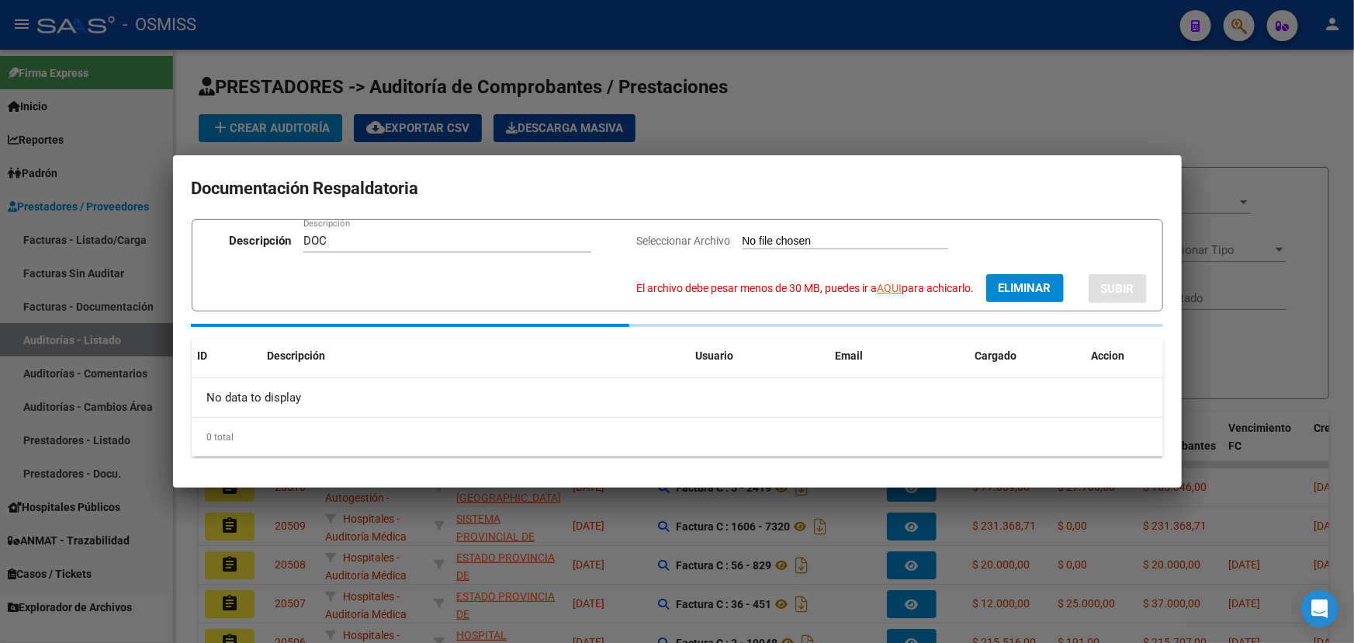
click at [890, 291] on link "AQUI" at bounding box center [890, 288] width 25 height 12
click at [1014, 286] on span "Eliminar" at bounding box center [1025, 288] width 53 height 14
click at [761, 241] on span "Seleccionar Archivo" at bounding box center [774, 240] width 94 height 12
click at [833, 241] on input "Seleccionar Archivo El archivo debe pesar menos de 30 MB, puedes ir a AQUI para…" at bounding box center [936, 241] width 206 height 15
type input "C:\fakepath\MUNICIPALIDAD DE [PERSON_NAME] FC. 00006-00005450 F DOC RESP.SAAS_c…"
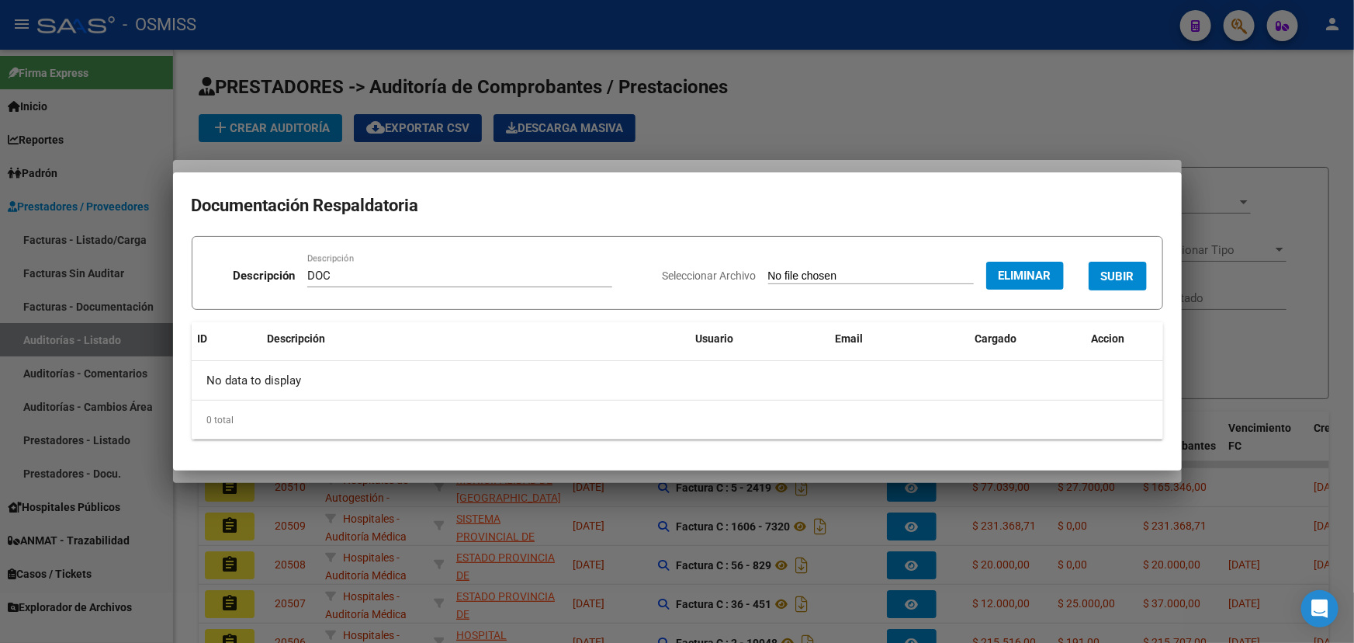
click at [1132, 280] on span "SUBIR" at bounding box center [1117, 276] width 33 height 14
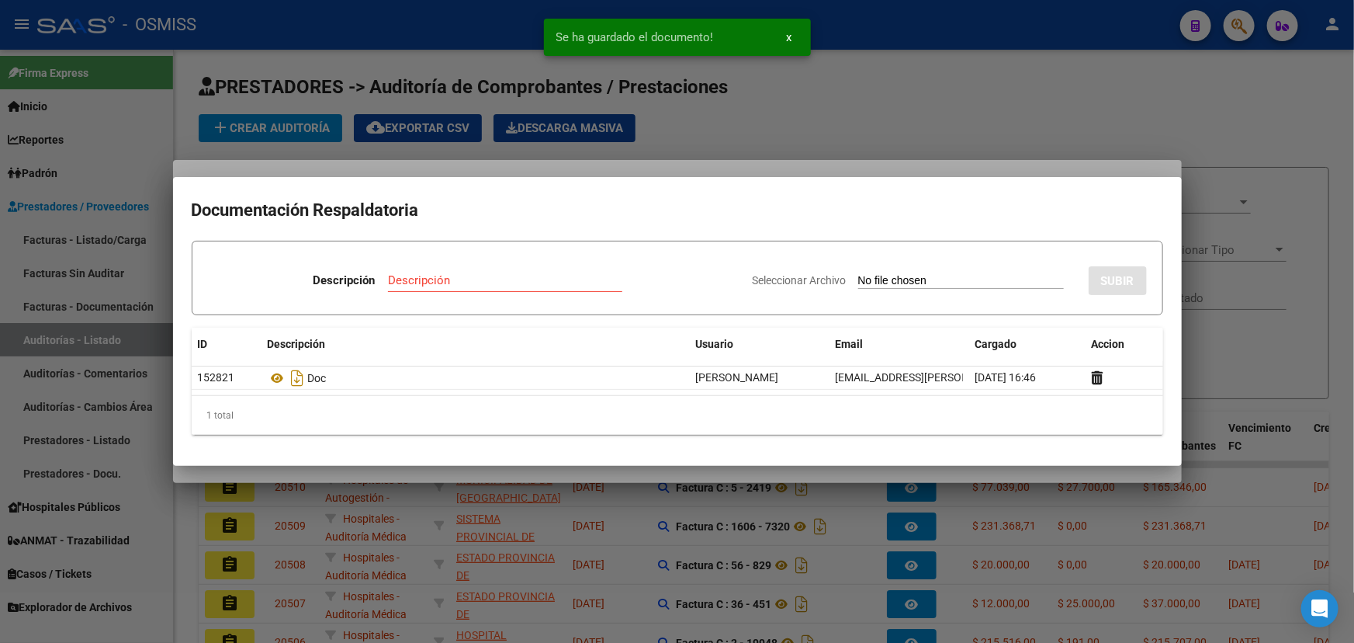
click at [888, 118] on div at bounding box center [677, 321] width 1354 height 643
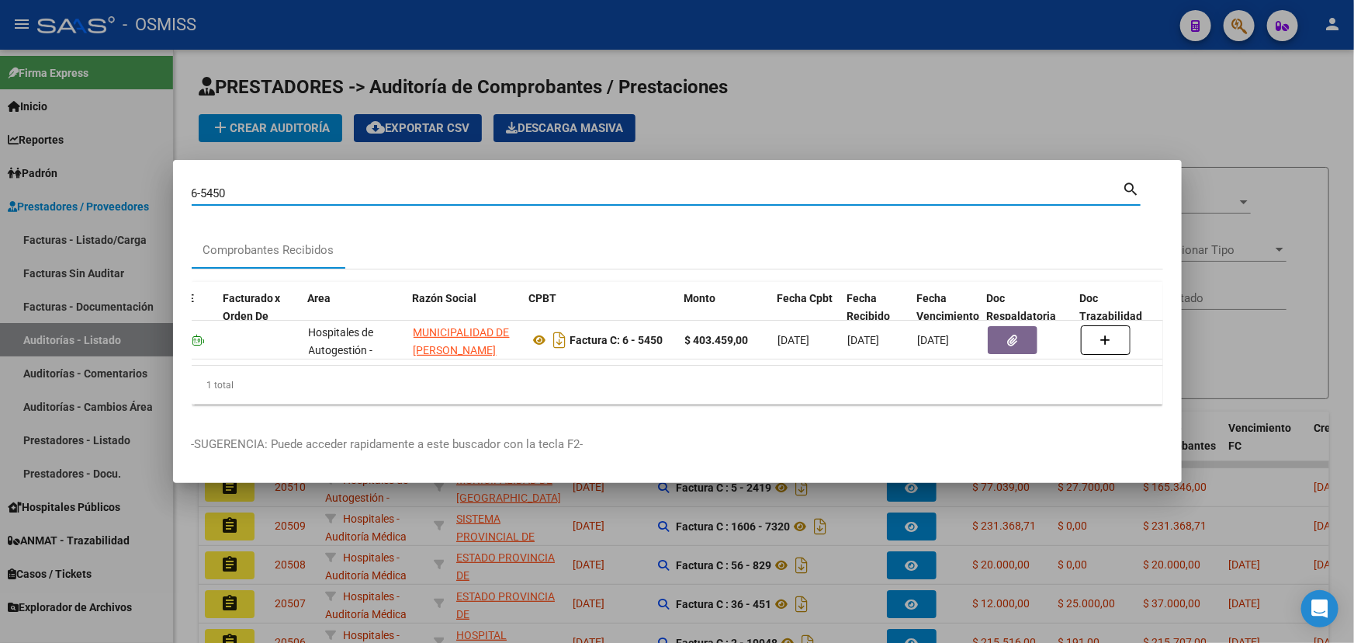
drag, startPoint x: 240, startPoint y: 193, endPoint x: 95, endPoint y: 178, distance: 145.2
click at [95, 178] on div "6-5450 Buscar (apellido, dni, cuil, nro traspaso, cuit, obra social) search Com…" at bounding box center [677, 321] width 1354 height 643
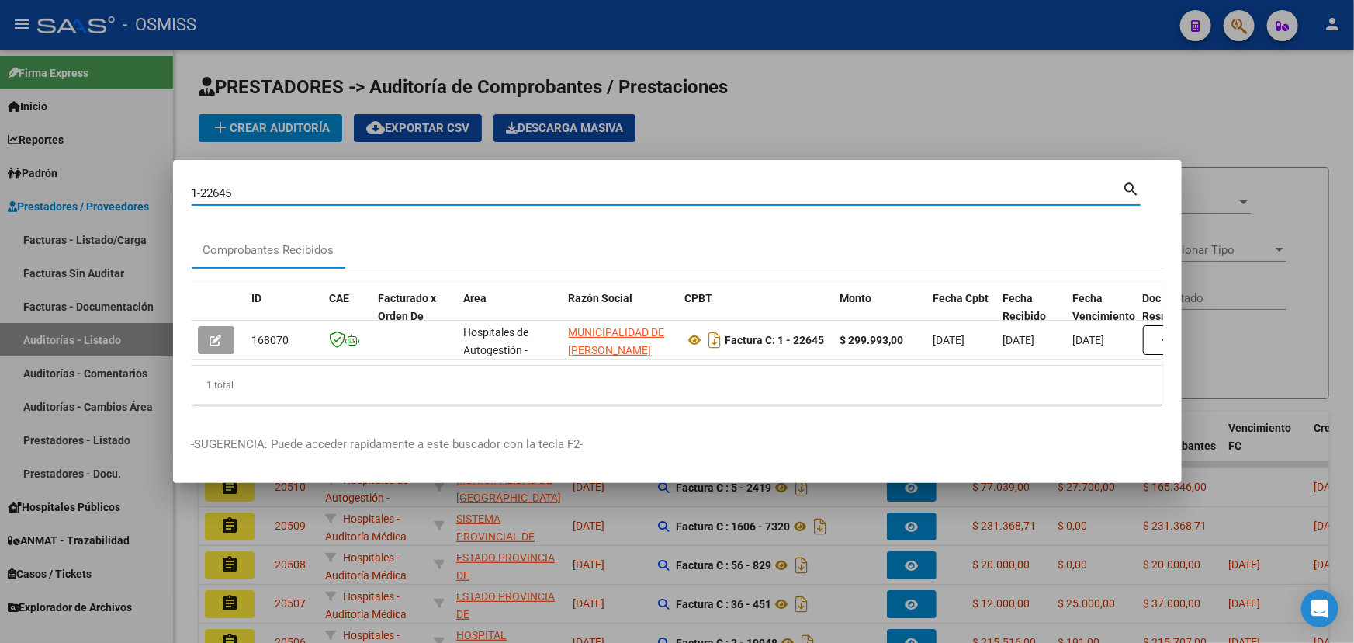
drag, startPoint x: 249, startPoint y: 191, endPoint x: 158, endPoint y: 175, distance: 92.9
click at [158, 175] on div "1-22645 Buscar (apellido, dni, cuil, nro traspaso, cuit, obra social) search Co…" at bounding box center [677, 321] width 1354 height 643
drag, startPoint x: 253, startPoint y: 185, endPoint x: 96, endPoint y: 164, distance: 158.3
click at [98, 163] on div "107-37 Buscar (apellido, dni, cuil, nro traspaso, cuit, obra social) search Com…" at bounding box center [677, 321] width 1354 height 643
type input "1-22645"
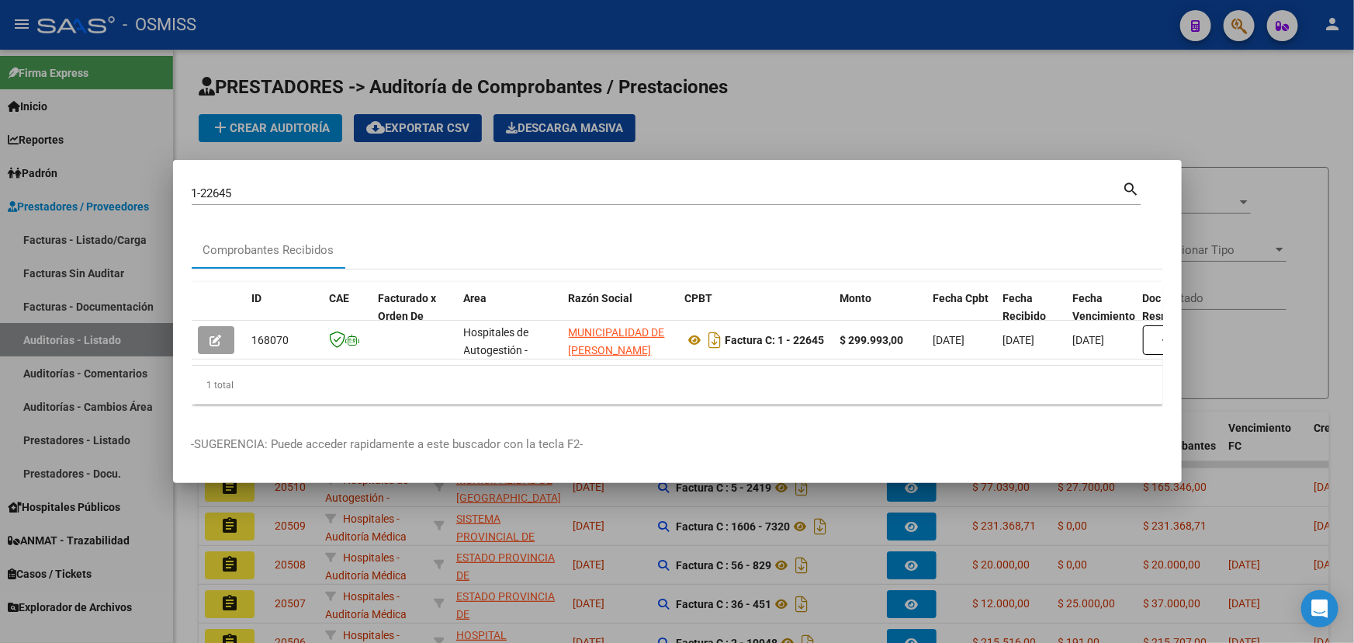
scroll to position [0, 273]
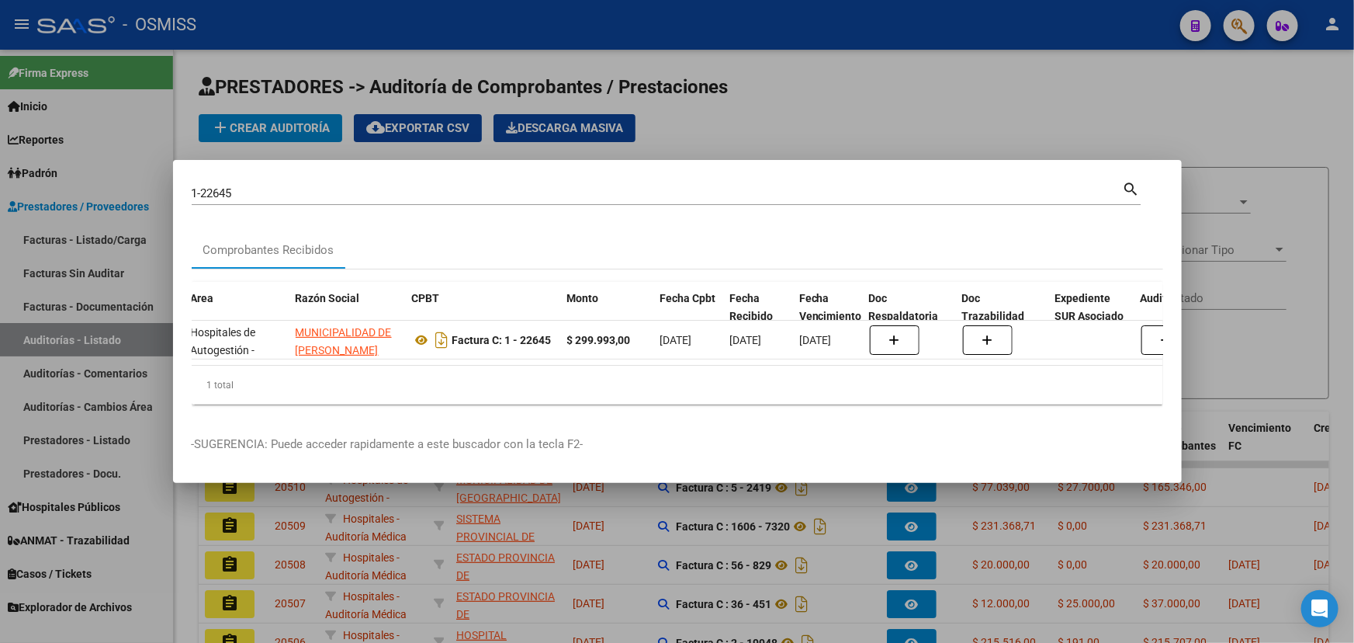
click at [848, 107] on div at bounding box center [677, 321] width 1354 height 643
